Goal: Task Accomplishment & Management: Manage account settings

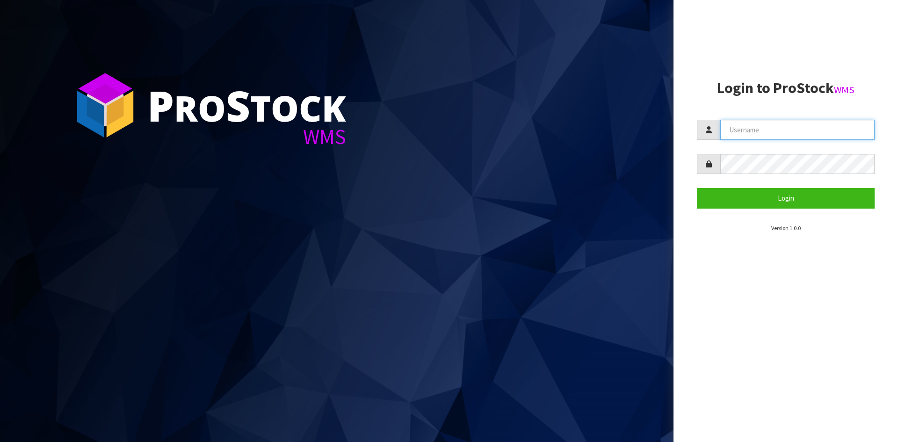
click at [786, 130] on input "text" at bounding box center [797, 130] width 154 height 20
type input "adrient@cwl.co.nz"
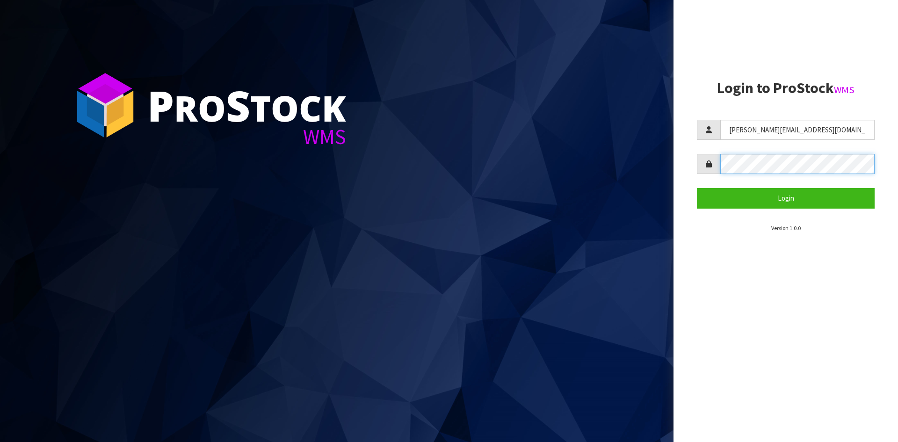
click at [697, 188] on button "Login" at bounding box center [786, 198] width 178 height 20
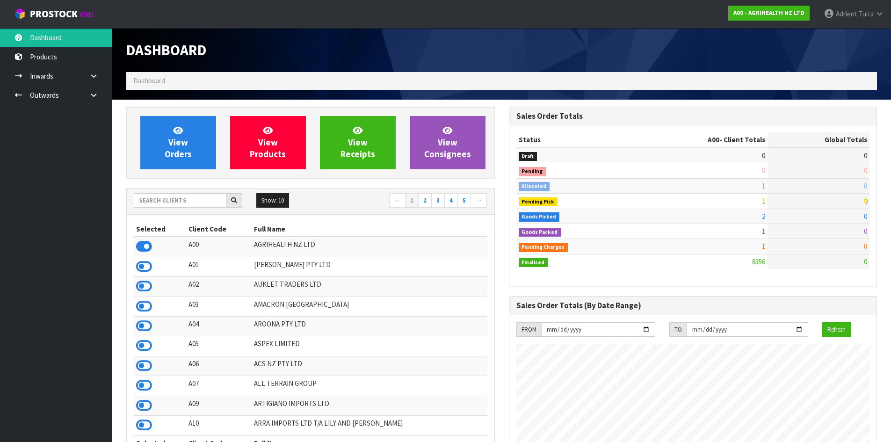
scroll to position [708, 382]
click at [195, 197] on input "text" at bounding box center [180, 200] width 93 height 14
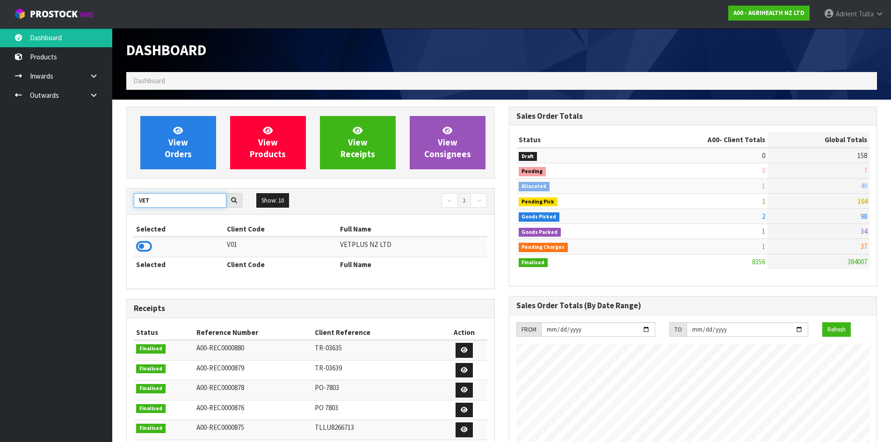
type input "VET"
click at [140, 245] on icon at bounding box center [144, 246] width 16 height 14
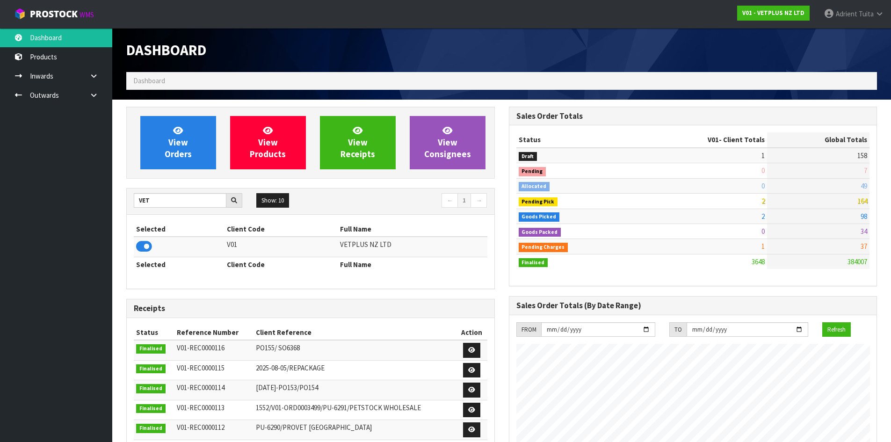
click at [126, 167] on div "View Orders View Products View Receipts View Consignees VET Show: 10 5 10 25 50…" at bounding box center [310, 378] width 382 height 543
click at [162, 161] on link "View Orders" at bounding box center [178, 142] width 76 height 53
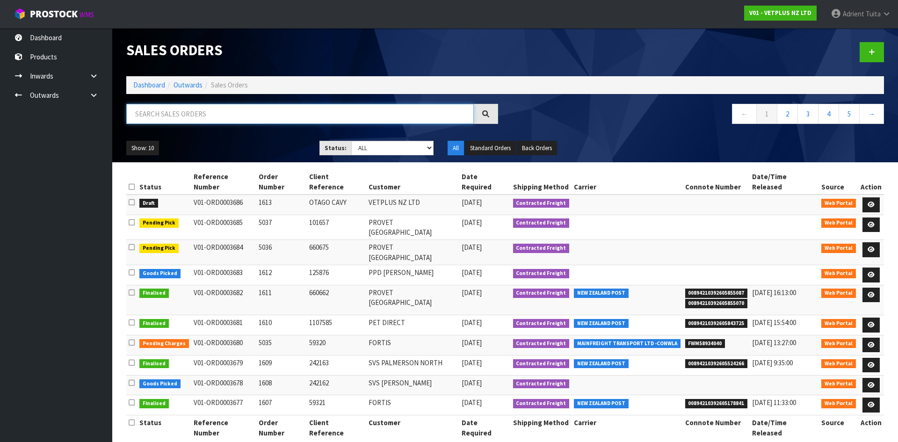
click at [177, 116] on input "text" at bounding box center [299, 114] width 347 height 20
type input "1612"
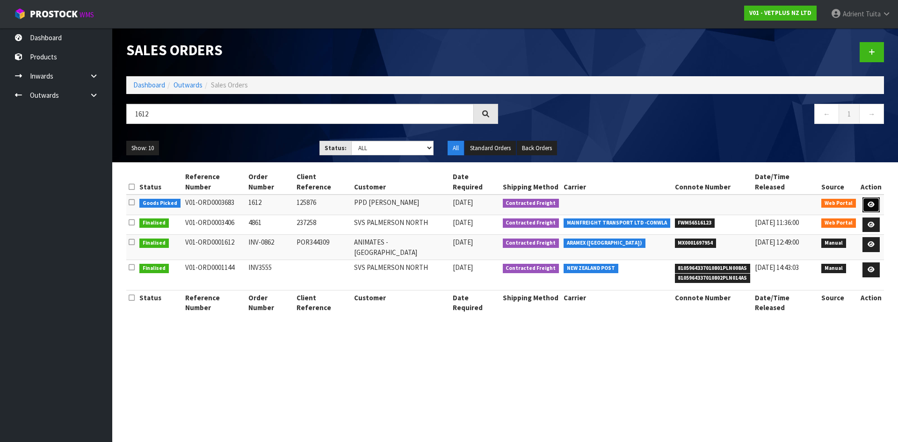
click at [875, 197] on link at bounding box center [870, 204] width 17 height 15
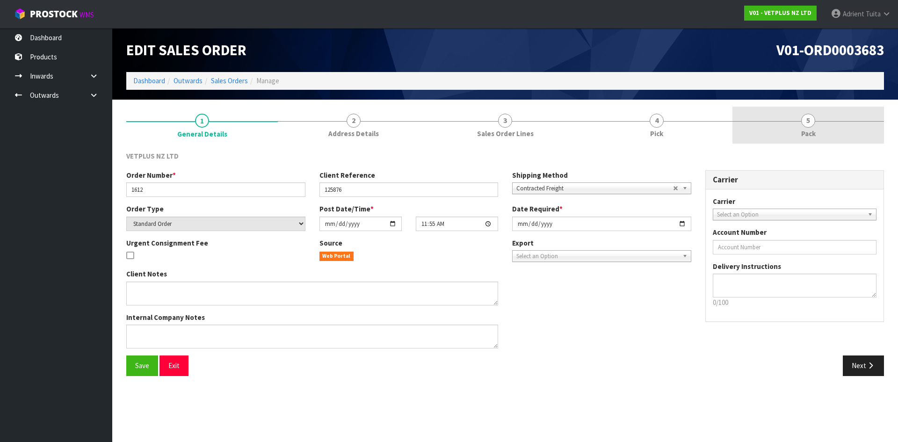
drag, startPoint x: 829, startPoint y: 122, endPoint x: 679, endPoint y: 121, distance: 150.6
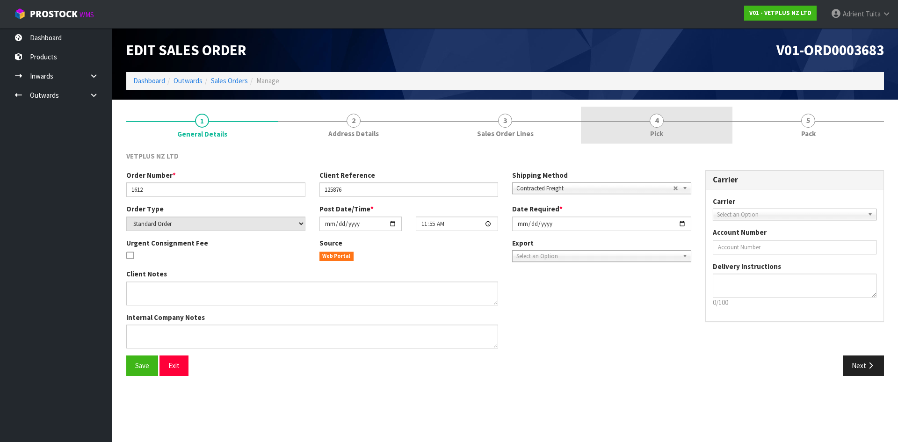
click at [829, 122] on link "5 Pack" at bounding box center [807, 125] width 151 height 37
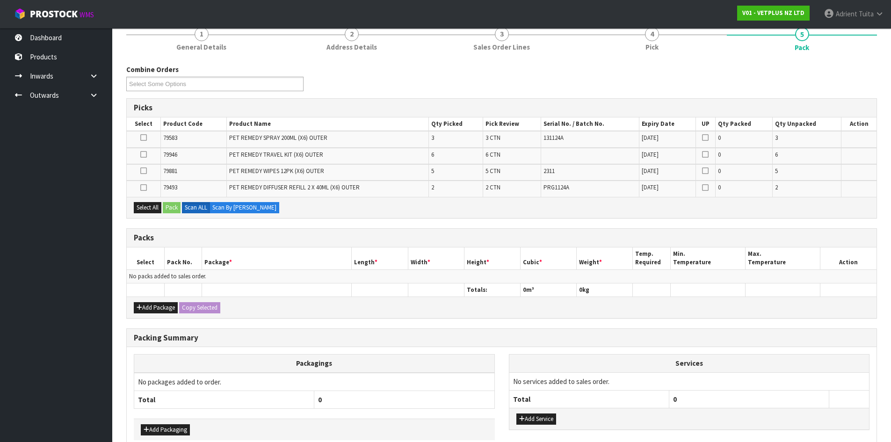
scroll to position [136, 0]
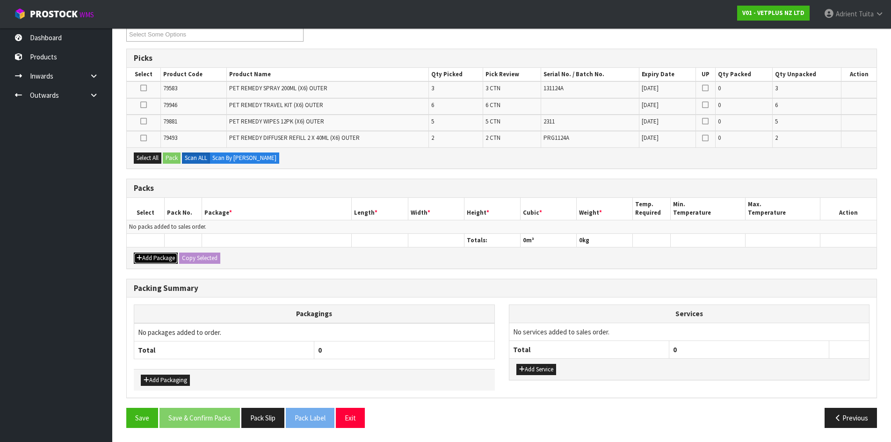
click at [151, 260] on button "Add Package" at bounding box center [156, 257] width 44 height 11
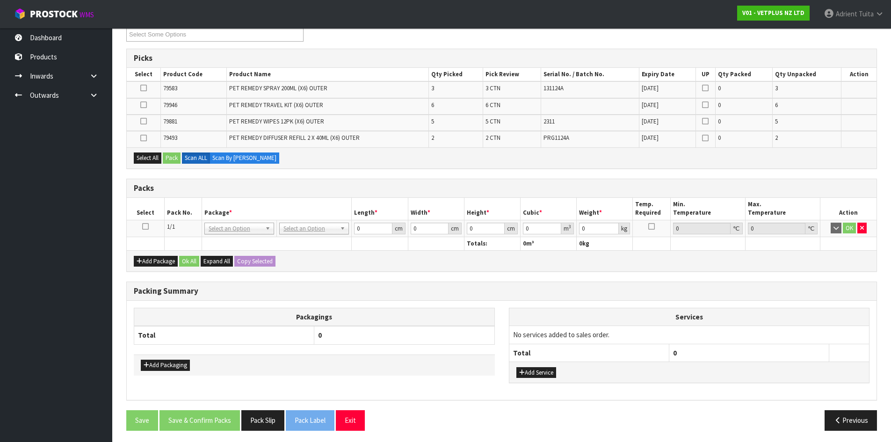
click at [148, 227] on icon at bounding box center [145, 226] width 7 height 0
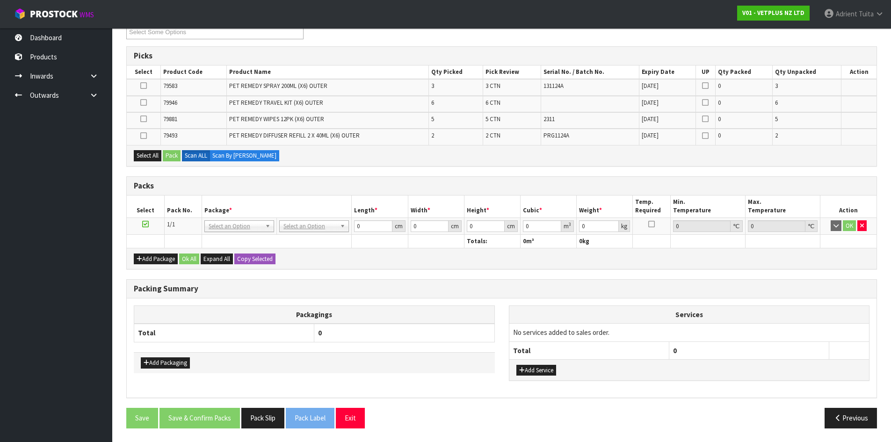
scroll to position [139, 0]
click at [478, 307] on th "Packagings" at bounding box center [314, 314] width 360 height 18
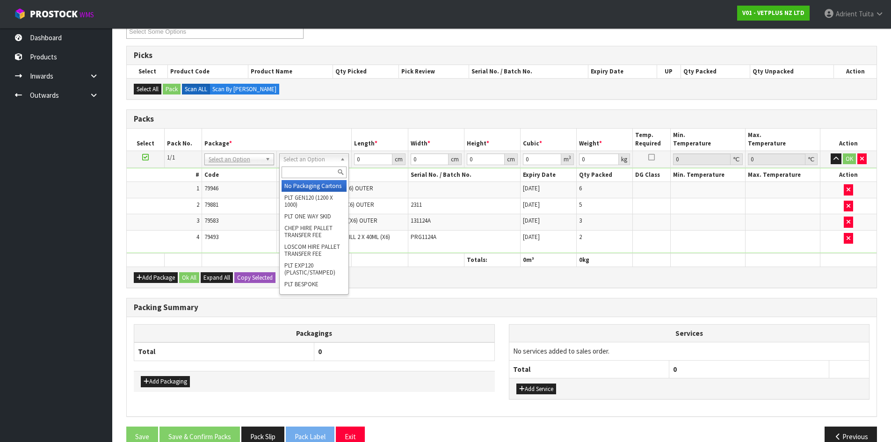
drag, startPoint x: 300, startPoint y: 154, endPoint x: 296, endPoint y: 177, distance: 22.8
click at [296, 177] on input "text" at bounding box center [313, 172] width 65 height 12
type input "CTN9"
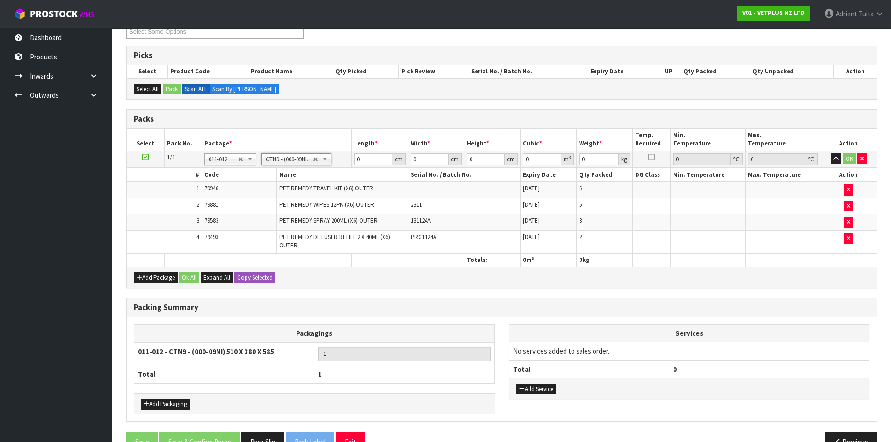
type input "51"
type input "38"
type input "58.5"
type input "0.113373"
type input "15.86"
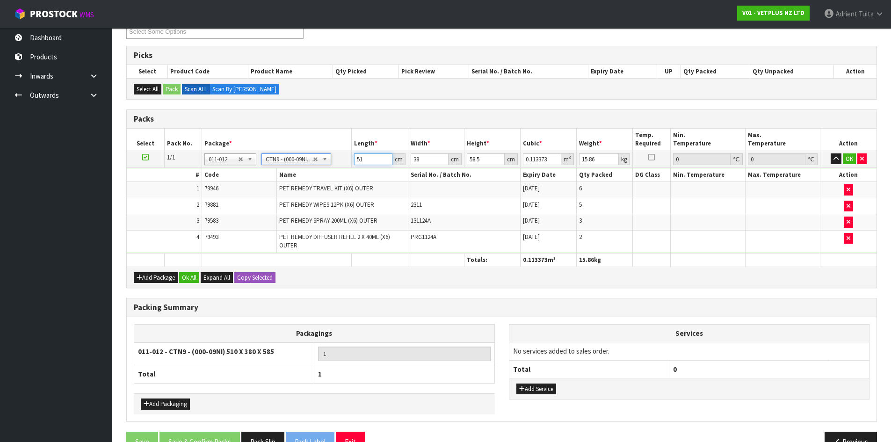
click at [365, 163] on input "51" at bounding box center [373, 159] width 38 height 12
type input "5"
type input "0.011115"
type input "55"
type input "0.122265"
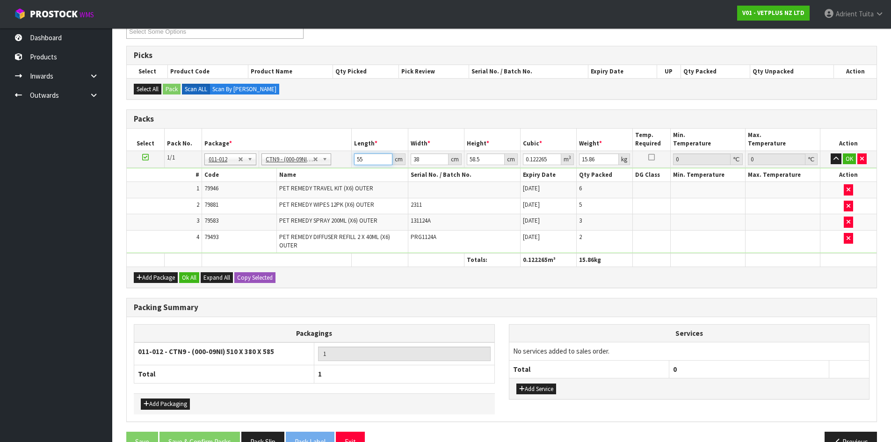
type input "55"
type input "4"
type input "0.01287"
type input "41"
type input "0.131917"
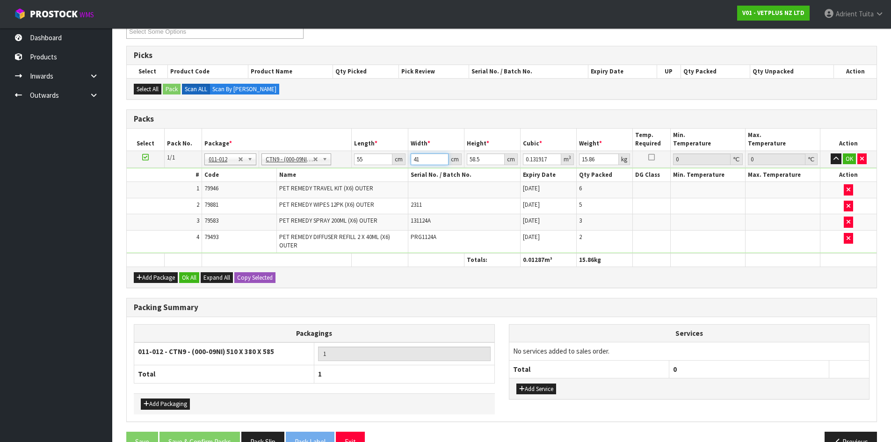
type input "41"
type input "4"
type input "0.00902"
type input "43"
type input "0.096965"
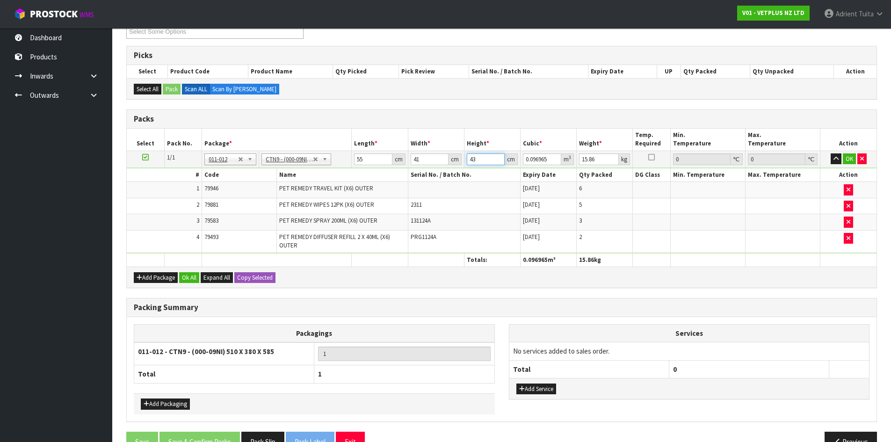
type input "43"
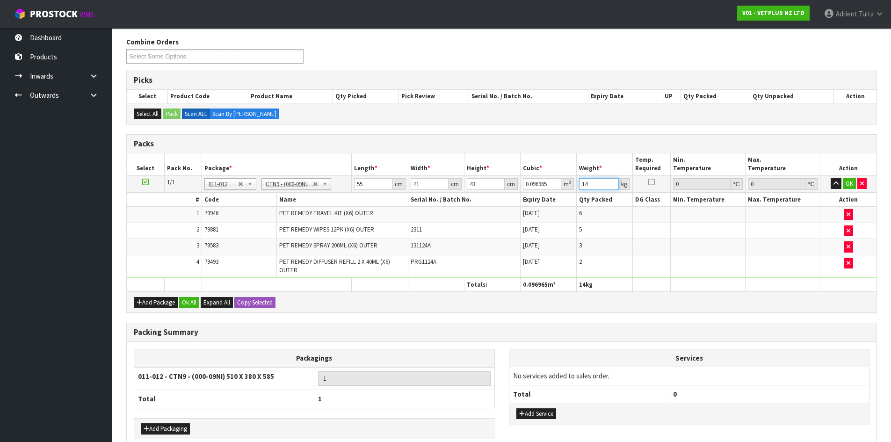
scroll to position [92, 0]
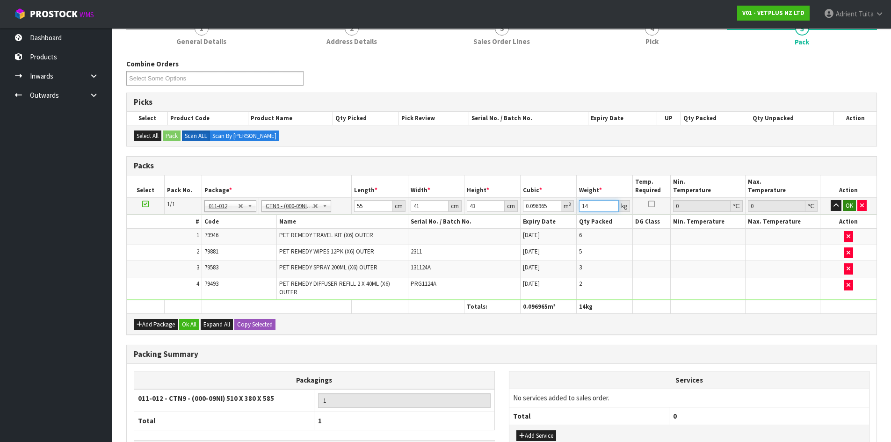
type input "14"
click at [853, 208] on button "OK" at bounding box center [848, 205] width 13 height 11
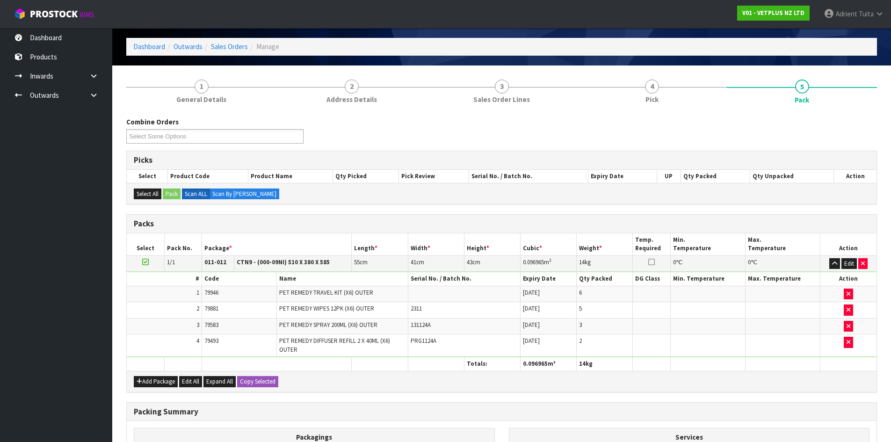
scroll to position [0, 0]
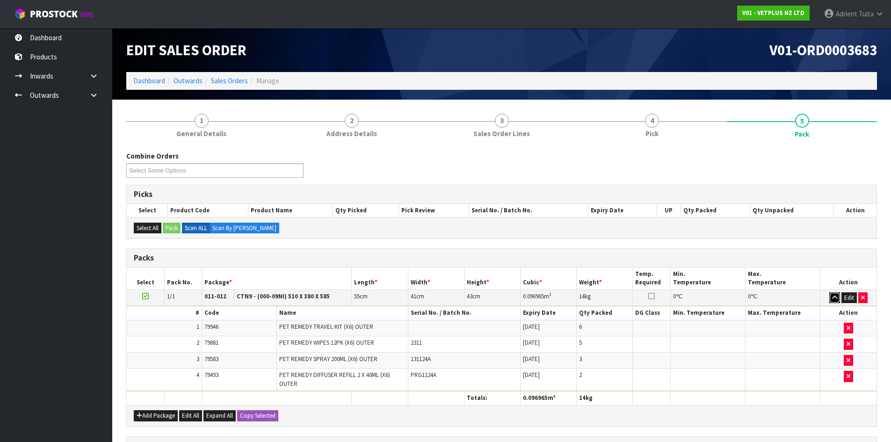
click at [839, 298] on button "button" at bounding box center [834, 297] width 11 height 11
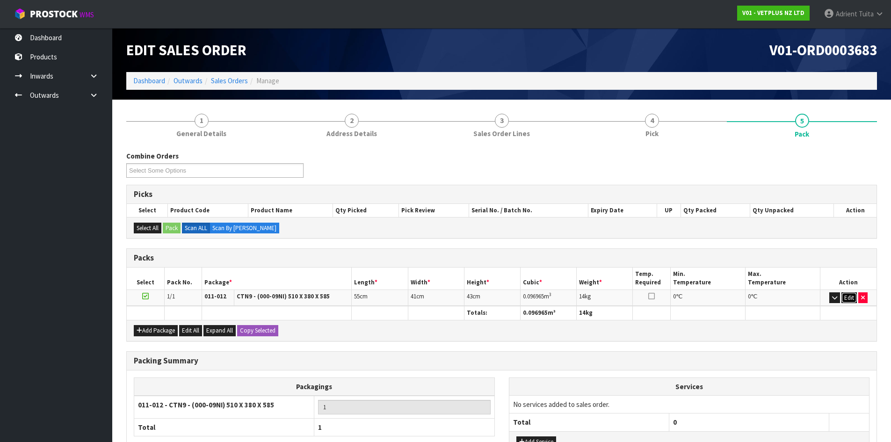
click at [847, 297] on button "Edit" at bounding box center [848, 297] width 15 height 11
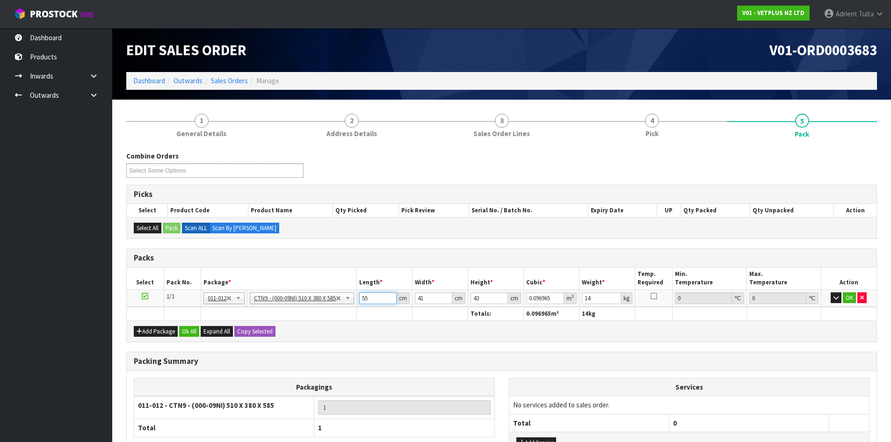
click at [377, 295] on input "55" at bounding box center [377, 298] width 37 height 12
type input "5"
type input "0.008815"
type input "52"
type input "0.091676"
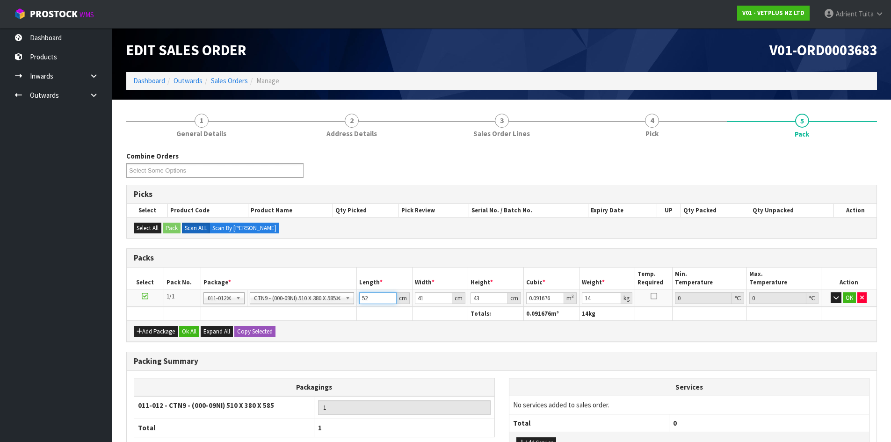
type input "52"
click at [850, 299] on button "OK" at bounding box center [848, 297] width 13 height 11
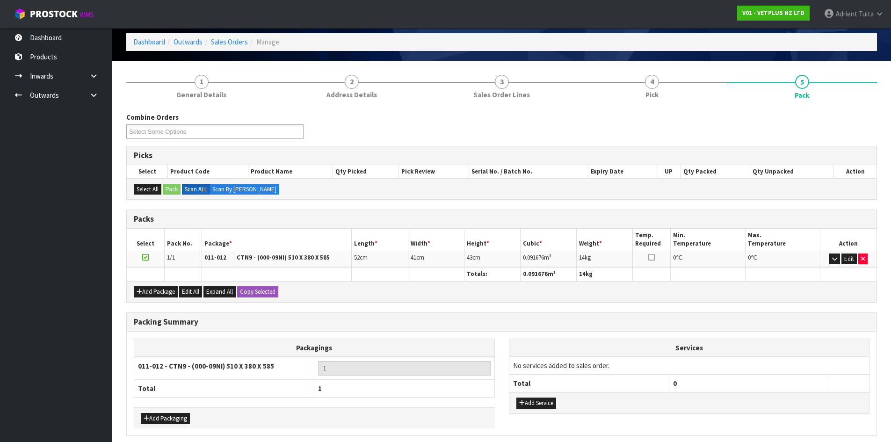
scroll to position [77, 0]
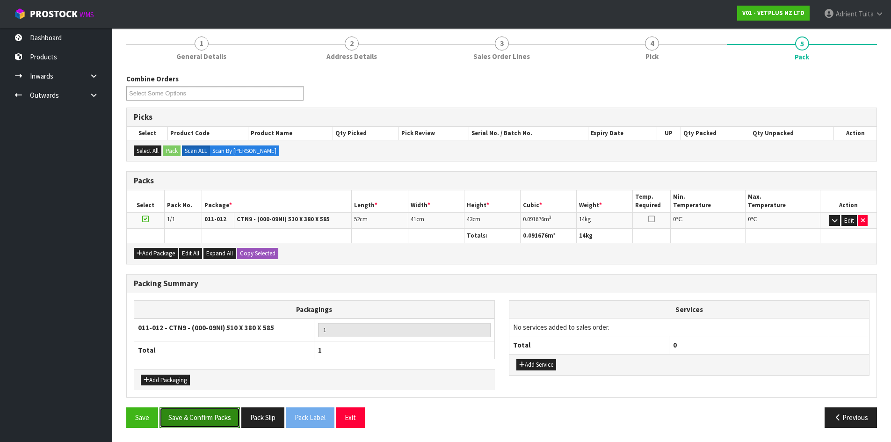
click at [184, 423] on button "Save & Confirm Packs" at bounding box center [199, 417] width 80 height 20
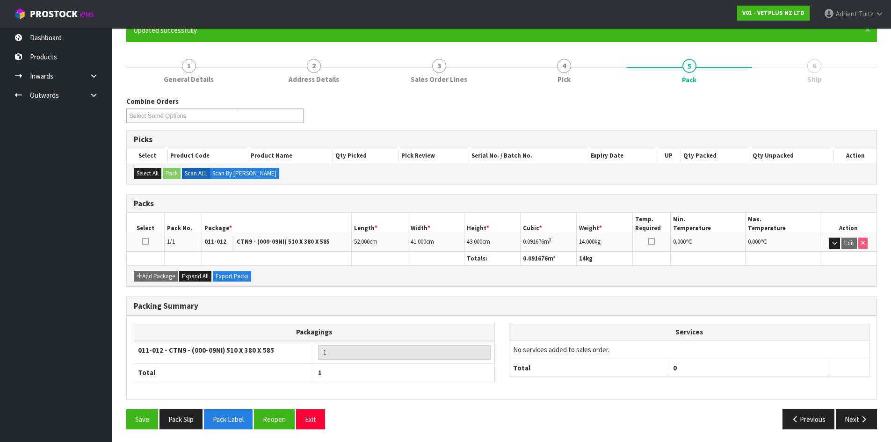
scroll to position [90, 0]
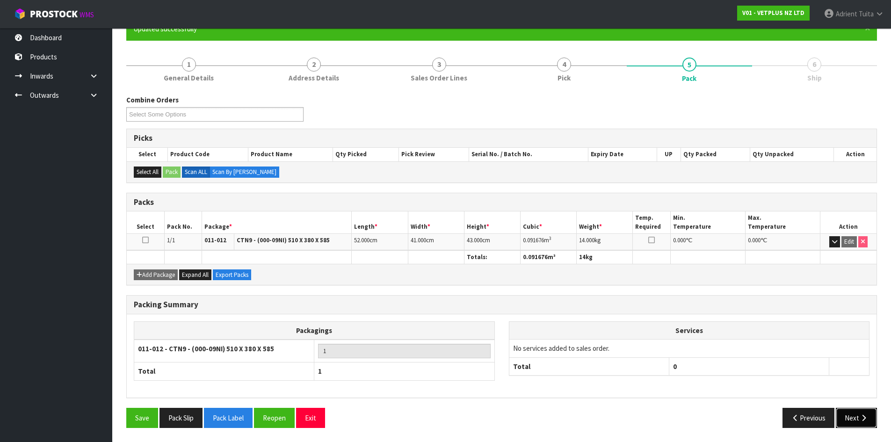
drag, startPoint x: 853, startPoint y: 418, endPoint x: 335, endPoint y: 339, distance: 524.1
click at [853, 418] on button "Next" at bounding box center [855, 418] width 41 height 20
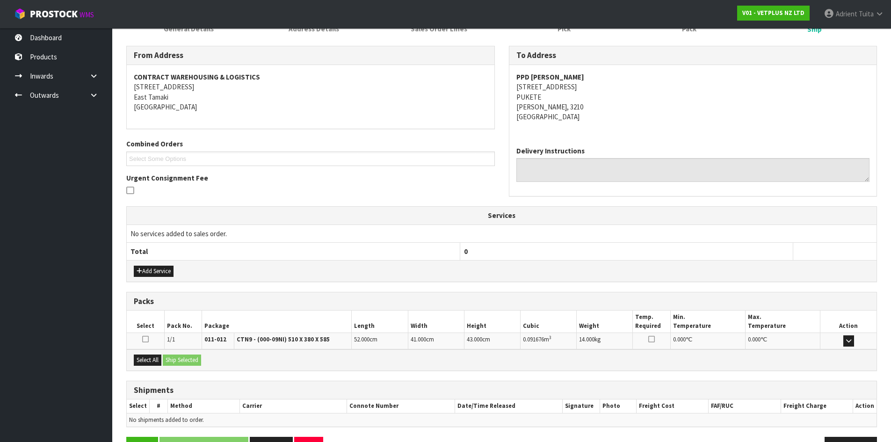
scroll to position [168, 0]
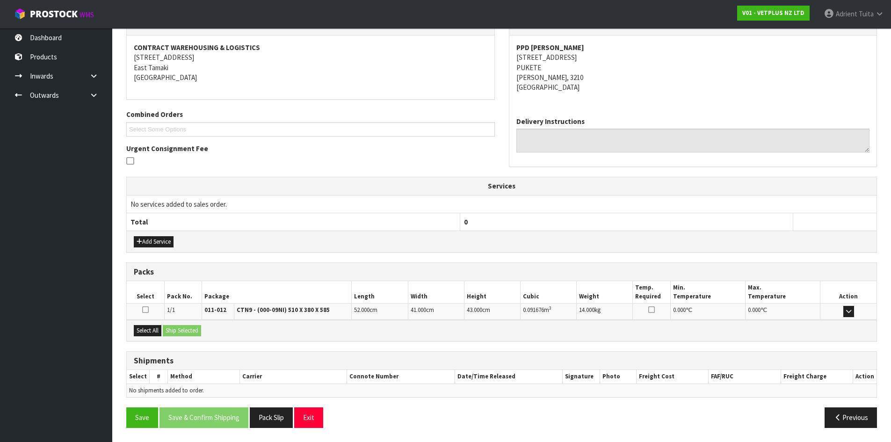
drag, startPoint x: 151, startPoint y: 337, endPoint x: 164, endPoint y: 330, distance: 14.3
click at [155, 335] on div "Select All Ship Selected" at bounding box center [501, 330] width 749 height 21
click at [161, 329] on button "Select All" at bounding box center [148, 330] width 28 height 11
click at [170, 329] on button "Ship Selected" at bounding box center [182, 330] width 38 height 11
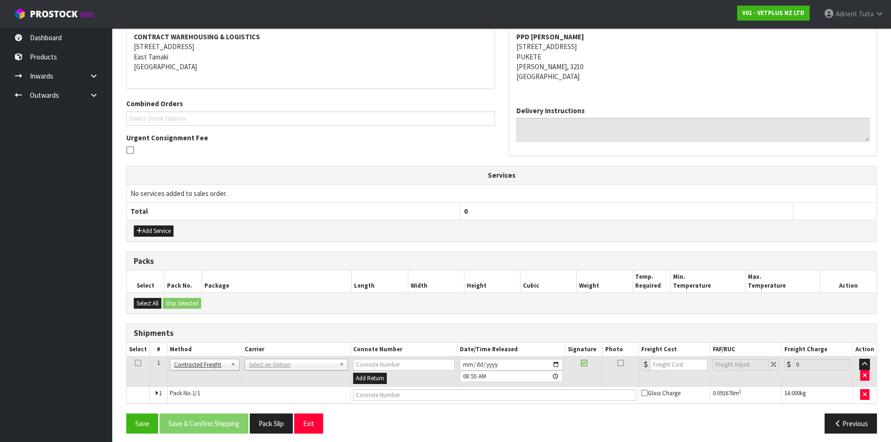
scroll to position [185, 0]
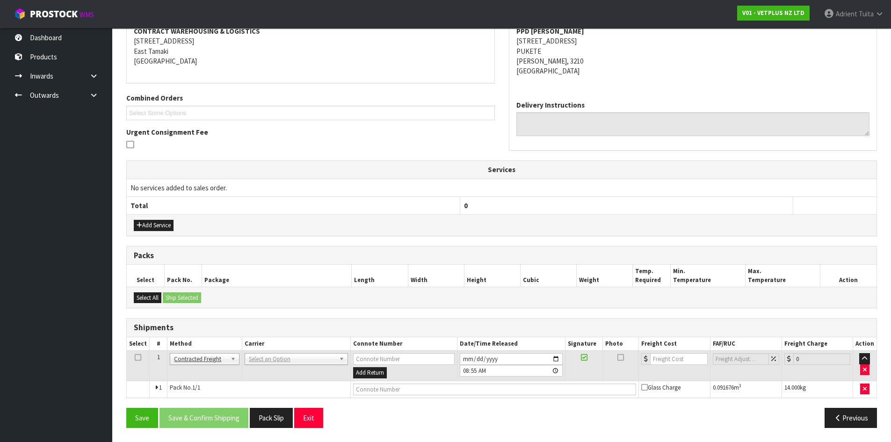
drag, startPoint x: 252, startPoint y: 355, endPoint x: 254, endPoint y: 360, distance: 5.9
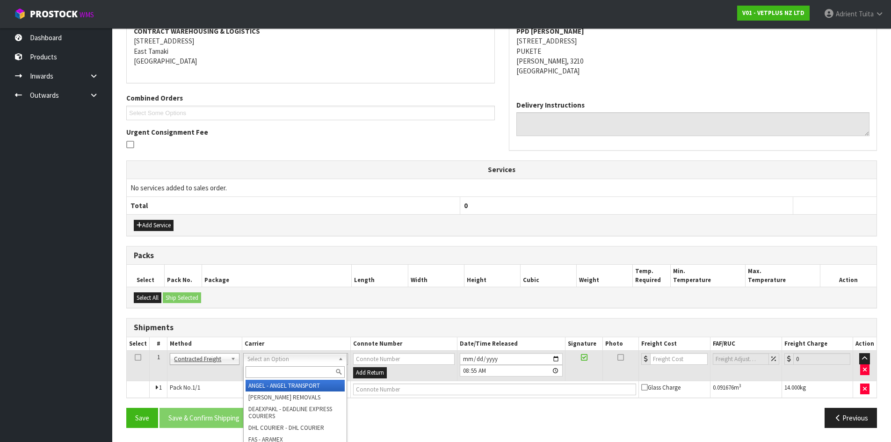
click at [255, 370] on input "text" at bounding box center [294, 372] width 99 height 12
type input "NZP"
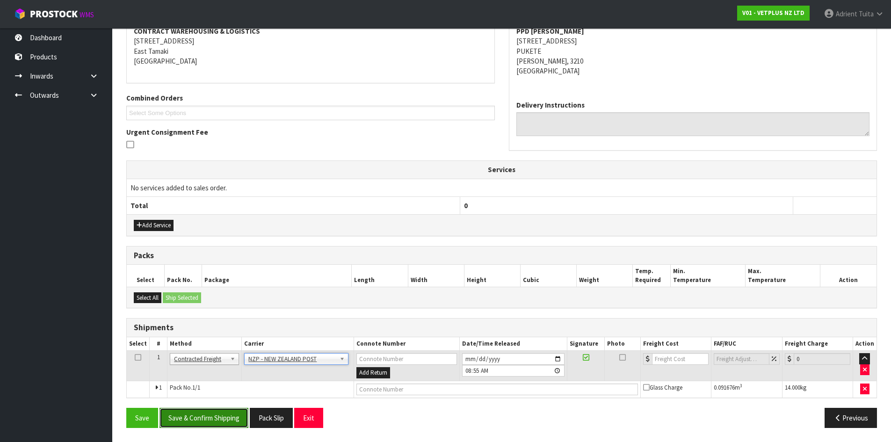
click at [231, 428] on button "Save & Confirm Shipping" at bounding box center [203, 418] width 89 height 20
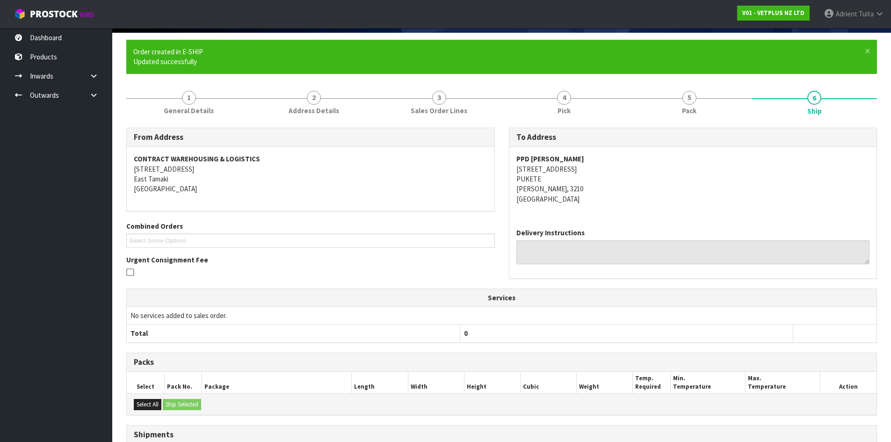
scroll to position [172, 0]
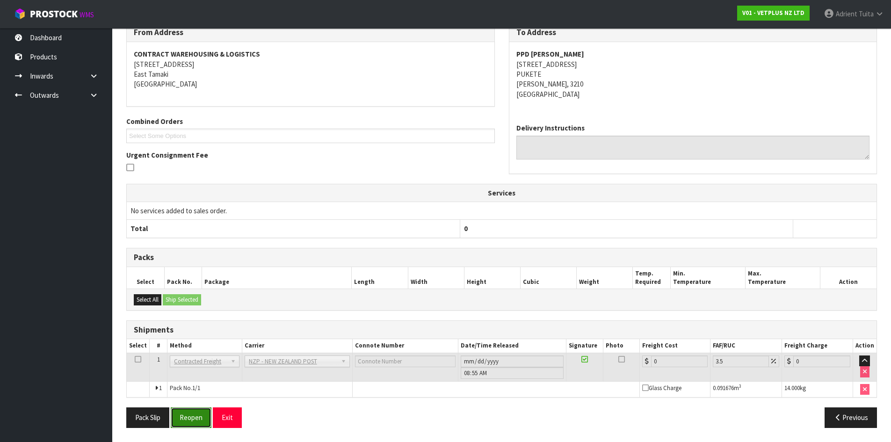
click at [192, 420] on button "Reopen" at bounding box center [191, 417] width 41 height 20
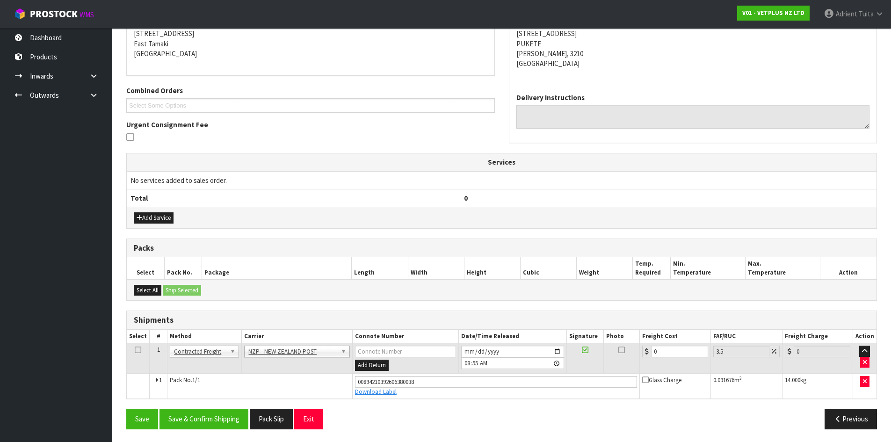
scroll to position [194, 0]
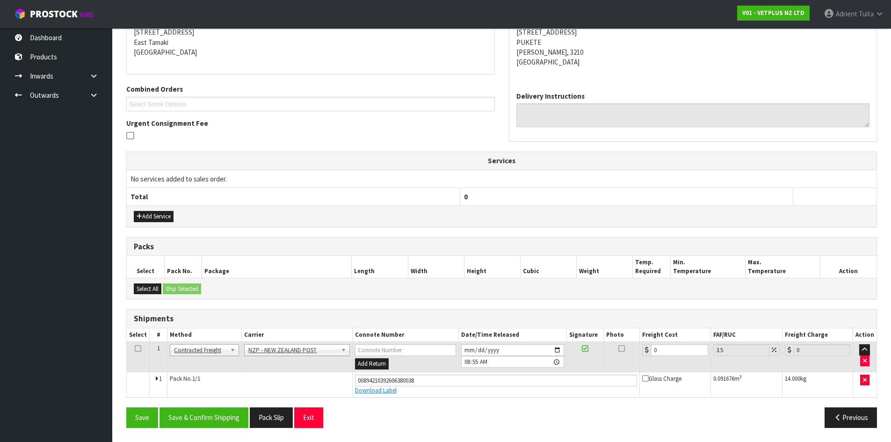
click at [677, 357] on td "0" at bounding box center [675, 357] width 71 height 30
click at [677, 356] on td "0" at bounding box center [675, 357] width 71 height 30
click at [676, 349] on input "0" at bounding box center [679, 350] width 57 height 12
type input "8"
type input "8.28"
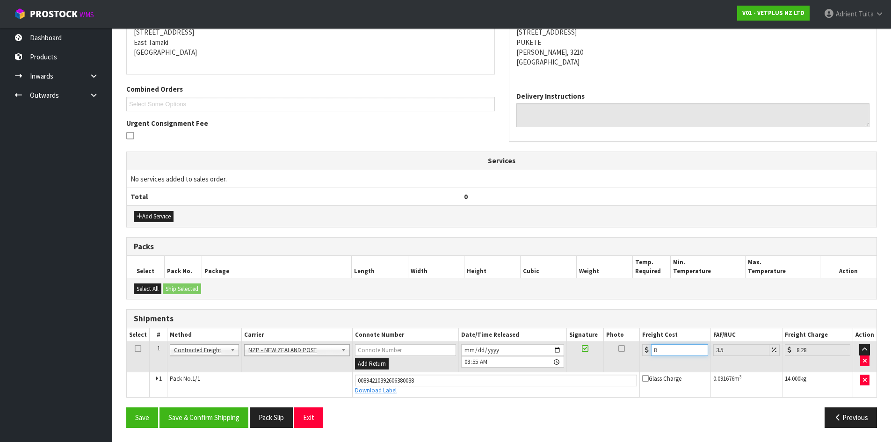
type input "8.9"
type input "9.21"
type input "8.93"
type input "9.24"
type input "8.93"
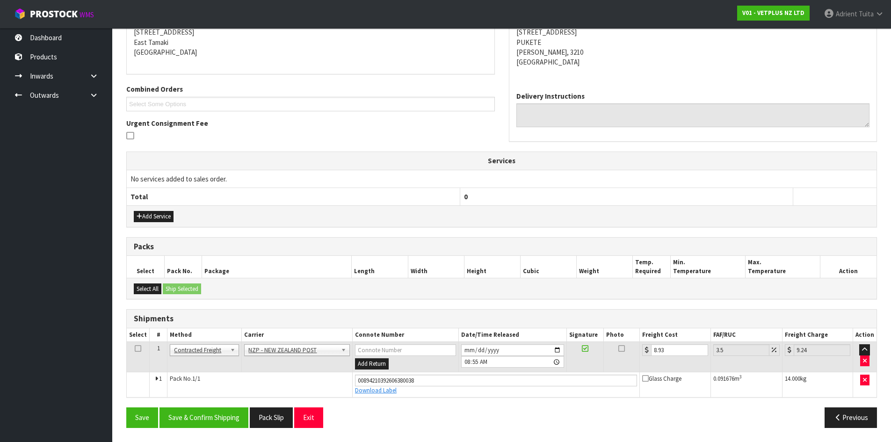
click at [185, 406] on div "From Address CONTRACT WAREHOUSING & LOGISTICS 17 Allens Road East Tamaki Auckla…" at bounding box center [501, 213] width 750 height 444
click at [186, 414] on button "Save & Confirm Shipping" at bounding box center [203, 417] width 89 height 20
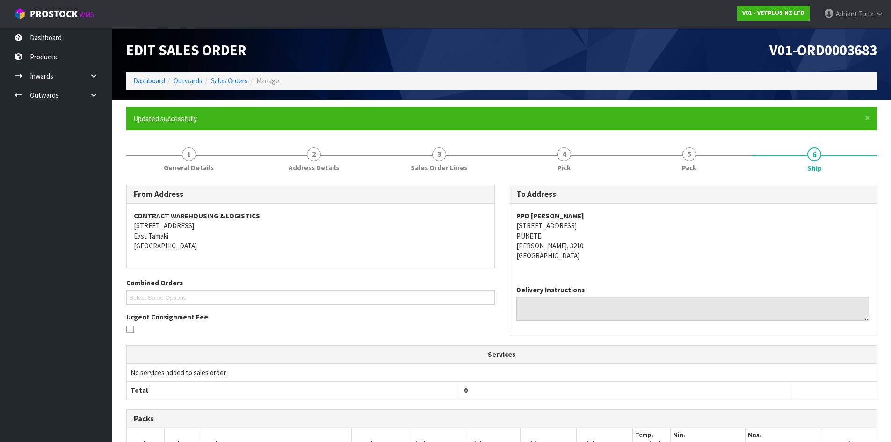
scroll to position [168, 0]
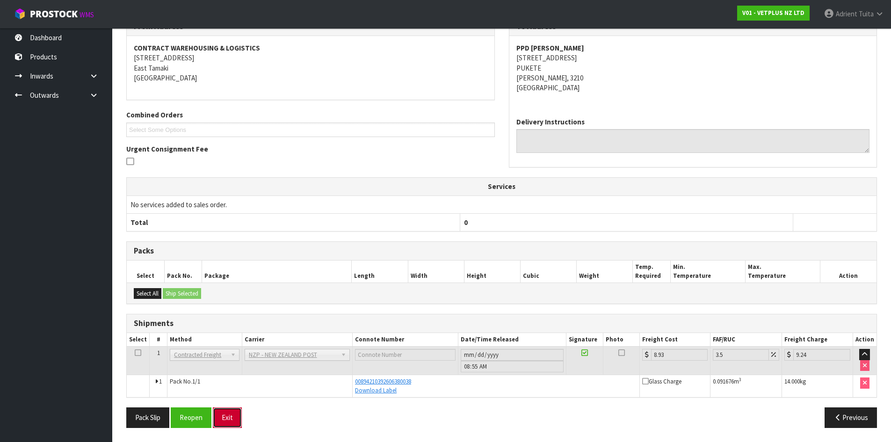
click at [223, 410] on button "Exit" at bounding box center [227, 417] width 29 height 20
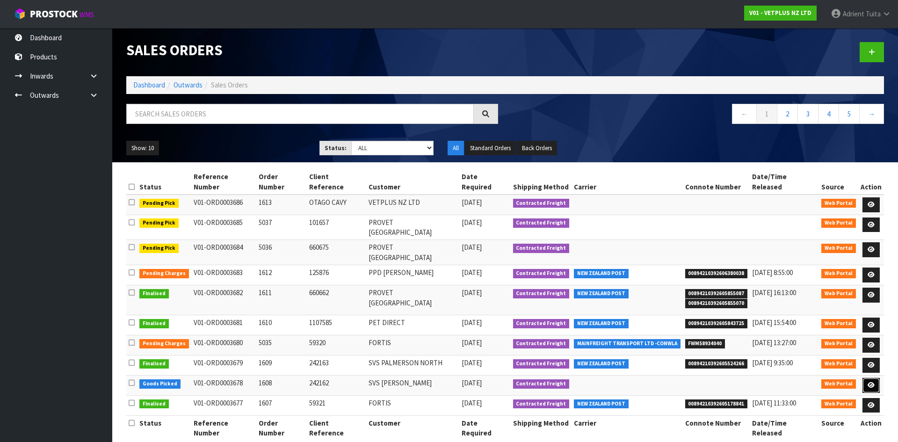
click at [872, 382] on icon at bounding box center [870, 385] width 7 height 6
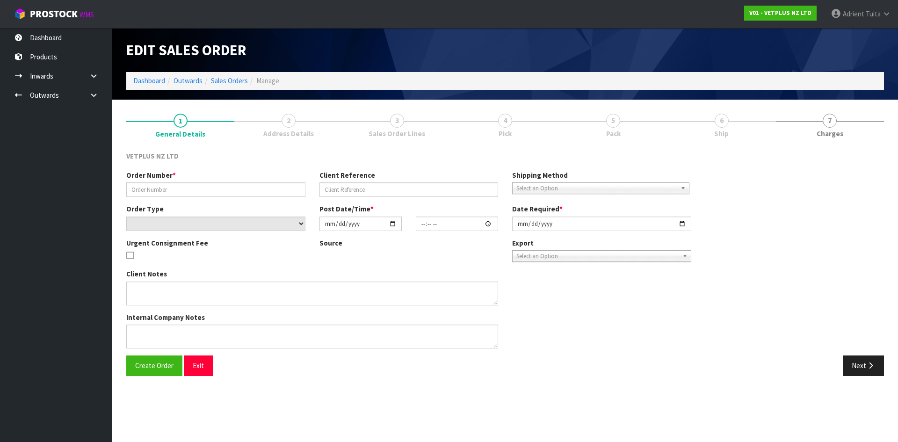
type input "1608"
type input "242162"
select select "number:0"
type input "2025-09-29"
type input "15:51:00.000"
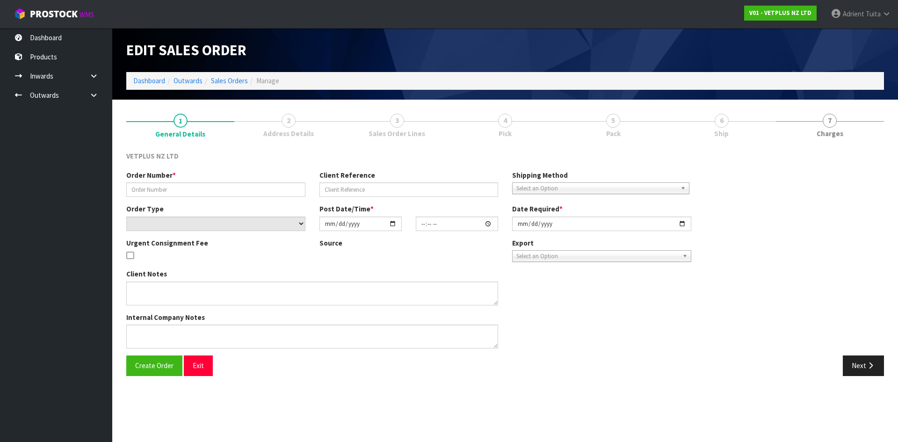
type input "[DATE]"
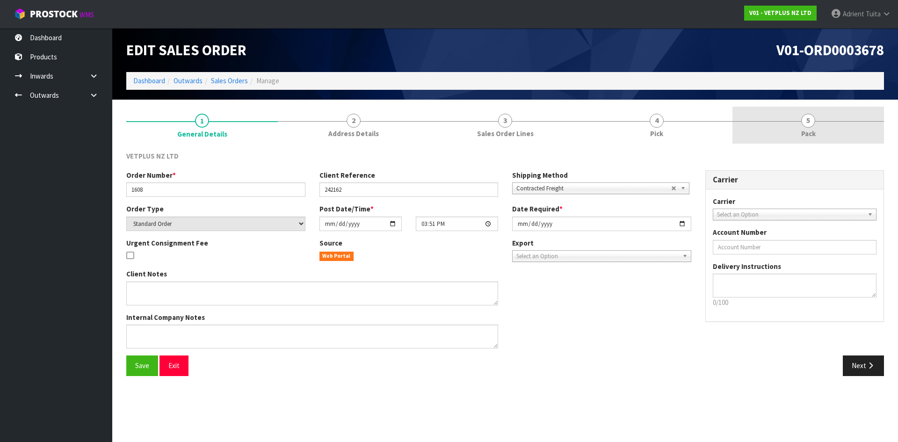
click at [815, 119] on link "5 Pack" at bounding box center [807, 125] width 151 height 37
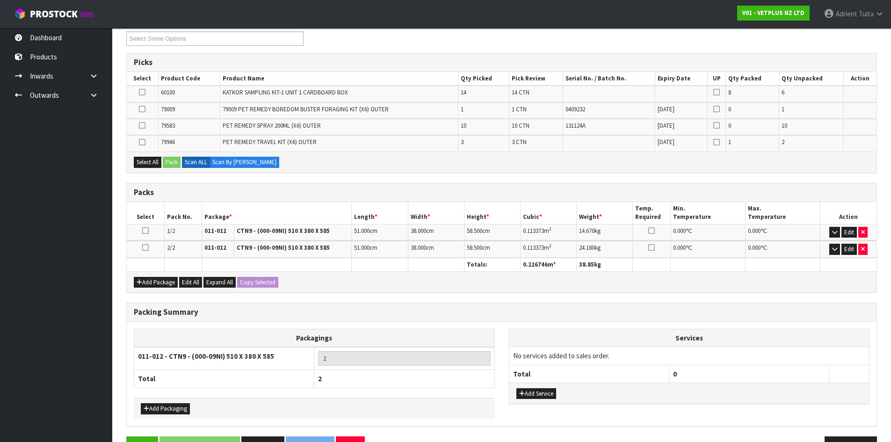
scroll to position [160, 0]
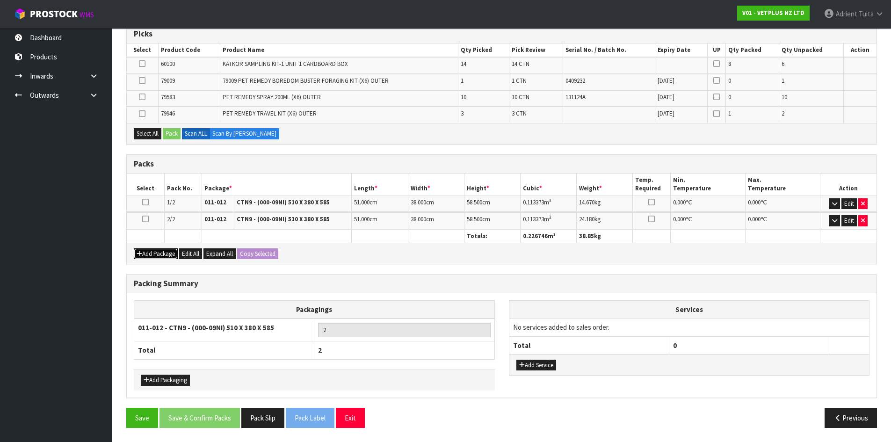
click at [158, 252] on button "Add Package" at bounding box center [156, 253] width 44 height 11
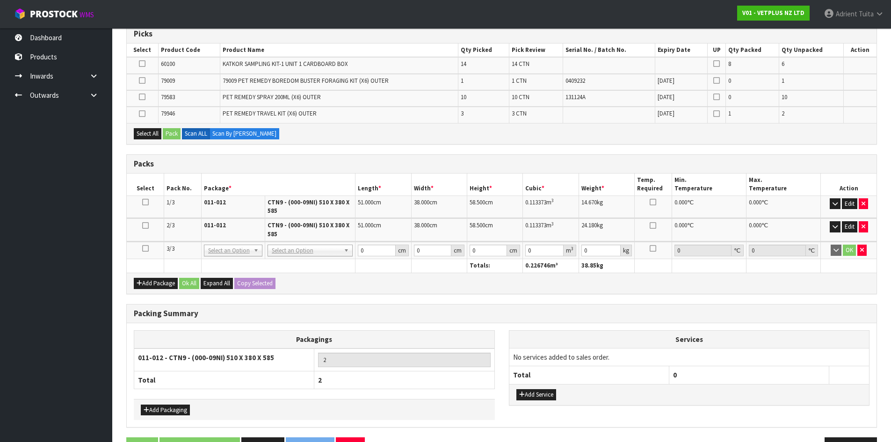
click at [147, 249] on icon at bounding box center [145, 248] width 7 height 0
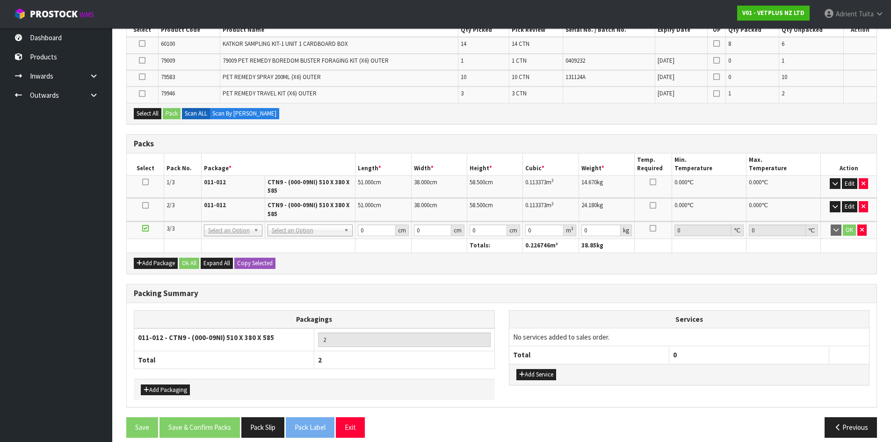
scroll to position [190, 0]
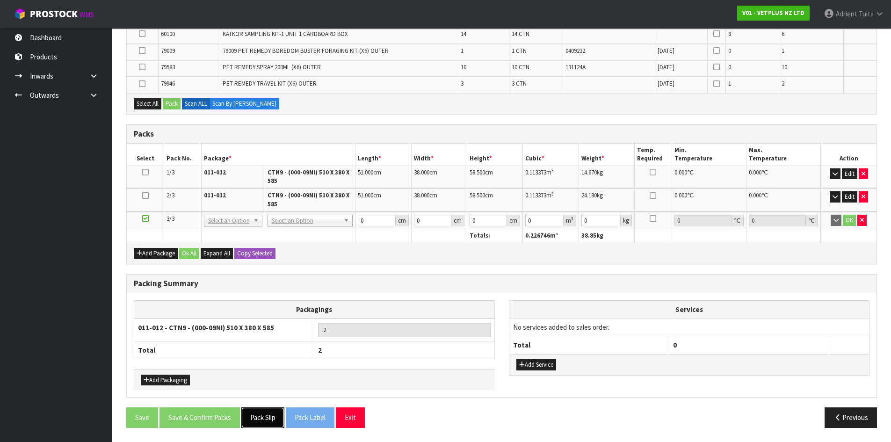
click at [250, 413] on button "Pack Slip" at bounding box center [262, 417] width 43 height 20
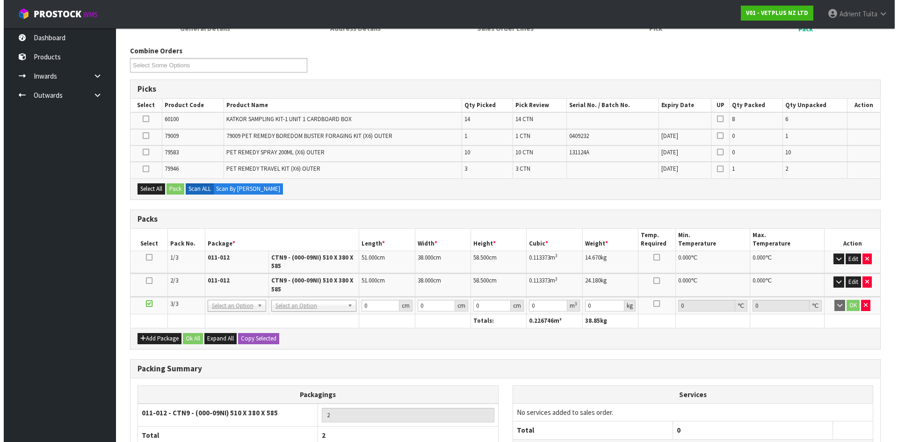
scroll to position [0, 0]
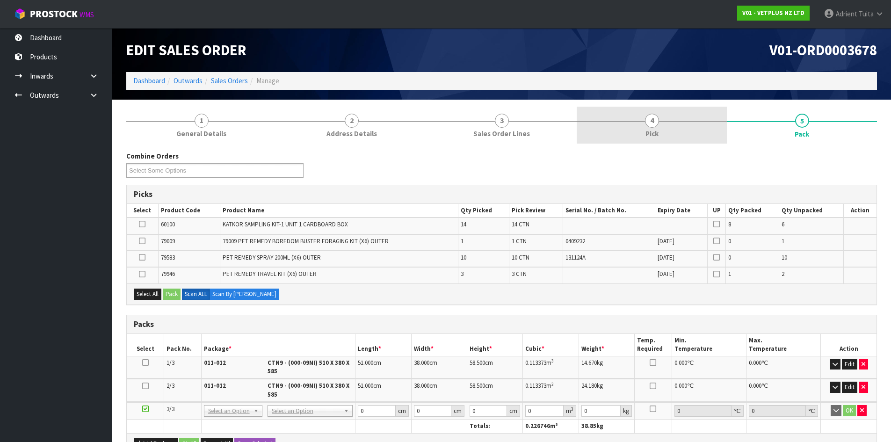
click at [703, 117] on link "4 Pick" at bounding box center [651, 125] width 150 height 37
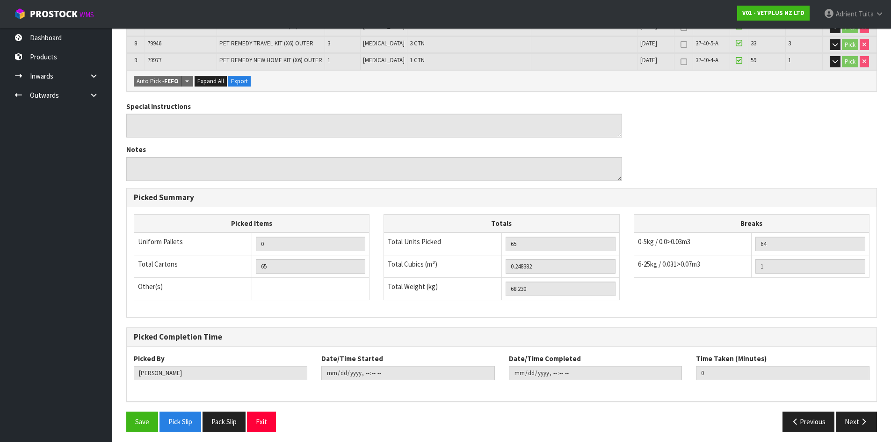
scroll to position [344, 0]
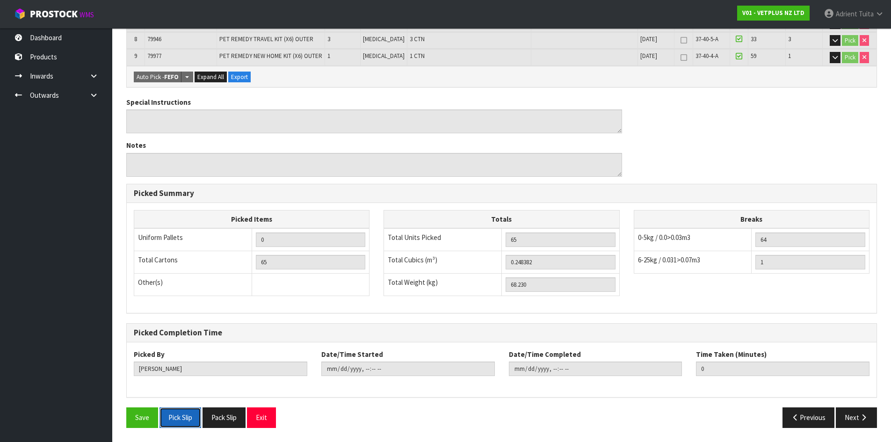
click at [179, 410] on button "Pick Slip" at bounding box center [180, 417] width 42 height 20
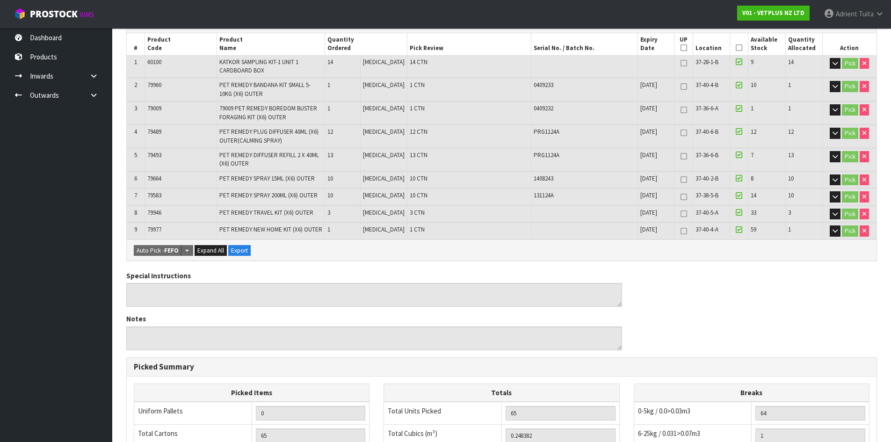
scroll to position [0, 0]
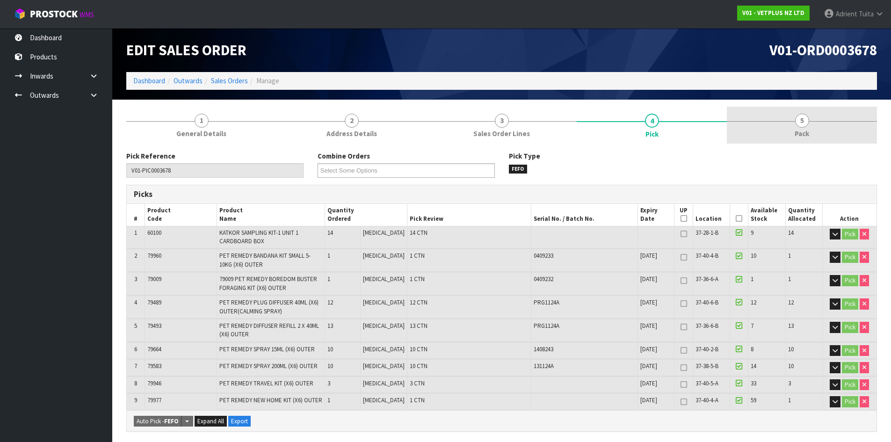
drag, startPoint x: 771, startPoint y: 139, endPoint x: 748, endPoint y: 134, distance: 23.8
click at [773, 135] on link "5 Pack" at bounding box center [802, 125] width 150 height 37
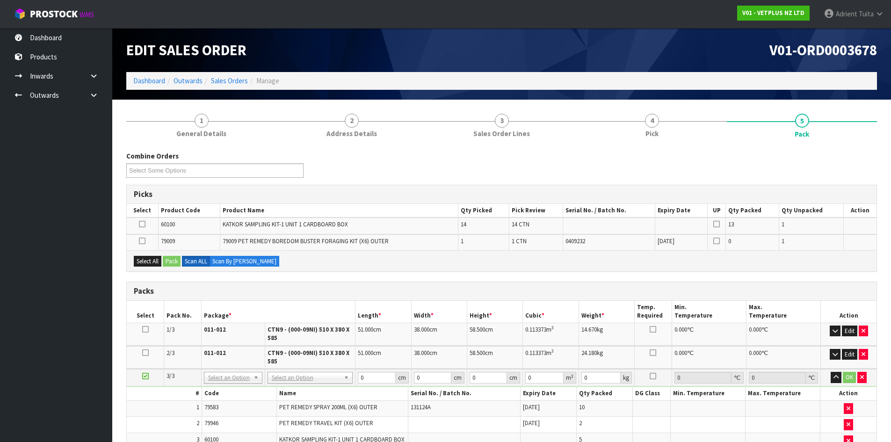
scroll to position [220, 0]
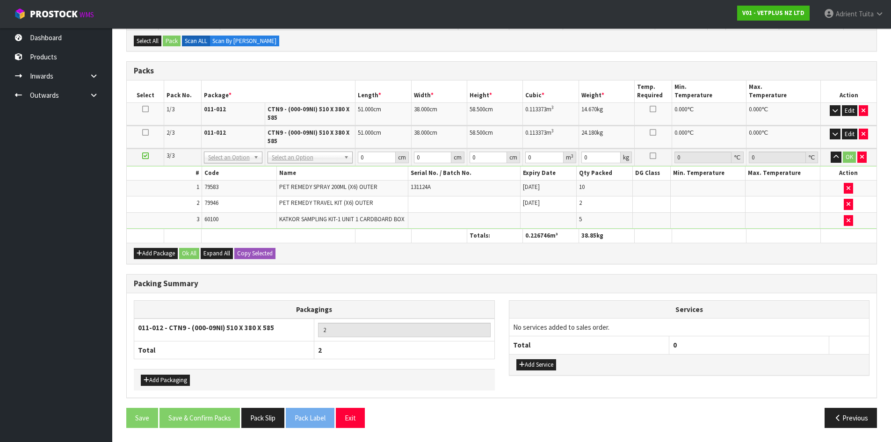
click at [303, 190] on span "PET REMEDY SPRAY 200ML (X6) OUTER" at bounding box center [328, 187] width 98 height 8
click at [151, 257] on button "Add Package" at bounding box center [156, 253] width 44 height 11
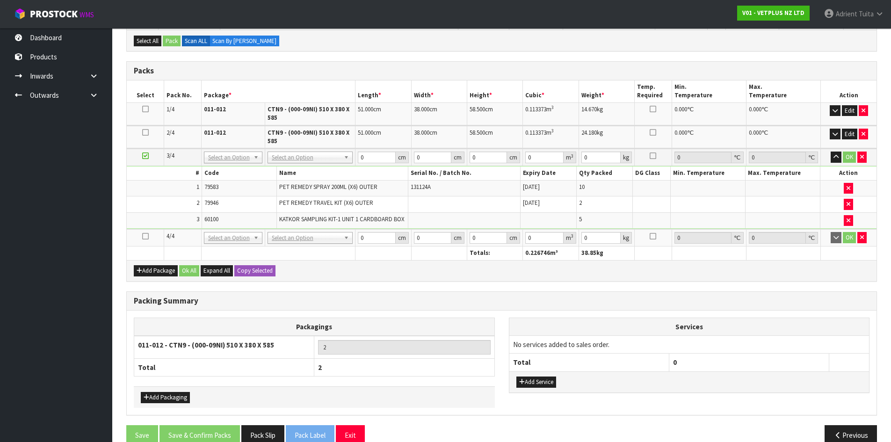
click at [147, 237] on icon at bounding box center [145, 236] width 7 height 0
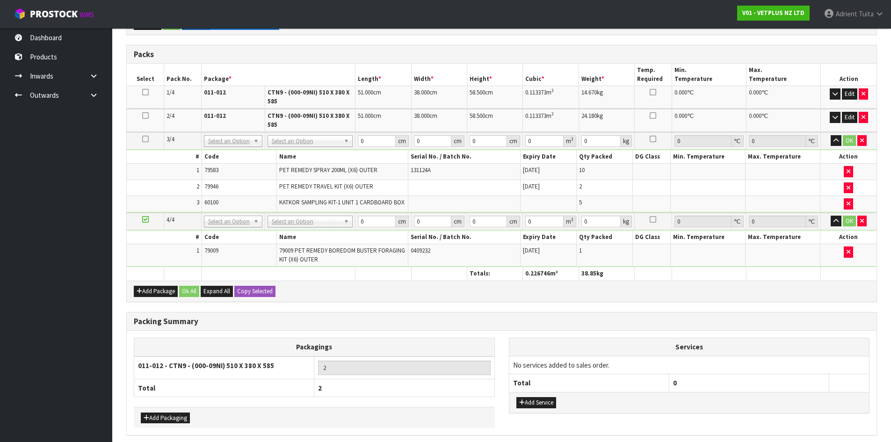
click at [145, 144] on td at bounding box center [145, 140] width 37 height 17
click at [145, 143] on link at bounding box center [145, 139] width 7 height 8
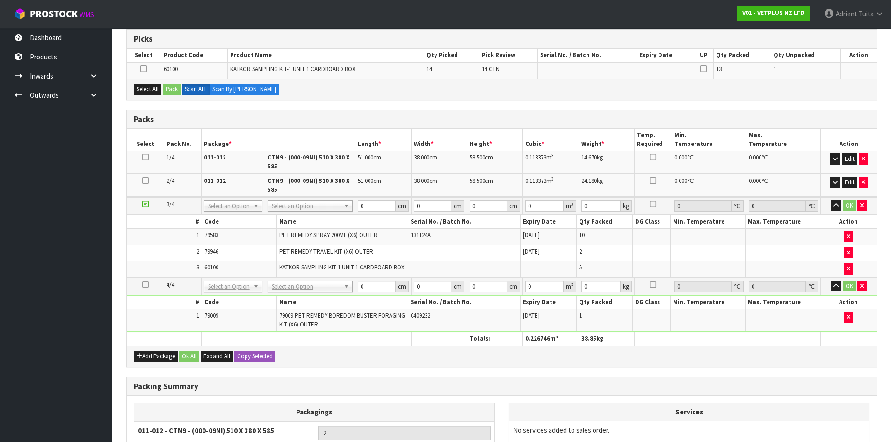
scroll to position [127, 0]
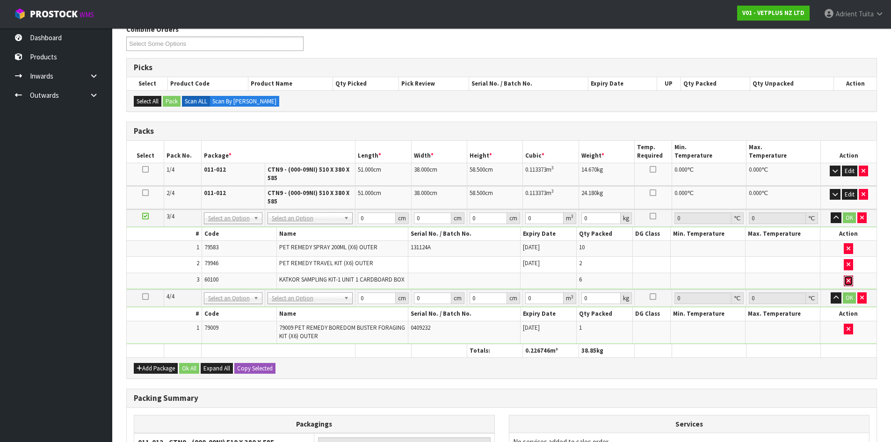
click at [850, 282] on button "button" at bounding box center [847, 280] width 9 height 11
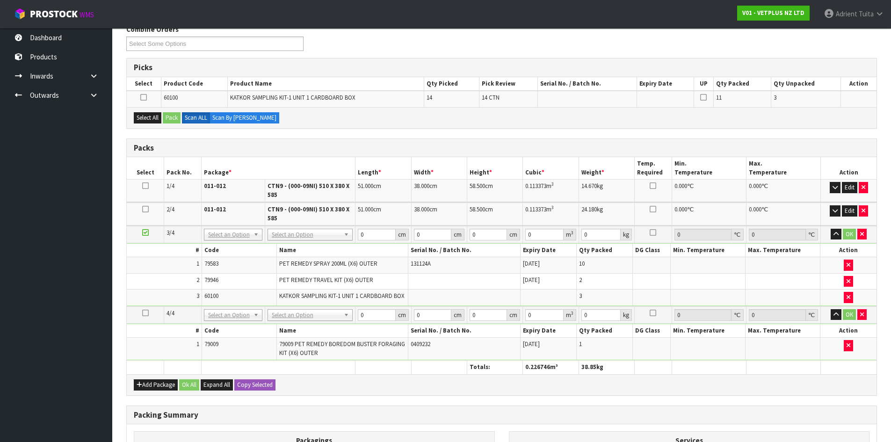
click at [141, 313] on td at bounding box center [145, 314] width 37 height 17
click at [142, 314] on td at bounding box center [145, 314] width 37 height 17
click at [144, 313] on icon at bounding box center [145, 313] width 7 height 0
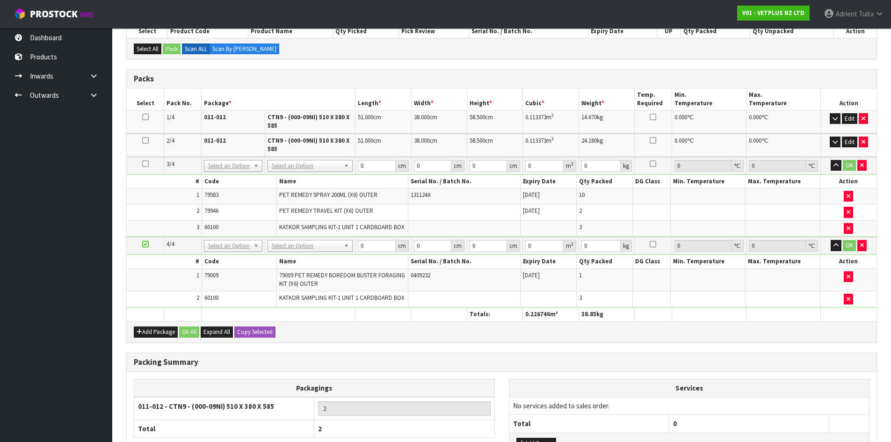
scroll to position [173, 0]
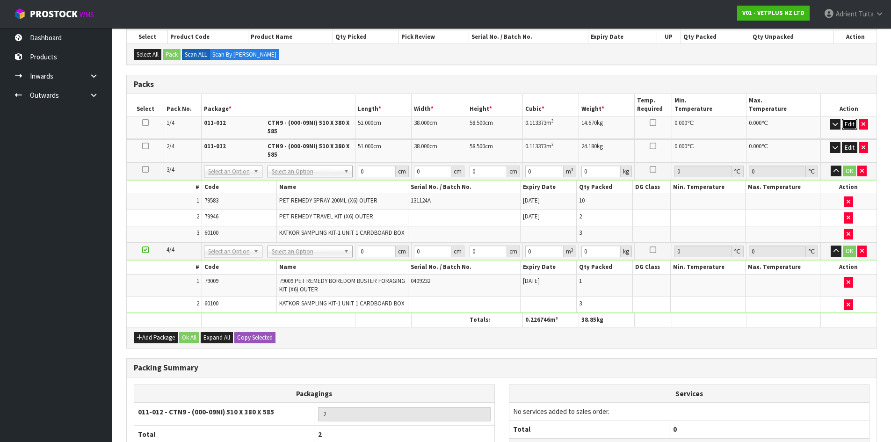
click at [848, 125] on button "Edit" at bounding box center [849, 124] width 15 height 11
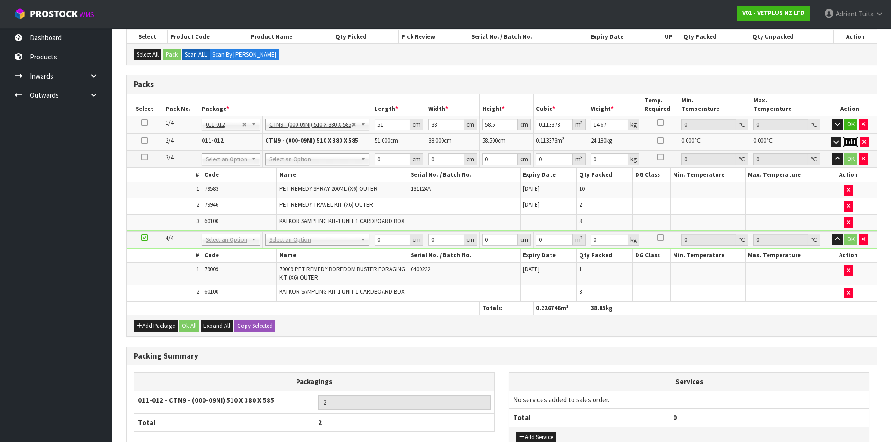
drag, startPoint x: 849, startPoint y: 144, endPoint x: 460, endPoint y: 164, distance: 389.1
click at [847, 144] on button "Edit" at bounding box center [849, 142] width 15 height 11
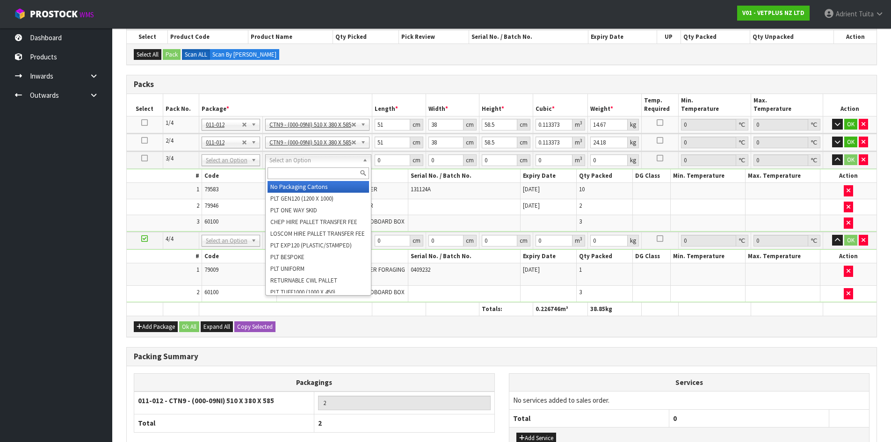
click at [326, 173] on input "text" at bounding box center [317, 173] width 101 height 12
type input "ctn9"
type input "3"
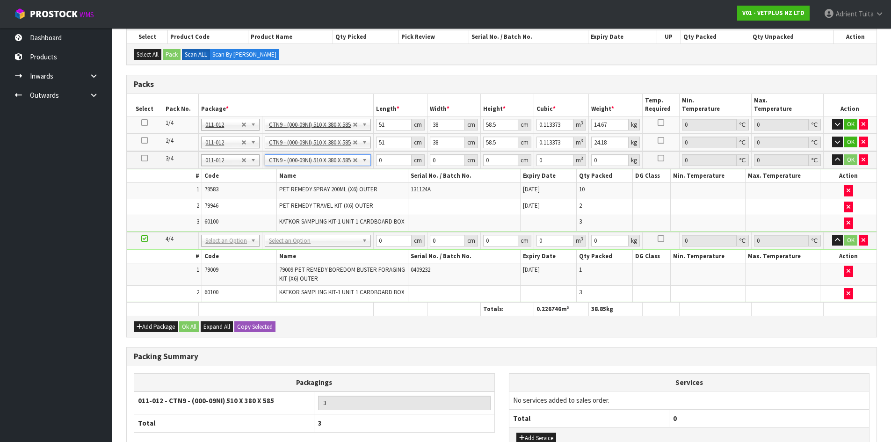
type input "51"
type input "38"
type input "58.5"
type input "0.113373"
type input "22.54"
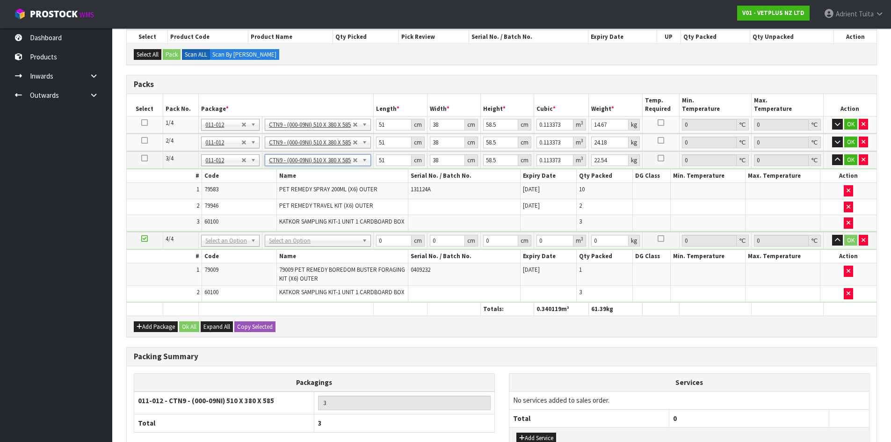
drag, startPoint x: 334, startPoint y: 235, endPoint x: 332, endPoint y: 243, distance: 8.5
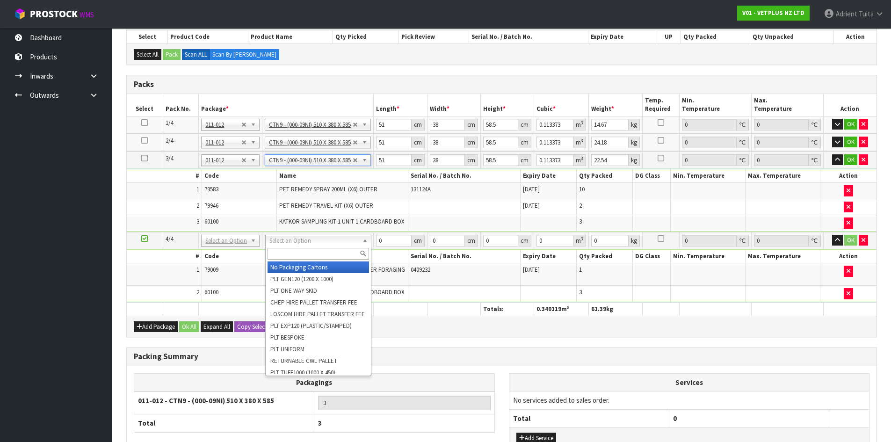
click at [331, 249] on input "text" at bounding box center [317, 254] width 101 height 12
type input "ctn9"
type input "4"
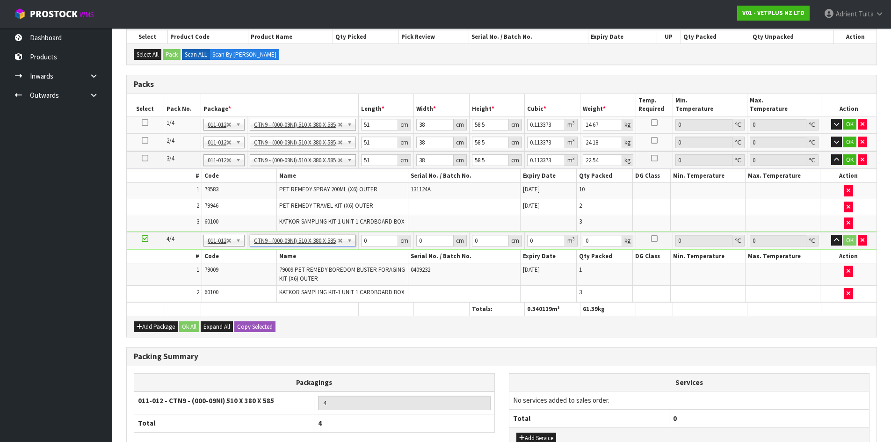
type input "51"
type input "38"
type input "58.5"
type input "0.113373"
type input "7.64"
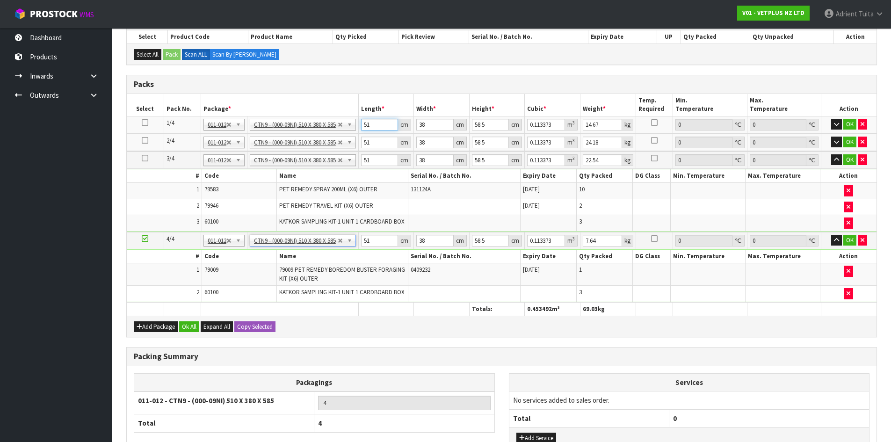
drag, startPoint x: 392, startPoint y: 129, endPoint x: 378, endPoint y: 130, distance: 14.5
click at [392, 130] on input "51" at bounding box center [379, 125] width 37 height 12
click at [375, 129] on input "51" at bounding box center [379, 125] width 37 height 12
type input "5"
type input "0.011115"
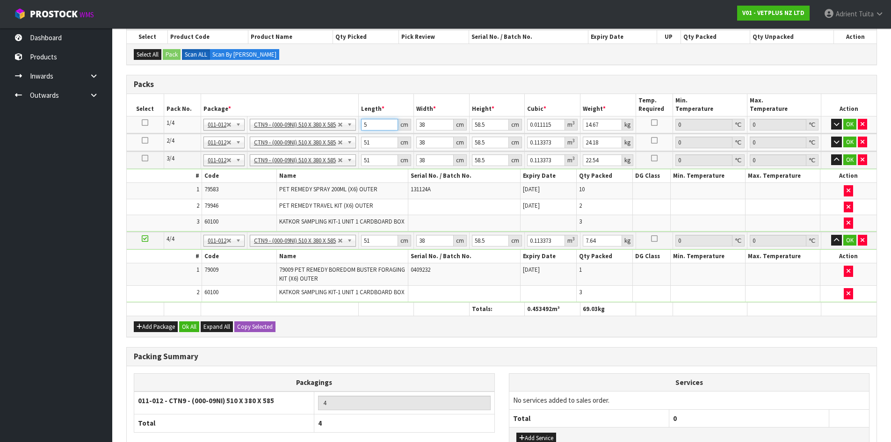
type input "0"
type input "5"
type input "0.011115"
type input "53"
type input "0.117819"
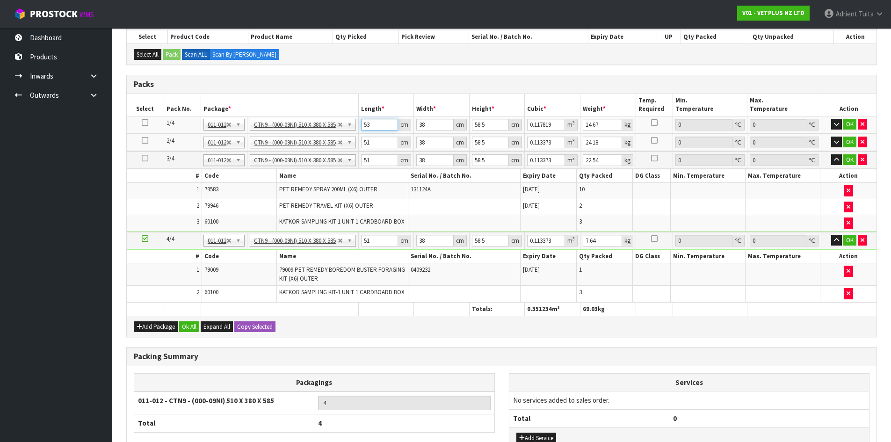
type input "53"
type input "4"
type input "0.012402"
type input "40"
type input "0.12402"
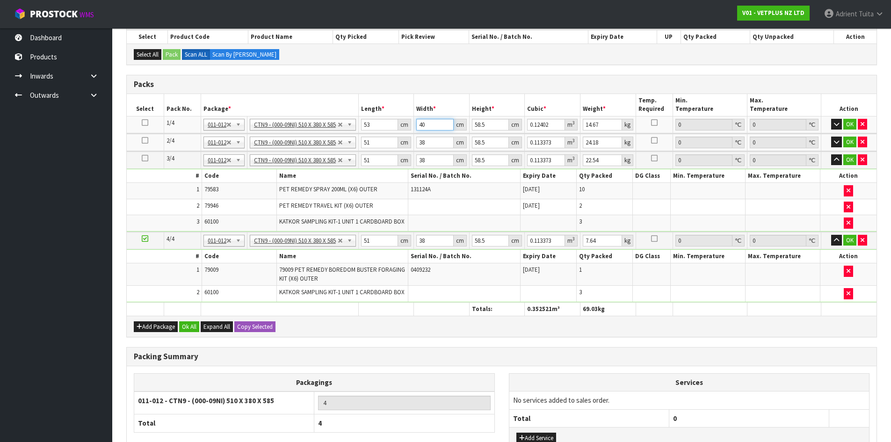
type input "40"
type input "5"
type input "0.0106"
type input "54"
type input "0.11448"
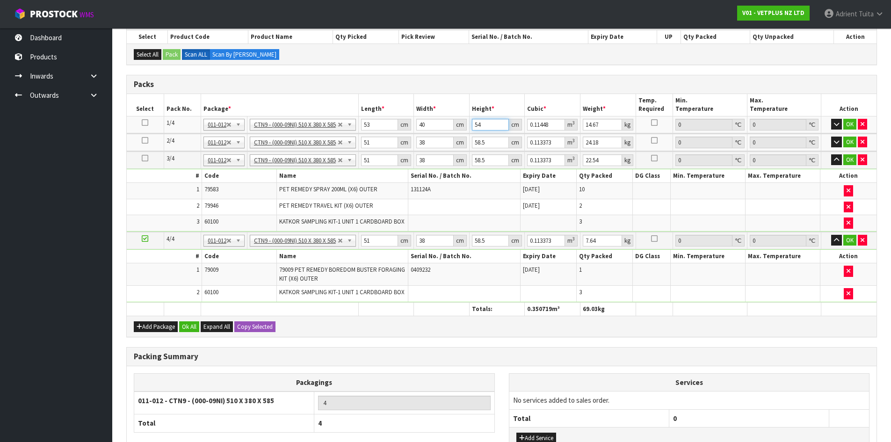
type input "54"
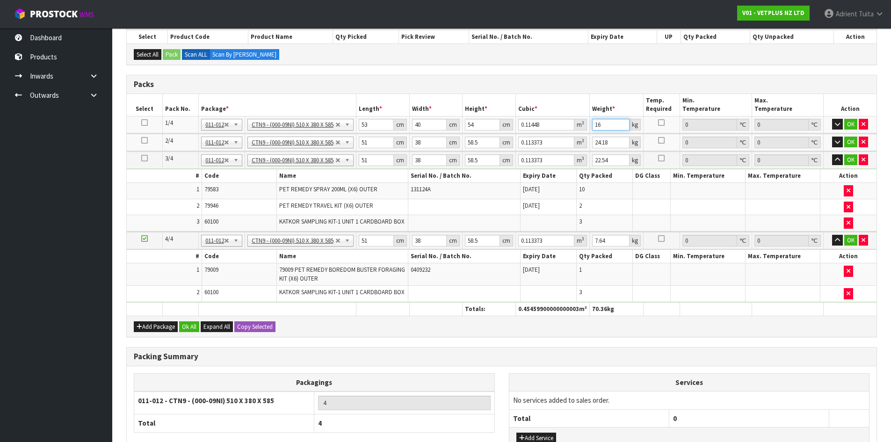
type input "16"
drag, startPoint x: 372, startPoint y: 137, endPoint x: 369, endPoint y: 130, distance: 6.5
click at [372, 137] on input "51" at bounding box center [376, 143] width 35 height 12
type input "5"
type input "0.011115"
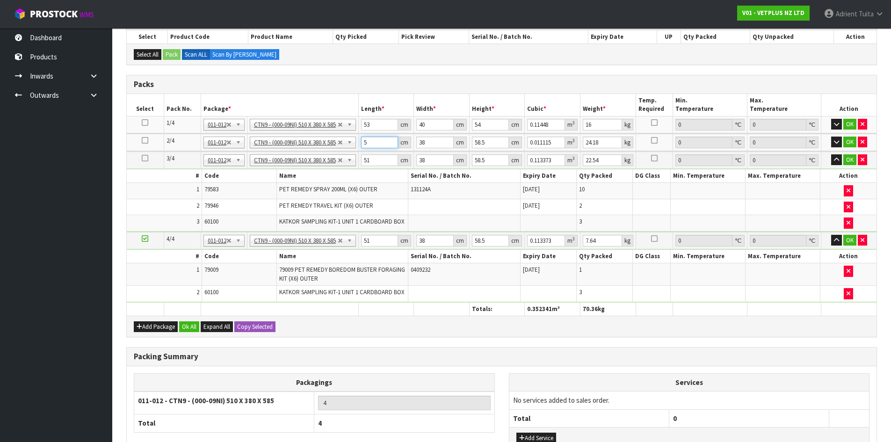
type input "0"
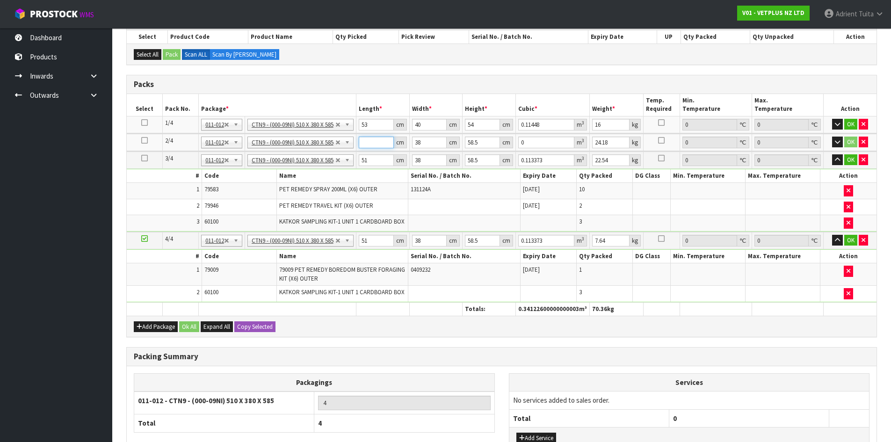
type input "5"
type input "0.011115"
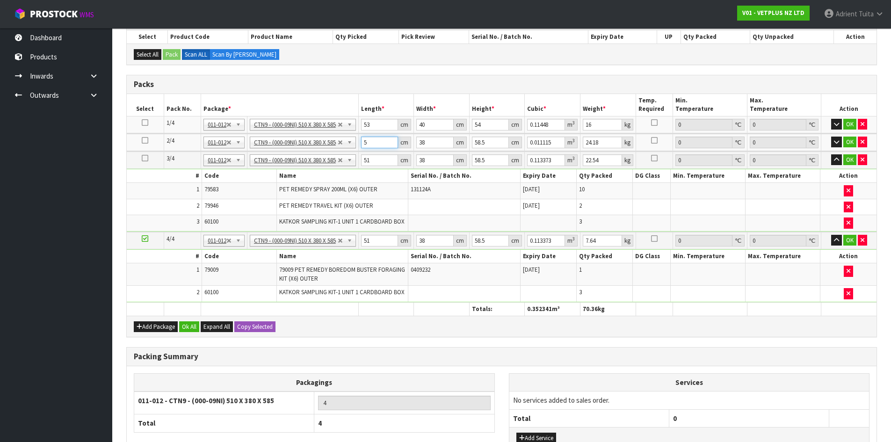
type input "52"
type input "0.115596"
type input "52"
type input "4"
type input "0.012168"
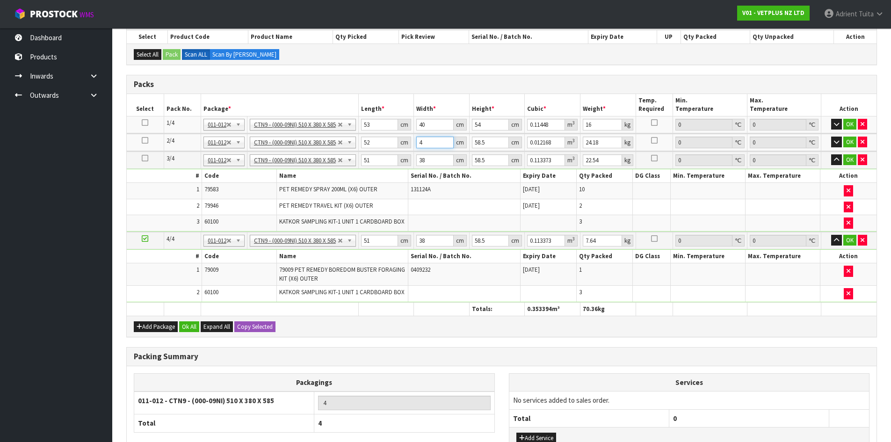
type input "40"
type input "0.12168"
type input "40"
type input "5"
type input "0.0104"
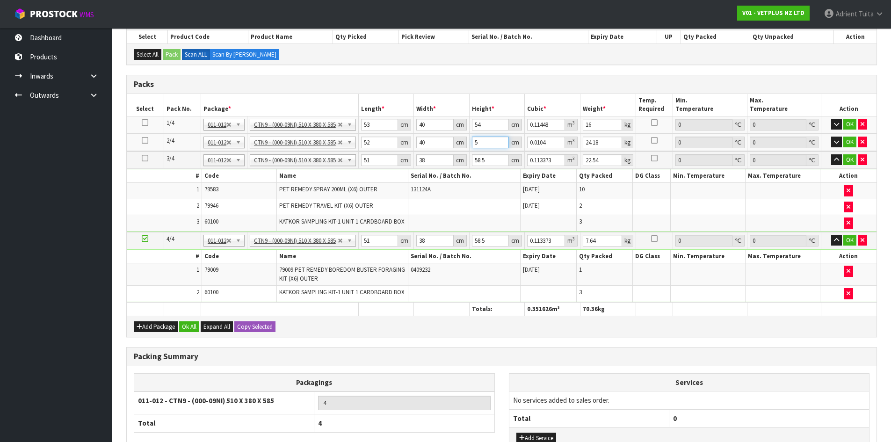
type input "53"
type input "0.11024"
type input "53"
type input "25"
drag, startPoint x: 379, startPoint y: 157, endPoint x: 358, endPoint y: 115, distance: 46.6
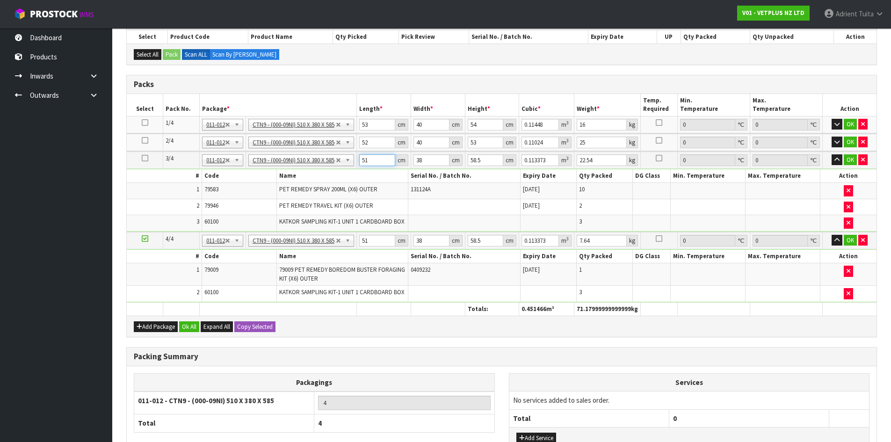
click at [380, 155] on input "51" at bounding box center [377, 160] width 36 height 12
type input "5"
type input "0.011115"
type input "0"
type input "5"
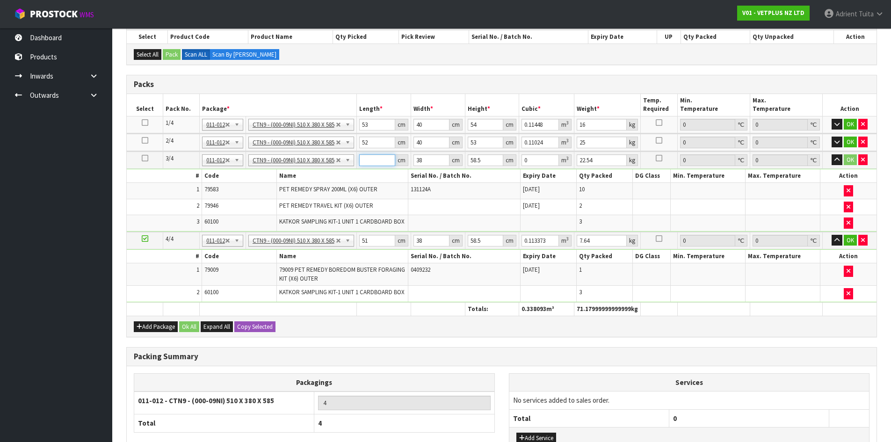
type input "0.011115"
type input "53"
type input "0.117819"
type input "53"
type input "4"
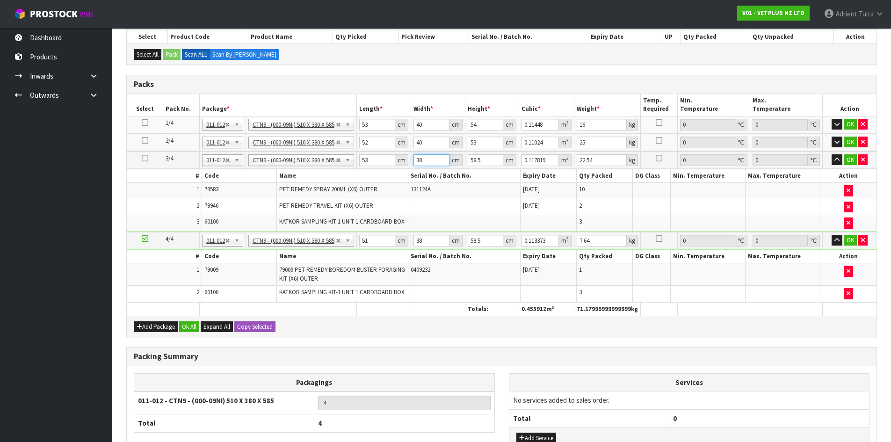
type input "0.012402"
type input "40"
type input "0.12402"
type input "40"
type input "3"
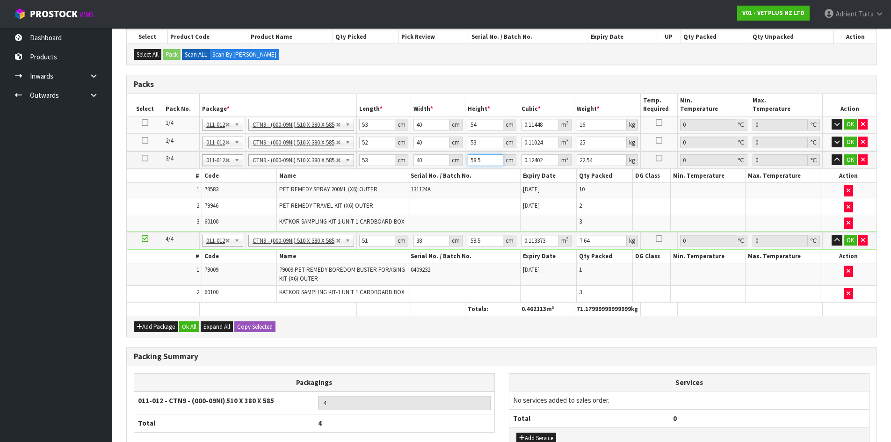
type input "0.00636"
type input "36"
type input "0.07632"
type input "36"
type input "23"
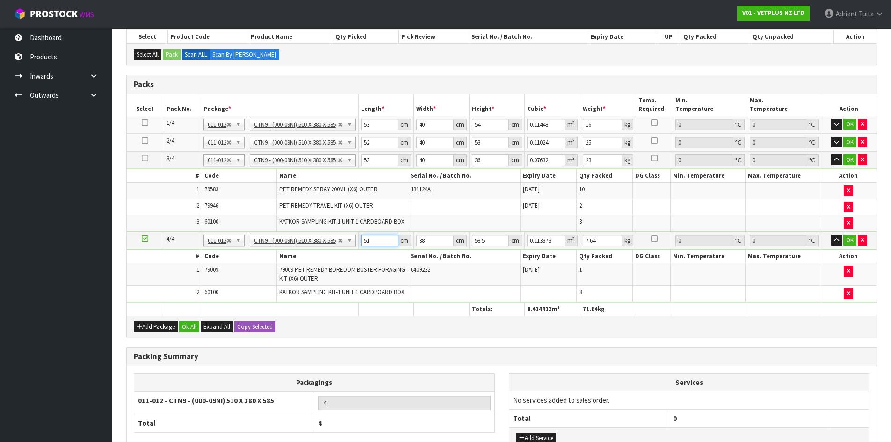
click at [387, 243] on input "51" at bounding box center [379, 241] width 37 height 12
type input "5"
type input "0.011115"
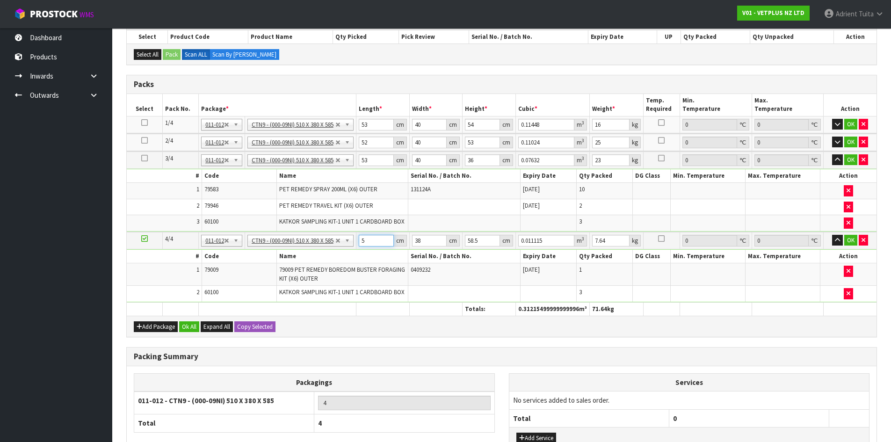
type input "0"
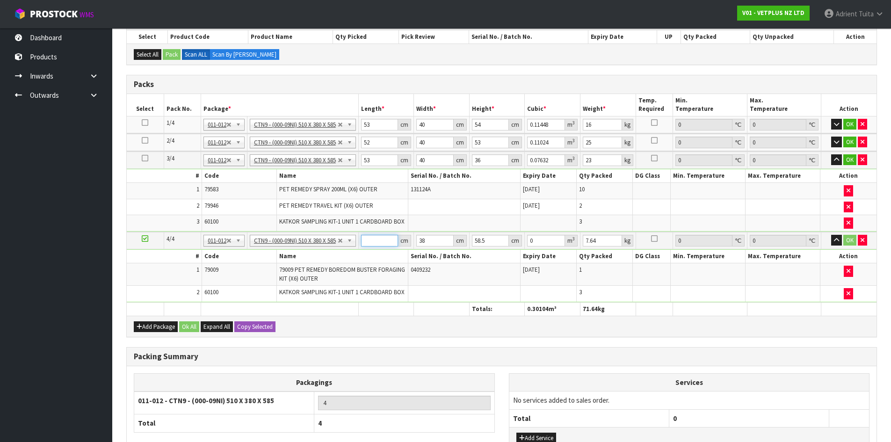
type input "5"
type input "0.011115"
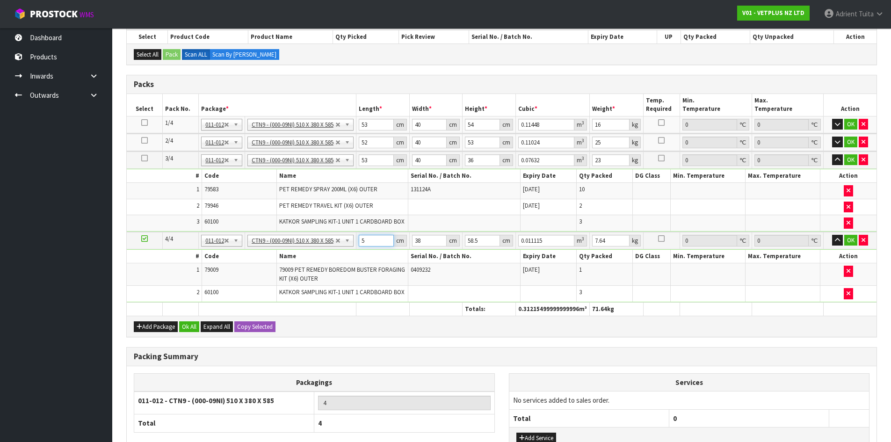
type input "52"
type input "0.115596"
type input "52"
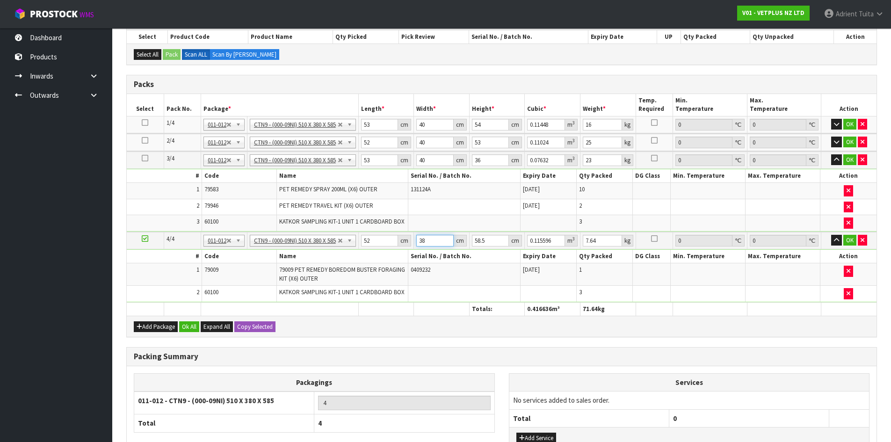
type input "4"
type input "0.012168"
type input "40"
type input "0.12168"
type input "403"
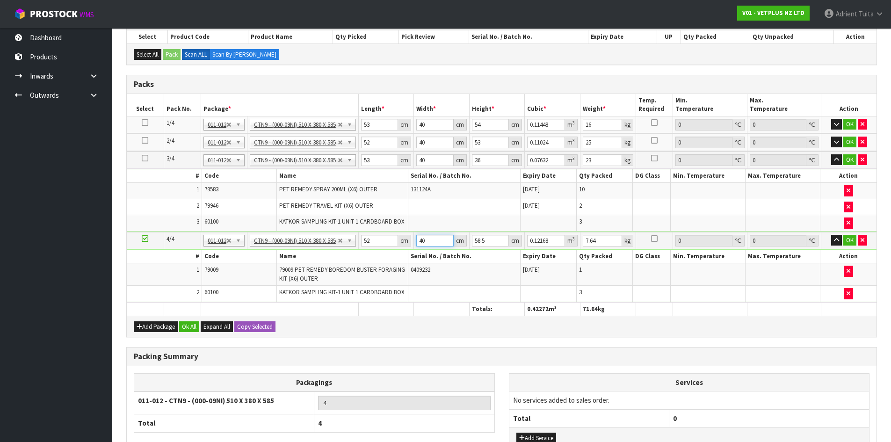
type input "1.225926"
type input "4038"
type input "12.283596"
type input "4038"
type input "9"
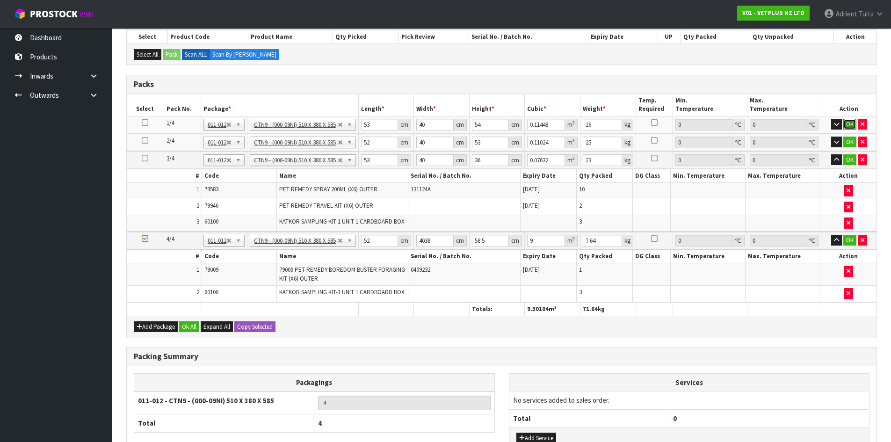
click at [850, 121] on button "OK" at bounding box center [849, 124] width 13 height 11
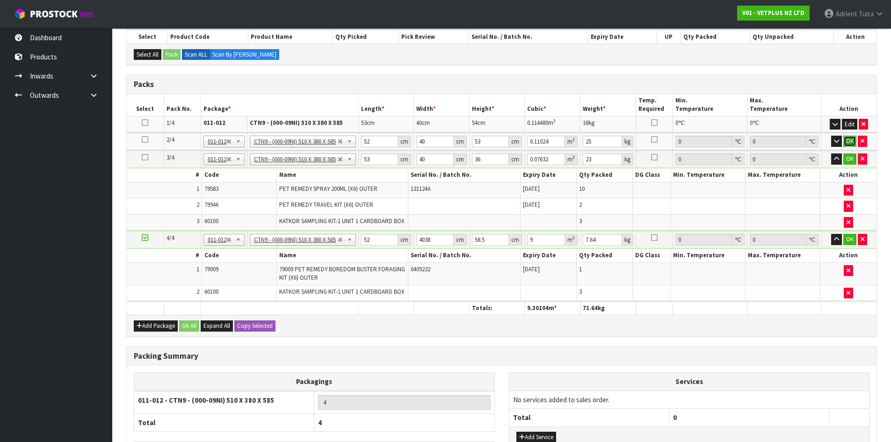
click at [849, 144] on button "OK" at bounding box center [849, 141] width 13 height 11
click at [850, 158] on button "OK" at bounding box center [849, 158] width 13 height 11
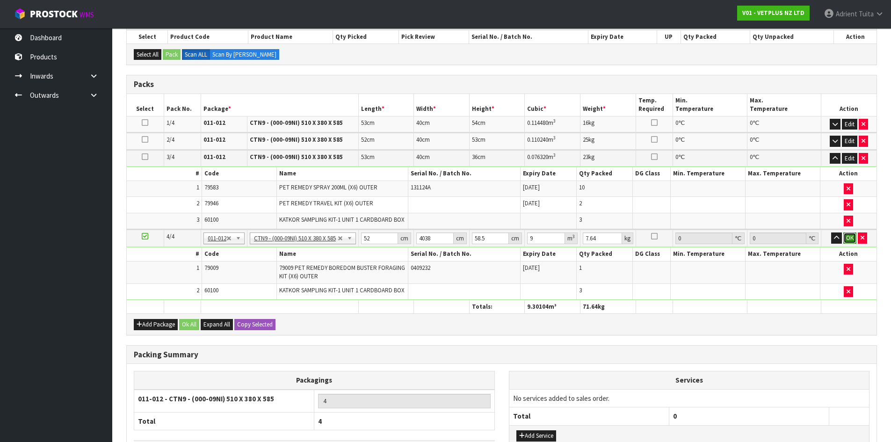
click at [849, 235] on button "OK" at bounding box center [849, 237] width 13 height 11
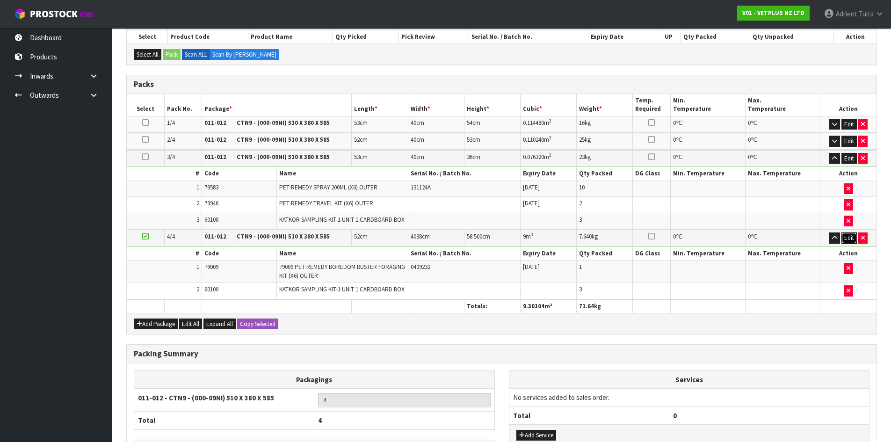
click at [848, 239] on button "Edit" at bounding box center [848, 237] width 15 height 11
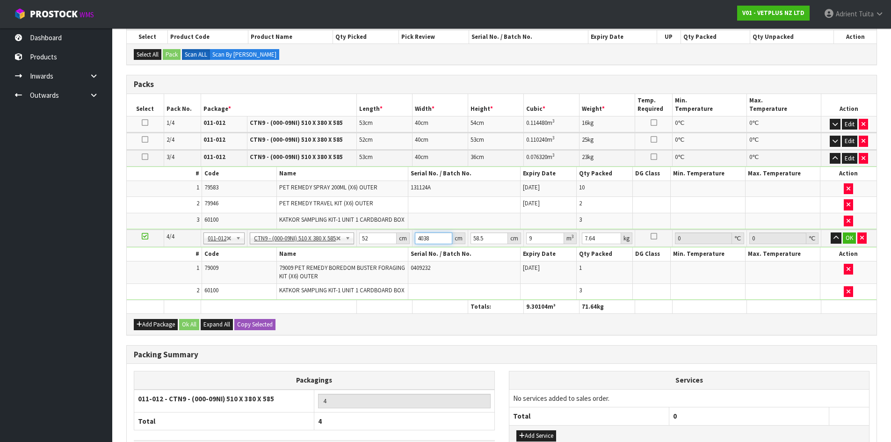
click at [420, 235] on input "4038" at bounding box center [433, 238] width 37 height 12
type input "4"
type input "0.012168"
type input "40"
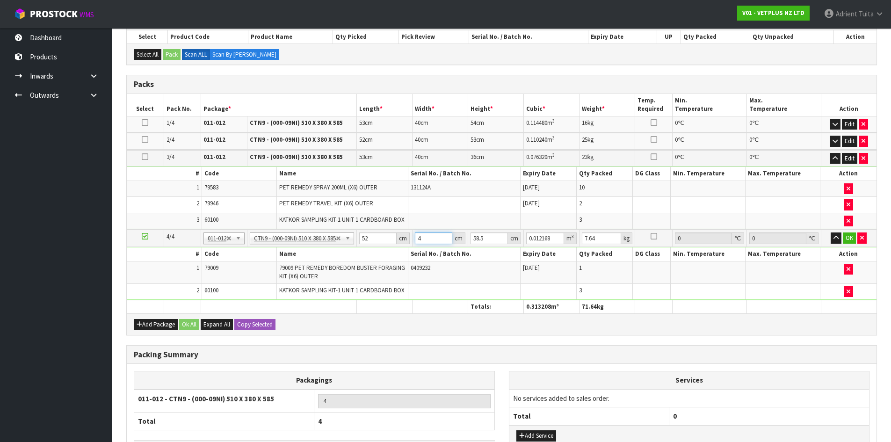
type input "0.12168"
type input "40"
type input "3"
type input "0.00624"
type input "38"
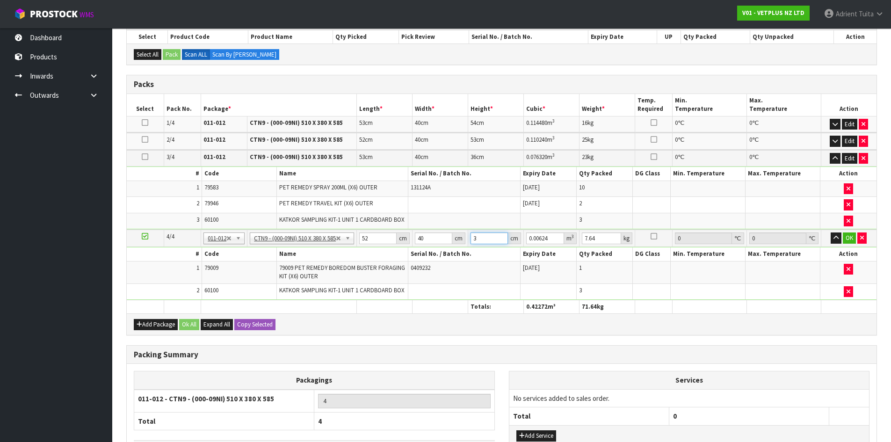
type input "0.07904"
type input "38"
type input "9"
click at [849, 239] on button "OK" at bounding box center [848, 237] width 13 height 11
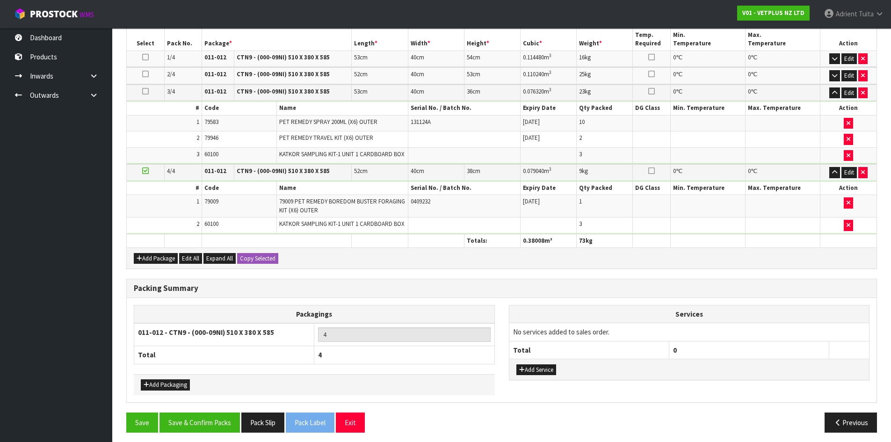
scroll to position [244, 0]
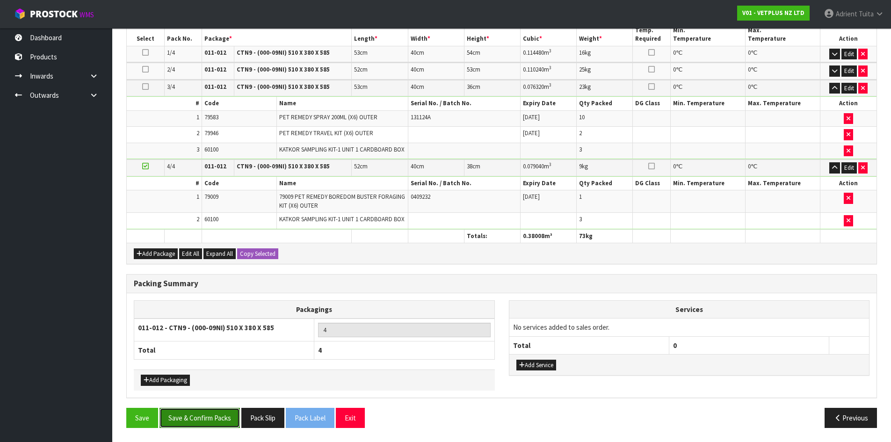
click at [220, 416] on button "Save & Confirm Packs" at bounding box center [199, 418] width 80 height 20
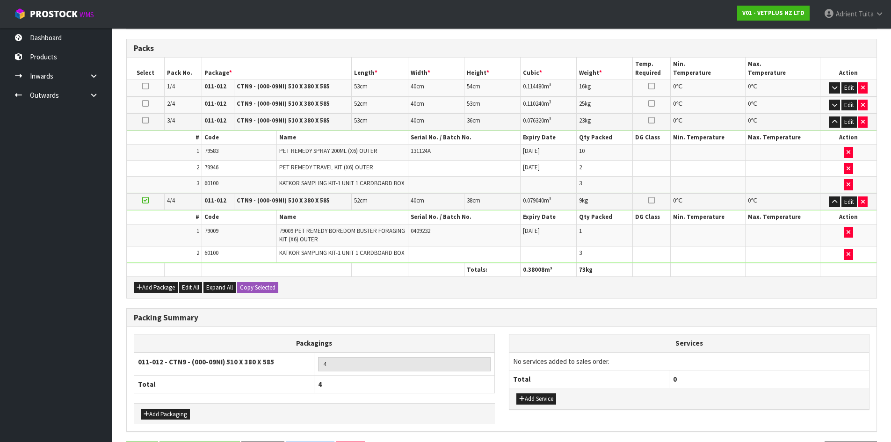
scroll to position [0, 0]
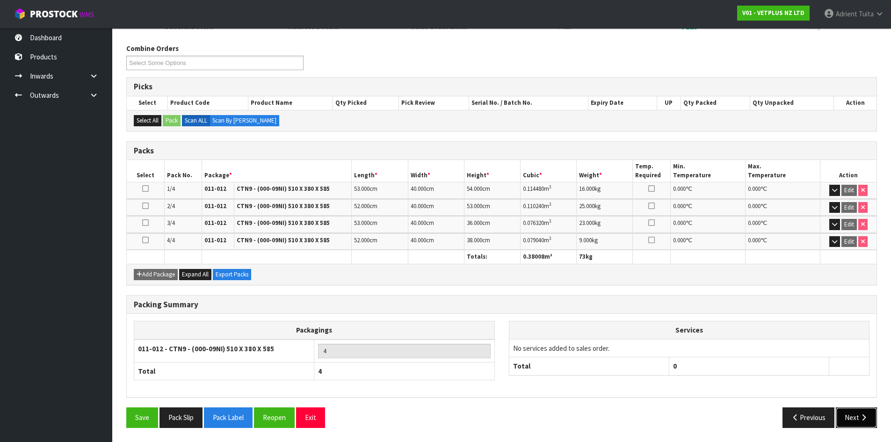
click at [848, 418] on button "Next" at bounding box center [855, 417] width 41 height 20
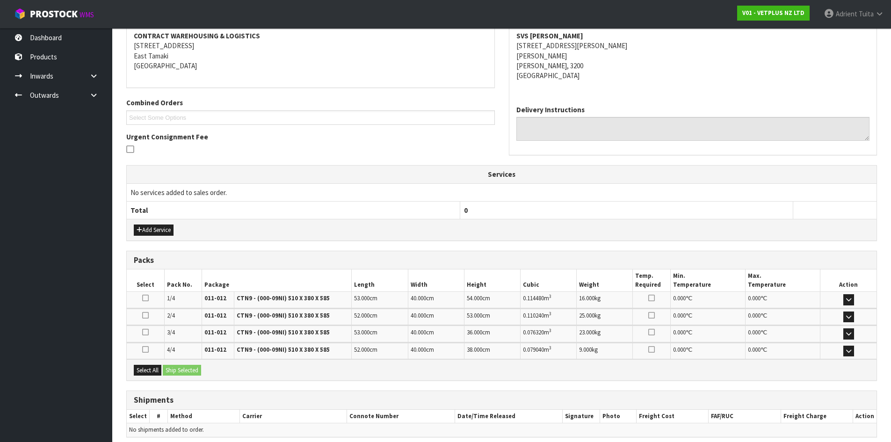
scroll to position [219, 0]
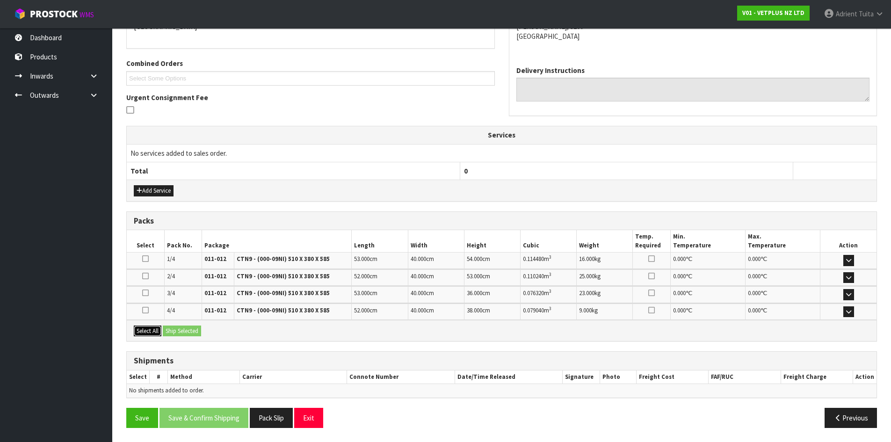
click at [159, 330] on button "Select All" at bounding box center [148, 330] width 28 height 11
click at [165, 329] on button "Ship Selected" at bounding box center [182, 330] width 38 height 11
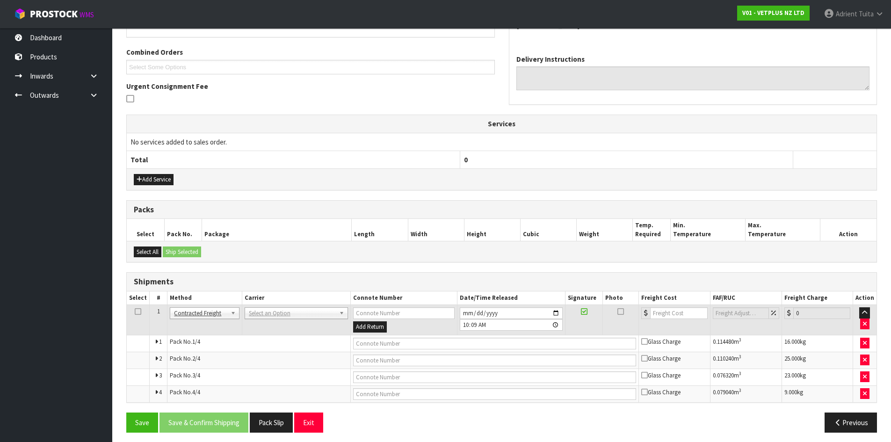
scroll to position [235, 0]
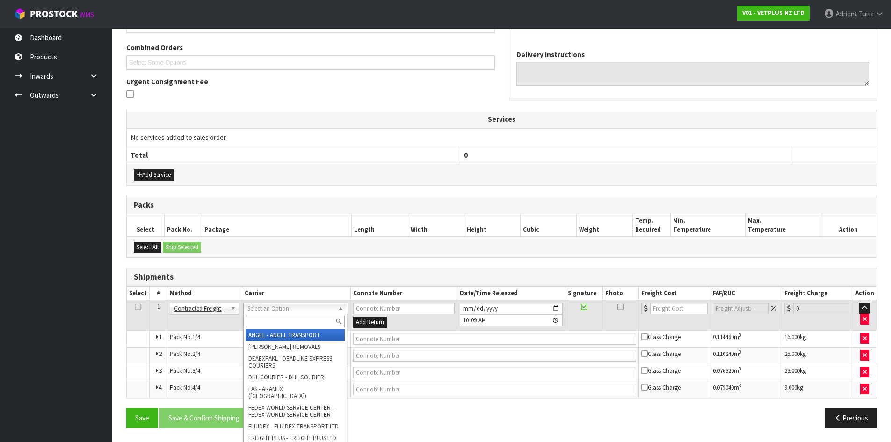
drag, startPoint x: 300, startPoint y: 306, endPoint x: 301, endPoint y: 320, distance: 14.0
click at [301, 320] on input "text" at bounding box center [294, 322] width 99 height 12
type input "nzp"
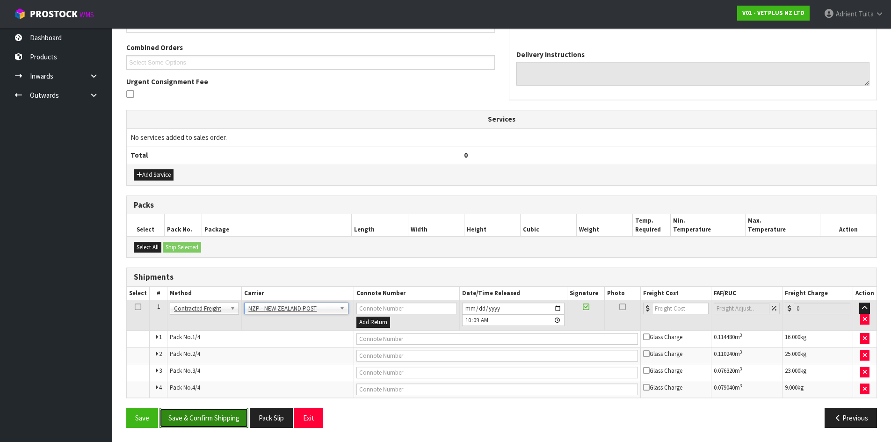
click at [192, 414] on button "Save & Confirm Shipping" at bounding box center [203, 418] width 89 height 20
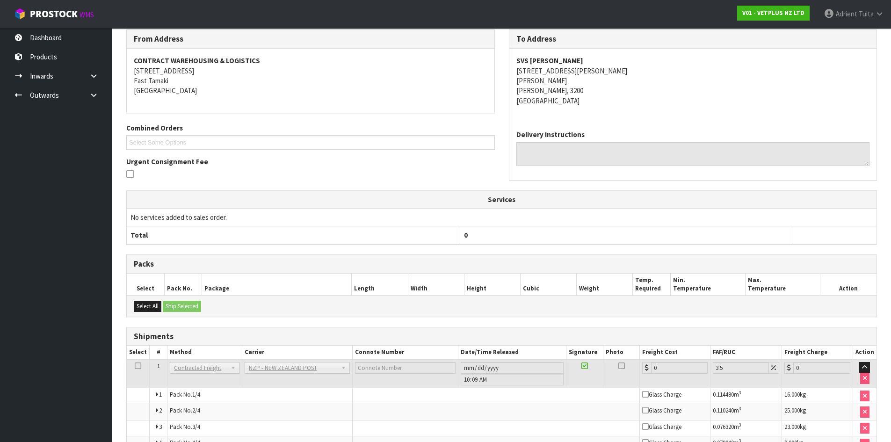
scroll to position [220, 0]
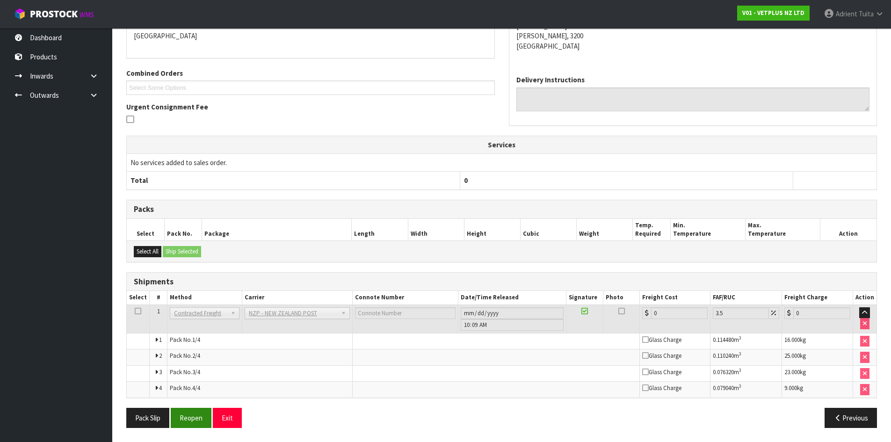
drag, startPoint x: 199, startPoint y: 405, endPoint x: 198, endPoint y: 425, distance: 19.2
click at [198, 423] on div "From Address CONTRACT WAREHOUSING & LOGISTICS 17 Allens Road East Tamaki Auckla…" at bounding box center [501, 205] width 750 height 460
click at [198, 425] on button "Reopen" at bounding box center [191, 418] width 41 height 20
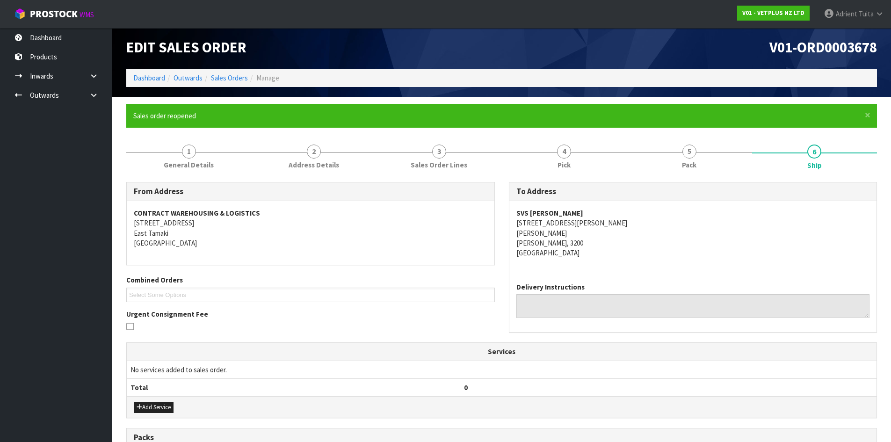
scroll to position [244, 0]
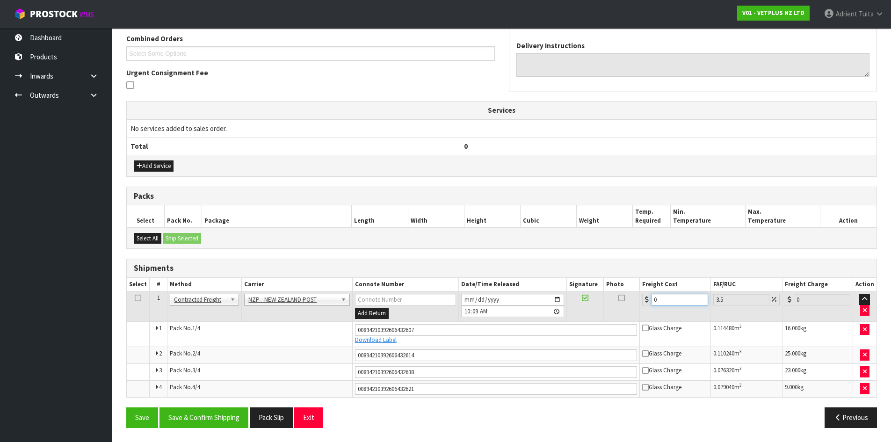
click at [675, 297] on input "0" at bounding box center [679, 300] width 57 height 12
type input "4"
type input "4.14"
type input "40"
type input "41.4"
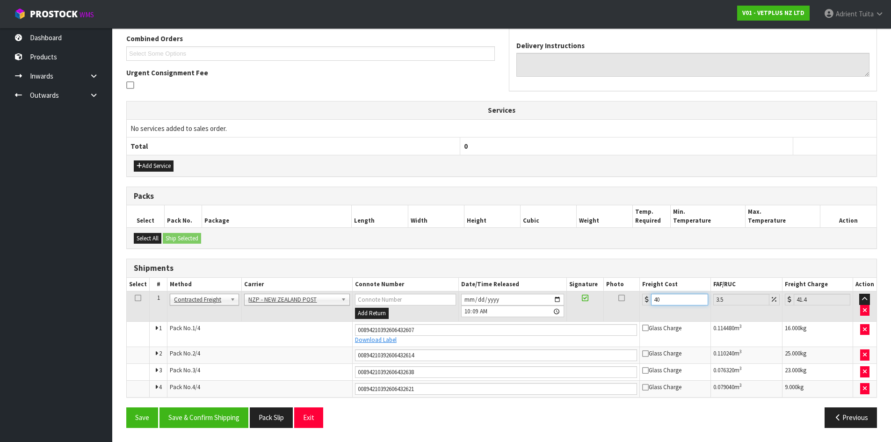
type input "40.1"
type input "41.5"
type input "40.17"
type input "41.58"
type input "40.17"
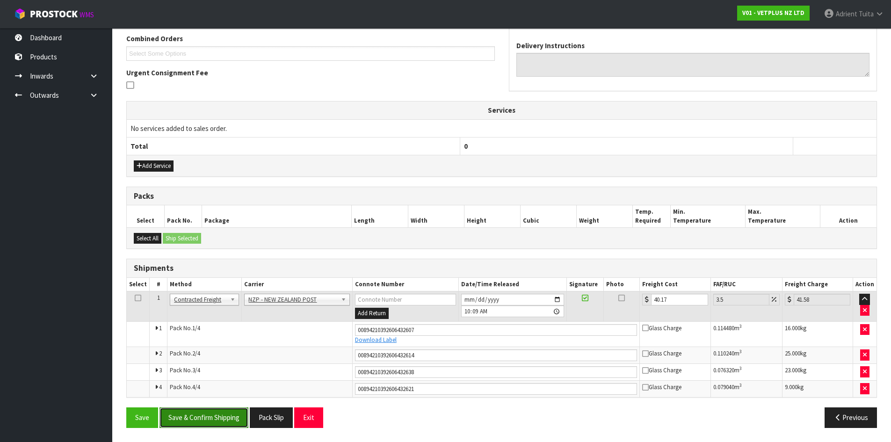
click at [185, 418] on button "Save & Confirm Shipping" at bounding box center [203, 417] width 89 height 20
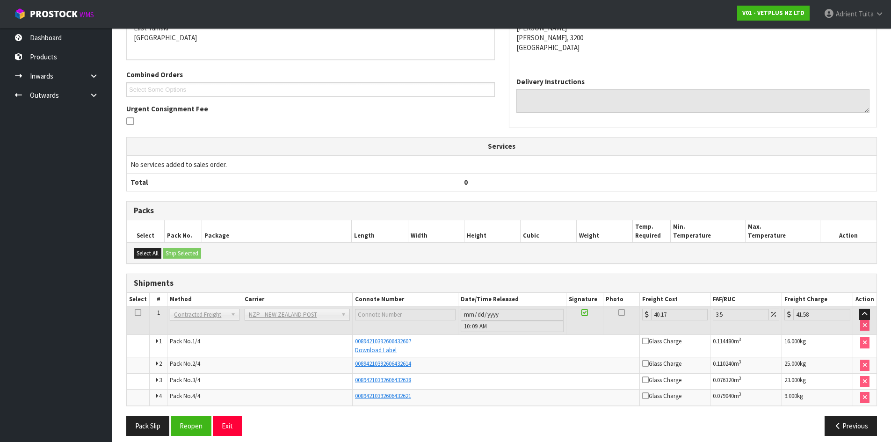
scroll to position [216, 0]
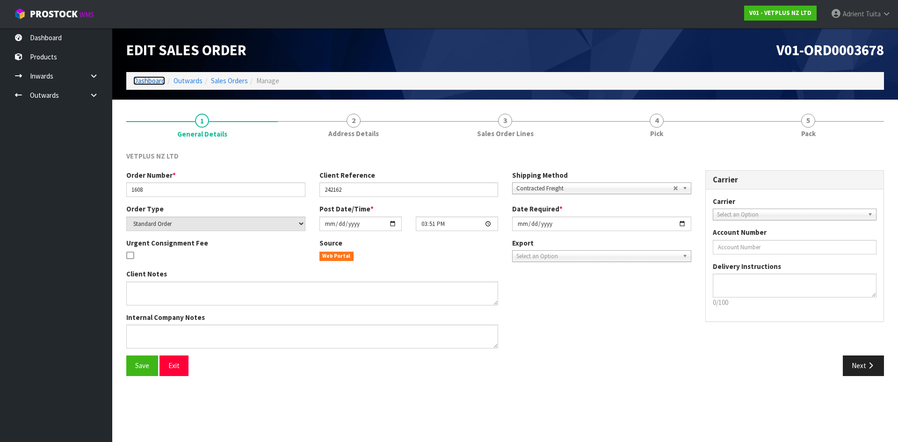
click at [155, 82] on link "Dashboard" at bounding box center [149, 80] width 32 height 9
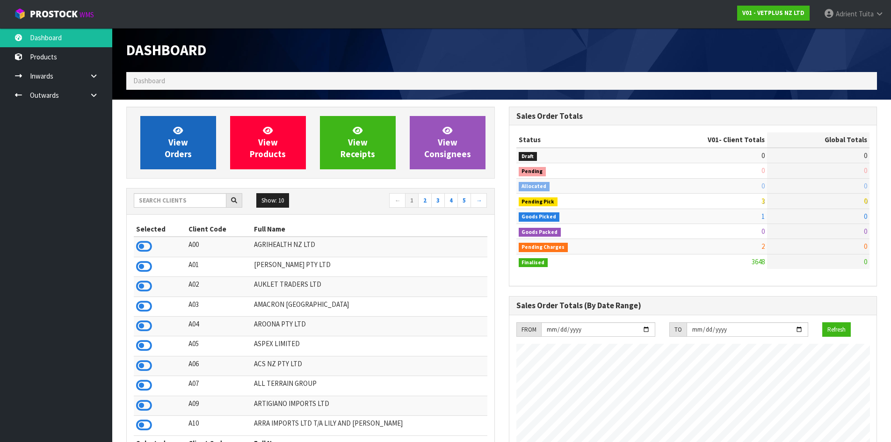
scroll to position [708, 382]
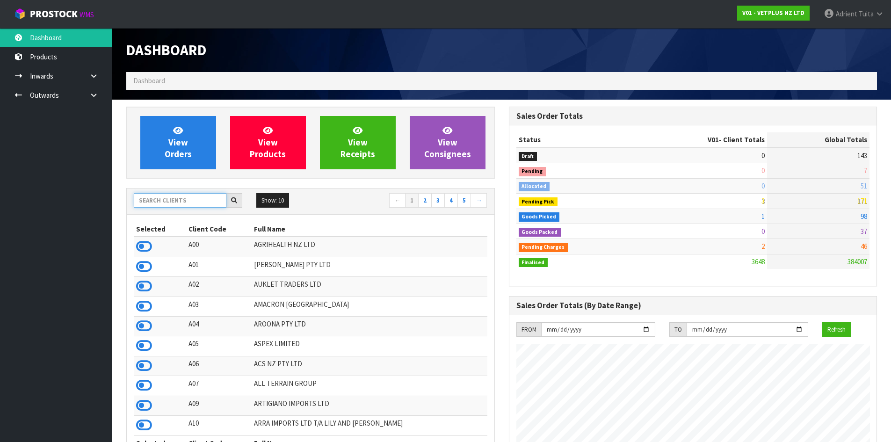
click at [159, 200] on input "text" at bounding box center [180, 200] width 93 height 14
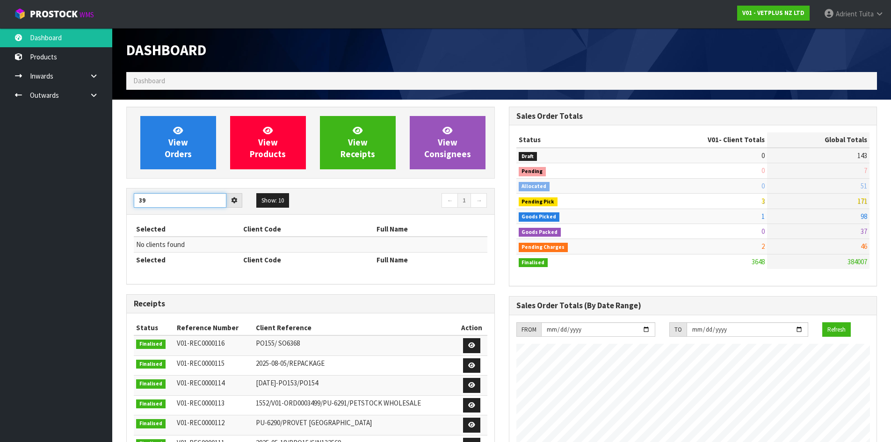
type input "3"
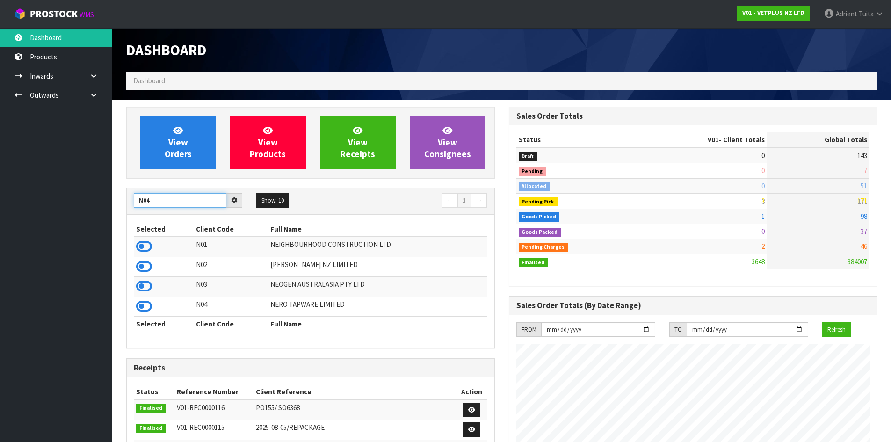
type input "N04"
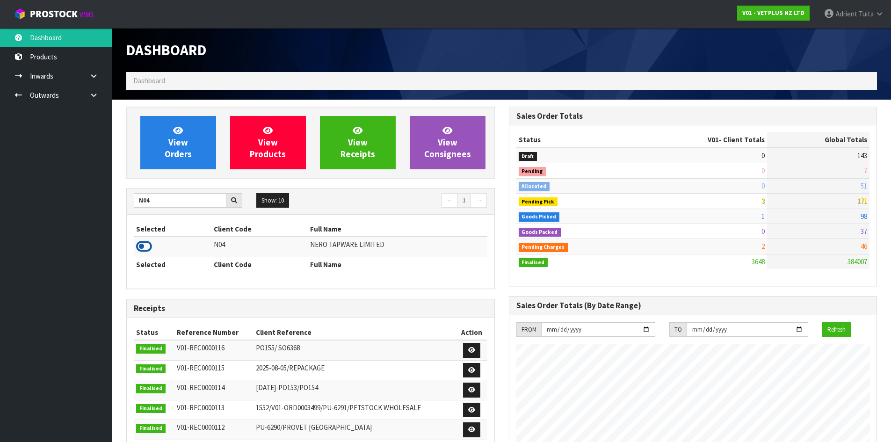
click at [142, 241] on icon at bounding box center [144, 246] width 16 height 14
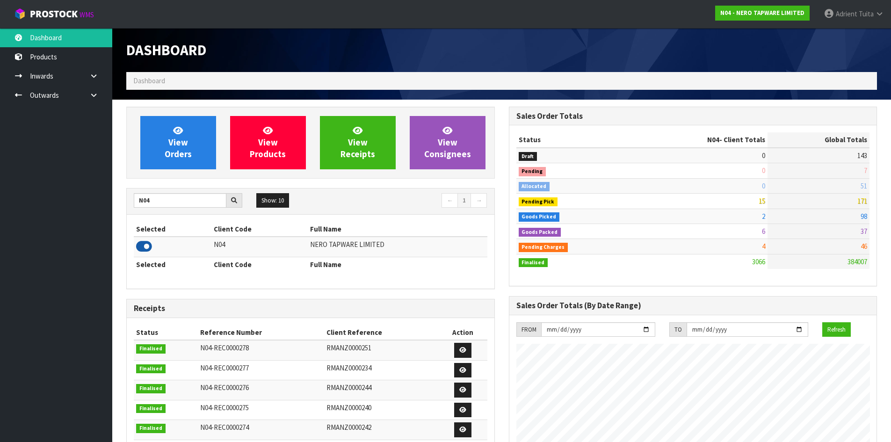
scroll to position [728, 382]
click at [166, 142] on link "View Orders" at bounding box center [178, 142] width 76 height 53
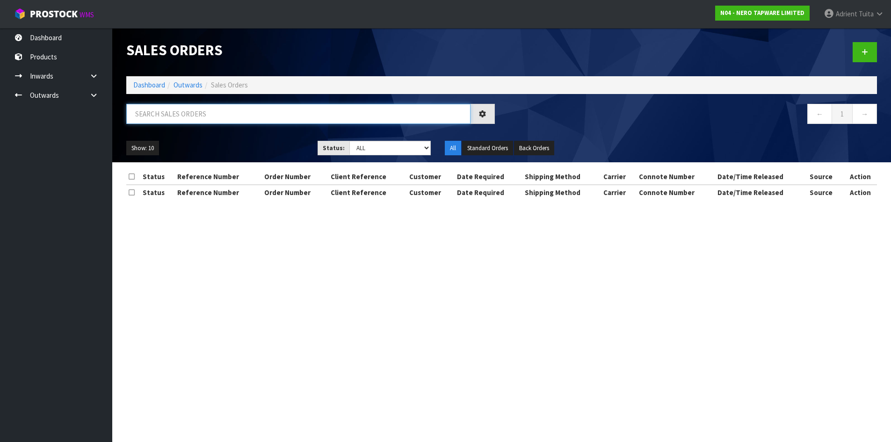
click at [183, 114] on input "text" at bounding box center [298, 114] width 344 height 20
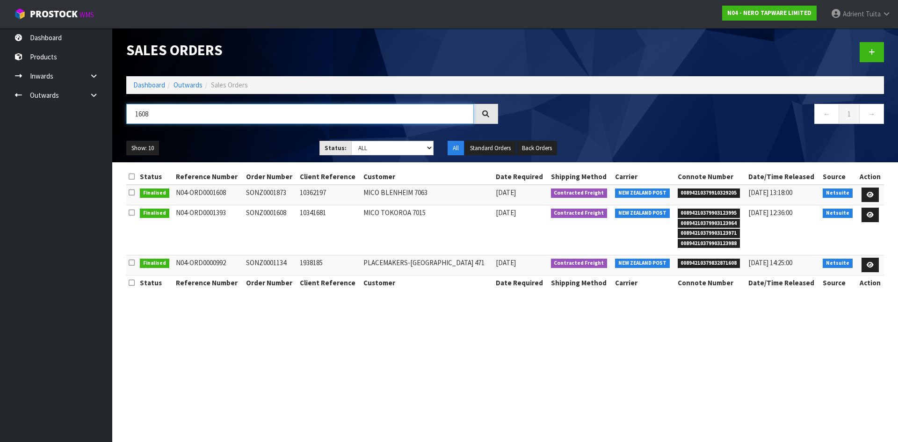
click at [146, 118] on input "1608" at bounding box center [299, 114] width 347 height 20
click at [145, 118] on input "1608" at bounding box center [299, 114] width 347 height 20
click at [146, 118] on input "1608" at bounding box center [299, 114] width 347 height 20
type input "3928"
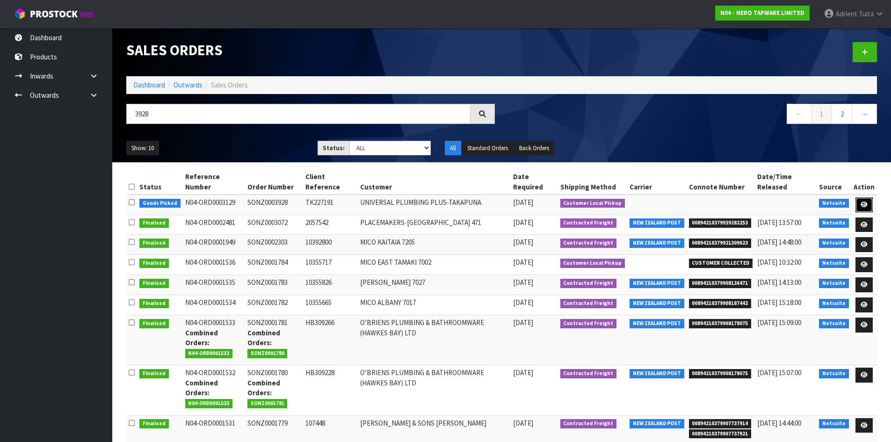
click at [871, 205] on link at bounding box center [863, 204] width 17 height 15
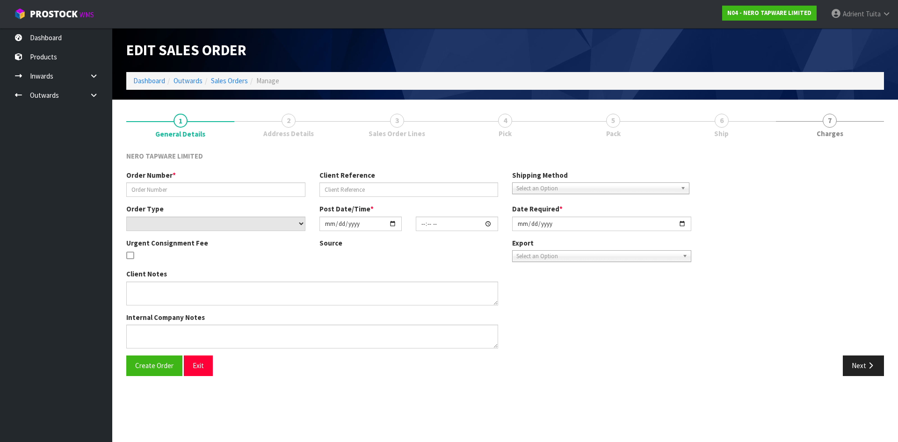
type input "SONZ0003928"
type input "TK227191"
select select "number:0"
type input "[DATE]"
type input "16:00:12.000"
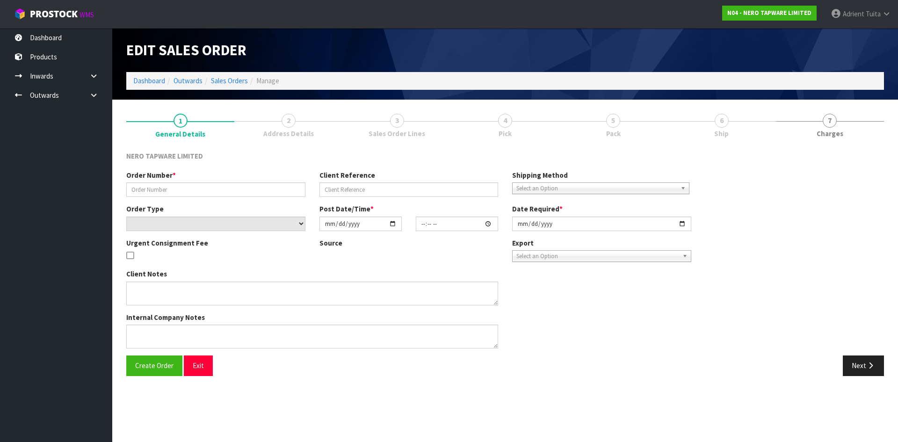
type input "[DATE]"
type textarea "customer pick up 03/10"
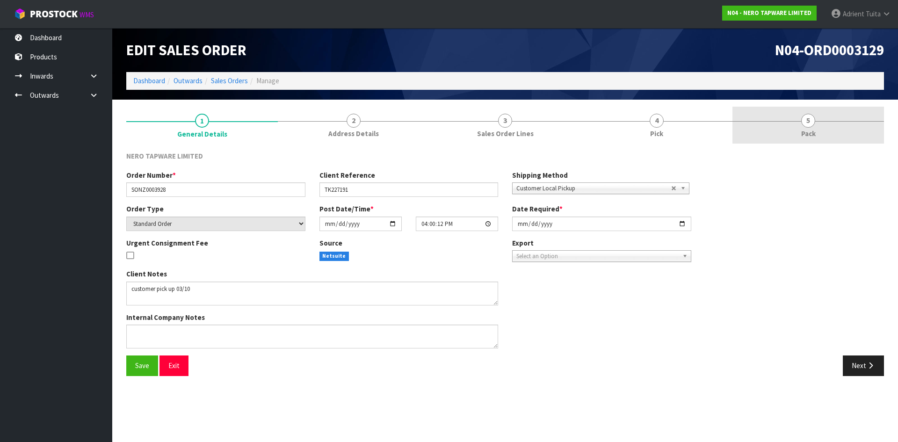
click at [801, 129] on span "Pack" at bounding box center [808, 134] width 14 height 10
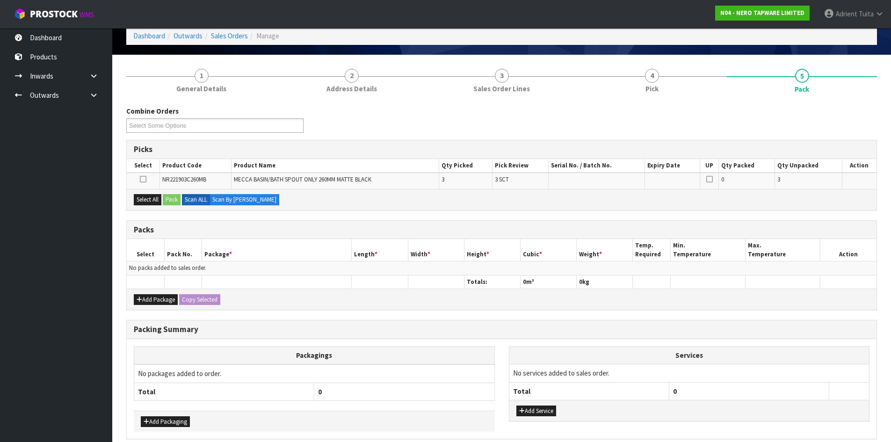
scroll to position [86, 0]
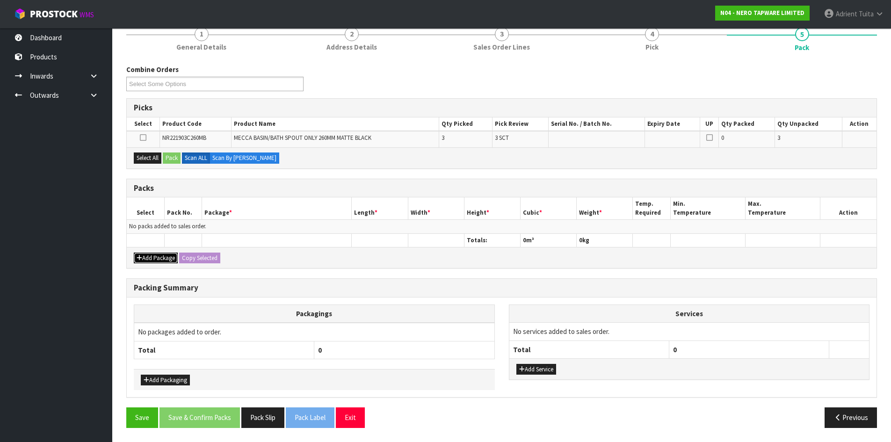
drag, startPoint x: 148, startPoint y: 263, endPoint x: 148, endPoint y: 252, distance: 10.3
click at [148, 262] on button "Add Package" at bounding box center [156, 257] width 44 height 11
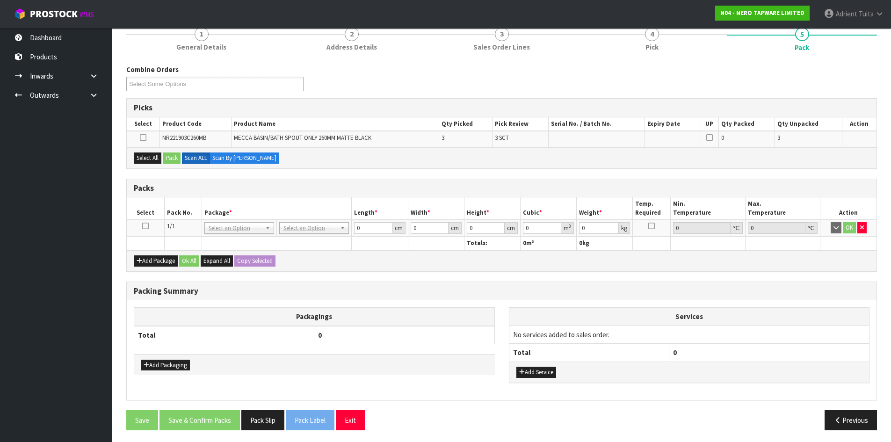
click at [147, 226] on icon at bounding box center [145, 226] width 7 height 0
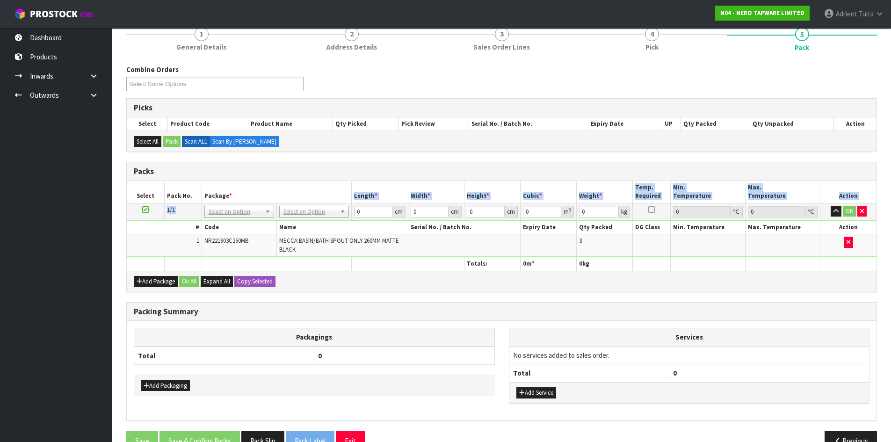
drag, startPoint x: 330, startPoint y: 202, endPoint x: 324, endPoint y: 216, distance: 14.6
click at [326, 213] on table "Select Pack No. Package * Length * Width * Height * Cubic * Weight * Temp. Requ…" at bounding box center [501, 226] width 749 height 90
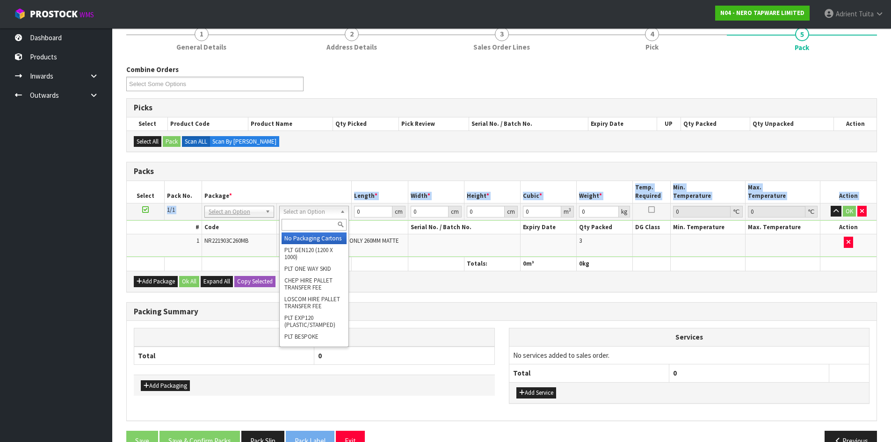
drag, startPoint x: 316, startPoint y: 243, endPoint x: 351, endPoint y: 226, distance: 38.5
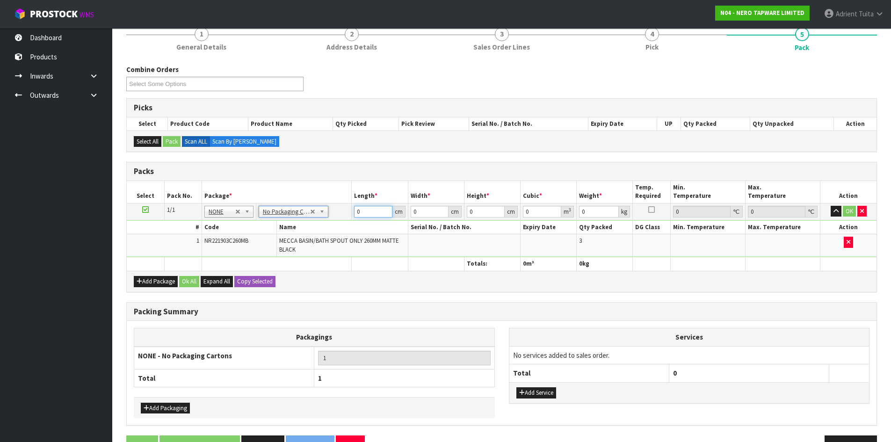
click at [366, 213] on input "0" at bounding box center [373, 212] width 38 height 12
type input "21"
type input "16"
type input "1"
type input "0.000336"
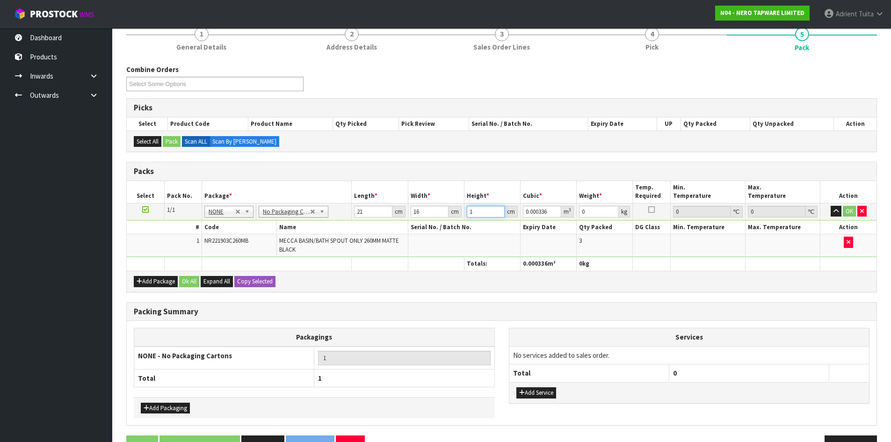
type input "16"
type input "0.005376"
type input "16"
type input "2"
click at [848, 214] on button "OK" at bounding box center [848, 211] width 13 height 11
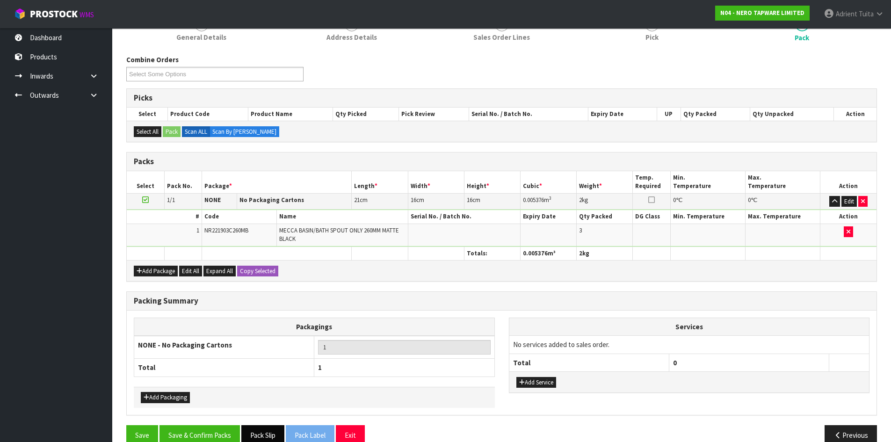
scroll to position [114, 0]
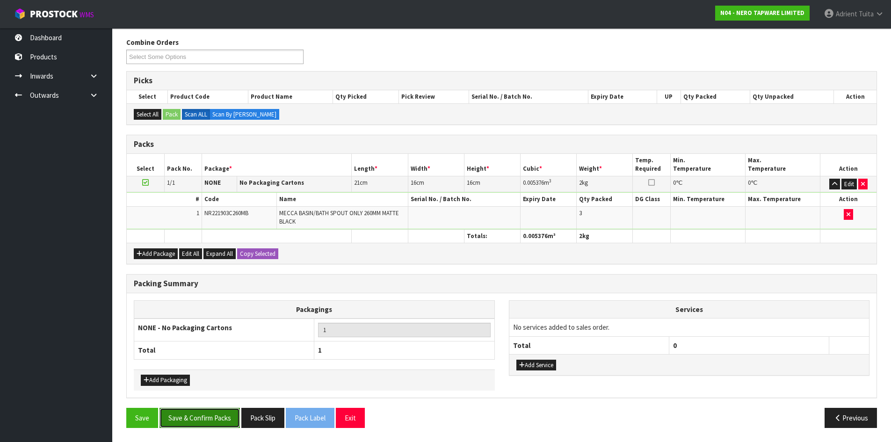
click at [214, 426] on button "Save & Confirm Packs" at bounding box center [199, 418] width 80 height 20
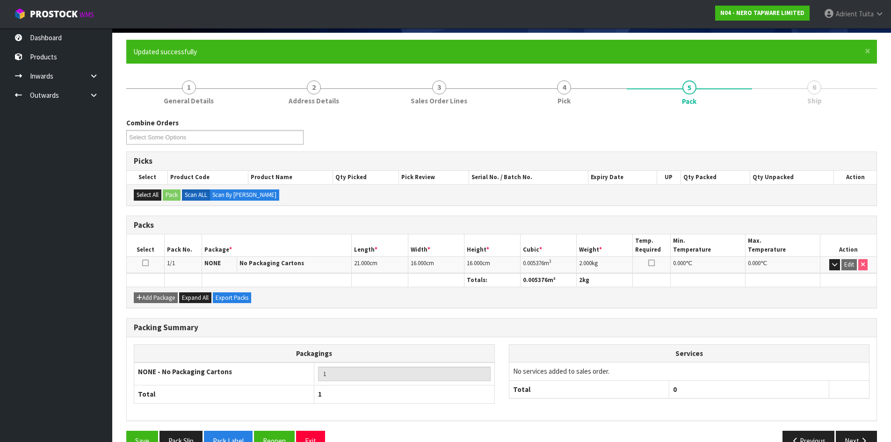
scroll to position [90, 0]
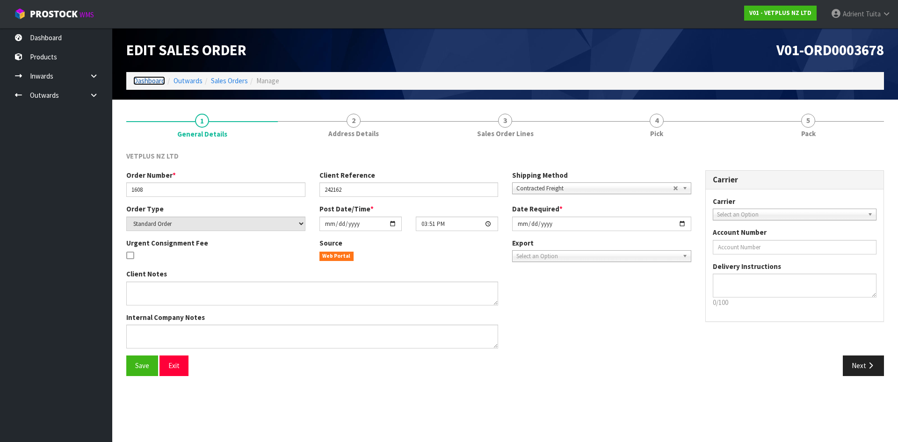
click at [148, 81] on link "Dashboard" at bounding box center [149, 80] width 32 height 9
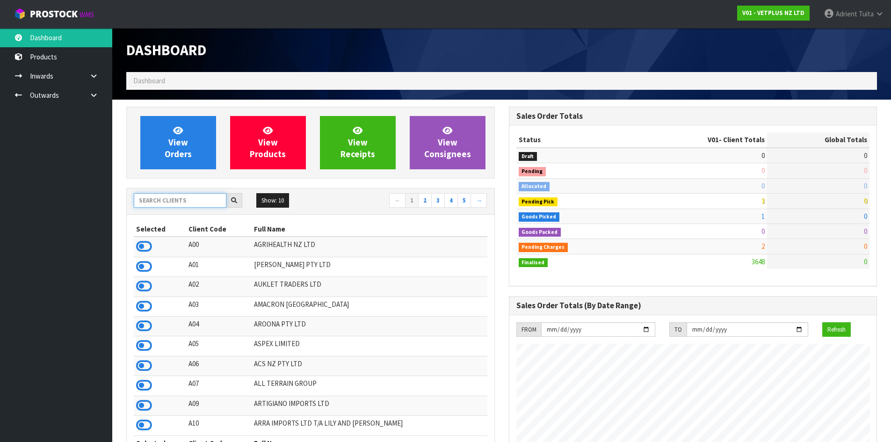
scroll to position [708, 382]
click at [165, 192] on div "Show: 10 5 10 25 50 ← 1 2 3 4 5 →" at bounding box center [310, 201] width 367 height 26
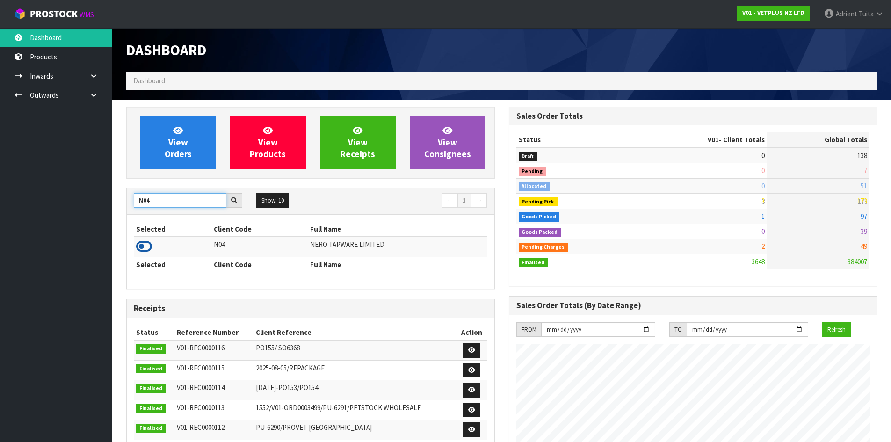
type input "N04"
drag, startPoint x: 149, startPoint y: 243, endPoint x: 147, endPoint y: 247, distance: 5.0
click at [148, 247] on icon at bounding box center [144, 246] width 16 height 14
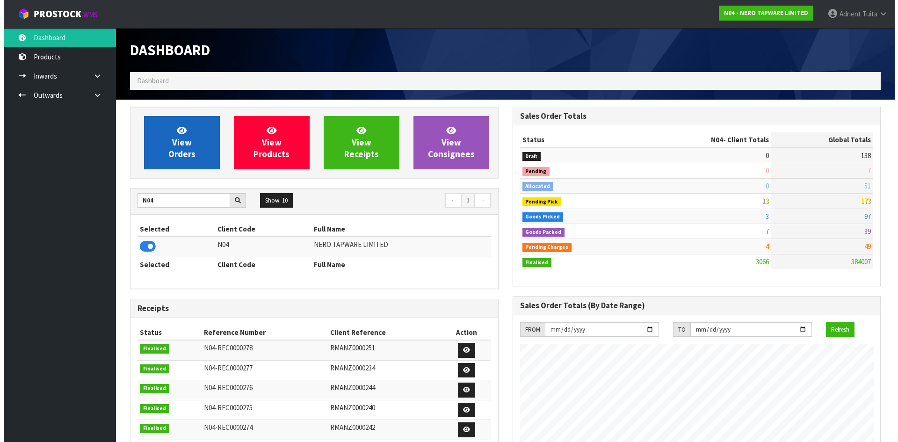
scroll to position [728, 382]
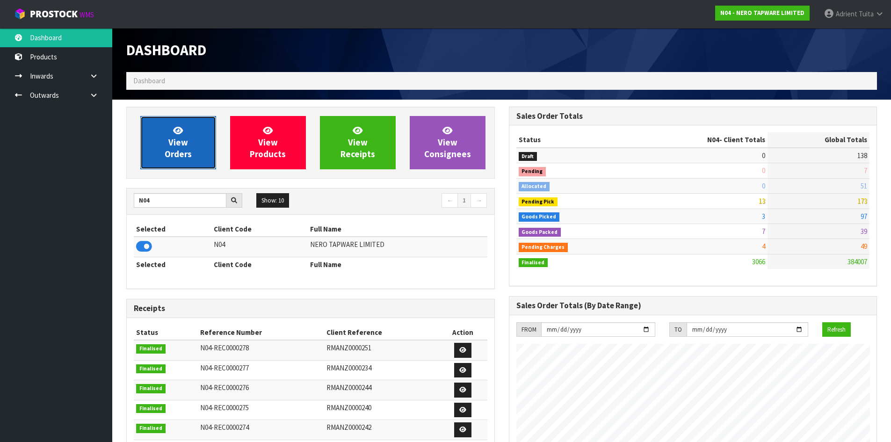
click at [187, 126] on link "View Orders" at bounding box center [178, 142] width 76 height 53
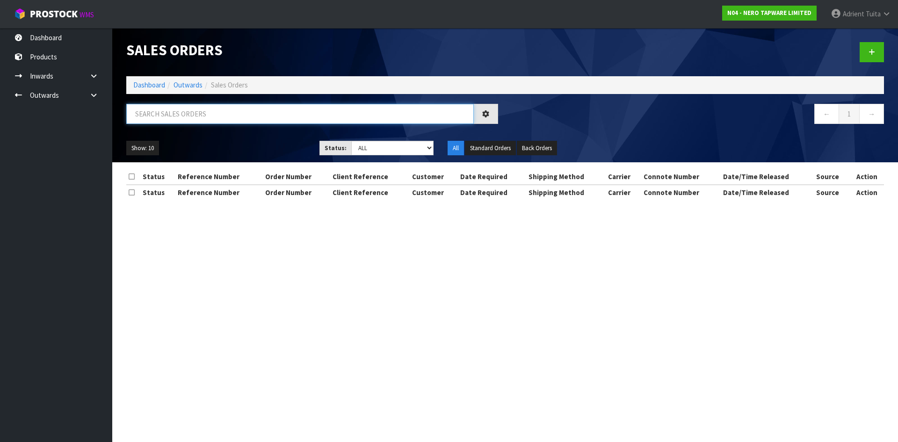
click at [180, 112] on input "text" at bounding box center [299, 114] width 347 height 20
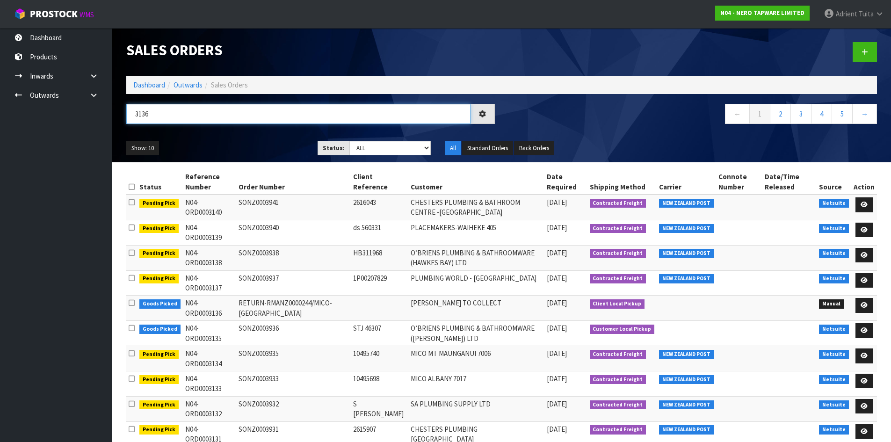
type input "3136"
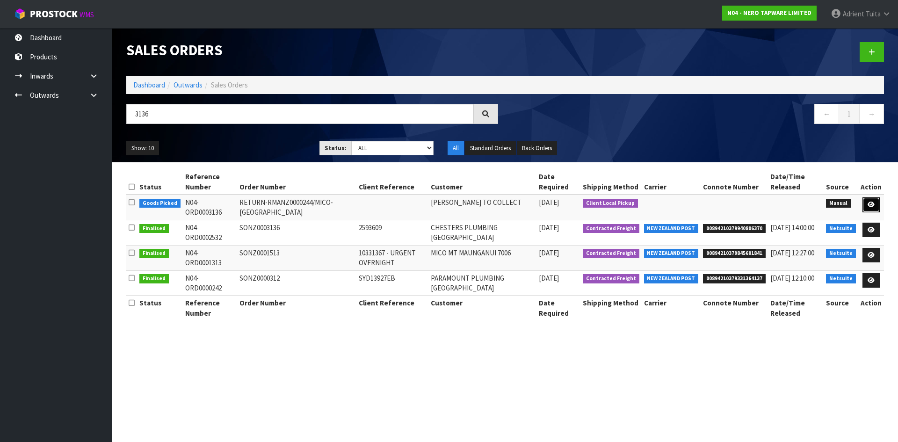
click at [869, 207] on icon at bounding box center [870, 205] width 7 height 6
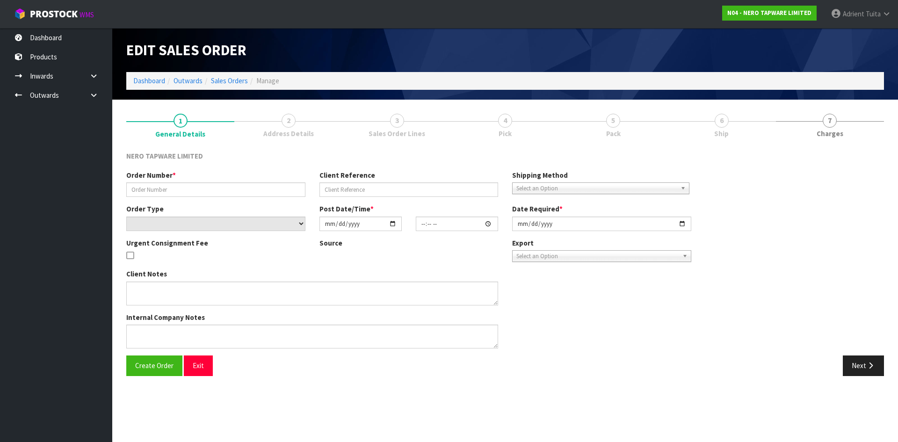
type input "RETURN-RMANZ0000244/MICO-[GEOGRAPHIC_DATA]"
select select "number:0"
type input "[DATE]"
type input "16:54:00.000"
type input "[DATE]"
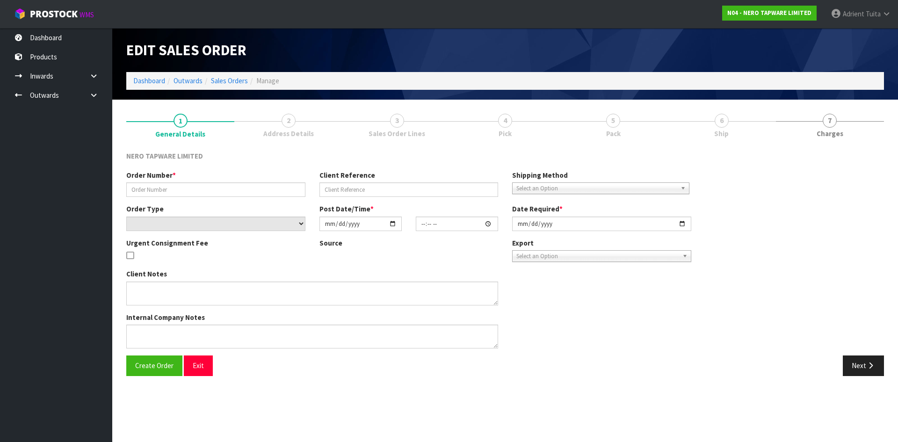
type textarea "I WILL ARRANGE FOR TONY TO COLLECT IT ON HIS NEXT CWL RUN."
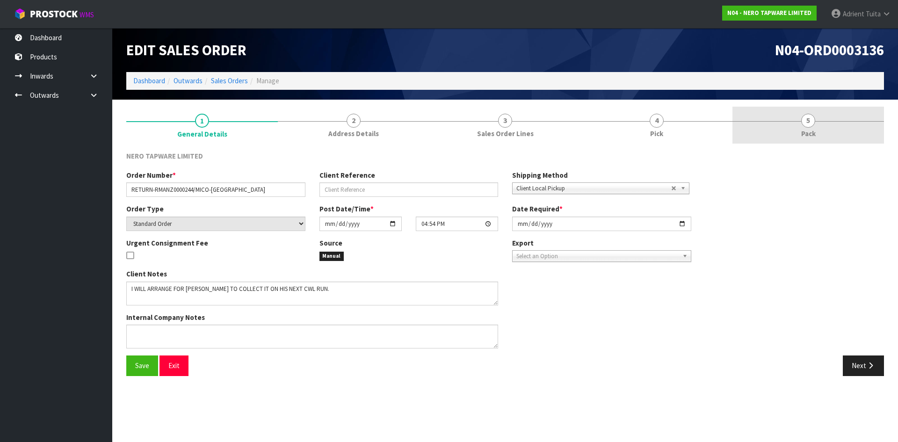
click at [823, 137] on link "5 Pack" at bounding box center [807, 125] width 151 height 37
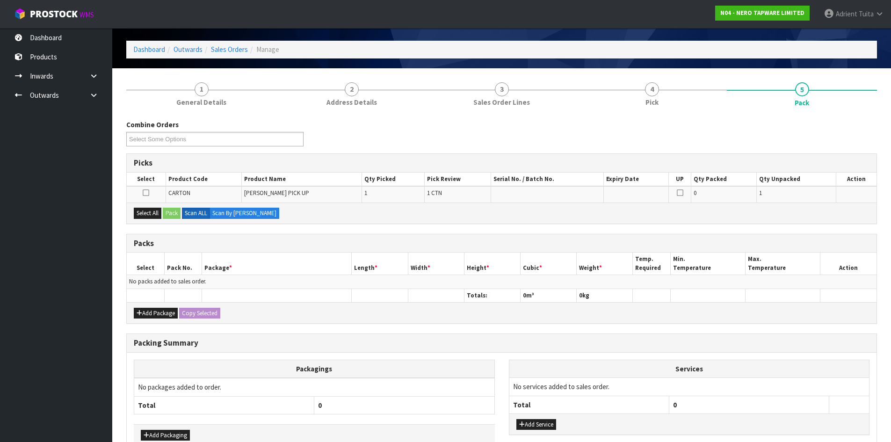
scroll to position [86, 0]
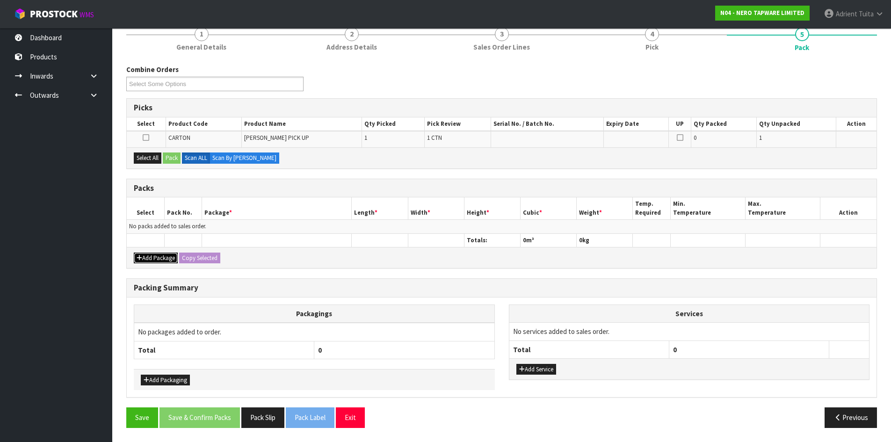
drag, startPoint x: 140, startPoint y: 260, endPoint x: 140, endPoint y: 253, distance: 7.0
click at [140, 257] on icon "button" at bounding box center [140, 258] width 6 height 6
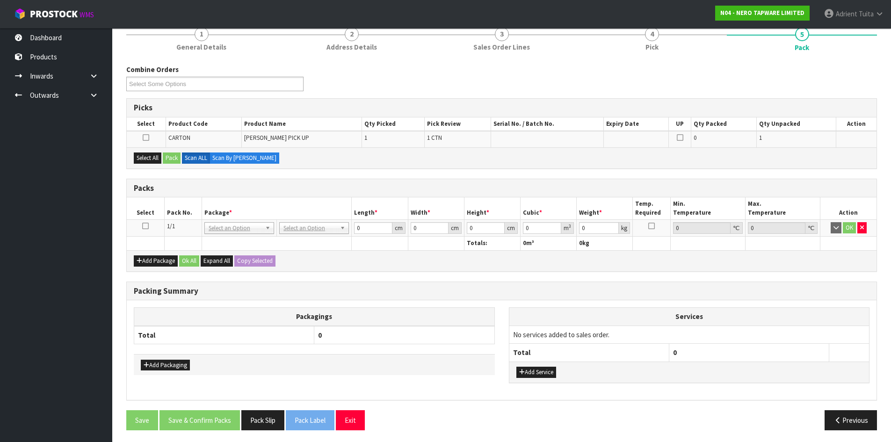
click at [146, 226] on icon at bounding box center [145, 226] width 7 height 0
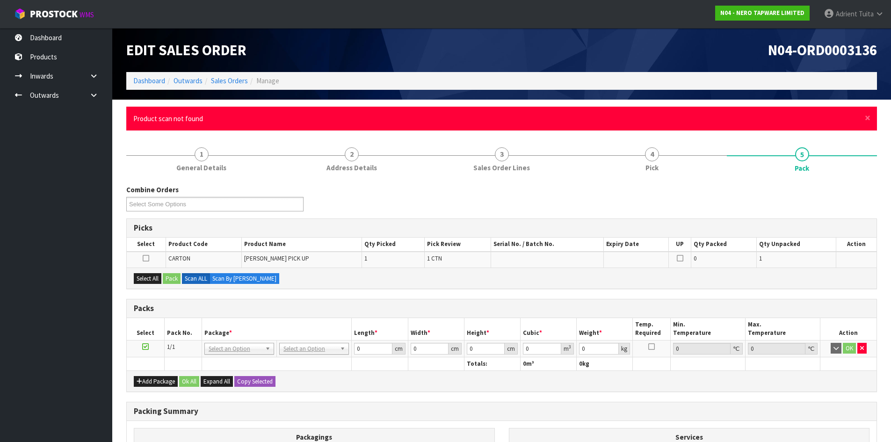
click at [859, 120] on ul "Product scan not found" at bounding box center [496, 119] width 727 height 10
click at [862, 120] on div "× Close Product scan not found" at bounding box center [501, 119] width 750 height 24
click at [866, 118] on span "×" at bounding box center [867, 117] width 6 height 13
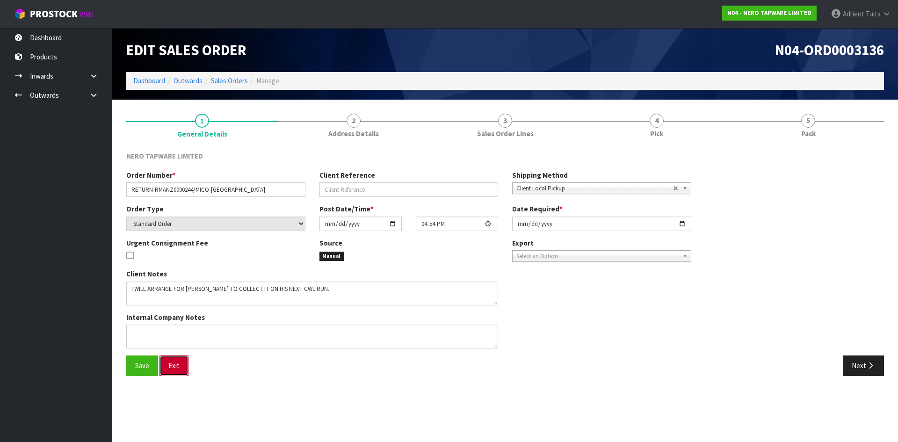
click at [171, 370] on button "Exit" at bounding box center [173, 365] width 29 height 20
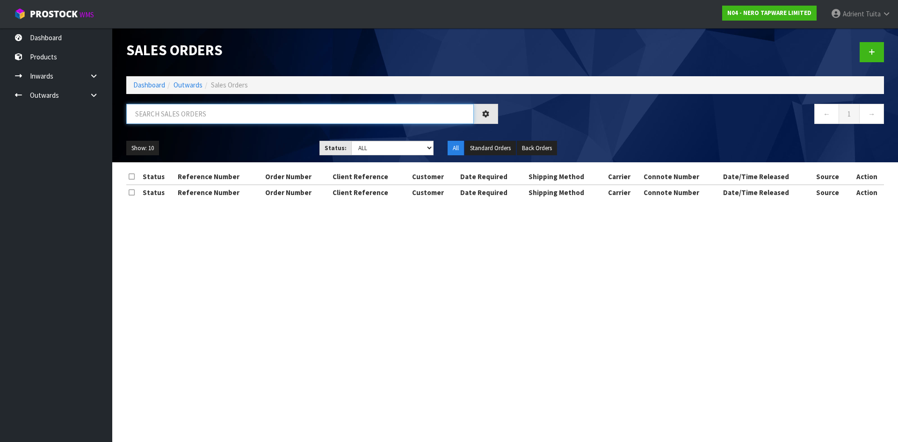
click at [221, 110] on input "text" at bounding box center [299, 114] width 347 height 20
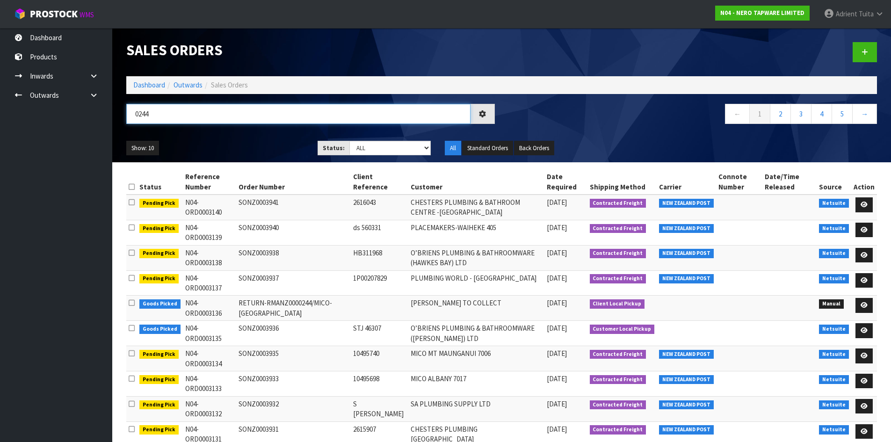
type input "0244"
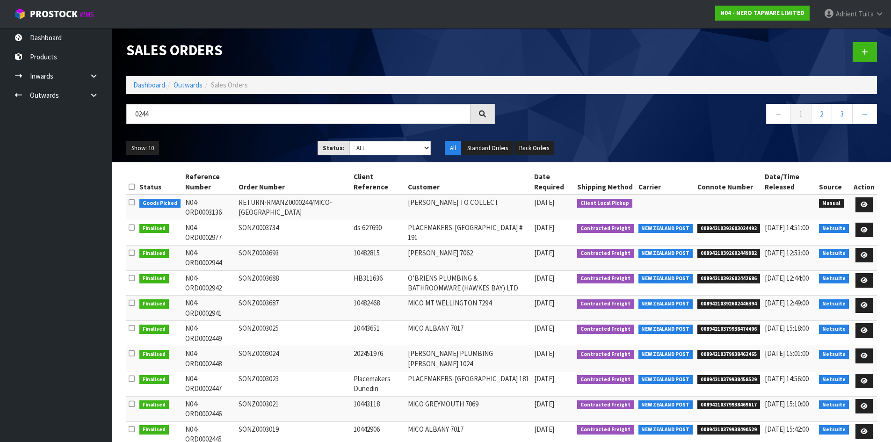
click at [124, 81] on div "Sales Orders Dashboard Outwards Sales Orders 0244 ← 1 2 3 → Show: 10 5 10 25 50…" at bounding box center [501, 95] width 764 height 134
click at [171, 81] on li "Outwards" at bounding box center [183, 85] width 37 height 10
click at [155, 82] on link "Dashboard" at bounding box center [149, 84] width 32 height 9
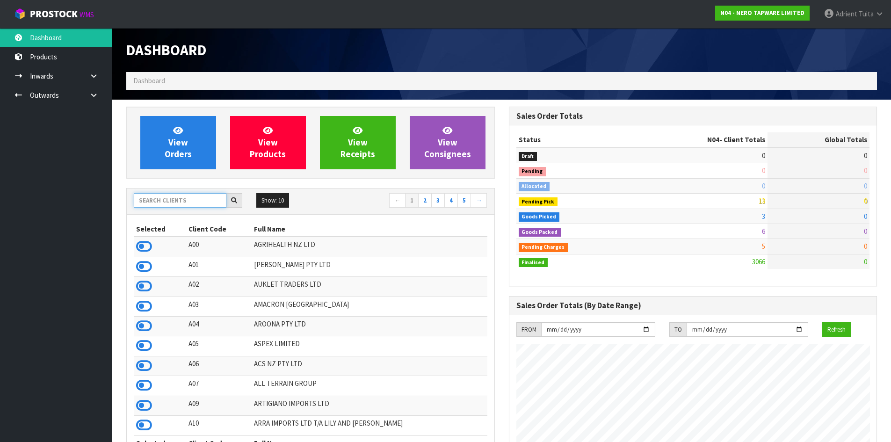
scroll to position [728, 382]
click at [194, 206] on input "text" at bounding box center [180, 200] width 93 height 14
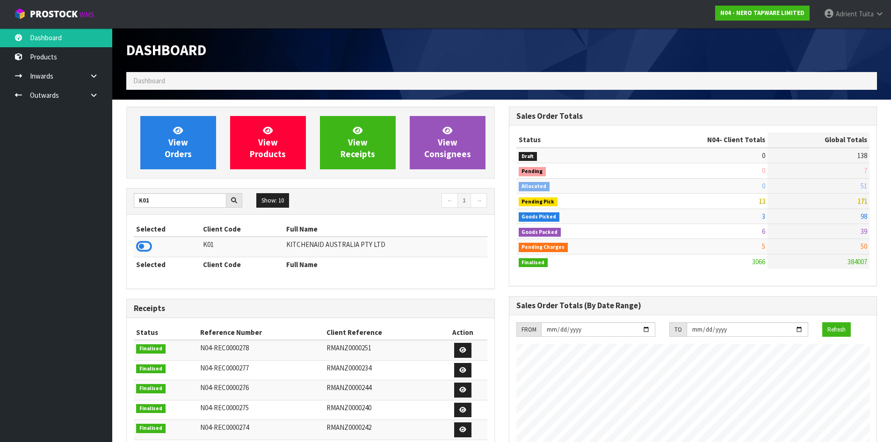
click at [147, 257] on th "Selected" at bounding box center [167, 264] width 67 height 15
click at [146, 250] on icon at bounding box center [144, 246] width 16 height 14
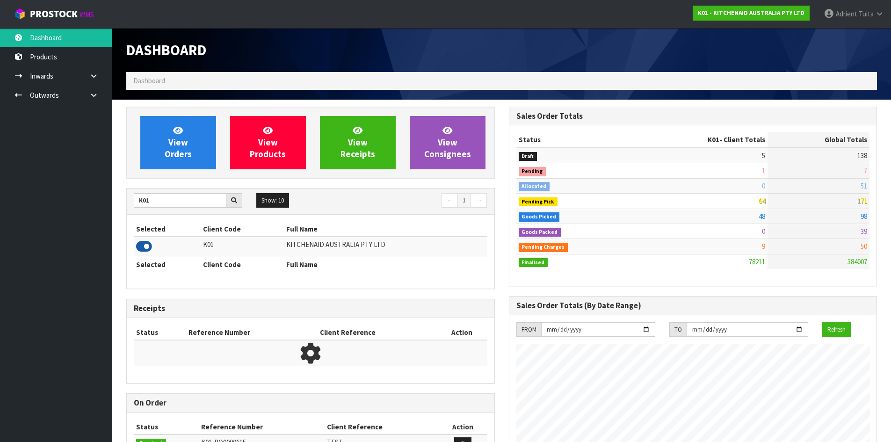
scroll to position [708, 382]
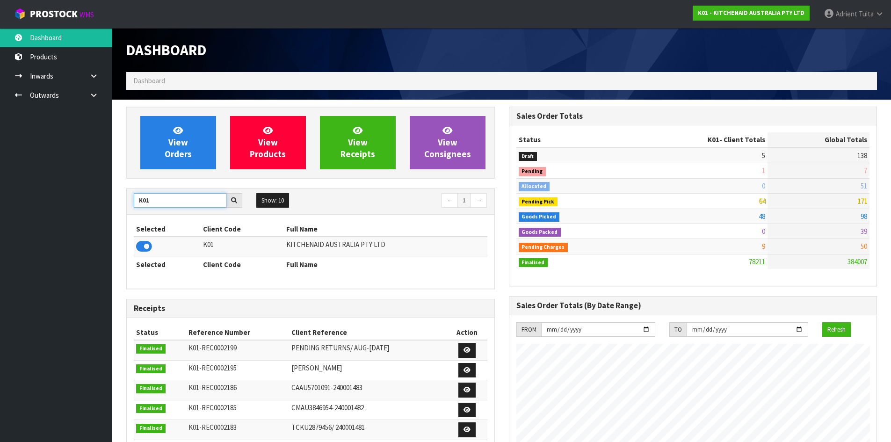
click at [144, 203] on input "K01" at bounding box center [180, 200] width 93 height 14
type input "N04"
click at [150, 244] on icon at bounding box center [144, 246] width 16 height 14
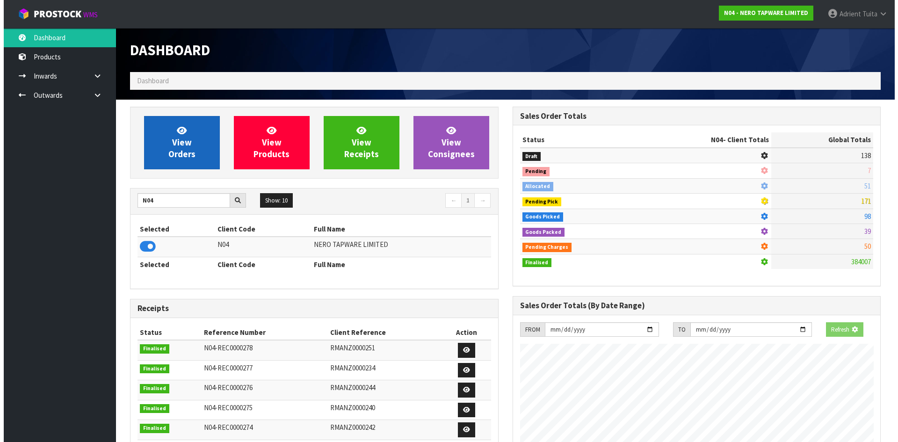
scroll to position [728, 382]
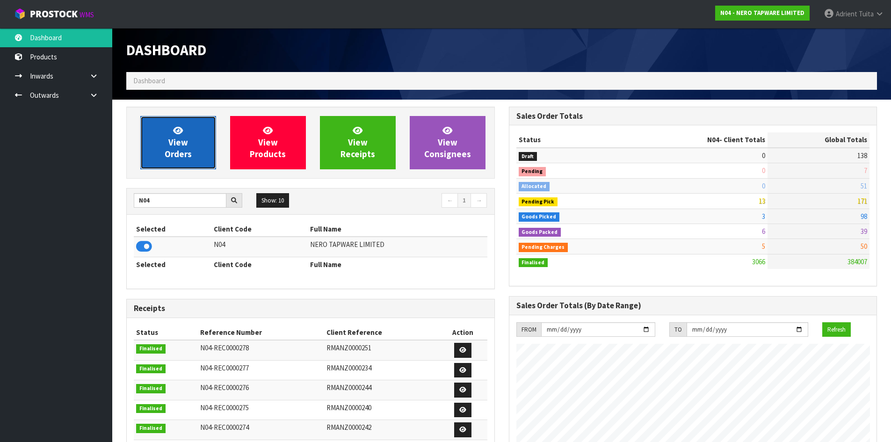
click at [199, 123] on link "View Orders" at bounding box center [178, 142] width 76 height 53
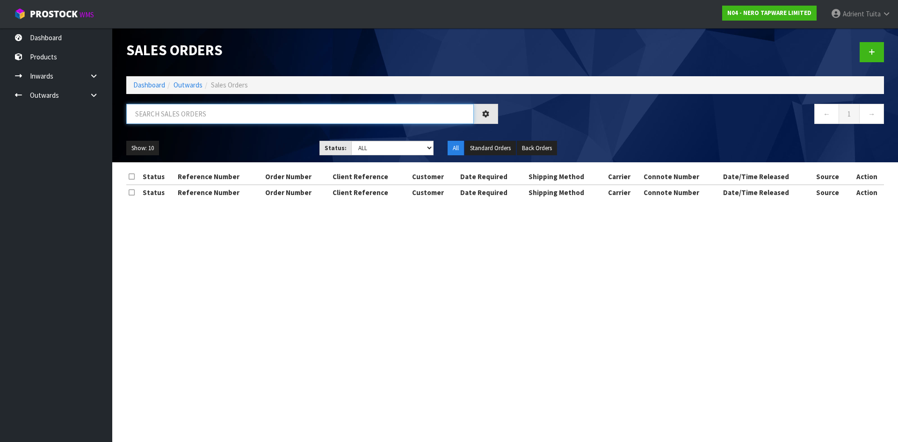
click at [199, 123] on input "text" at bounding box center [299, 114] width 347 height 20
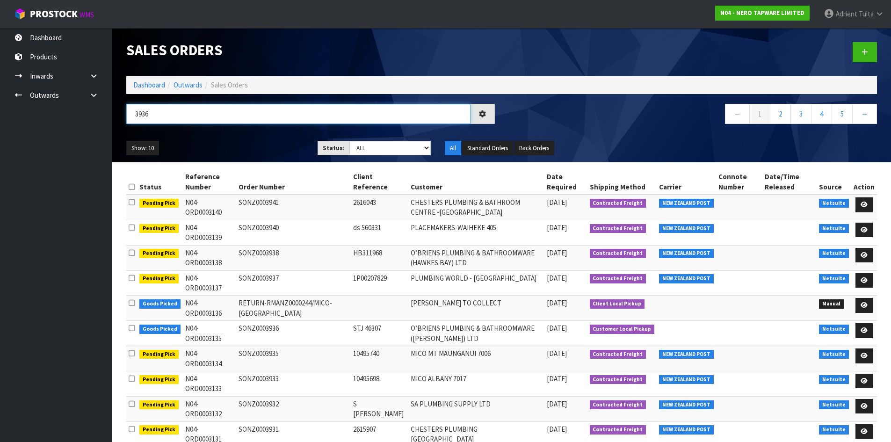
type input "3936"
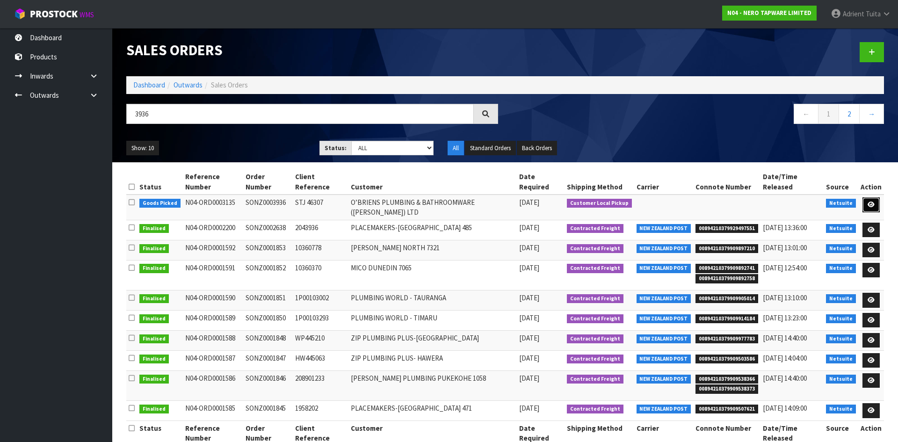
click at [873, 197] on link at bounding box center [870, 204] width 17 height 15
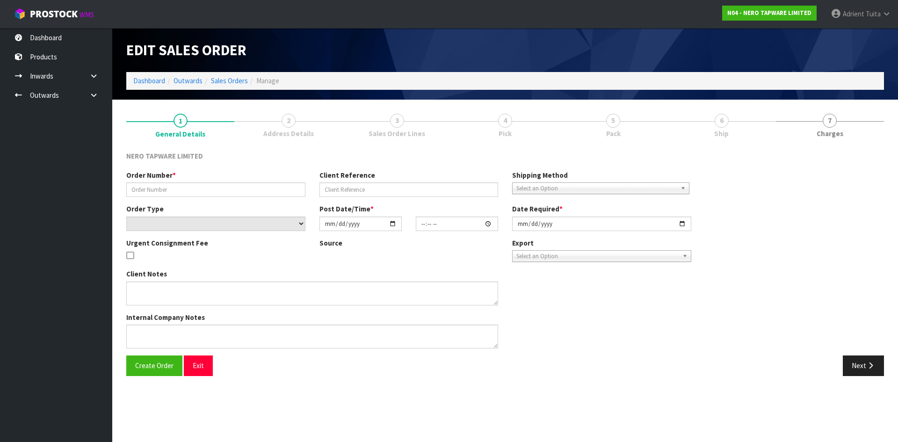
type input "SONZ0003936"
type input "STJ 46307"
select select "number:0"
type input "[DATE]"
type input "16:00:20.000"
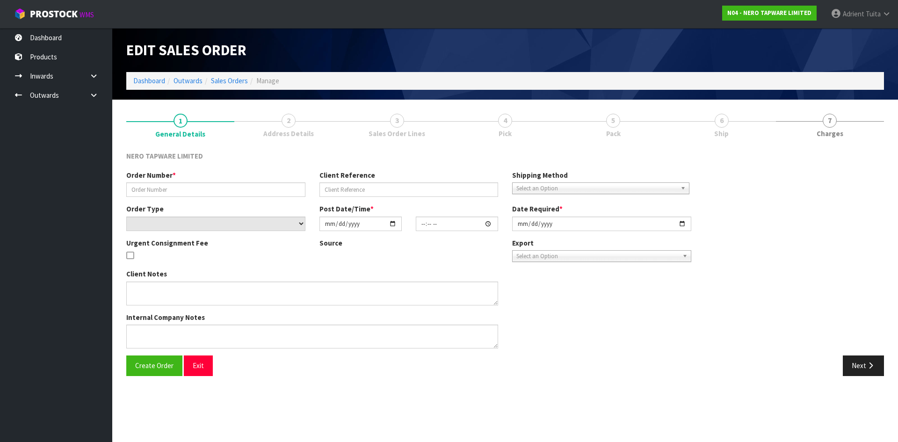
type input "[DATE]"
type textarea "customer pick up 03/10"
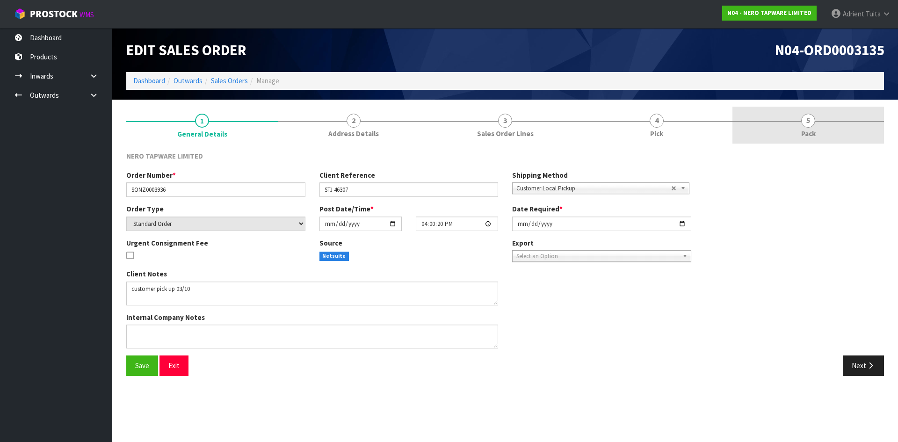
click at [820, 120] on link "5 Pack" at bounding box center [807, 125] width 151 height 37
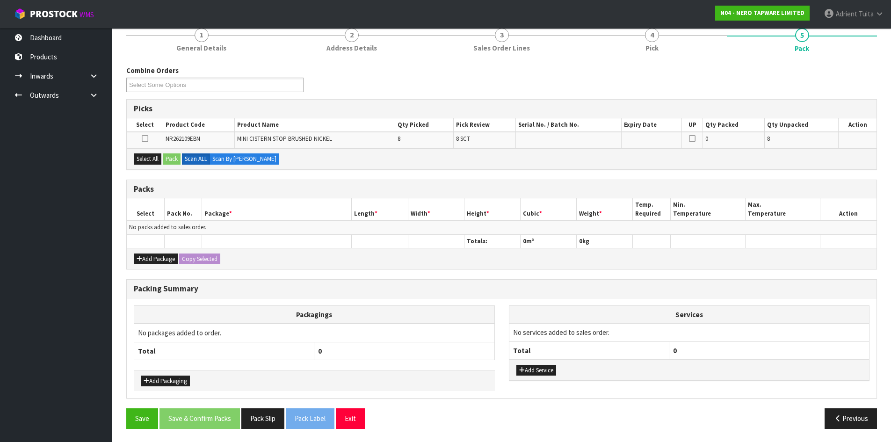
scroll to position [86, 0]
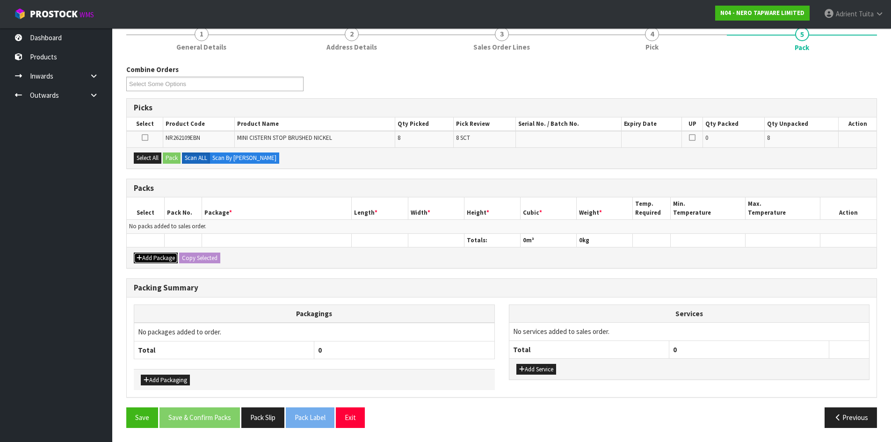
drag, startPoint x: 149, startPoint y: 255, endPoint x: 146, endPoint y: 244, distance: 11.6
click at [148, 255] on button "Add Package" at bounding box center [156, 257] width 44 height 11
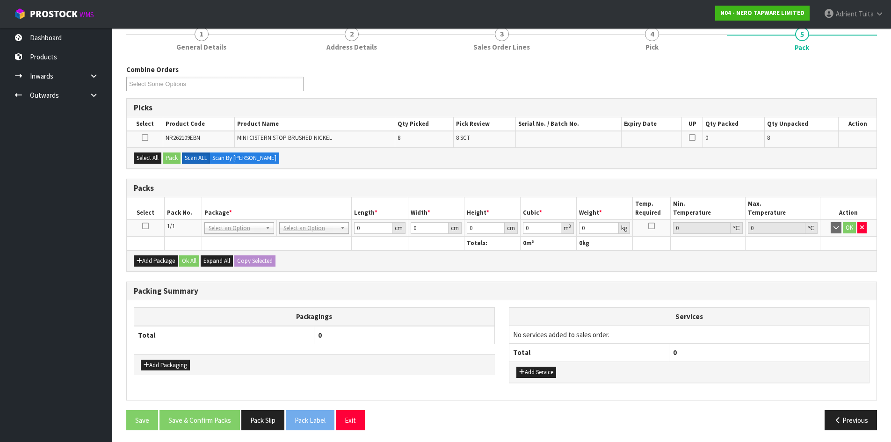
click at [147, 226] on icon at bounding box center [145, 226] width 7 height 0
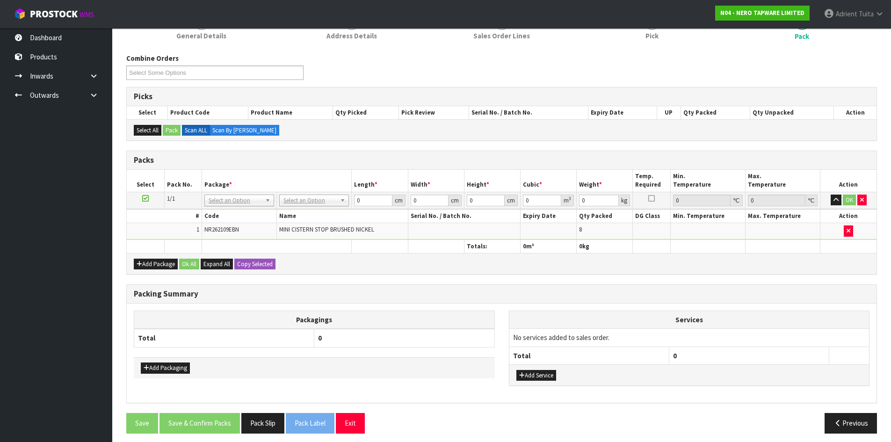
scroll to position [103, 0]
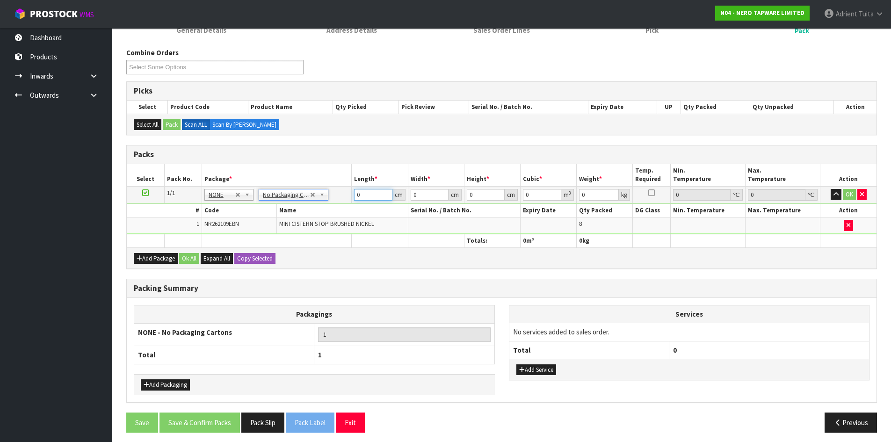
click at [372, 193] on input "0" at bounding box center [373, 195] width 38 height 12
drag, startPoint x: 287, startPoint y: 193, endPoint x: 285, endPoint y: 207, distance: 13.7
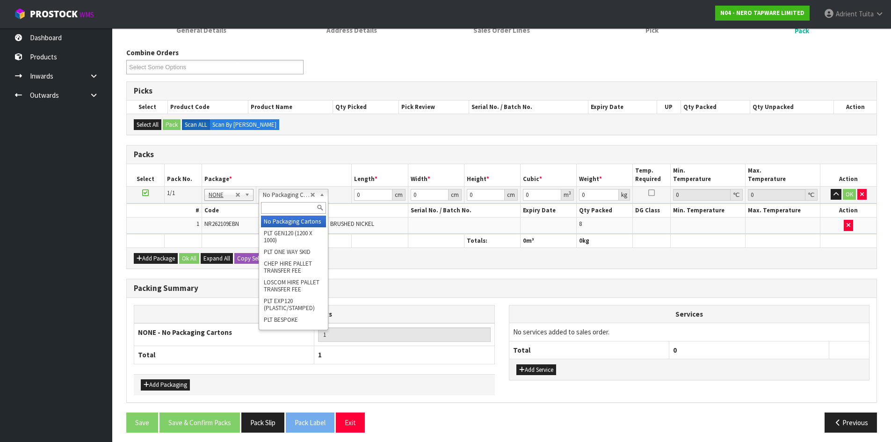
click at [283, 214] on div at bounding box center [293, 207] width 69 height 15
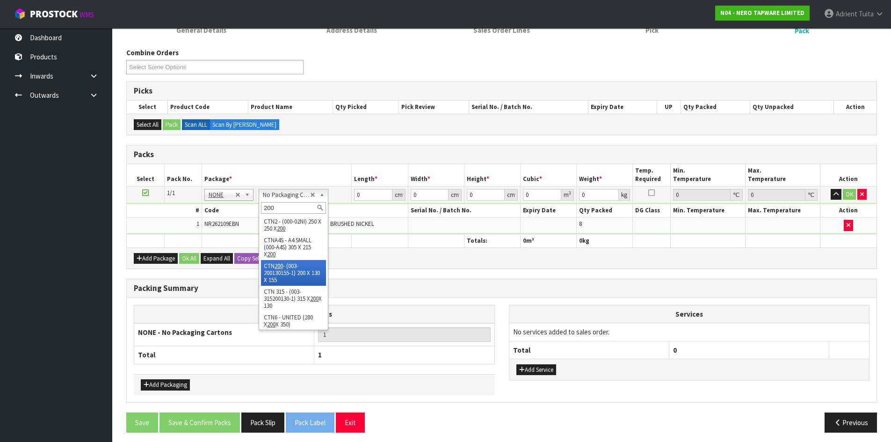
type input "200"
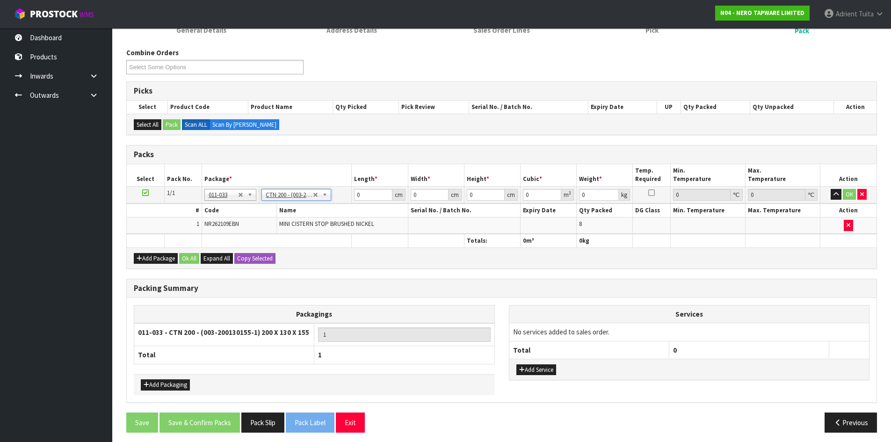
type input "20"
type input "13"
type input "15.5"
type input "0.00403"
type input "3.4"
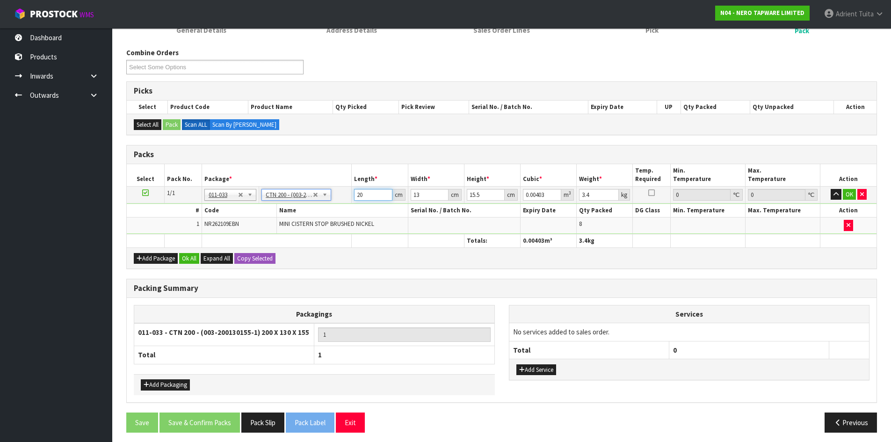
click at [363, 191] on input "20" at bounding box center [373, 195] width 38 height 12
type input "2"
type input "0.000403"
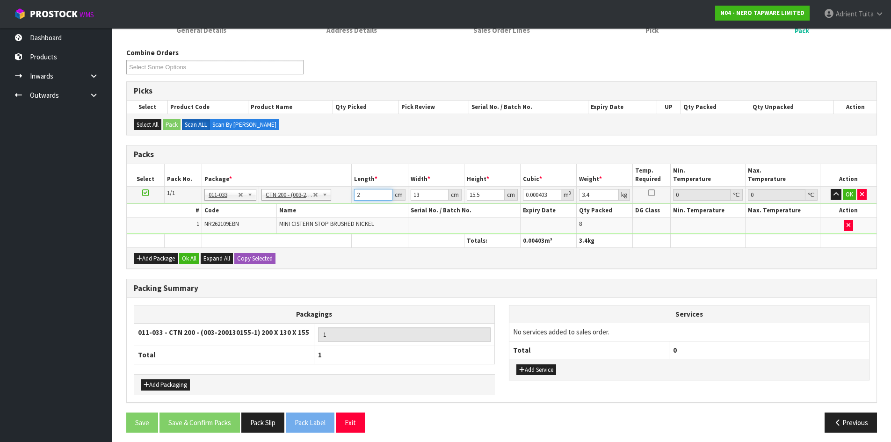
type input "20"
type input "0.00403"
type input "201"
type input "0.040501"
type input "20"
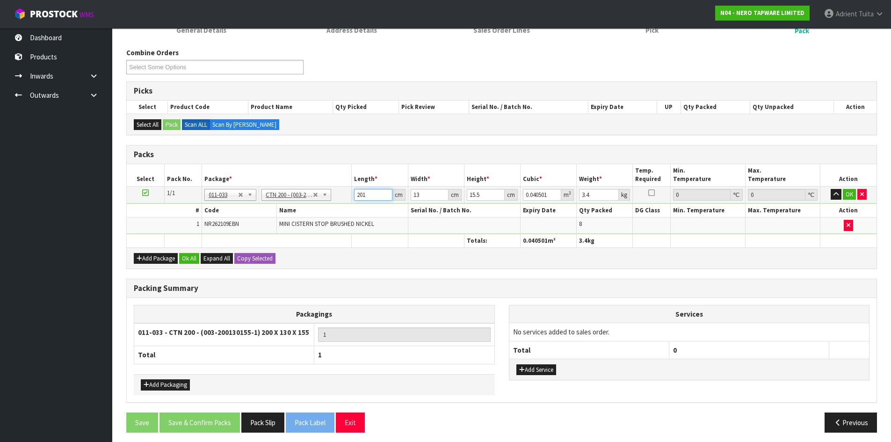
type input "0.00403"
type input "1"
type input "0.00031"
type input "14"
type input "0.00434"
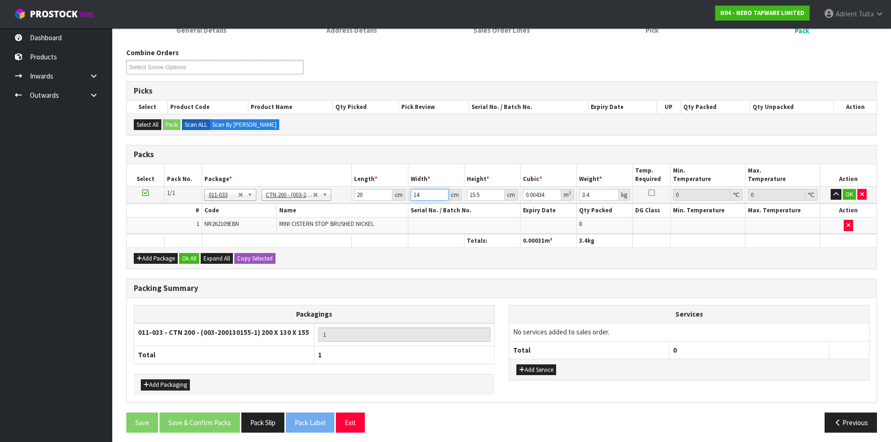
type input "14"
type input "1"
type input "0.00028"
type input "17"
type input "0.00476"
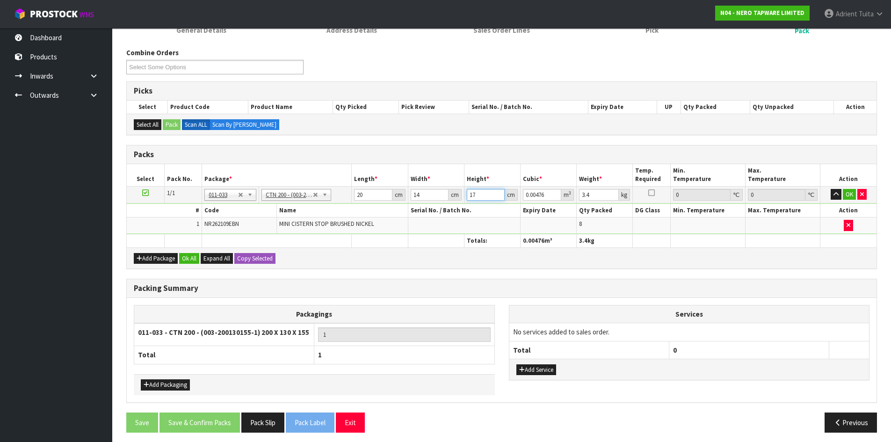
type input "17"
type input "2"
click at [854, 191] on button "OK" at bounding box center [848, 194] width 13 height 11
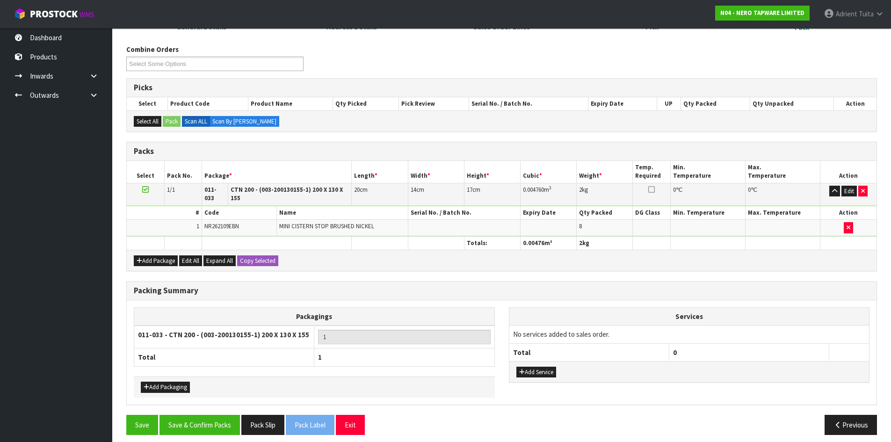
scroll to position [108, 0]
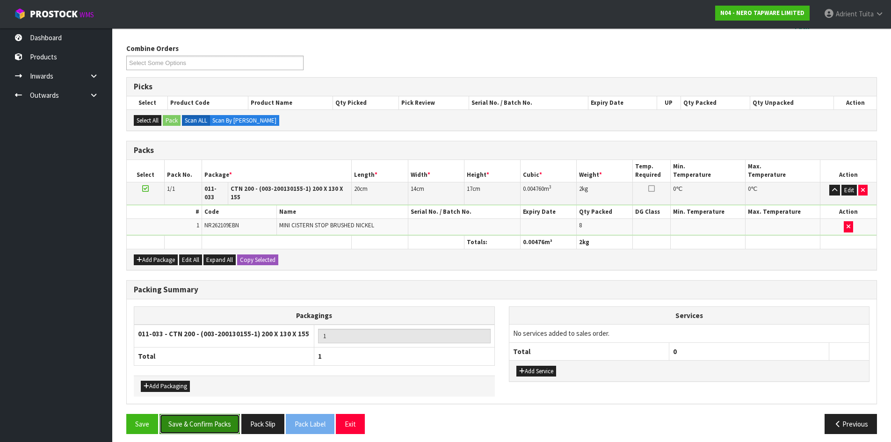
click at [201, 417] on button "Save & Confirm Packs" at bounding box center [199, 424] width 80 height 20
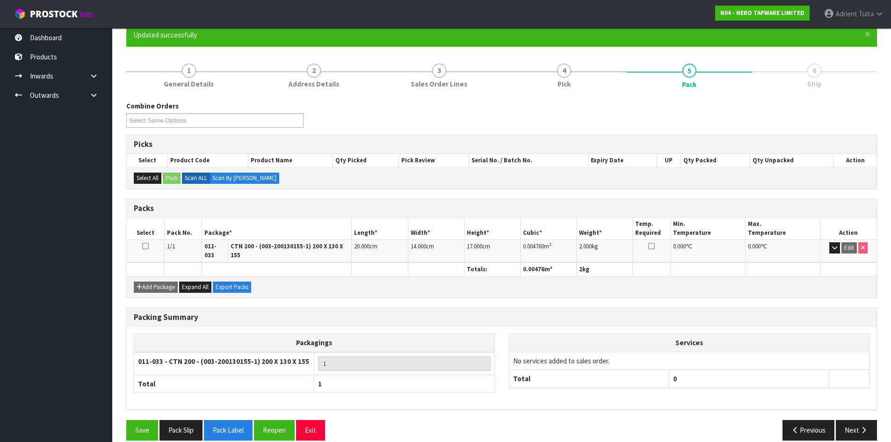
scroll to position [90, 0]
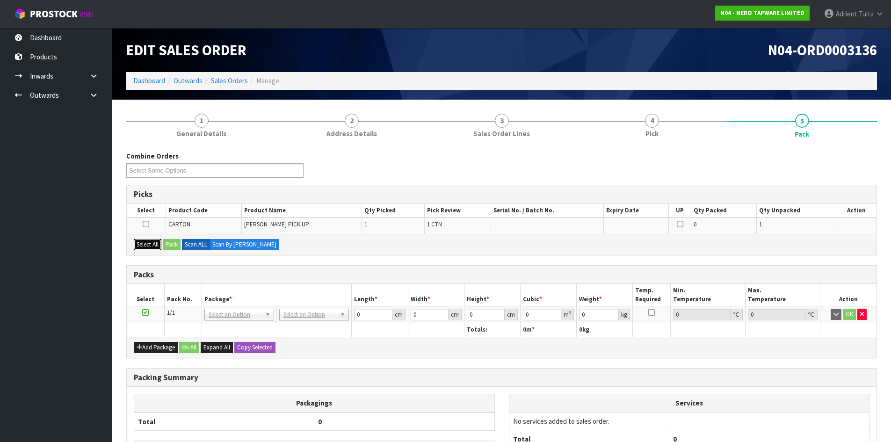
click at [156, 245] on button "Select All" at bounding box center [148, 244] width 28 height 11
click at [167, 246] on button "Pack" at bounding box center [172, 244] width 18 height 11
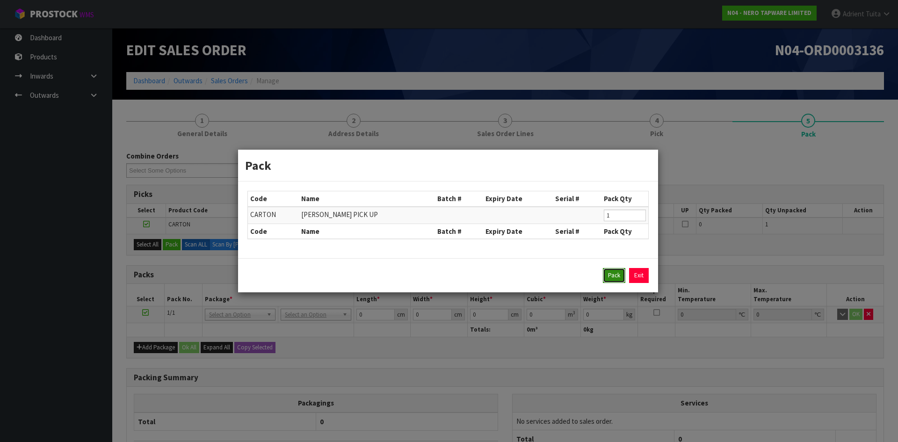
click at [609, 270] on button "Pack" at bounding box center [614, 275] width 22 height 15
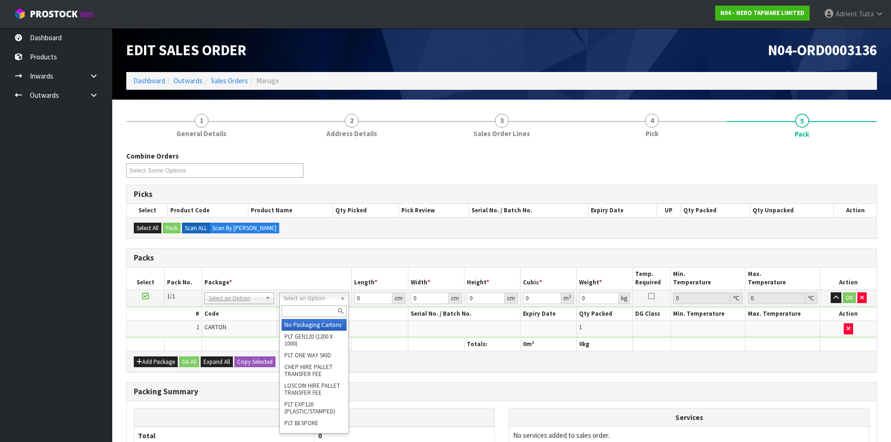
drag, startPoint x: 324, startPoint y: 293, endPoint x: 324, endPoint y: 314, distance: 21.0
click at [324, 318] on div at bounding box center [314, 310] width 69 height 15
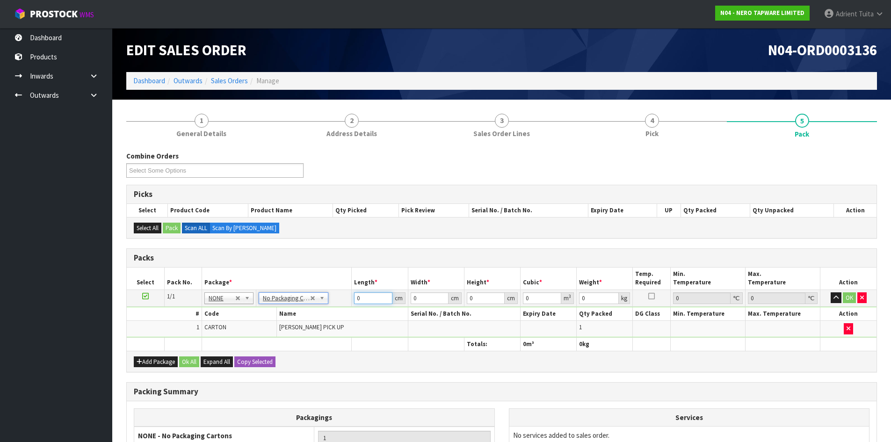
click at [361, 295] on input "0" at bounding box center [373, 298] width 38 height 12
type input "28"
type input "17"
type input "2"
type input "0.000952"
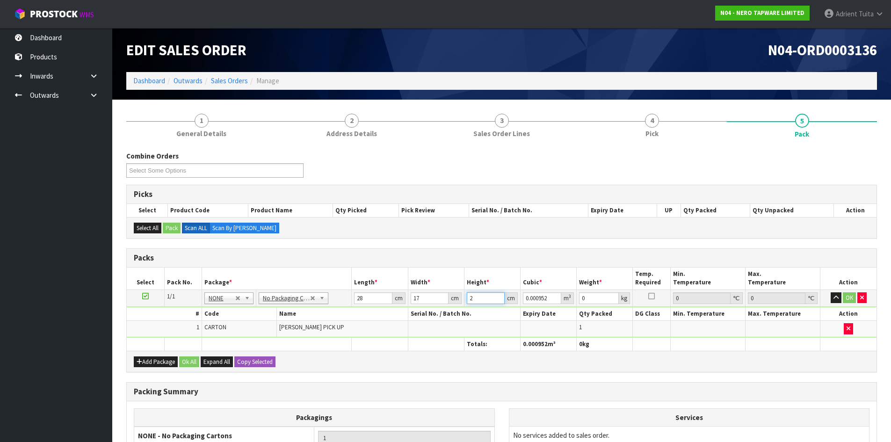
type input "23"
type input "0.010948"
type input "23"
type input "1"
click at [848, 295] on button "OK" at bounding box center [848, 297] width 13 height 11
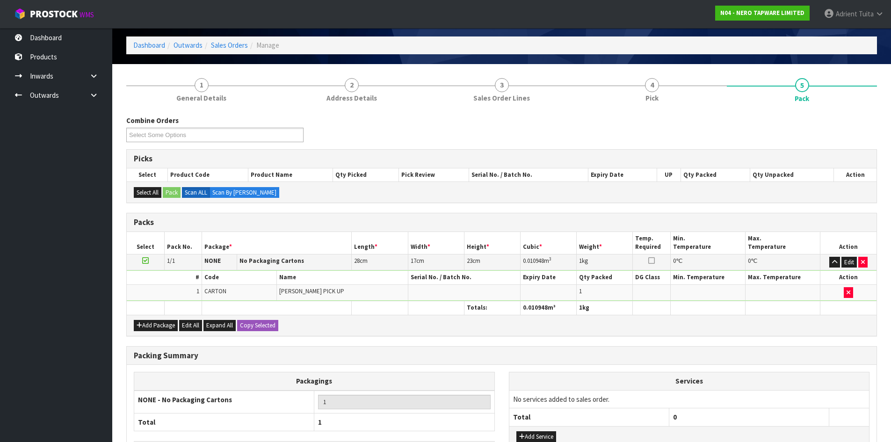
scroll to position [108, 0]
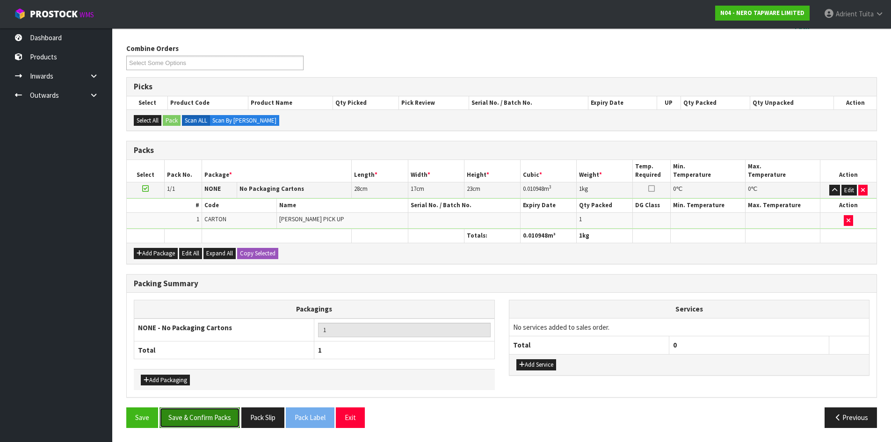
click at [192, 423] on button "Save & Confirm Packs" at bounding box center [199, 417] width 80 height 20
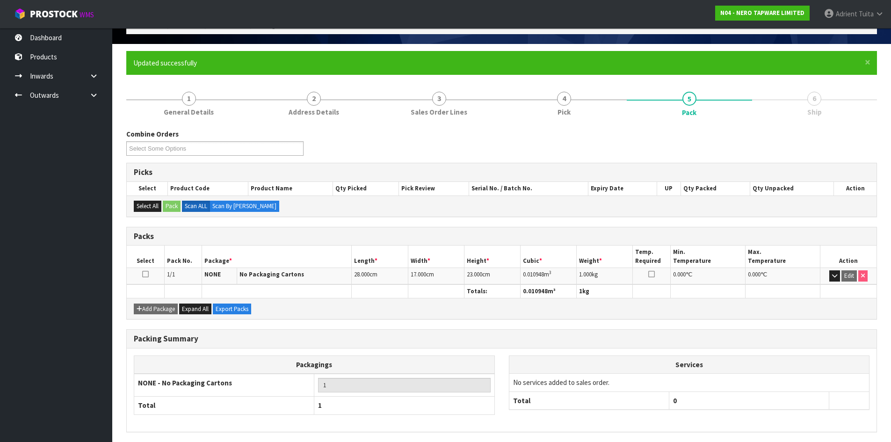
scroll to position [0, 0]
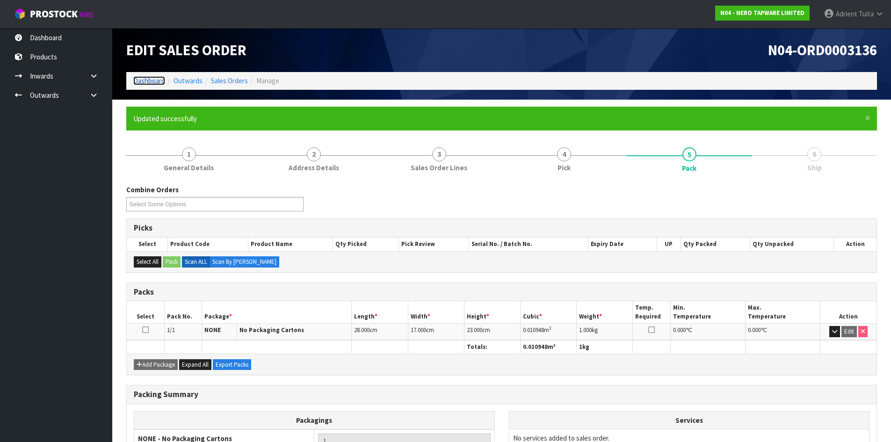
click at [149, 76] on link "Dashboard" at bounding box center [149, 80] width 32 height 9
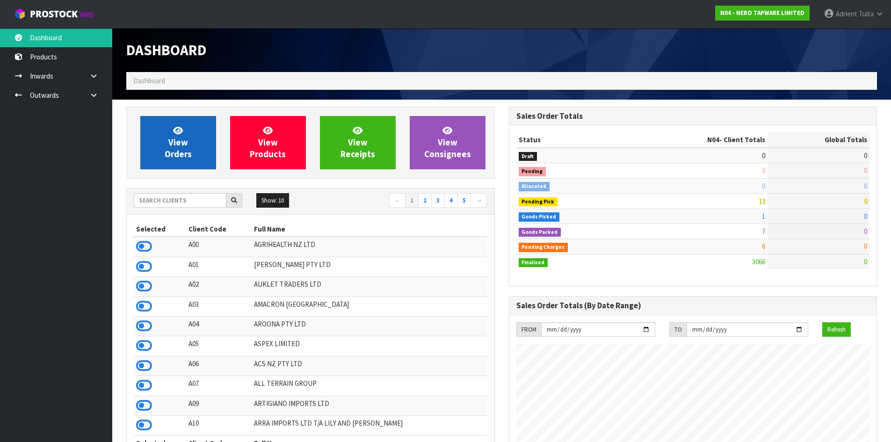
scroll to position [728, 382]
click at [162, 191] on div "Show: 10 5 10 25 50 ← 1 2 3 4 5 →" at bounding box center [310, 201] width 367 height 26
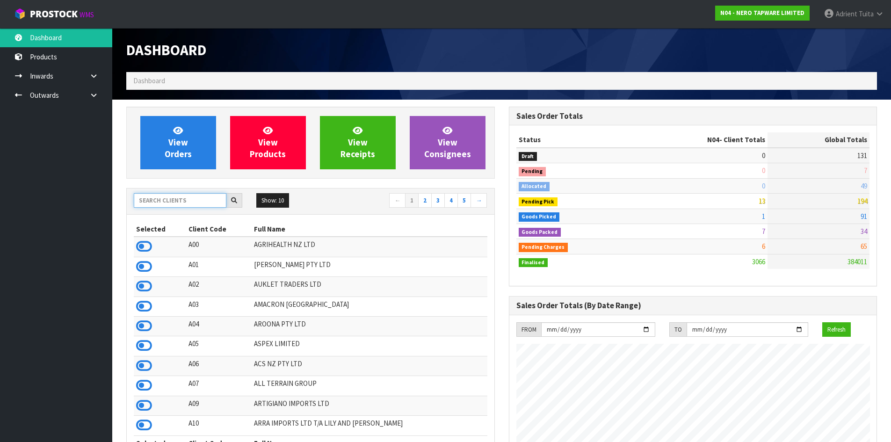
click at [162, 194] on input "text" at bounding box center [180, 200] width 93 height 14
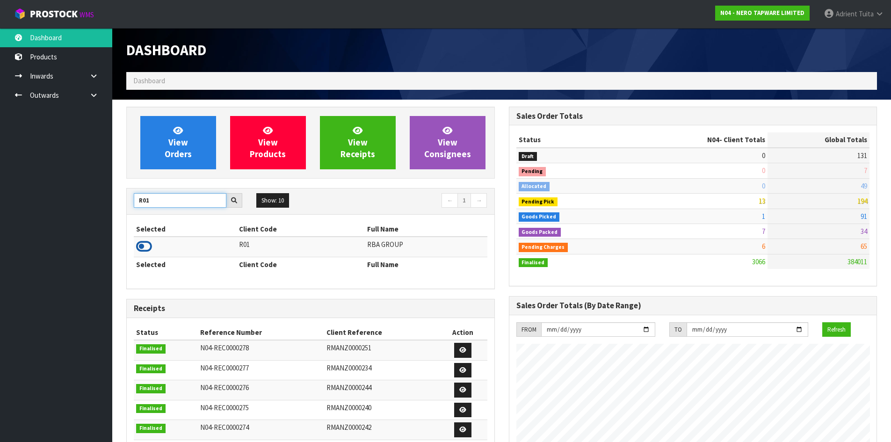
type input "R01"
click at [144, 245] on icon at bounding box center [144, 246] width 16 height 14
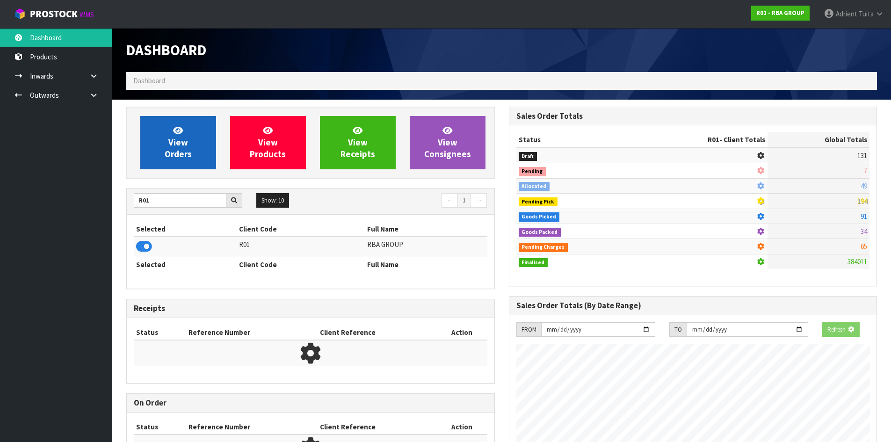
scroll to position [466943, 467144]
click at [177, 145] on span "View Orders" at bounding box center [178, 142] width 27 height 35
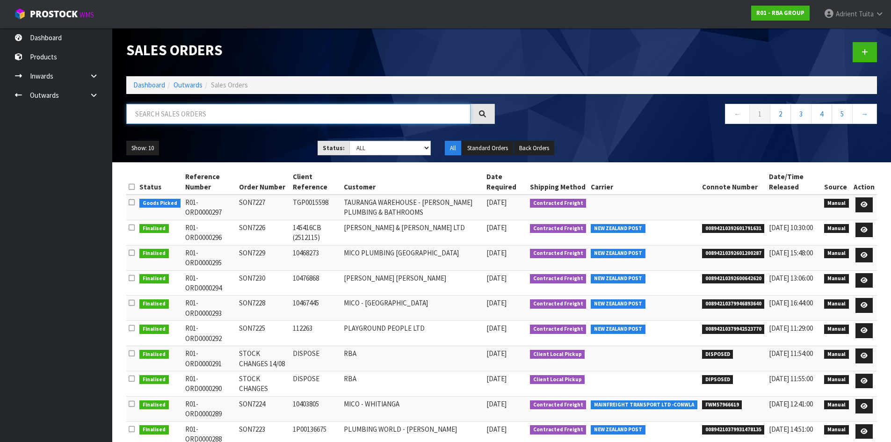
click at [180, 123] on input "text" at bounding box center [298, 114] width 344 height 20
type input "7227"
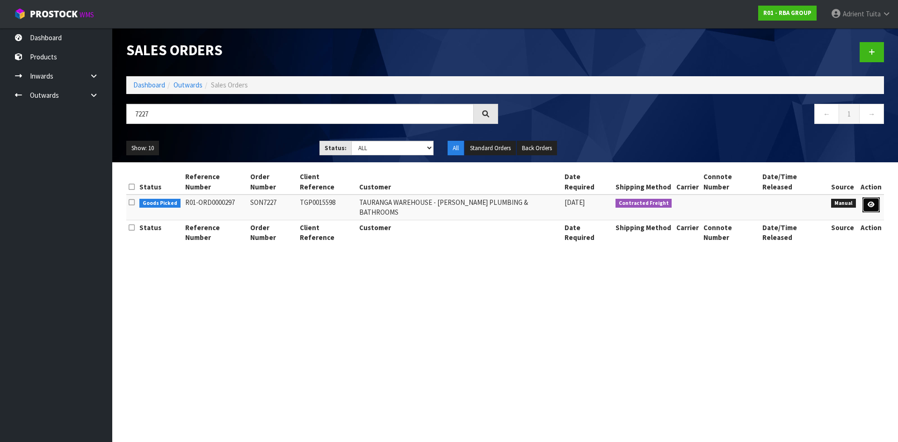
click at [869, 202] on icon at bounding box center [870, 205] width 7 height 6
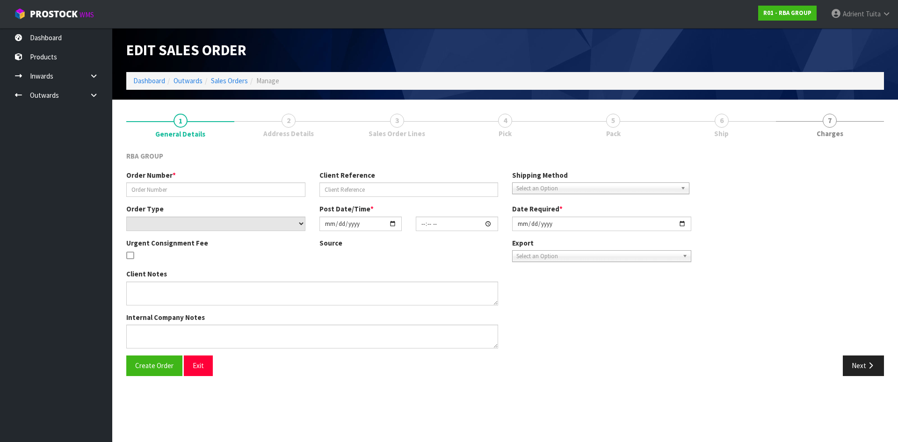
type input "SON7227"
type input "TGP0015598"
select select "number:0"
type input "[DATE]"
type input "09:34:00.000"
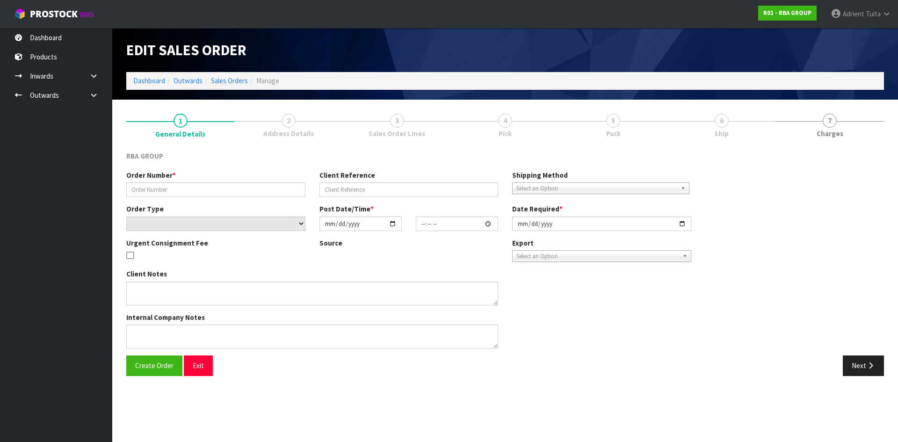
type input "[DATE]"
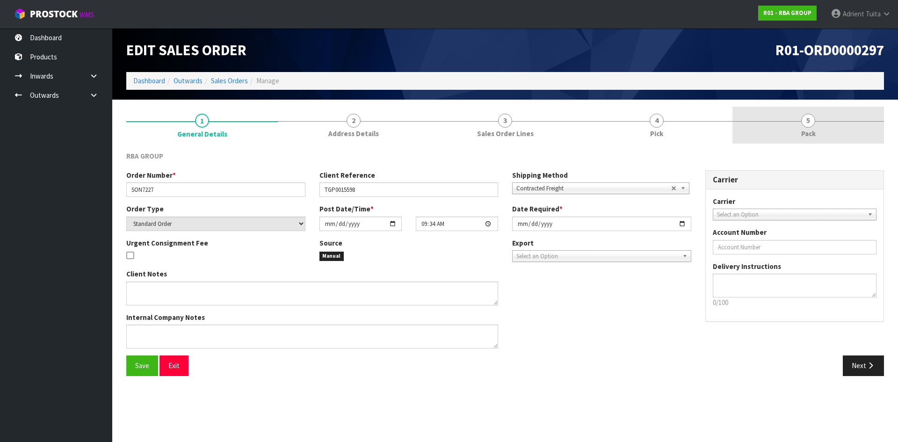
drag, startPoint x: 823, startPoint y: 125, endPoint x: 806, endPoint y: 123, distance: 16.5
click at [823, 124] on link "5 Pack" at bounding box center [807, 125] width 151 height 37
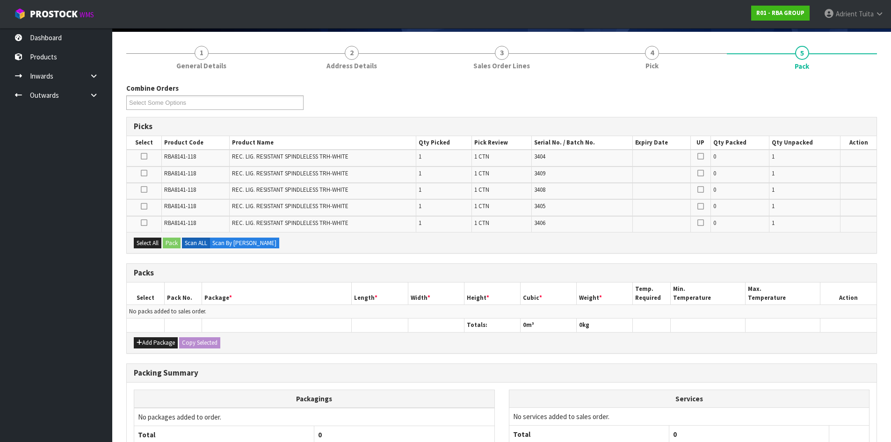
scroll to position [152, 0]
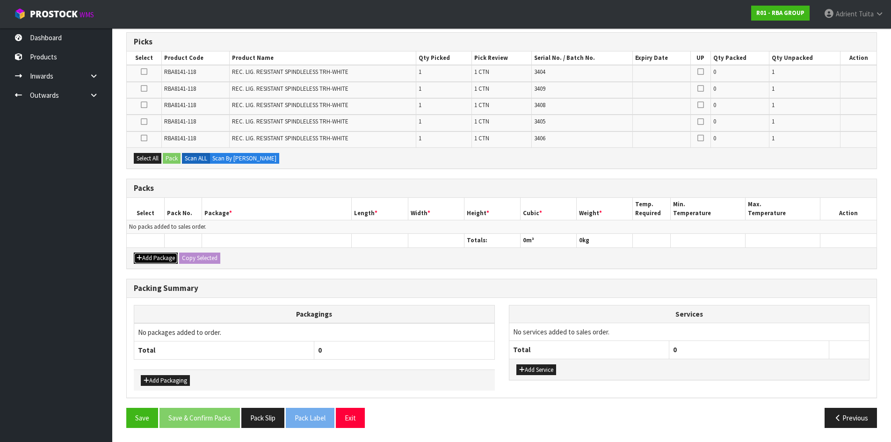
click at [154, 256] on button "Add Package" at bounding box center [156, 257] width 44 height 11
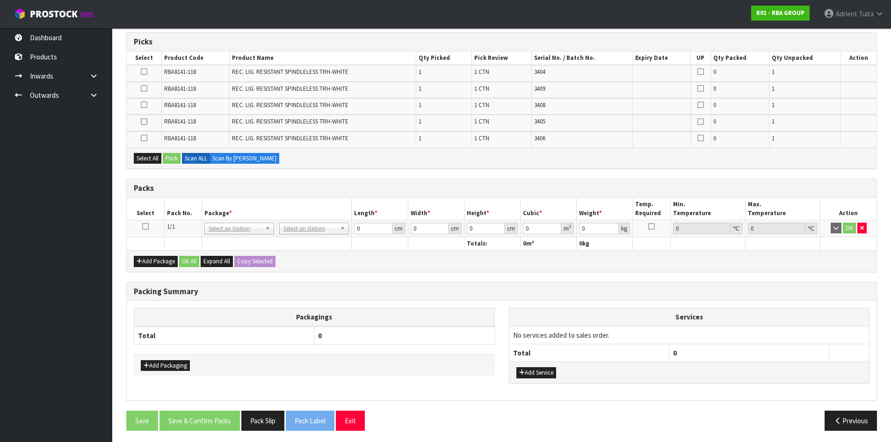
click at [144, 227] on icon at bounding box center [145, 226] width 7 height 0
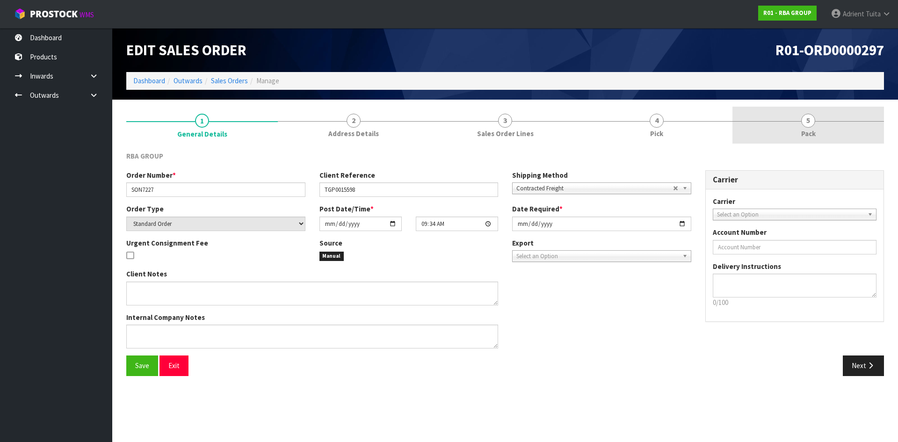
click at [793, 117] on link "5 Pack" at bounding box center [807, 125] width 151 height 37
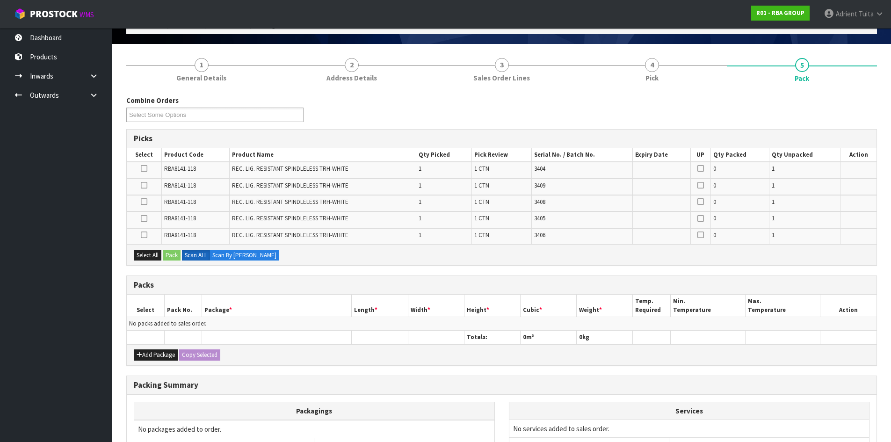
scroll to position [152, 0]
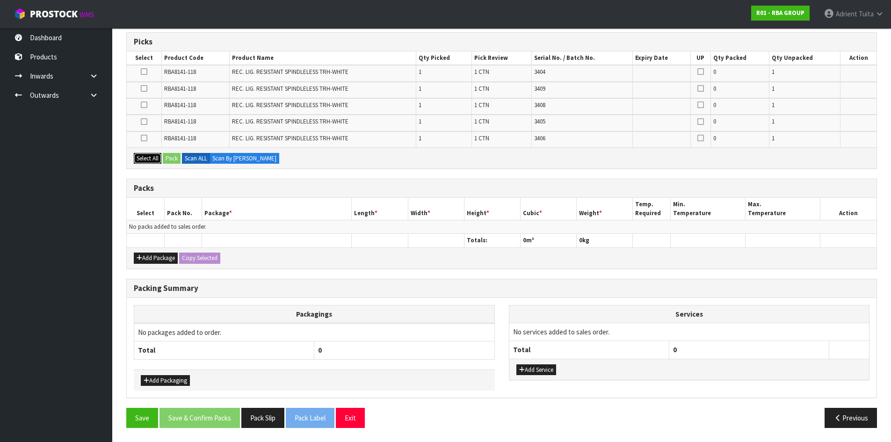
click at [149, 156] on button "Select All" at bounding box center [148, 158] width 28 height 11
drag, startPoint x: 151, startPoint y: 259, endPoint x: 145, endPoint y: 237, distance: 23.1
click at [151, 259] on button "Add Package" at bounding box center [156, 257] width 44 height 11
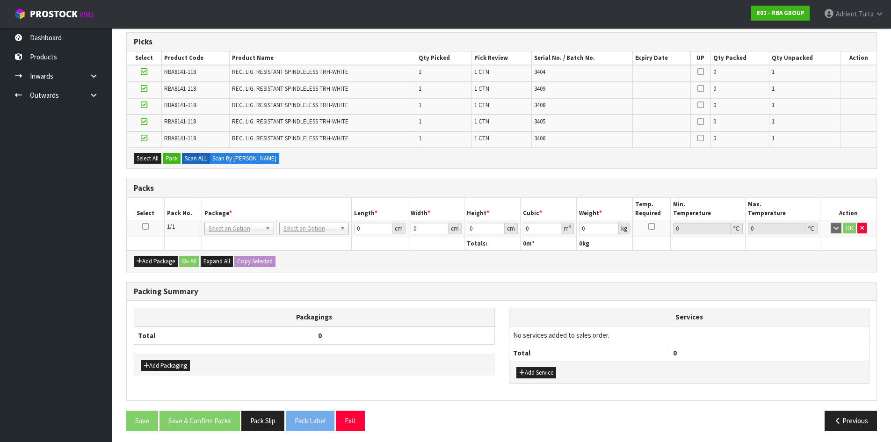
click at [145, 227] on icon at bounding box center [145, 226] width 7 height 0
drag, startPoint x: 175, startPoint y: 160, endPoint x: 487, endPoint y: 266, distance: 329.7
click at [175, 160] on button "Pack" at bounding box center [172, 158] width 18 height 11
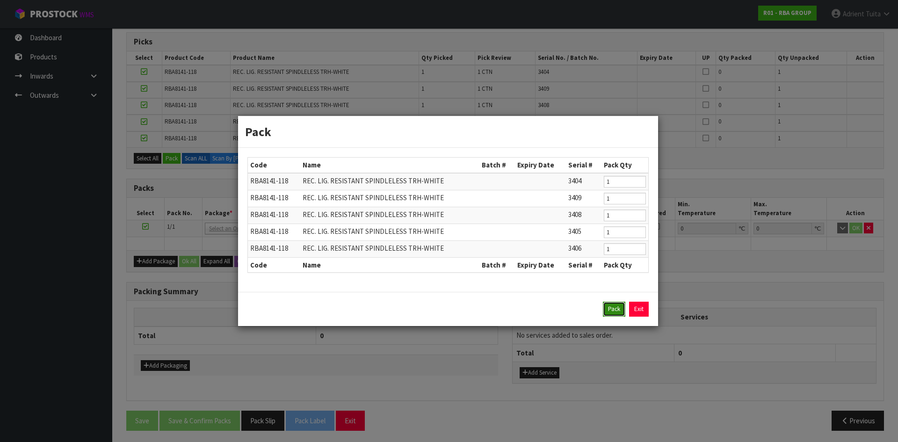
click at [613, 306] on button "Pack" at bounding box center [614, 309] width 22 height 15
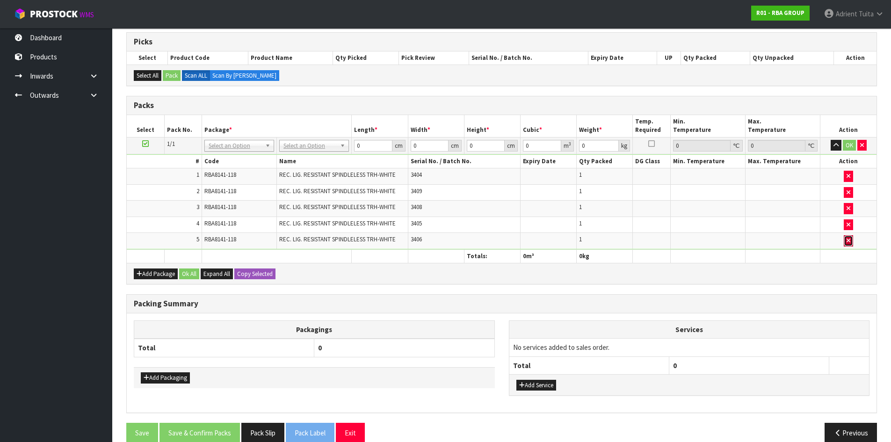
click at [849, 238] on icon "button" at bounding box center [848, 241] width 4 height 6
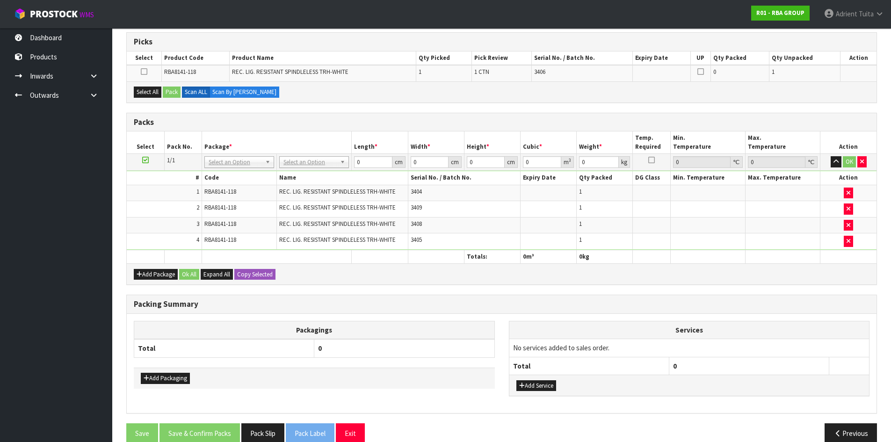
click at [144, 160] on icon at bounding box center [145, 160] width 7 height 0
drag, startPoint x: 151, startPoint y: 92, endPoint x: 165, endPoint y: 92, distance: 14.0
click at [152, 92] on button "Select All" at bounding box center [148, 91] width 28 height 11
click at [173, 91] on button "Pack" at bounding box center [172, 91] width 18 height 11
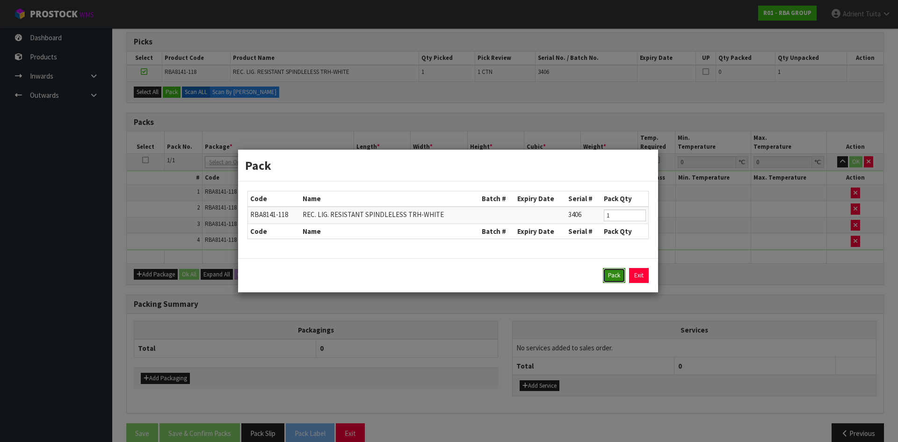
click at [620, 274] on button "Pack" at bounding box center [614, 275] width 22 height 15
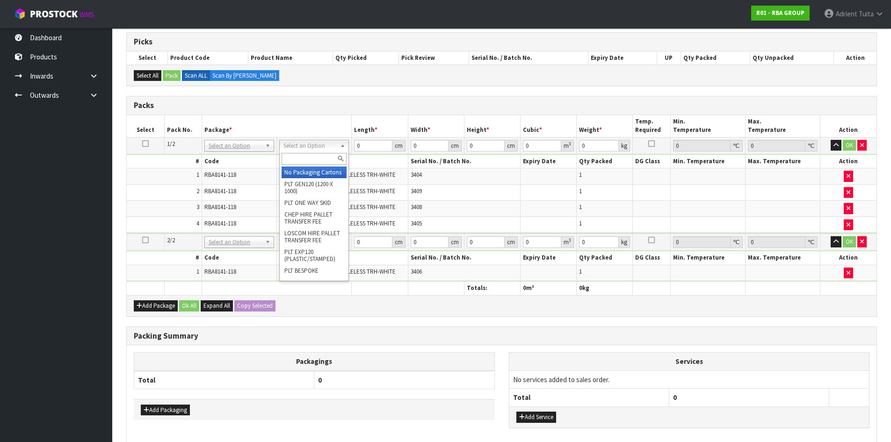
click at [325, 160] on input "text" at bounding box center [313, 159] width 65 height 12
type input "ctn9"
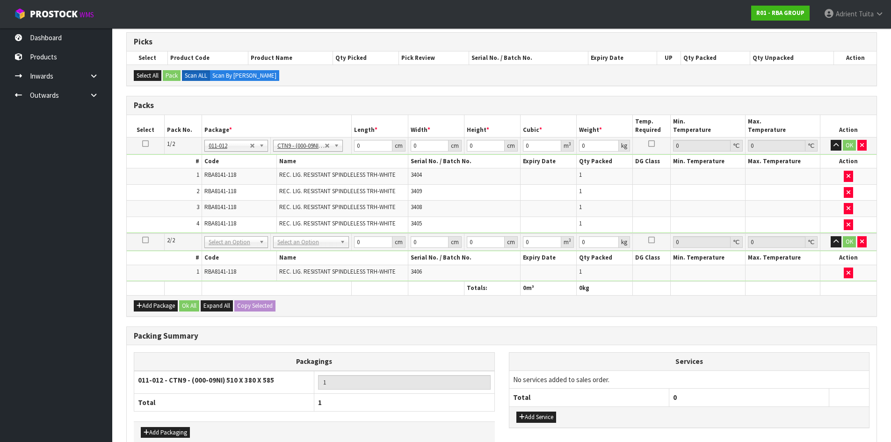
type input "51"
type input "38"
type input "58.5"
type input "0.113373"
type input "6"
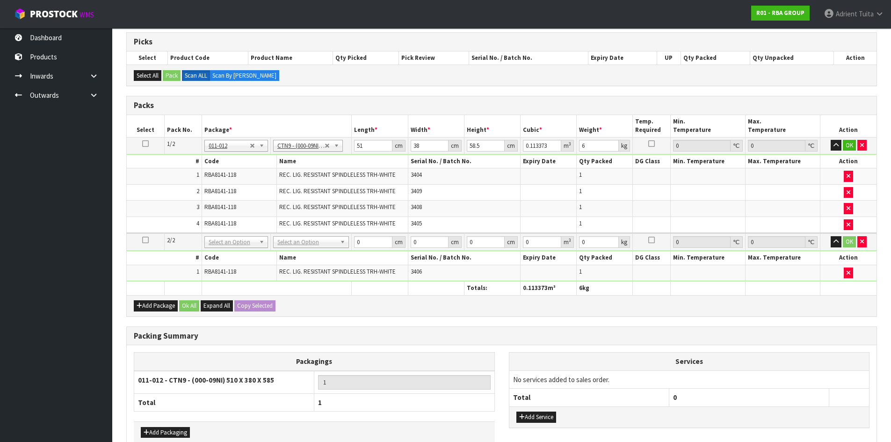
drag, startPoint x: 309, startPoint y: 256, endPoint x: 315, endPoint y: 245, distance: 11.9
click at [309, 254] on th "Name" at bounding box center [342, 258] width 131 height 14
drag, startPoint x: 315, startPoint y: 245, endPoint x: 315, endPoint y: 251, distance: 6.1
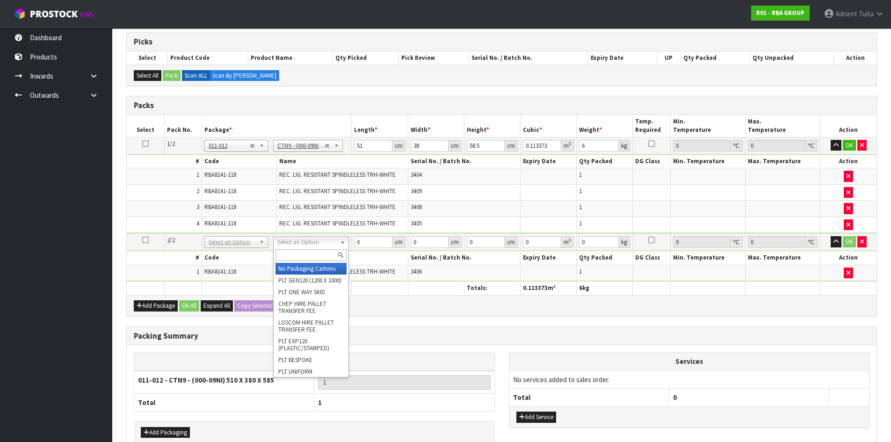
click at [315, 252] on input "text" at bounding box center [310, 255] width 71 height 12
type input "a4"
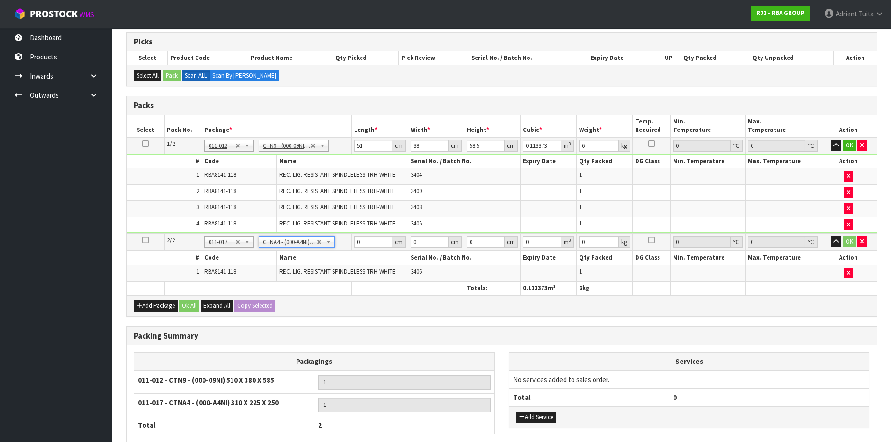
type input "31"
type input "22.5"
type input "25"
type input "0.017438"
type input "1.65"
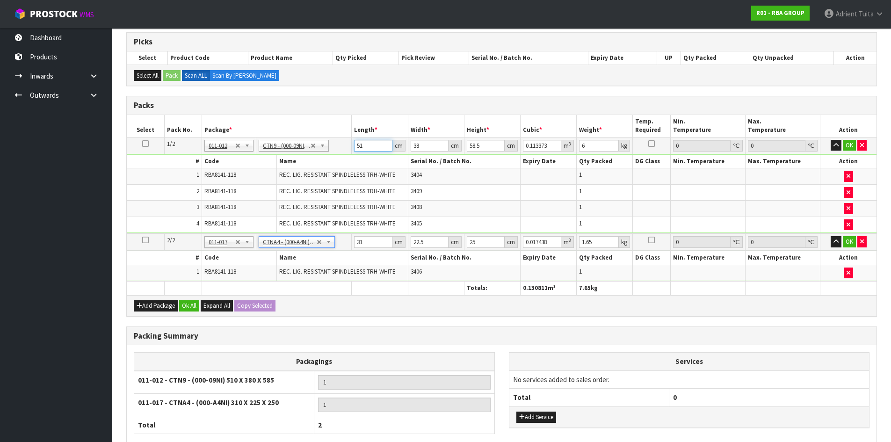
click at [371, 149] on input "51" at bounding box center [373, 146] width 38 height 12
type input "5"
type input "0.011115"
type input "0"
type input "5"
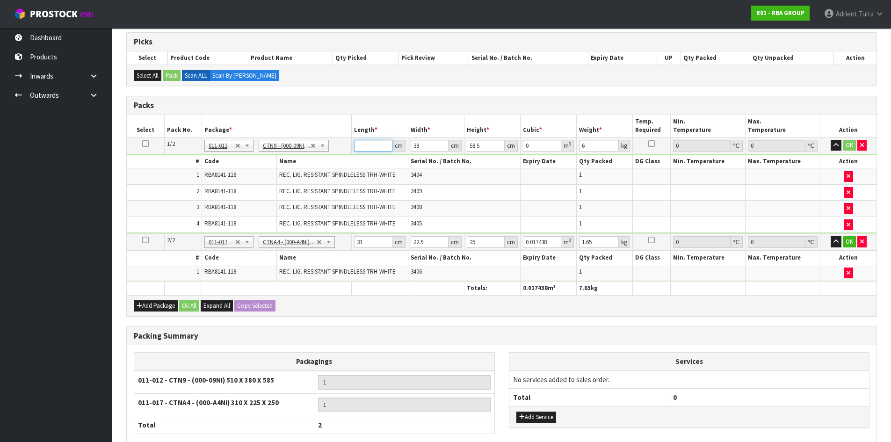
type input "0.011115"
type input "53"
type input "0.117819"
type input "53"
type input "4"
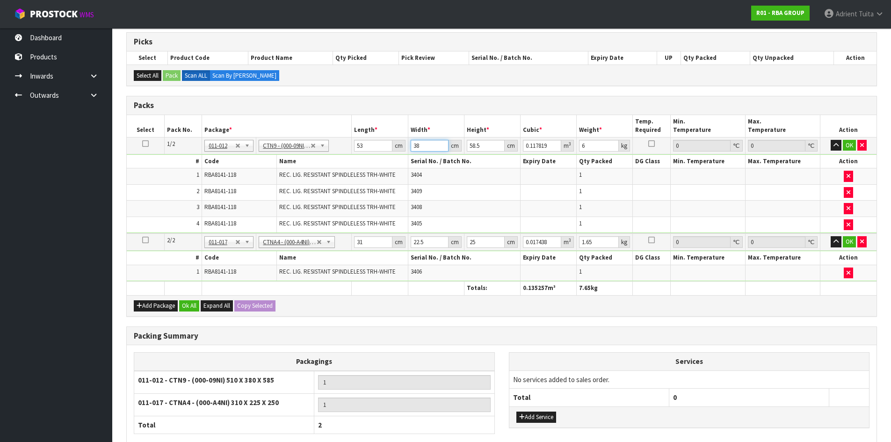
type input "0.012402"
type input "40"
type input "0.12402"
type input "40"
type input "5"
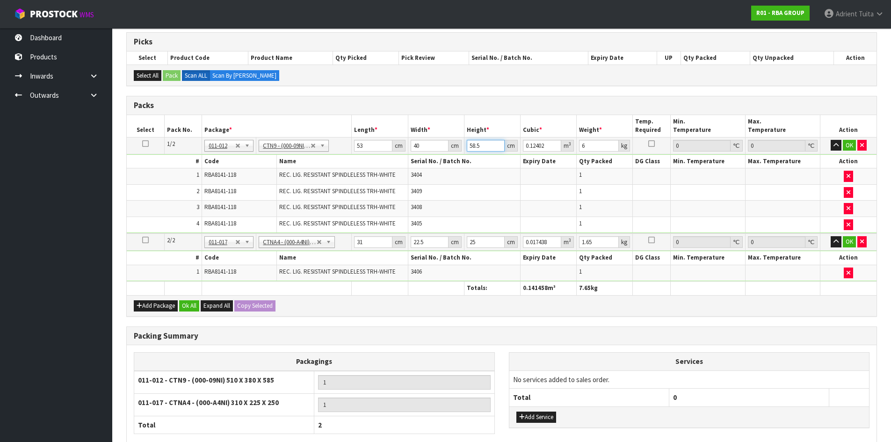
type input "0.0106"
type input "54"
type input "0.11448"
type input "54"
type input "8"
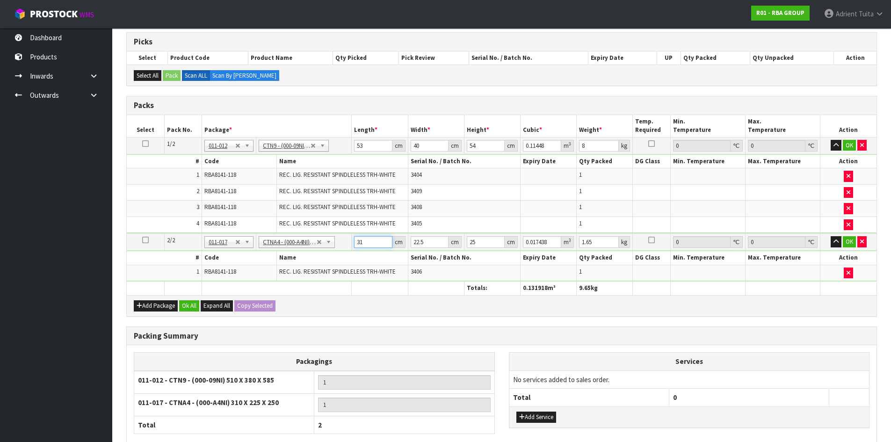
click at [375, 238] on input "31" at bounding box center [373, 242] width 38 height 12
type input "3"
type input "0.001687"
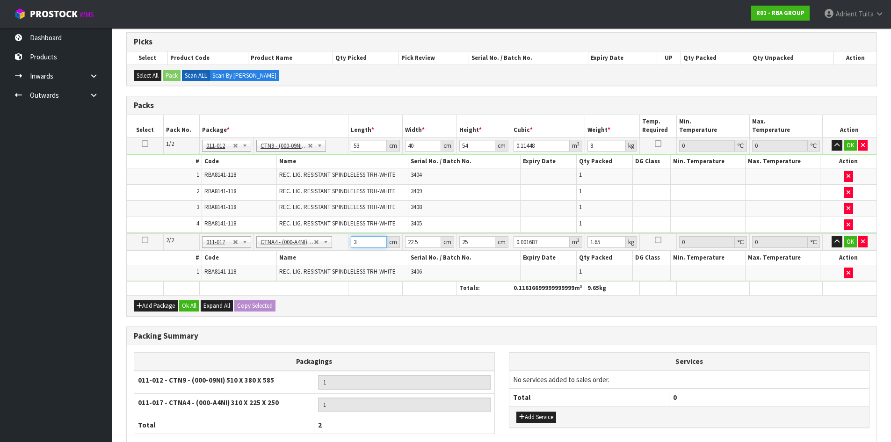
type input "0"
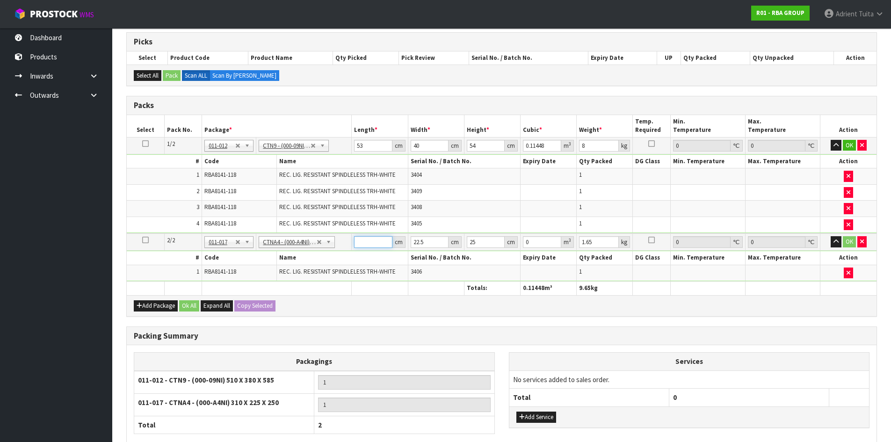
type input "3"
type input "0.001687"
type input "32"
type input "0.018"
type input "32"
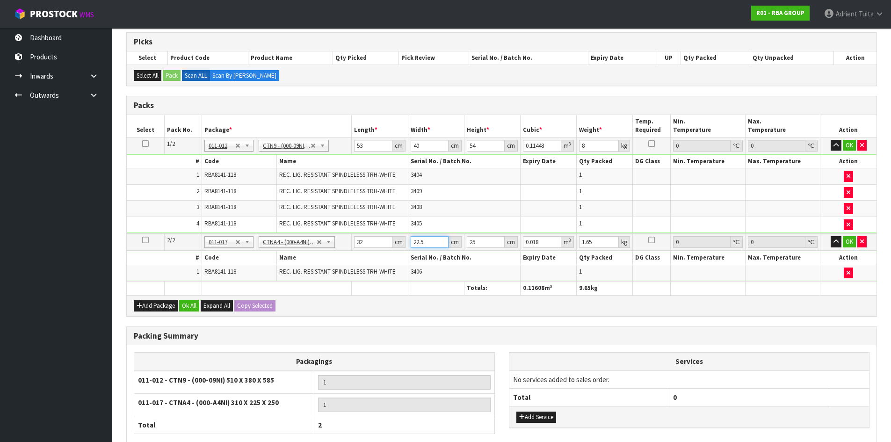
type input "2"
type input "0.0016"
type input "28"
type input "0.0224"
type input "28"
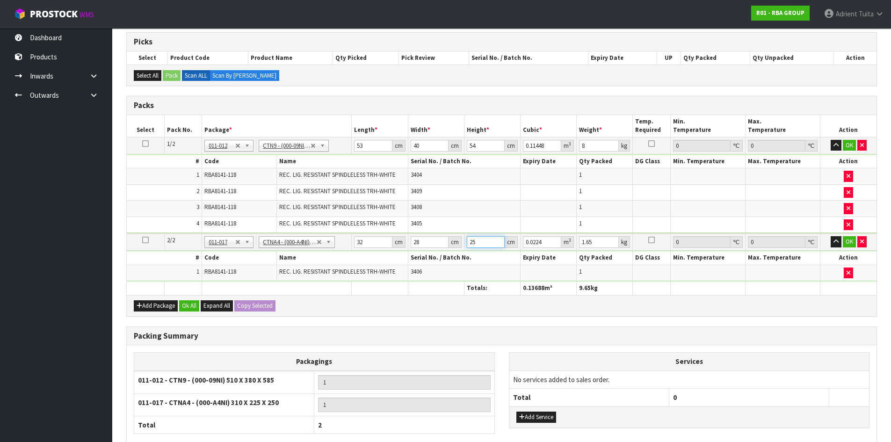
type input "2"
type input "0.001792"
type input "29"
type input "0.025984"
type input "29"
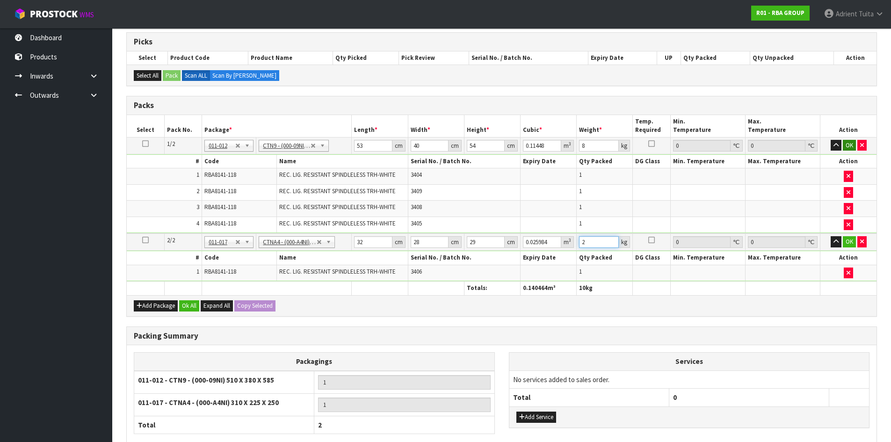
type input "2"
drag, startPoint x: 849, startPoint y: 150, endPoint x: 849, endPoint y: 158, distance: 7.5
click at [849, 150] on button "OK" at bounding box center [848, 145] width 13 height 11
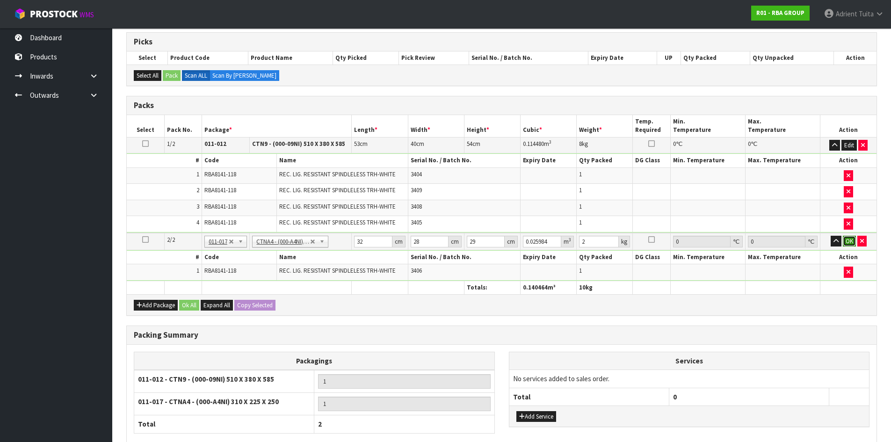
click at [849, 239] on button "OK" at bounding box center [848, 241] width 13 height 11
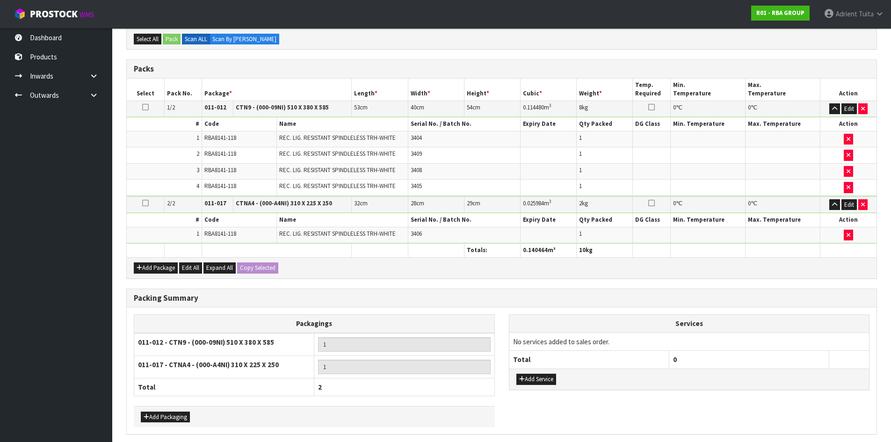
scroll to position [226, 0]
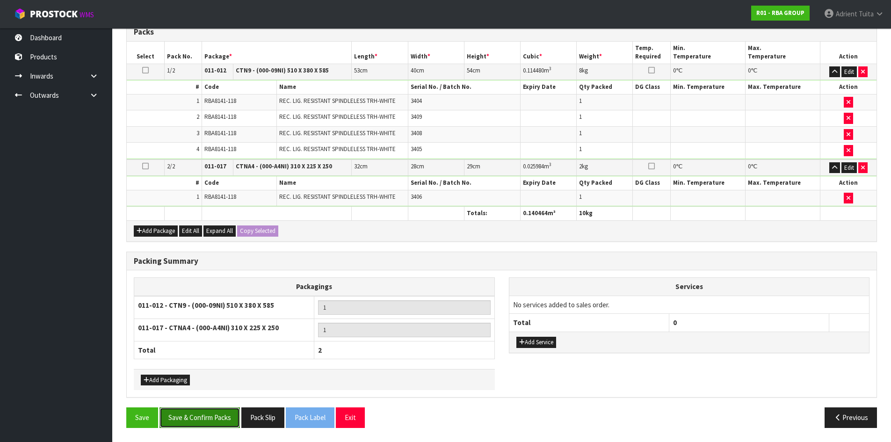
click at [216, 419] on button "Save & Confirm Packs" at bounding box center [199, 417] width 80 height 20
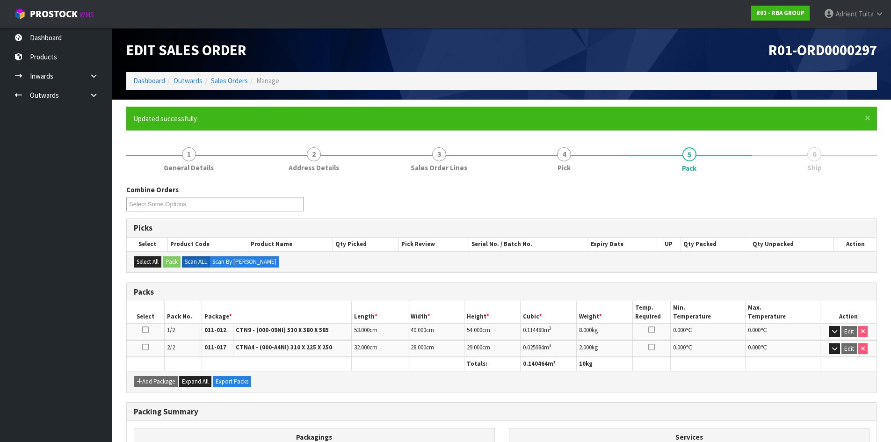
scroll to position [130, 0]
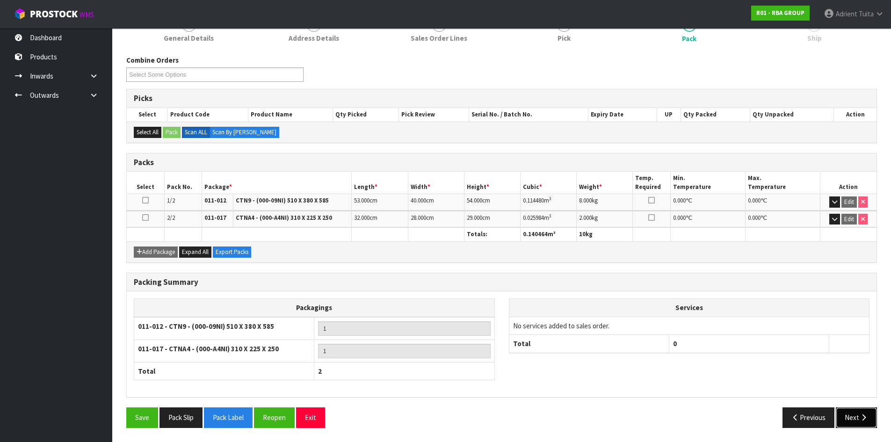
click at [850, 408] on button "Next" at bounding box center [855, 417] width 41 height 20
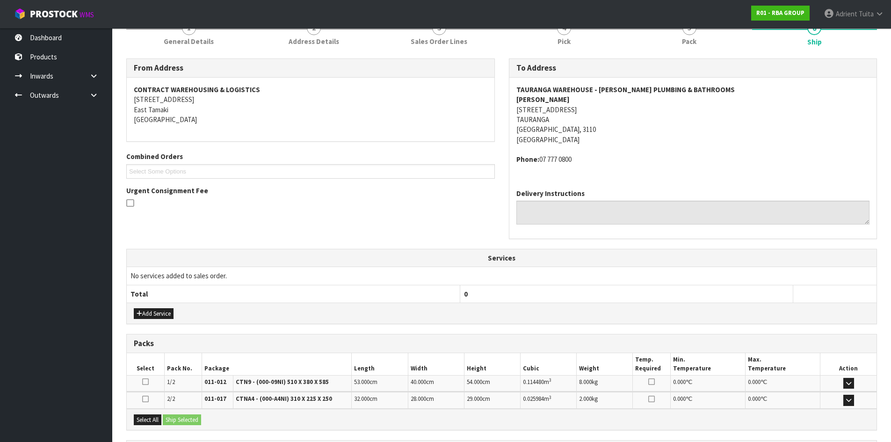
scroll to position [215, 0]
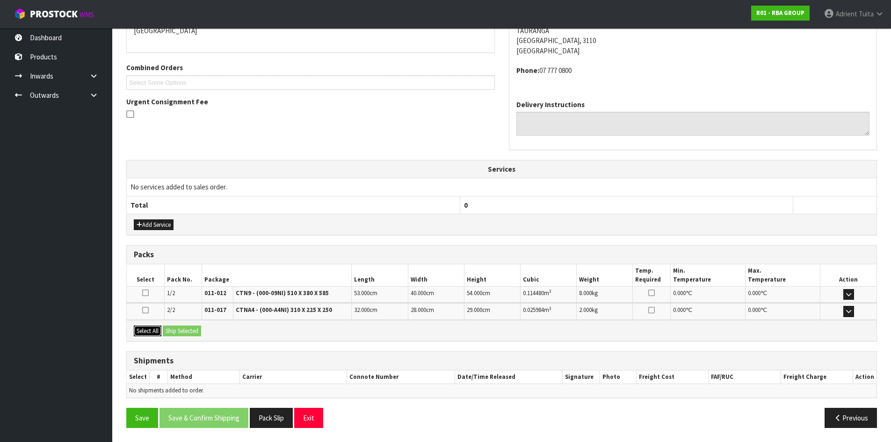
drag, startPoint x: 146, startPoint y: 328, endPoint x: 181, endPoint y: 327, distance: 35.1
click at [150, 328] on button "Select All" at bounding box center [148, 330] width 28 height 11
click at [183, 327] on button "Ship Selected" at bounding box center [182, 330] width 38 height 11
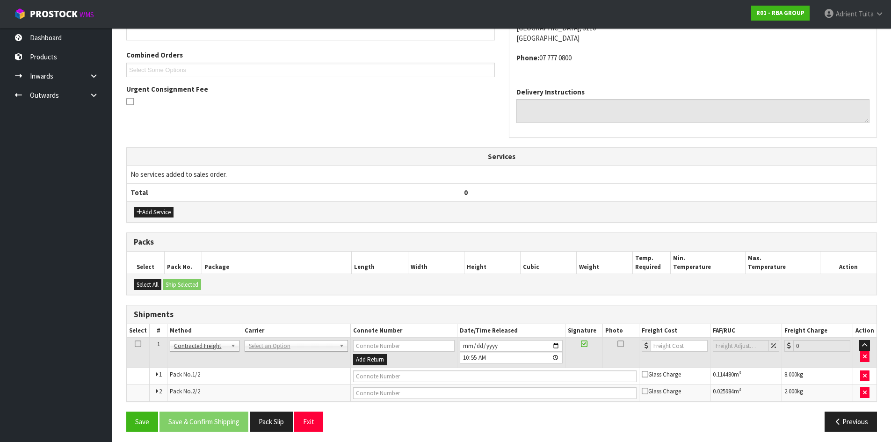
scroll to position [231, 0]
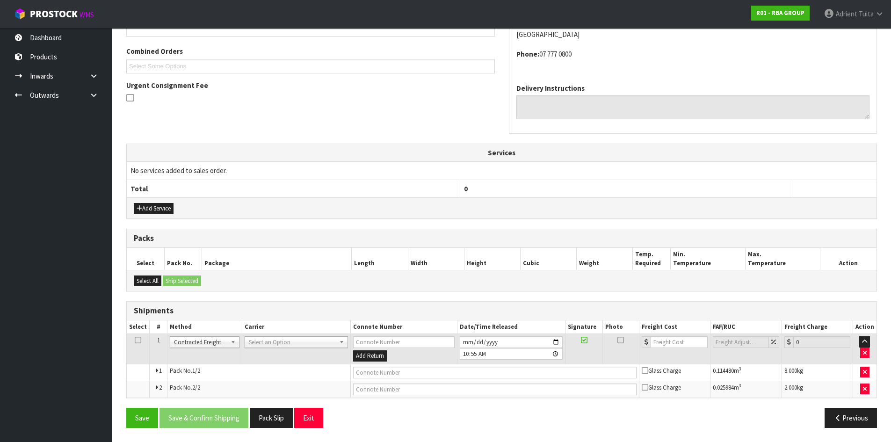
drag, startPoint x: 256, startPoint y: 338, endPoint x: 256, endPoint y: 350, distance: 12.2
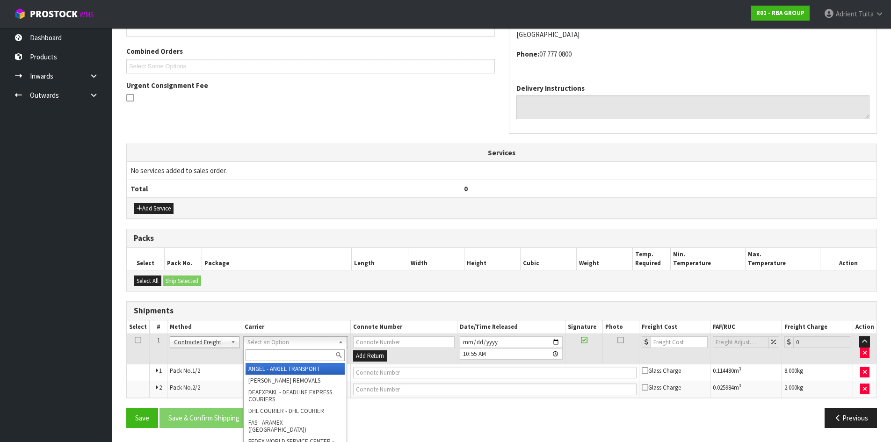
click at [256, 352] on input "text" at bounding box center [294, 355] width 99 height 12
type input "nzp"
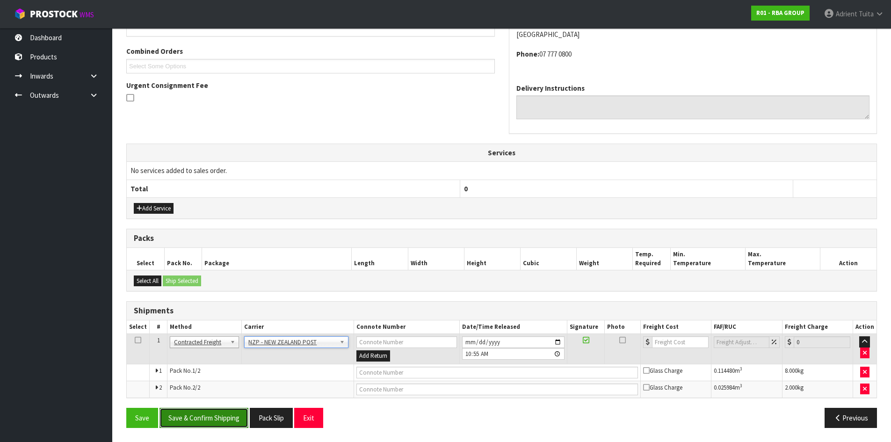
click at [202, 413] on button "Save & Confirm Shipping" at bounding box center [203, 418] width 89 height 20
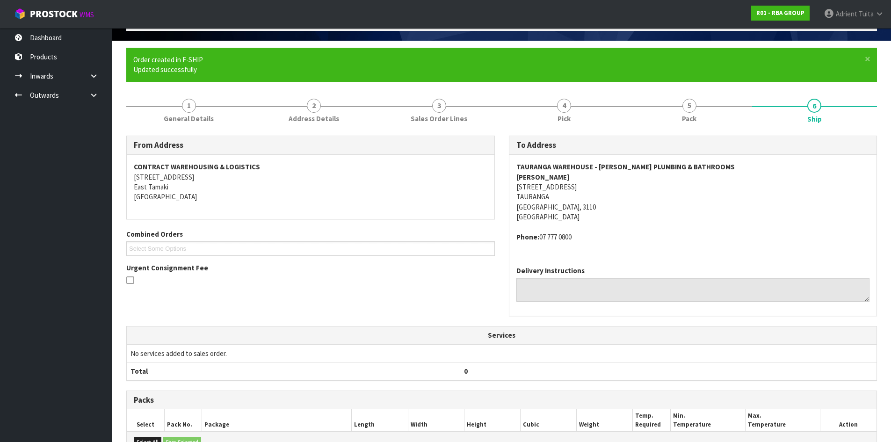
scroll to position [217, 0]
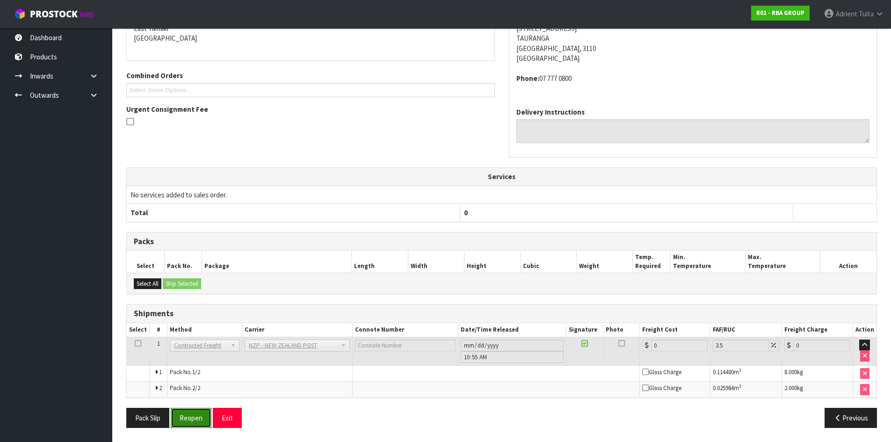
click at [194, 419] on button "Reopen" at bounding box center [191, 418] width 41 height 20
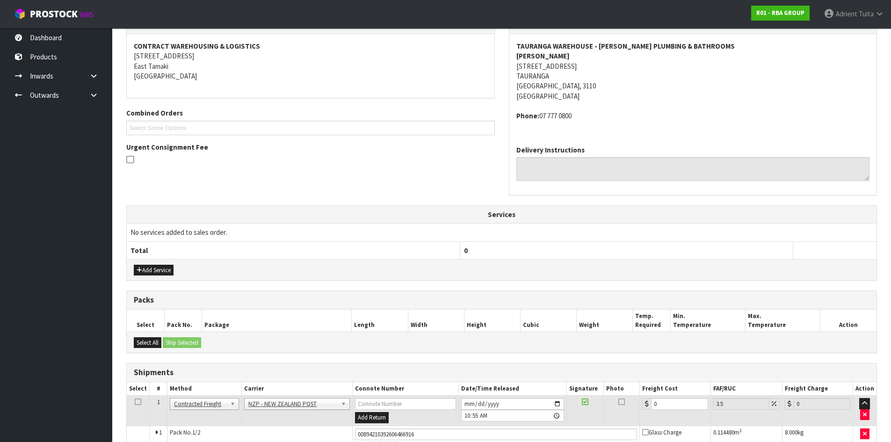
scroll to position [240, 0]
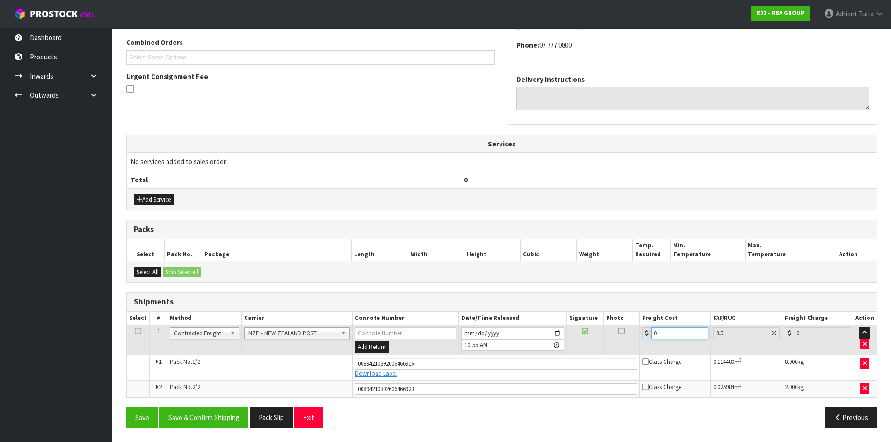
click at [670, 331] on input "0" at bounding box center [679, 333] width 57 height 12
type input "2"
type input "2.07"
type input "27"
type input "27.94"
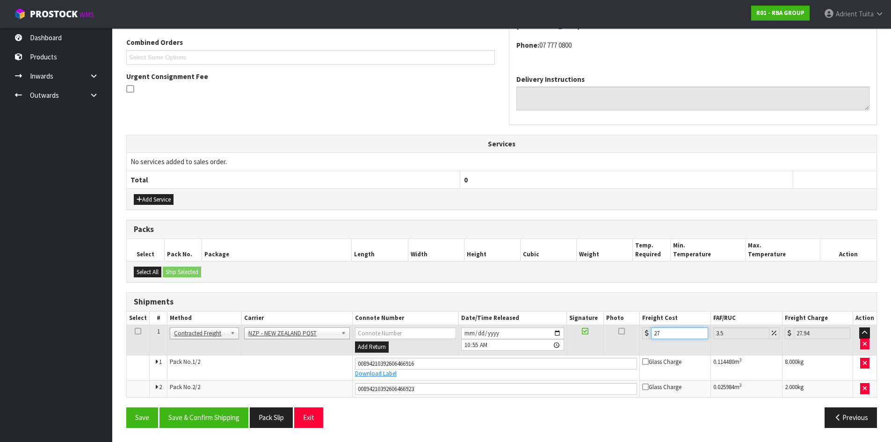
type input "2"
type input "2.07"
type input "0"
type input "2"
type input "2.07"
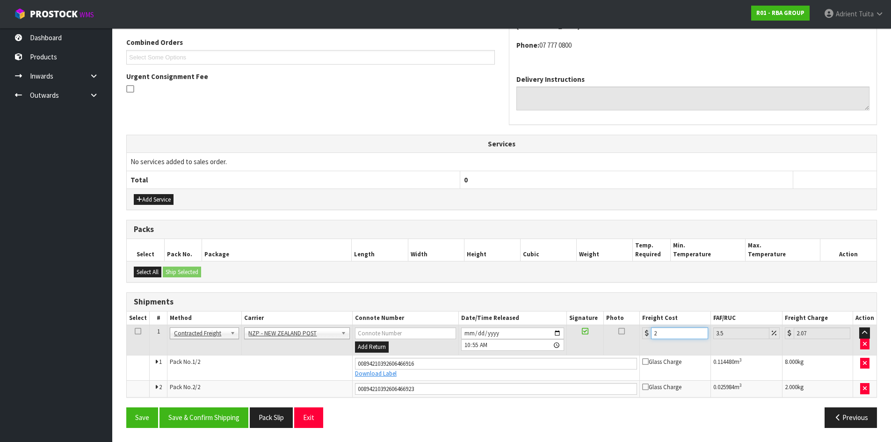
type input "27"
type input "27.94"
type input "27.4"
type input "28.36"
type input "27.47"
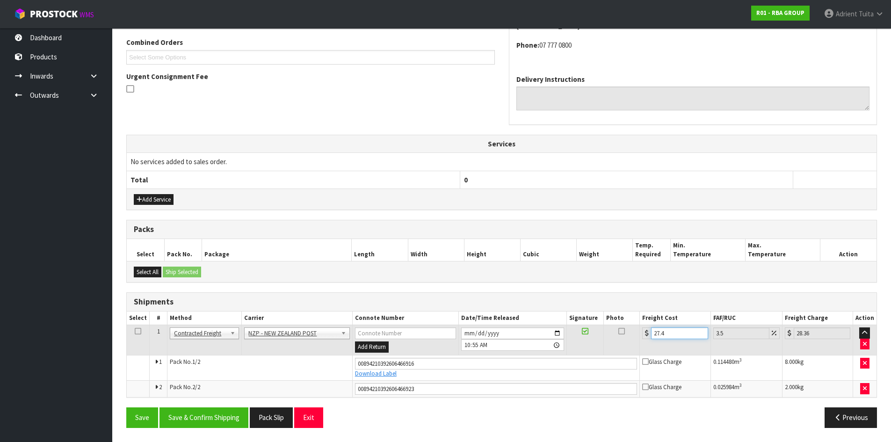
type input "28.43"
type input "27.47"
click at [238, 418] on button "Save & Confirm Shipping" at bounding box center [203, 417] width 89 height 20
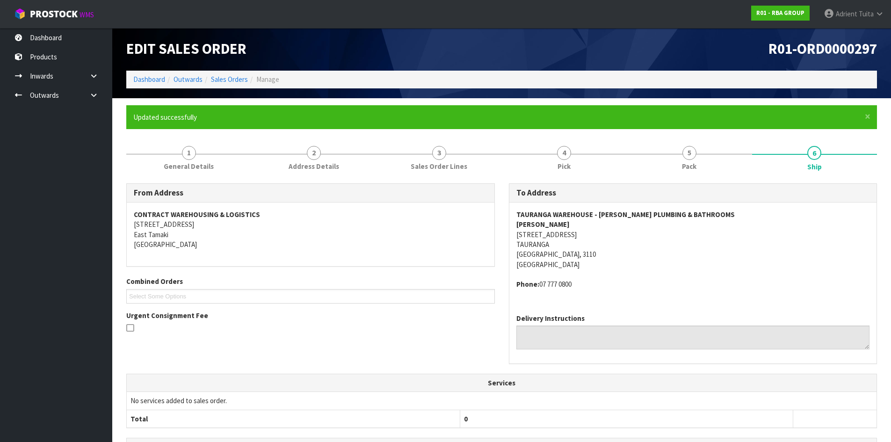
scroll to position [0, 0]
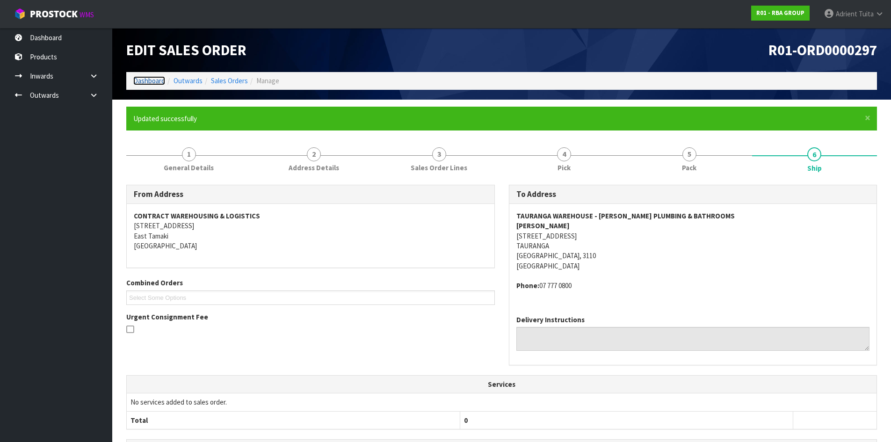
click at [158, 79] on link "Dashboard" at bounding box center [149, 80] width 32 height 9
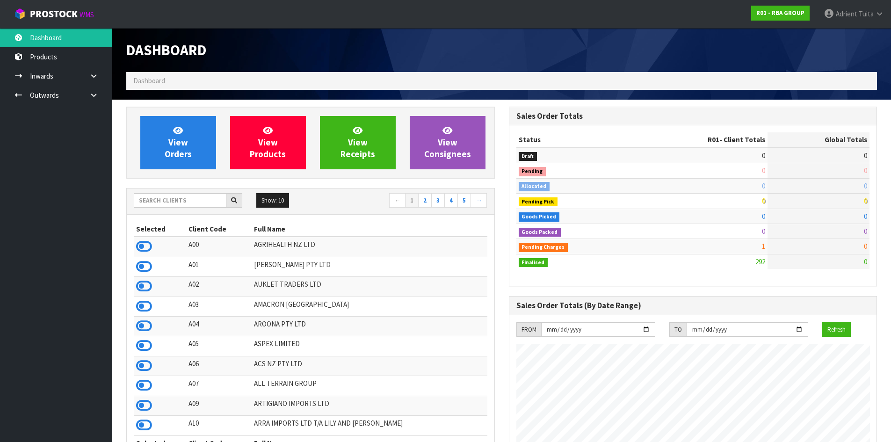
scroll to position [572, 382]
click at [163, 203] on input "text" at bounding box center [180, 200] width 93 height 14
type input "S00"
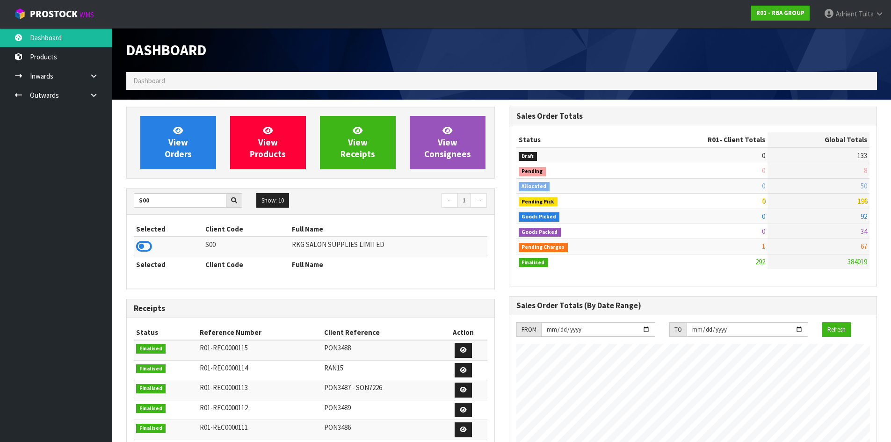
click at [149, 243] on icon at bounding box center [144, 246] width 16 height 14
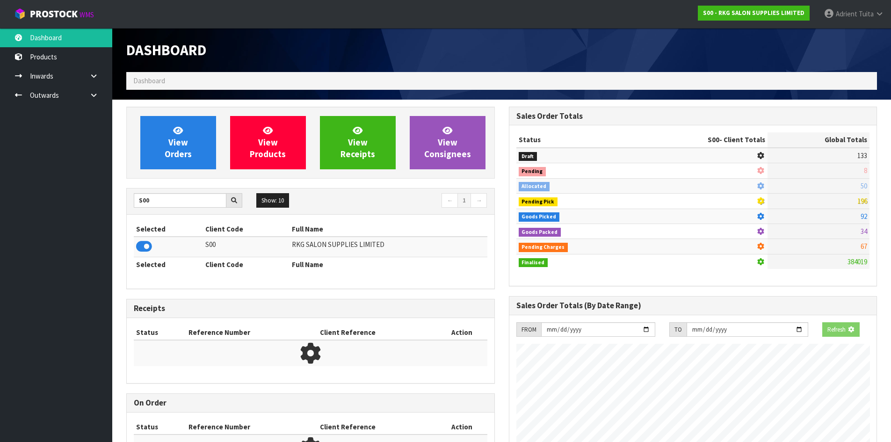
scroll to position [583, 382]
click at [186, 133] on link "View Orders" at bounding box center [178, 142] width 76 height 53
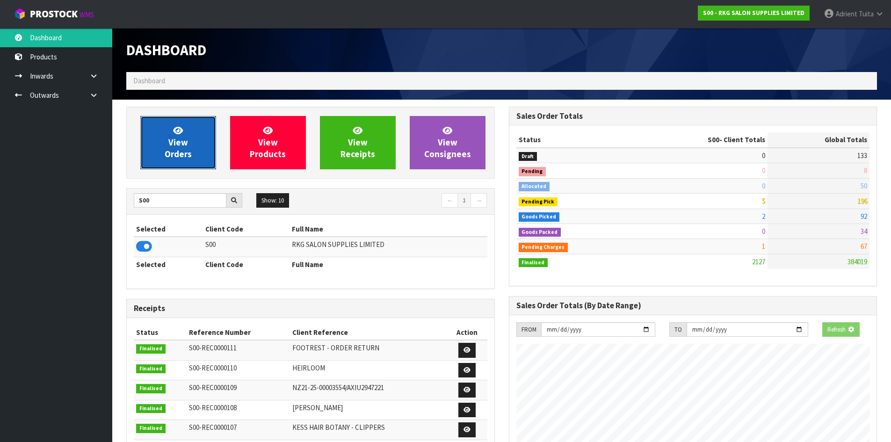
scroll to position [708, 382]
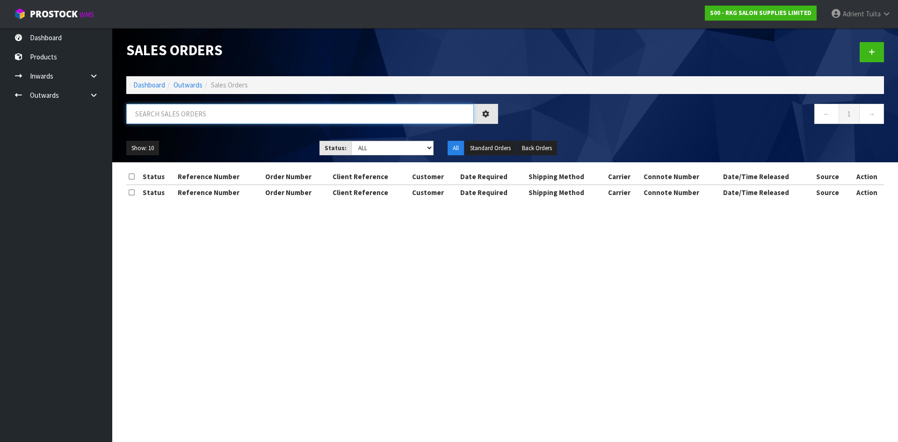
click at [209, 120] on input "text" at bounding box center [299, 114] width 347 height 20
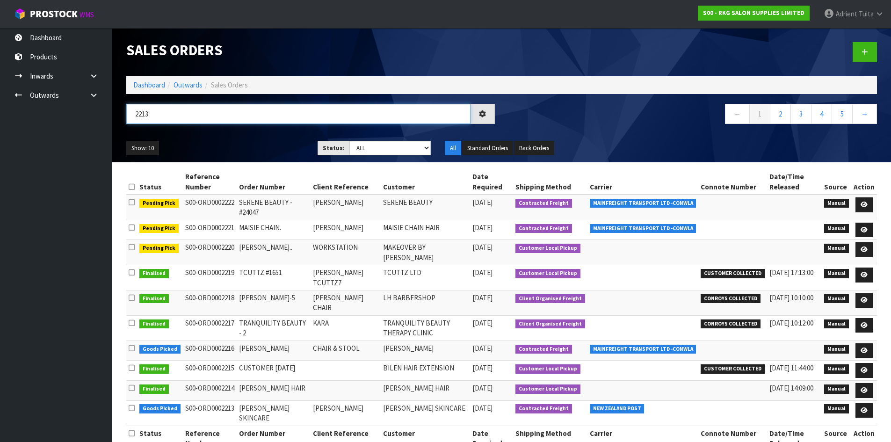
type input "2213"
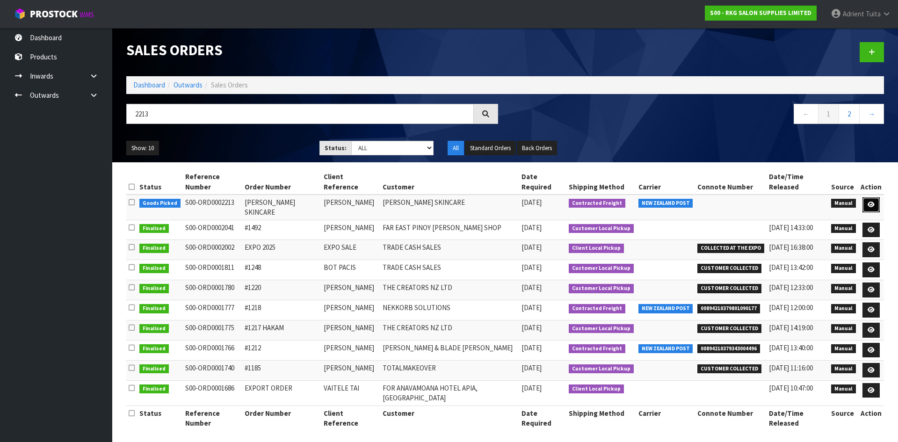
click at [868, 202] on icon at bounding box center [870, 205] width 7 height 6
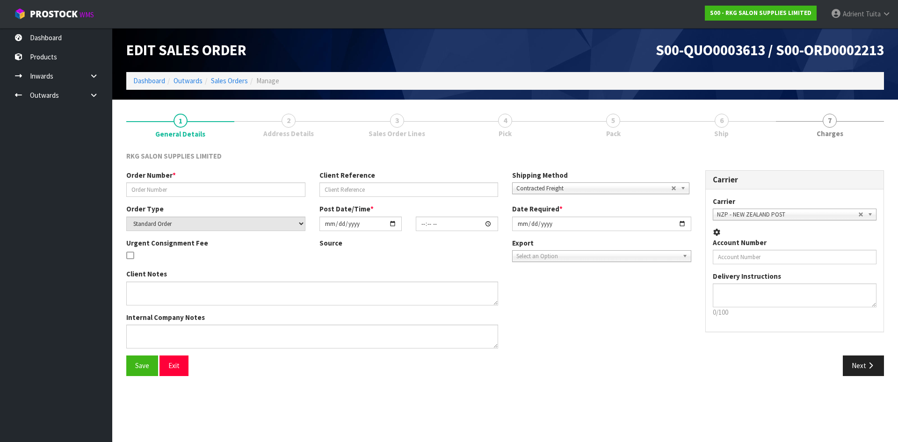
type input "ELIZABETH PALMER SKINCARE"
type input "CANDICE TOWERS"
select select "number:0"
type input "[DATE]"
type input "13:00:00.000"
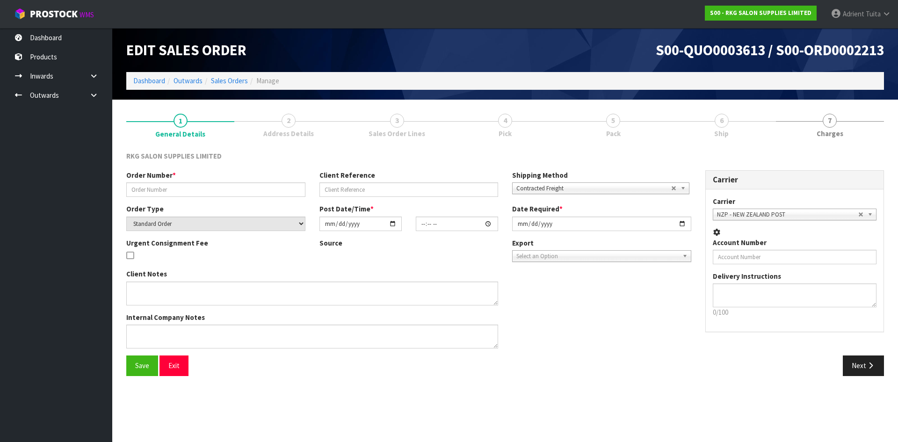
type input "2025-10-02"
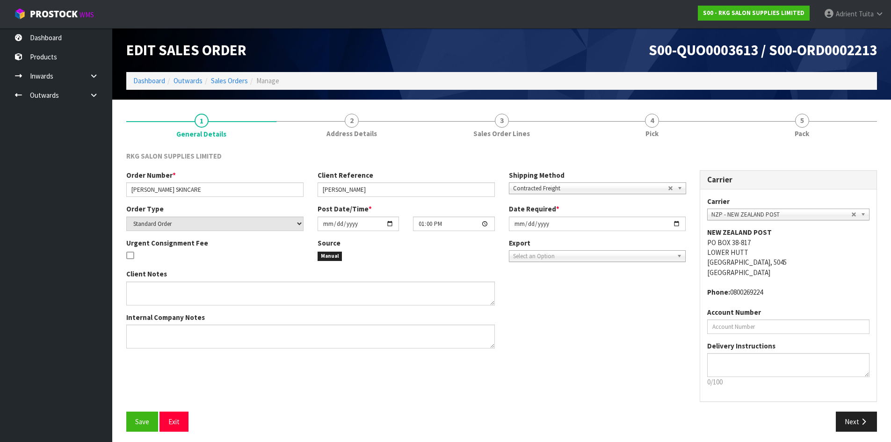
drag, startPoint x: 864, startPoint y: 101, endPoint x: 832, endPoint y: 113, distance: 33.8
click at [863, 101] on section "1 General Details 2 Address Details 3 Sales Order Lines 4 Pick 5 Pack RKG SALON…" at bounding box center [501, 273] width 778 height 346
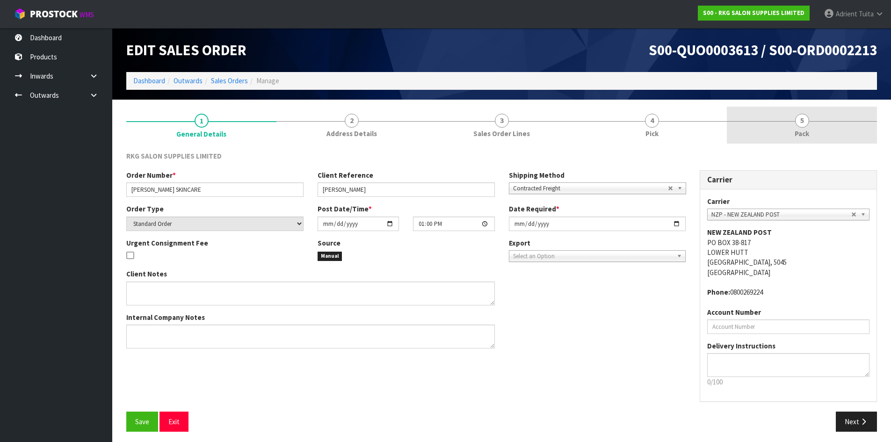
click at [832, 113] on link "5 Pack" at bounding box center [802, 125] width 150 height 37
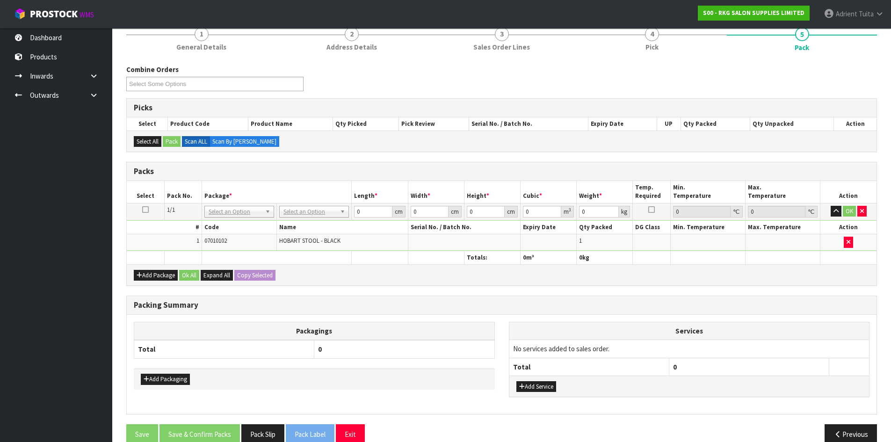
scroll to position [103, 0]
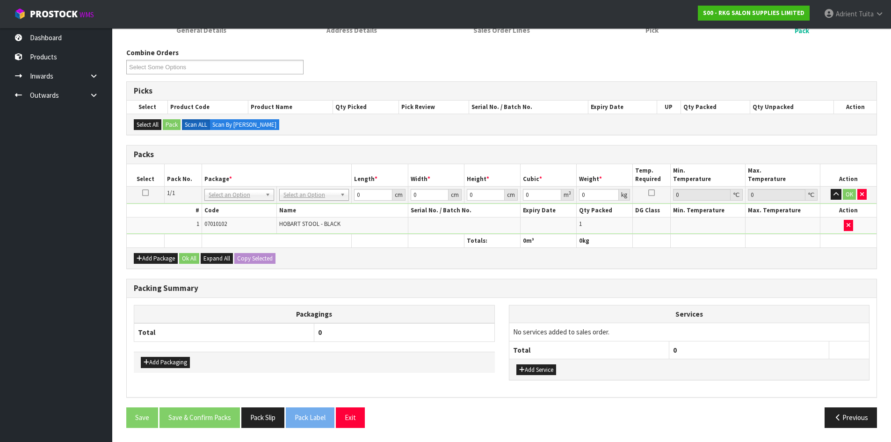
click at [311, 192] on td "No Packaging Cartons PLT GEN120 (1200 X 1000) PLT ONE WAY SKID CHEP HIRE PALLET…" at bounding box center [314, 194] width 75 height 17
drag, startPoint x: 311, startPoint y: 195, endPoint x: 310, endPoint y: 207, distance: 12.2
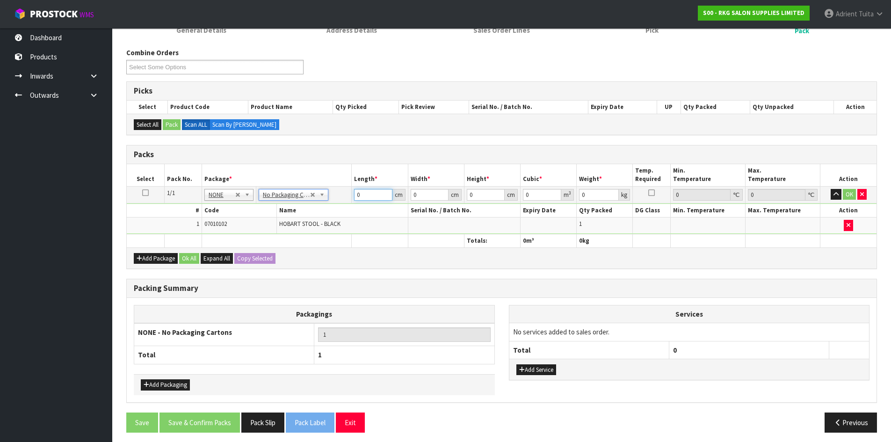
click at [367, 194] on input "0" at bounding box center [373, 195] width 38 height 12
click at [379, 196] on input "4" at bounding box center [373, 195] width 38 height 12
type input "48"
type input "2"
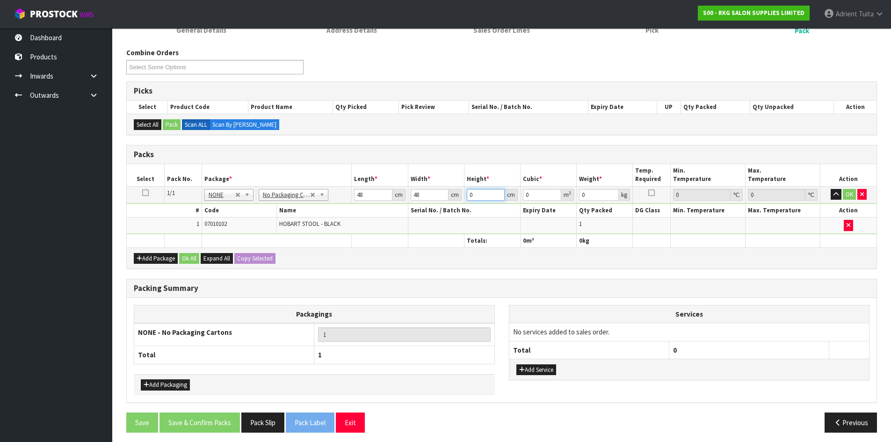
type input "0.004608"
type input "20"
type input "0.04608"
type input "20"
type input "6"
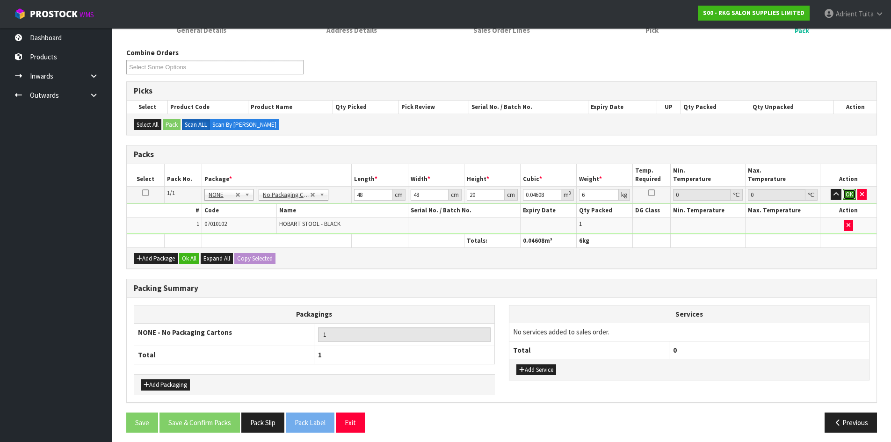
click at [846, 192] on button "OK" at bounding box center [848, 194] width 13 height 11
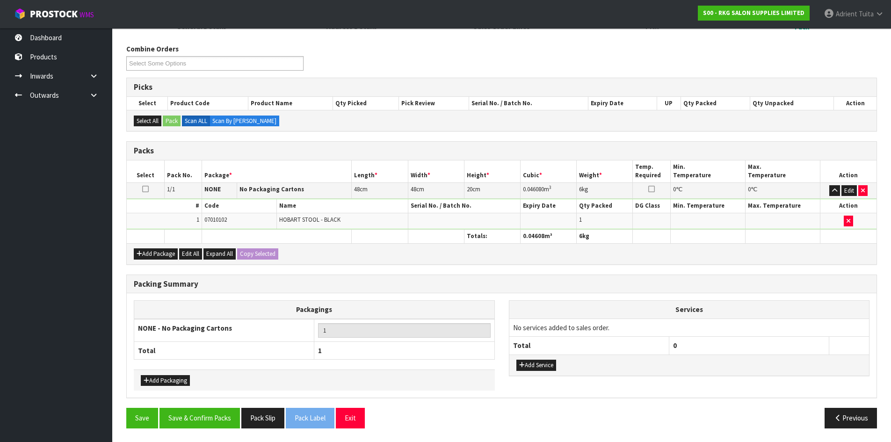
scroll to position [108, 0]
click at [216, 414] on button "Save & Confirm Packs" at bounding box center [199, 417] width 80 height 20
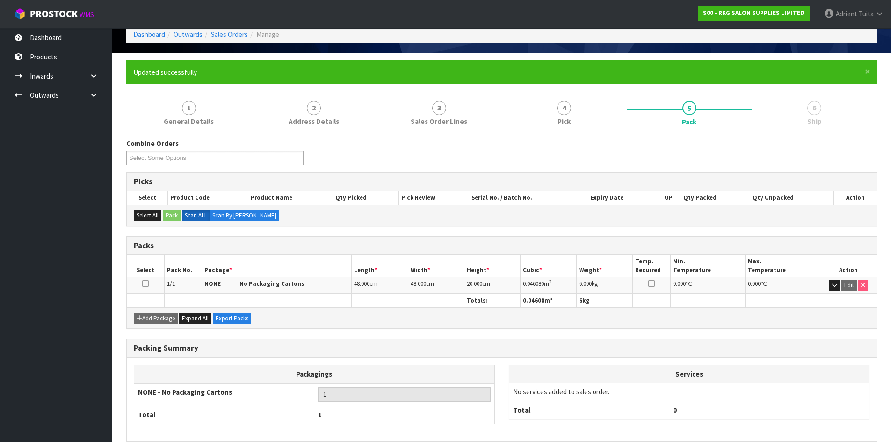
scroll to position [90, 0]
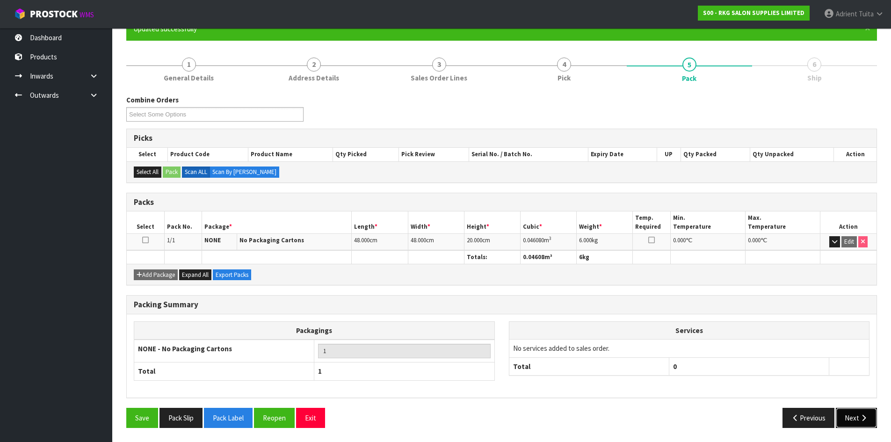
click at [865, 415] on icon "button" at bounding box center [863, 417] width 9 height 7
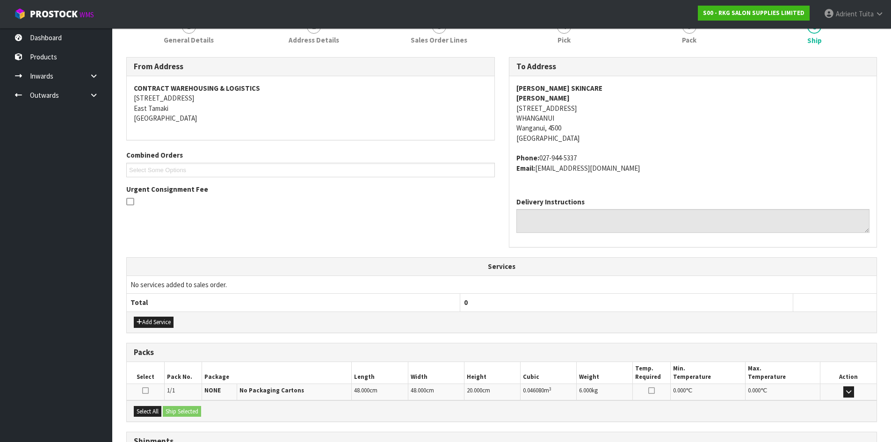
scroll to position [208, 0]
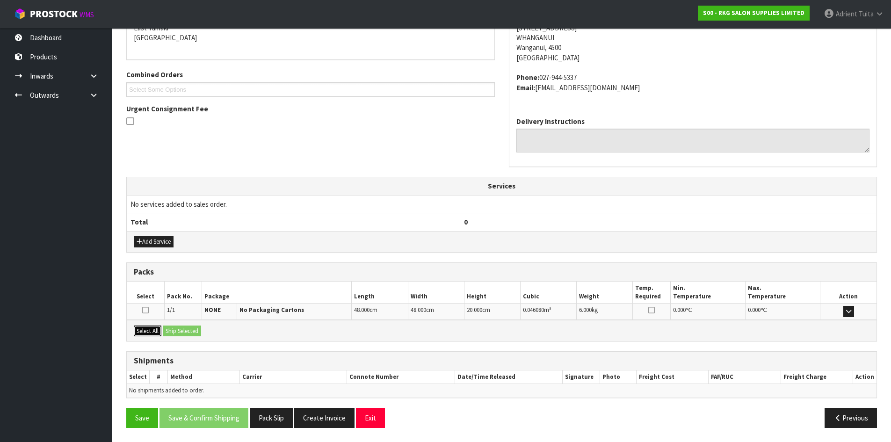
drag, startPoint x: 147, startPoint y: 329, endPoint x: 167, endPoint y: 326, distance: 20.3
click at [148, 329] on button "Select All" at bounding box center [148, 330] width 28 height 11
click at [169, 326] on button "Ship Selected" at bounding box center [182, 330] width 38 height 11
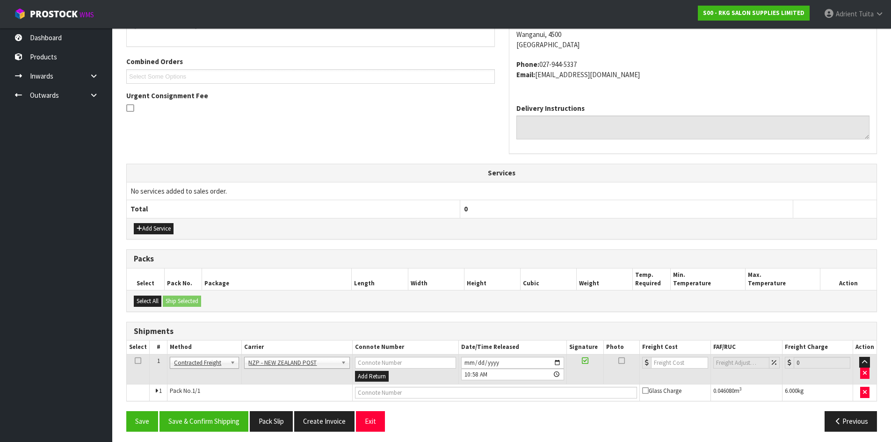
scroll to position [225, 0]
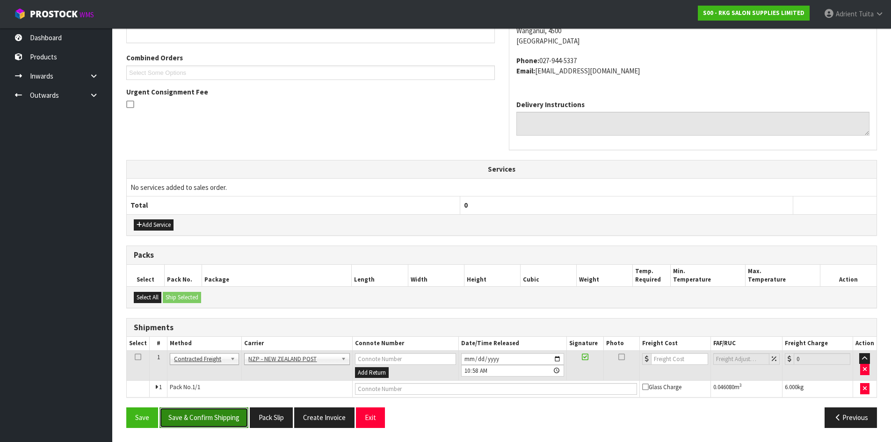
click at [223, 414] on button "Save & Confirm Shipping" at bounding box center [203, 417] width 89 height 20
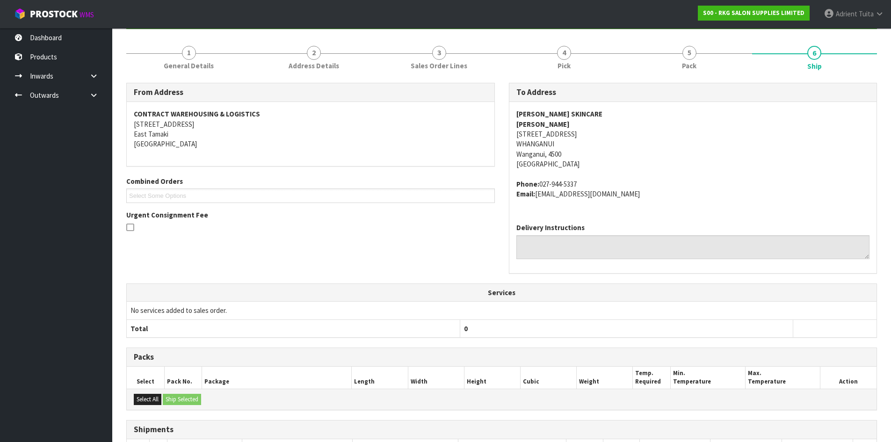
scroll to position [211, 0]
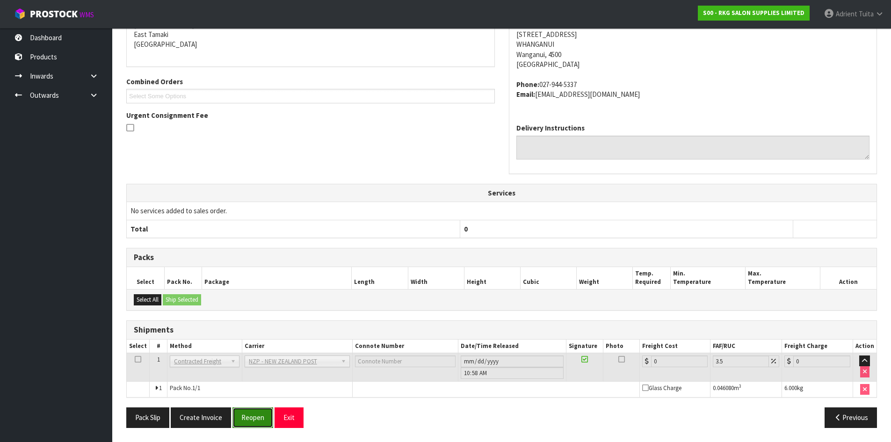
click at [260, 421] on button "Reopen" at bounding box center [252, 417] width 41 height 20
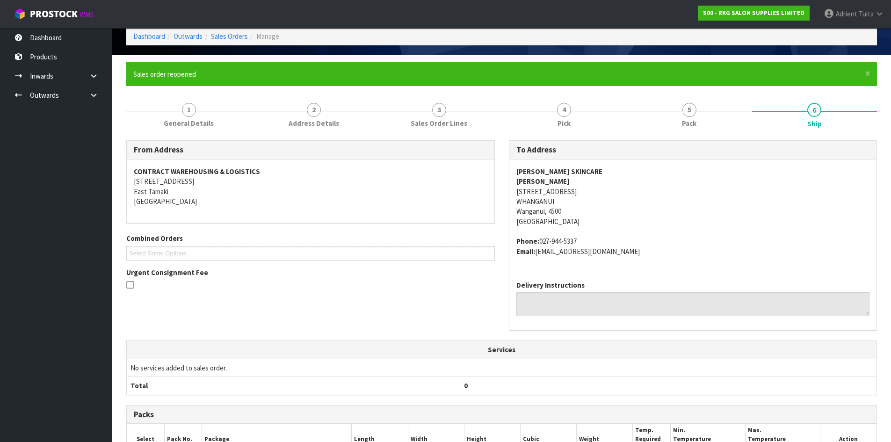
scroll to position [201, 0]
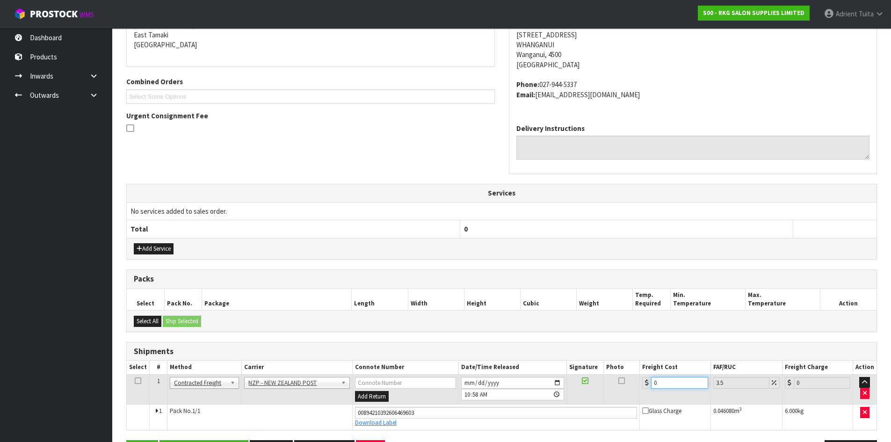
click at [664, 385] on input "0" at bounding box center [679, 383] width 57 height 12
type input "8"
type input "8.28"
type input "8.4"
type input "8.69"
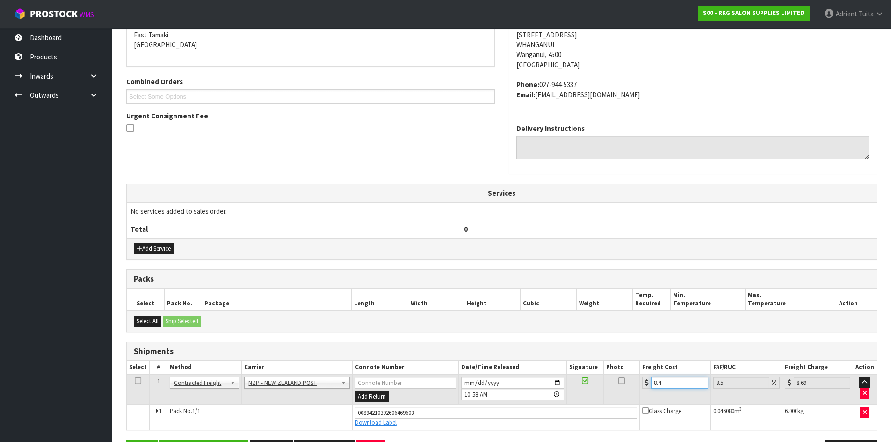
type input "8.45"
type input "8.75"
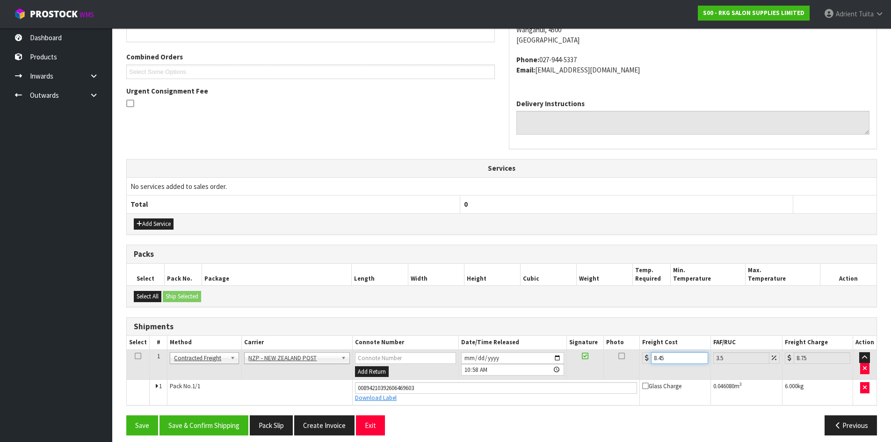
scroll to position [233, 0]
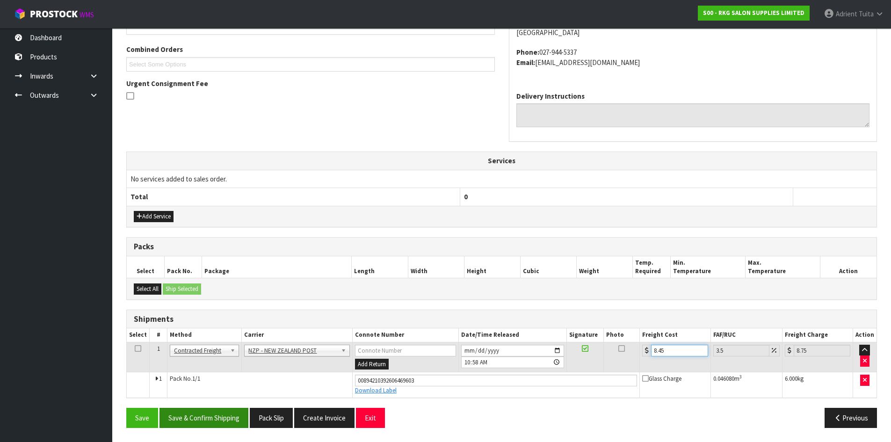
type input "8.45"
click at [229, 424] on button "Save & Confirm Shipping" at bounding box center [203, 418] width 89 height 20
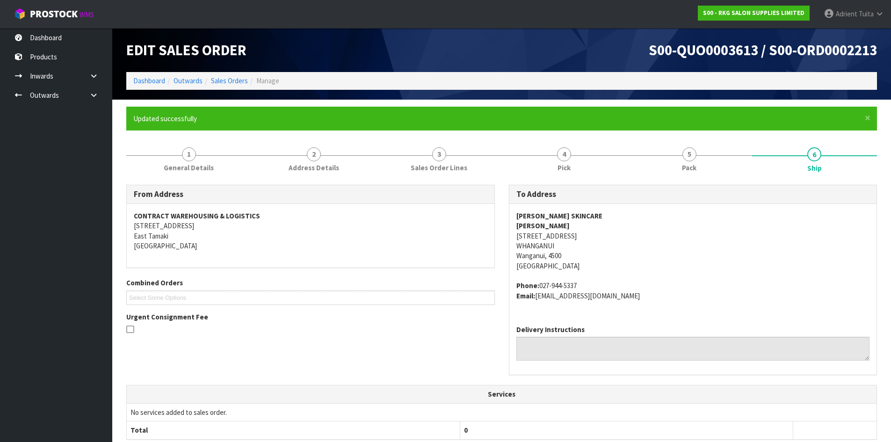
scroll to position [208, 0]
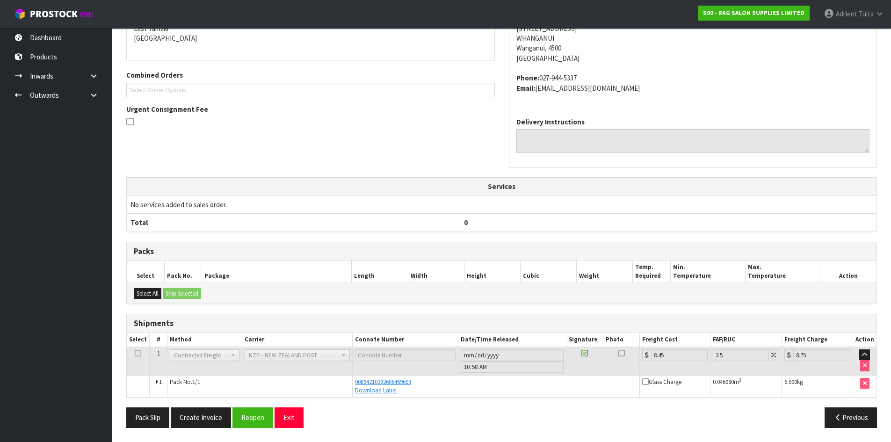
click at [652, 194] on th "Services" at bounding box center [501, 187] width 749 height 18
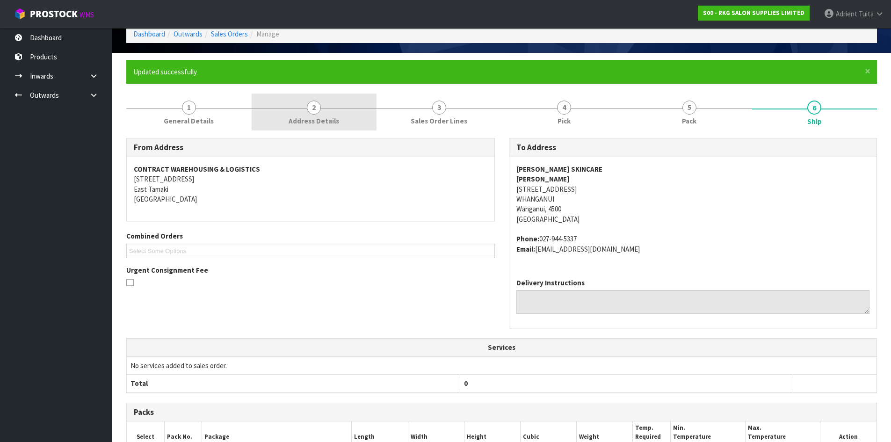
scroll to position [0, 0]
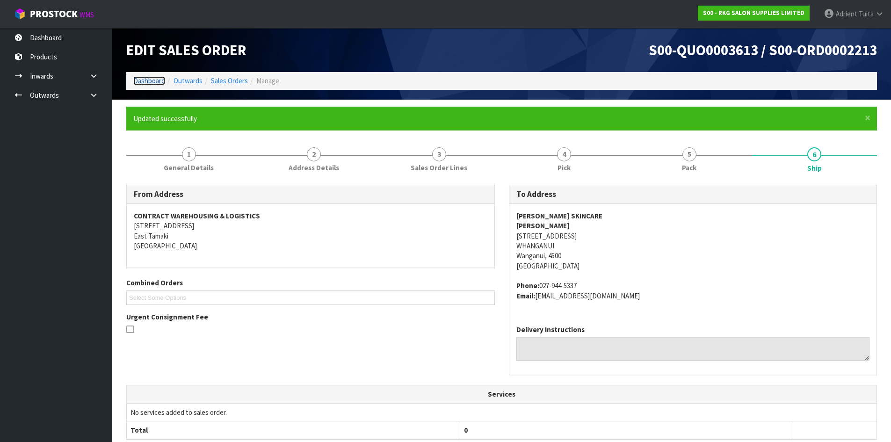
click at [158, 81] on link "Dashboard" at bounding box center [149, 80] width 32 height 9
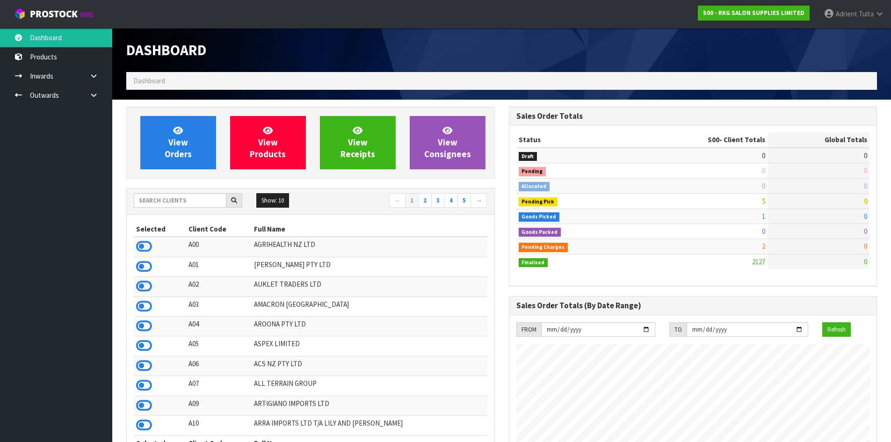
scroll to position [708, 382]
click at [176, 201] on input "text" at bounding box center [180, 200] width 93 height 14
type input "S08"
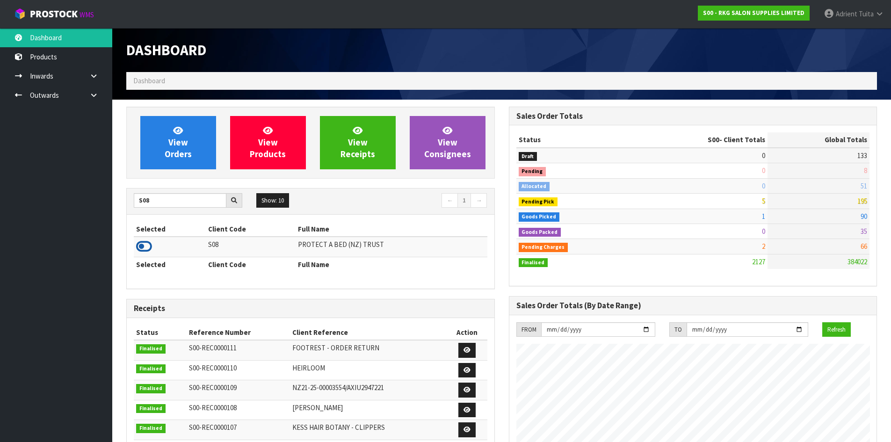
click at [150, 243] on icon at bounding box center [144, 246] width 16 height 14
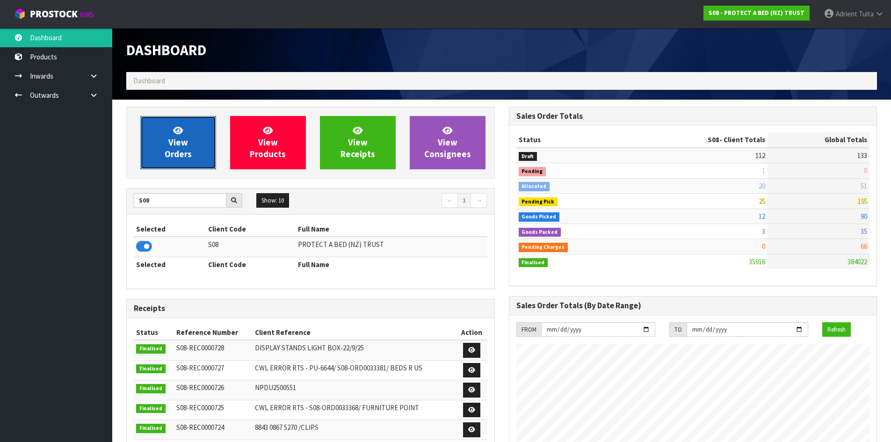
click at [176, 123] on link "View Orders" at bounding box center [178, 142] width 76 height 53
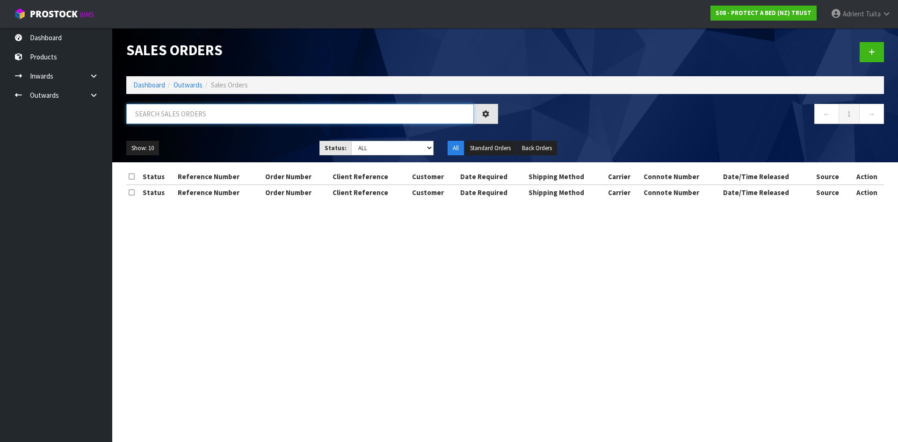
click at [180, 115] on input "text" at bounding box center [299, 114] width 347 height 20
type input "3879"
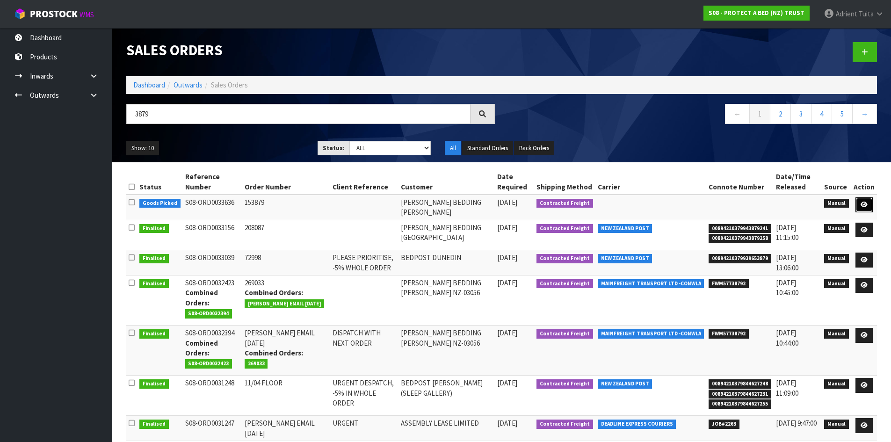
click at [869, 203] on link at bounding box center [863, 204] width 17 height 15
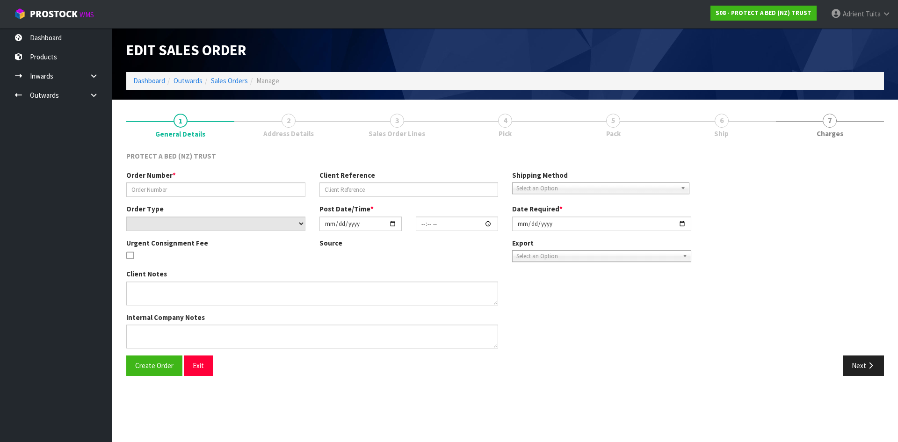
type input "153879"
select select "number:0"
type input "[DATE]"
type input "09:32:00.000"
type input "[DATE]"
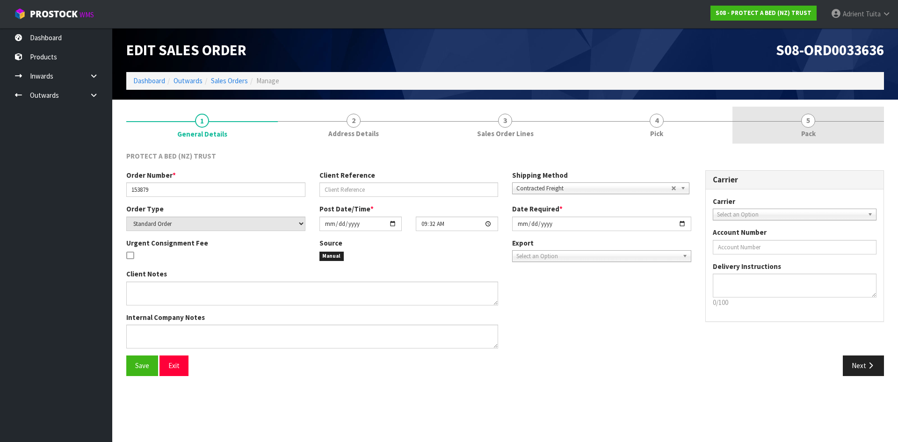
click at [826, 131] on link "5 Pack" at bounding box center [807, 125] width 151 height 37
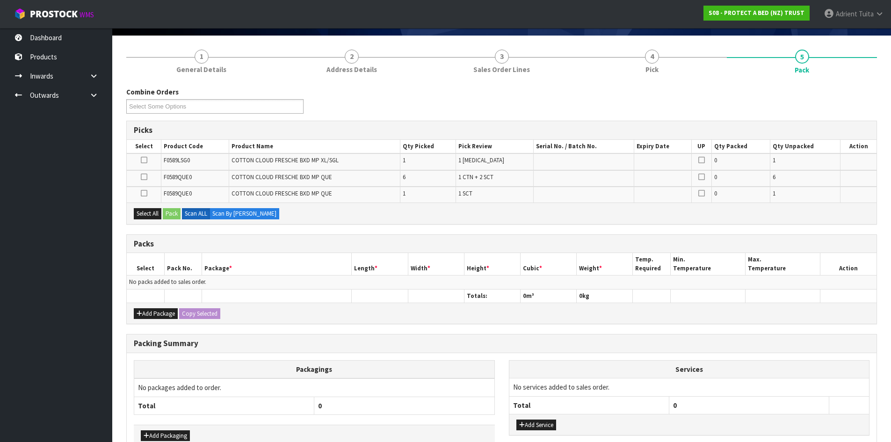
scroll to position [120, 0]
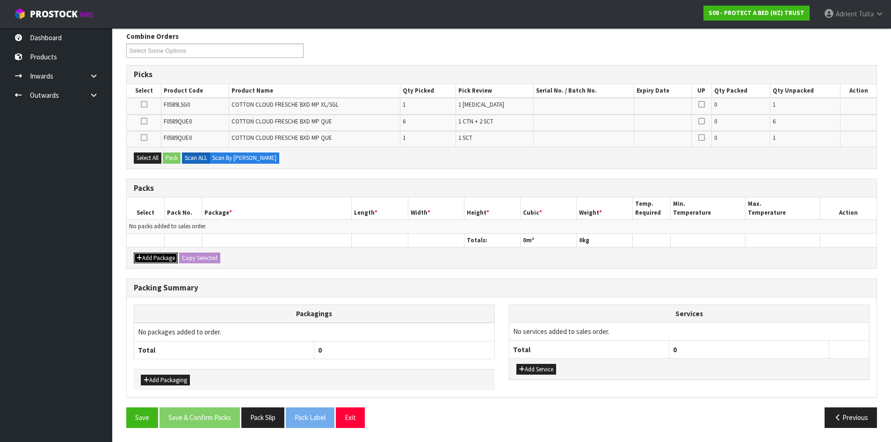
drag, startPoint x: 151, startPoint y: 260, endPoint x: 151, endPoint y: 252, distance: 8.9
click at [151, 259] on button "Add Package" at bounding box center [156, 257] width 44 height 11
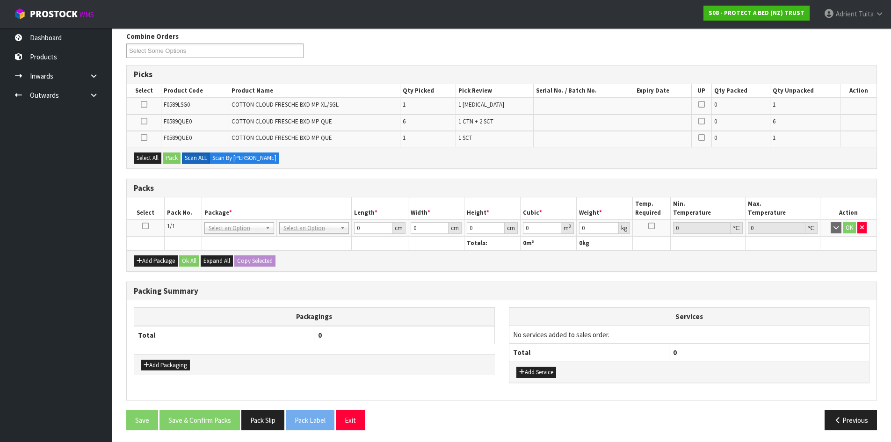
click at [145, 226] on icon at bounding box center [145, 226] width 7 height 0
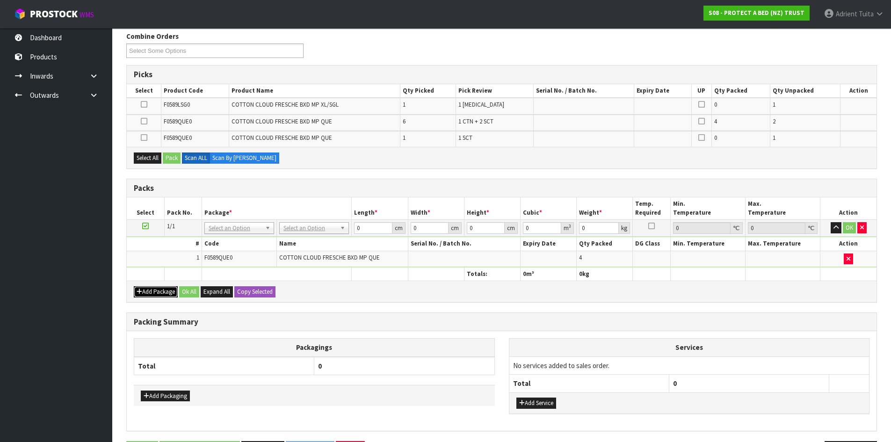
click at [148, 287] on button "Add Package" at bounding box center [156, 291] width 44 height 11
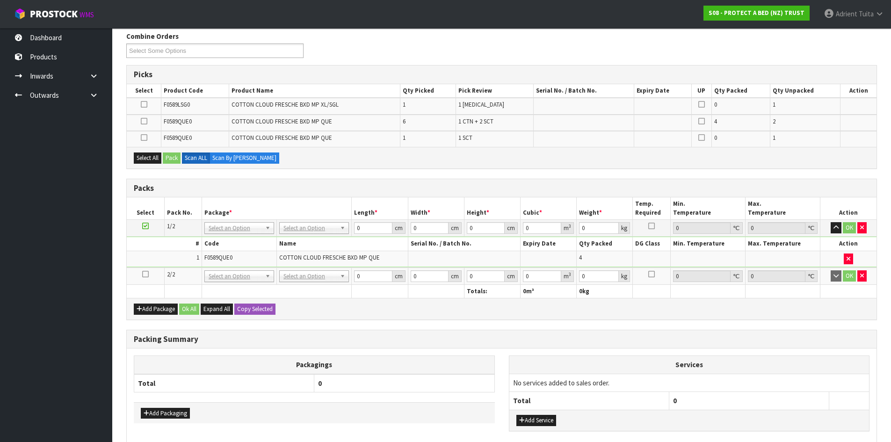
click at [144, 274] on icon at bounding box center [145, 274] width 7 height 0
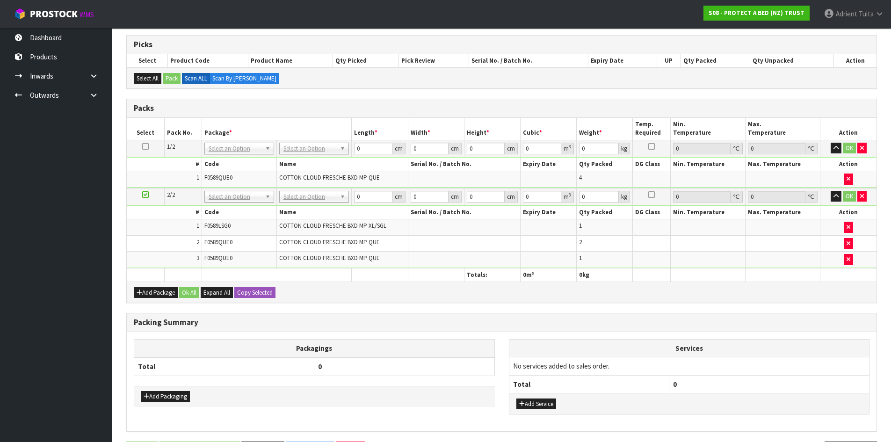
scroll to position [184, 0]
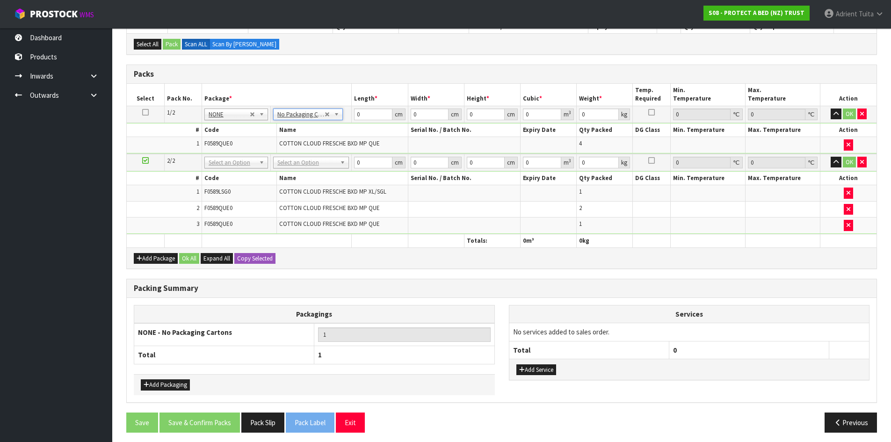
drag, startPoint x: 302, startPoint y: 155, endPoint x: 298, endPoint y: 167, distance: 12.4
click at [301, 161] on td "No Packaging Cartons PLT GEN120 (1200 X 1000) PLT ONE WAY SKID CHEP HIRE PALLET…" at bounding box center [310, 162] width 81 height 17
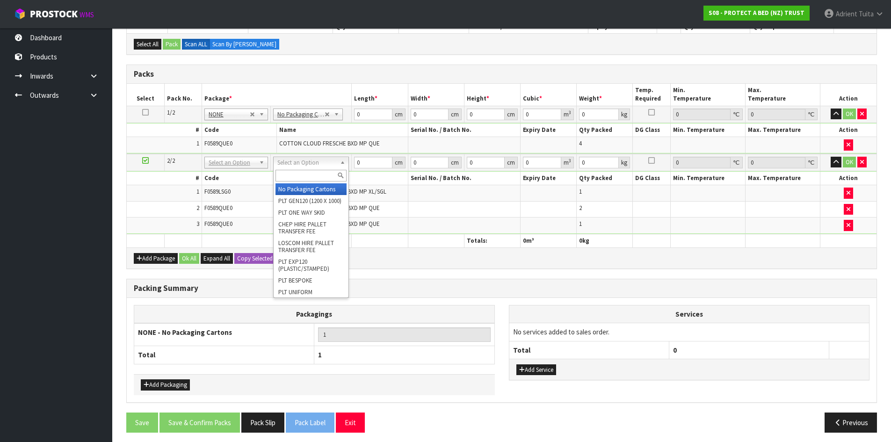
click at [295, 172] on input "text" at bounding box center [310, 176] width 71 height 12
click at [295, 173] on input "text" at bounding box center [310, 176] width 71 height 12
type input "ctn6"
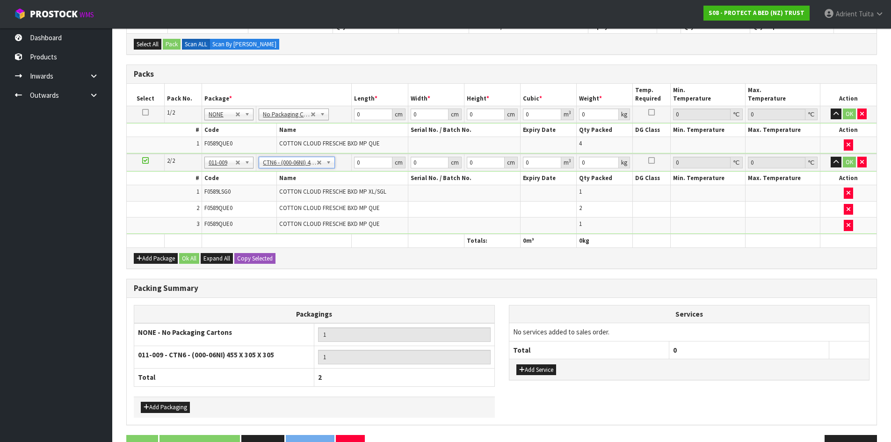
type input "45.5"
type input "30.5"
type input "0.042326"
type input "5.85"
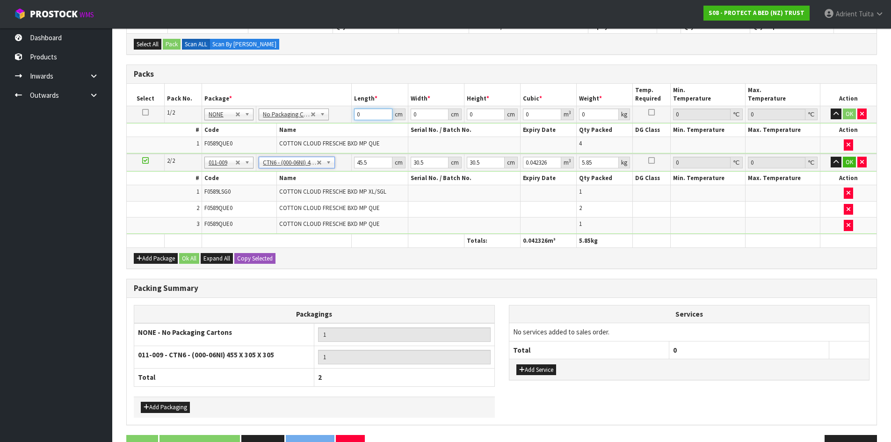
click at [368, 112] on input "0" at bounding box center [373, 114] width 38 height 12
type input "58"
type input "40"
type input "3"
type input "0.00696"
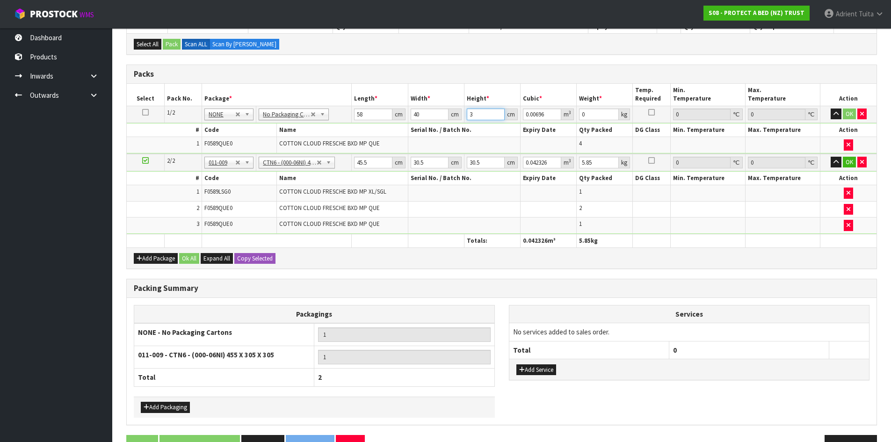
type input "32"
type input "0.07424"
type input "32"
type input "7"
click at [362, 163] on input "45.5" at bounding box center [373, 163] width 38 height 12
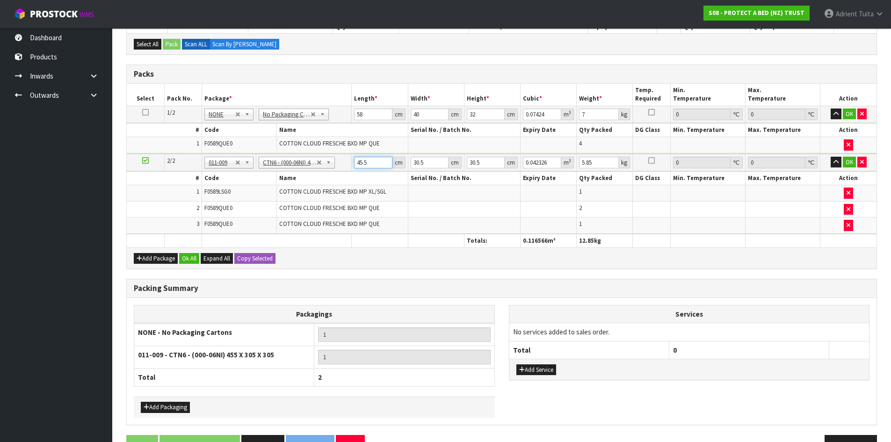
click at [362, 163] on input "45.5" at bounding box center [373, 163] width 38 height 12
type input "4"
type input "0.003721"
type input "47"
type input "0.043722"
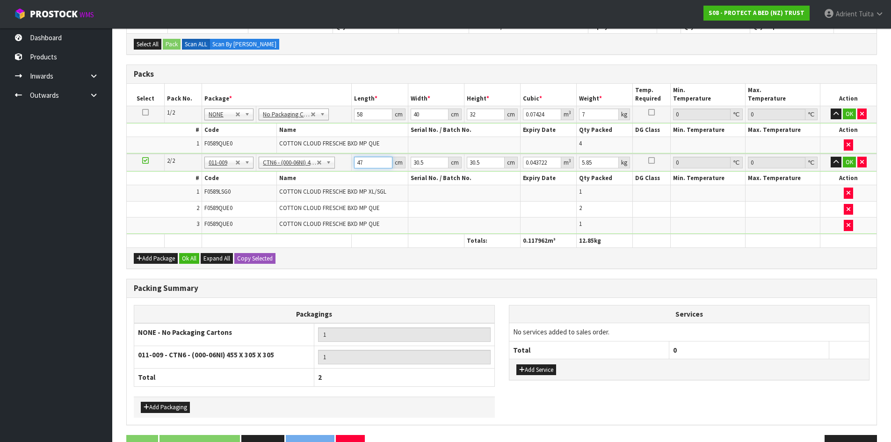
type input "47"
type input "3"
type input "0.0043"
type input "32"
type input "0.045872"
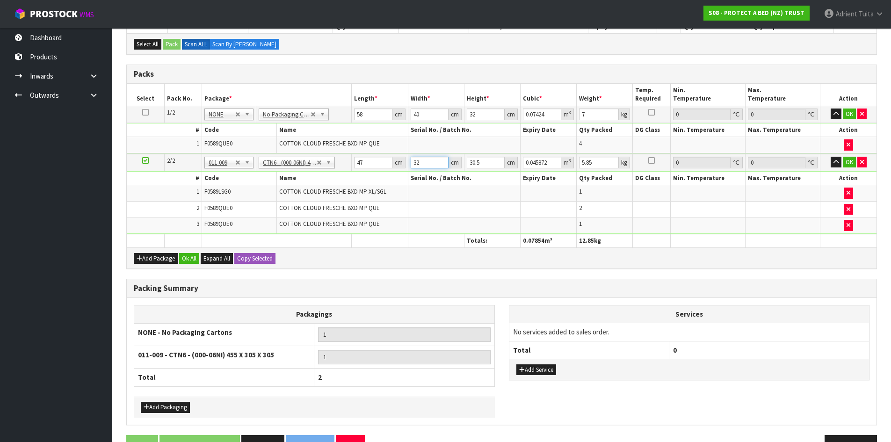
type input "32"
type input "4"
type input "0.006016"
type input "42"
type input "0.063168"
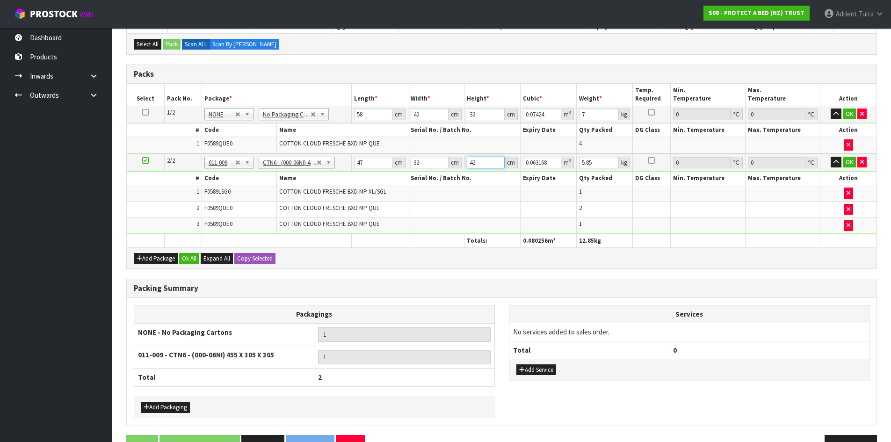
type input "42"
type input "7"
click at [846, 119] on button "OK" at bounding box center [848, 113] width 13 height 11
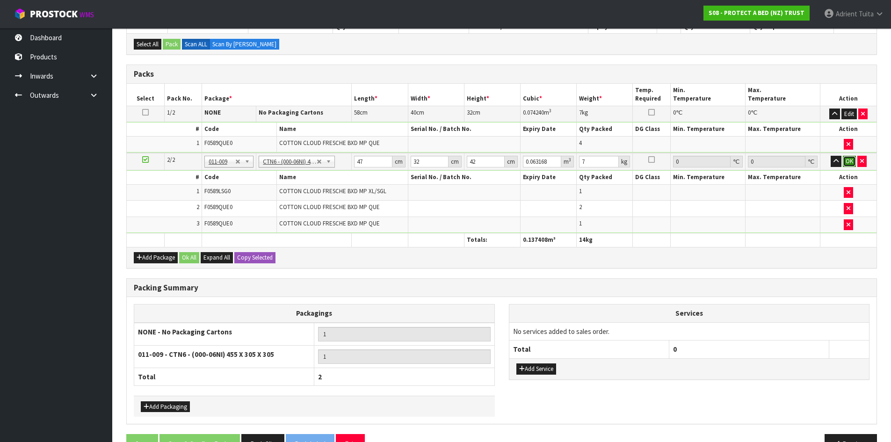
click at [850, 160] on button "OK" at bounding box center [848, 161] width 13 height 11
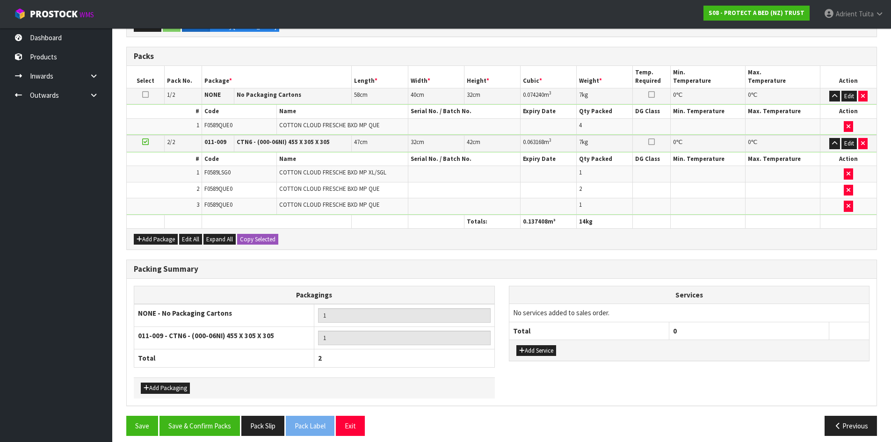
scroll to position [209, 0]
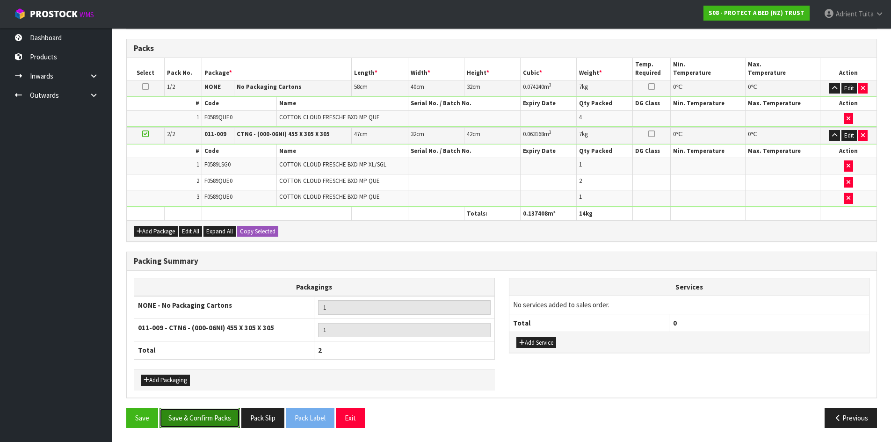
click at [209, 415] on button "Save & Confirm Packs" at bounding box center [199, 418] width 80 height 20
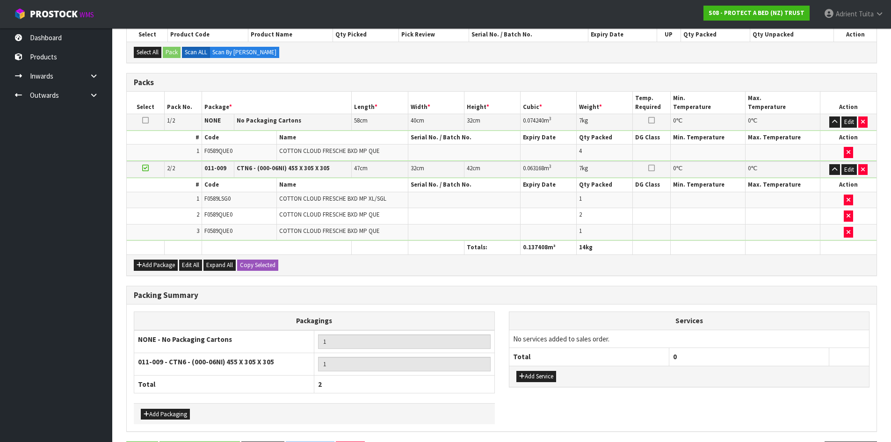
scroll to position [0, 0]
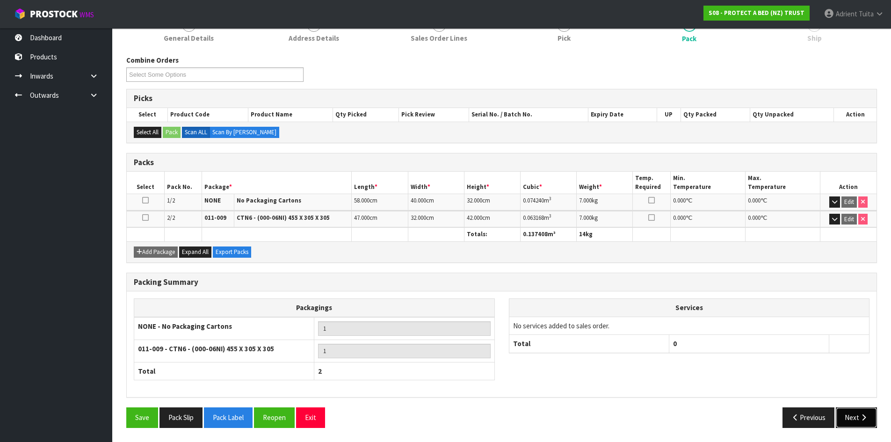
click at [856, 415] on button "Next" at bounding box center [855, 417] width 41 height 20
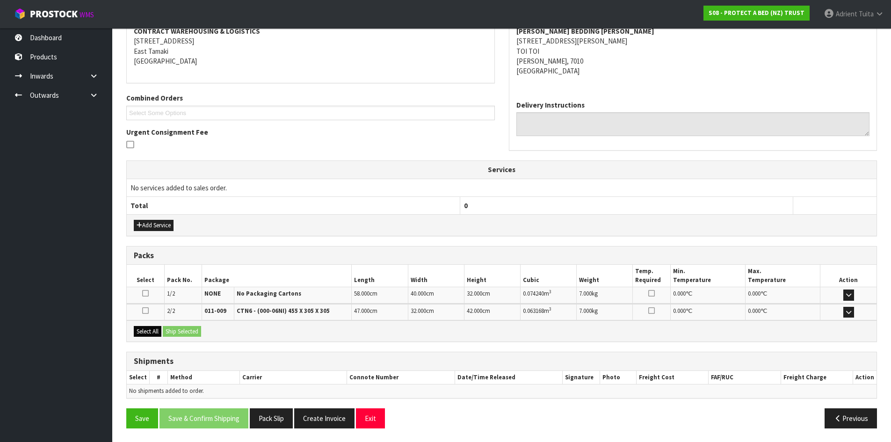
scroll to position [185, 0]
click at [153, 328] on button "Select All" at bounding box center [148, 330] width 28 height 11
click at [169, 328] on button "Ship Selected" at bounding box center [182, 330] width 38 height 11
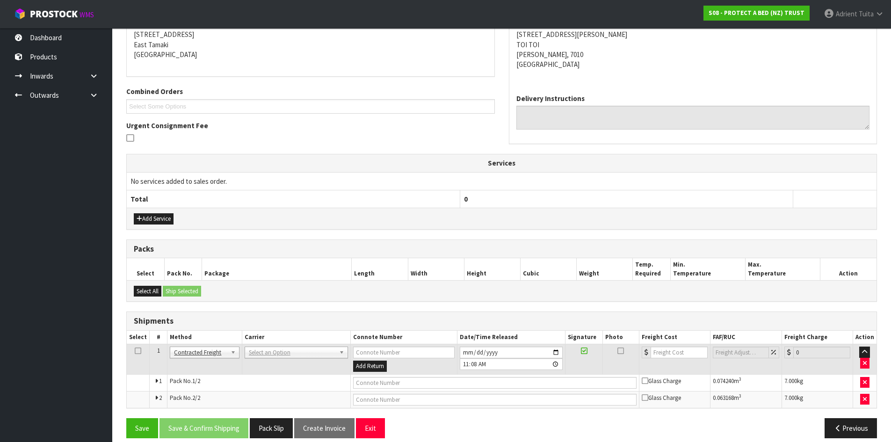
scroll to position [202, 0]
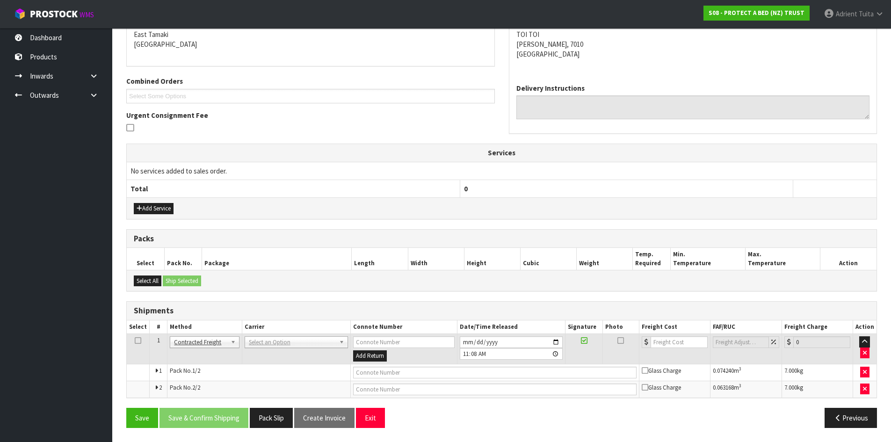
drag, startPoint x: 255, startPoint y: 344, endPoint x: 256, endPoint y: 351, distance: 7.0
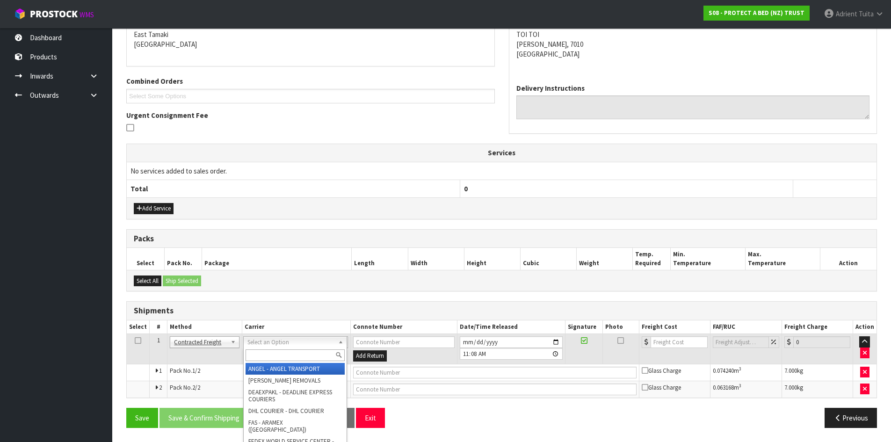
click at [256, 351] on input "text" at bounding box center [294, 355] width 99 height 12
type input "n"
type input "nzp"
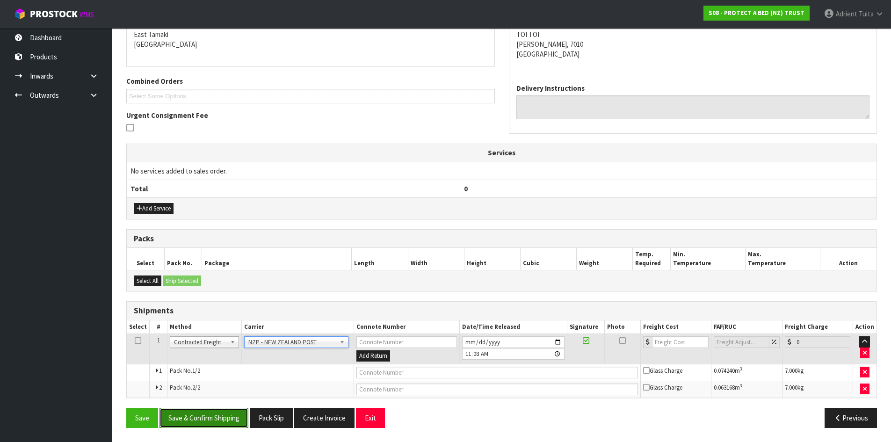
click at [216, 410] on button "Save & Confirm Shipping" at bounding box center [203, 418] width 89 height 20
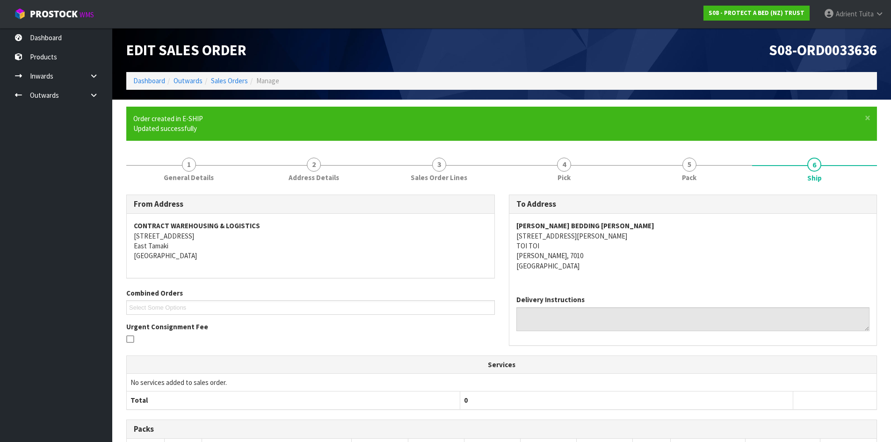
scroll to position [187, 0]
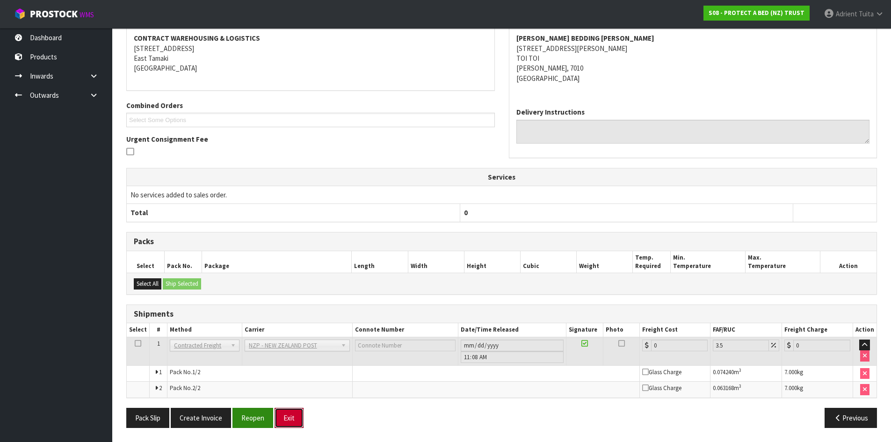
drag, startPoint x: 275, startPoint y: 410, endPoint x: 258, endPoint y: 417, distance: 18.3
click at [274, 410] on button "Exit" at bounding box center [288, 418] width 29 height 20
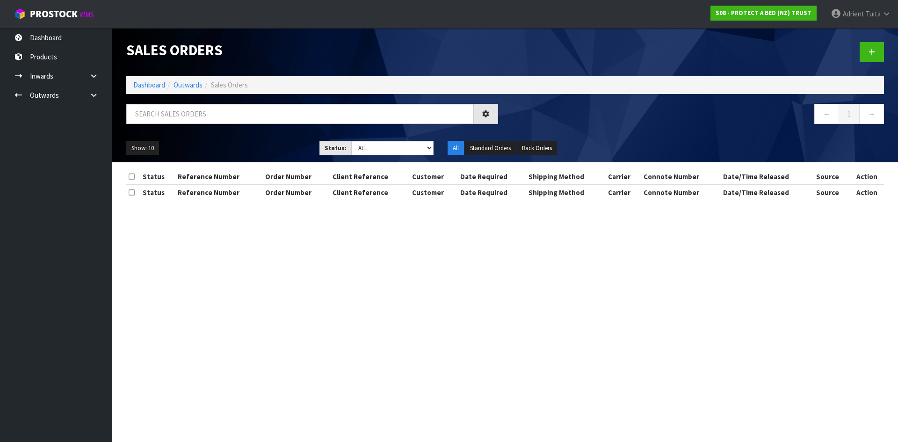
click at [255, 418] on section "Sales Orders Dashboard Outwards Sales Orders ← 1 → Show: 10 5 10 25 50 Status: …" at bounding box center [449, 221] width 898 height 442
click at [236, 117] on input "text" at bounding box center [299, 114] width 347 height 20
type input "3879"
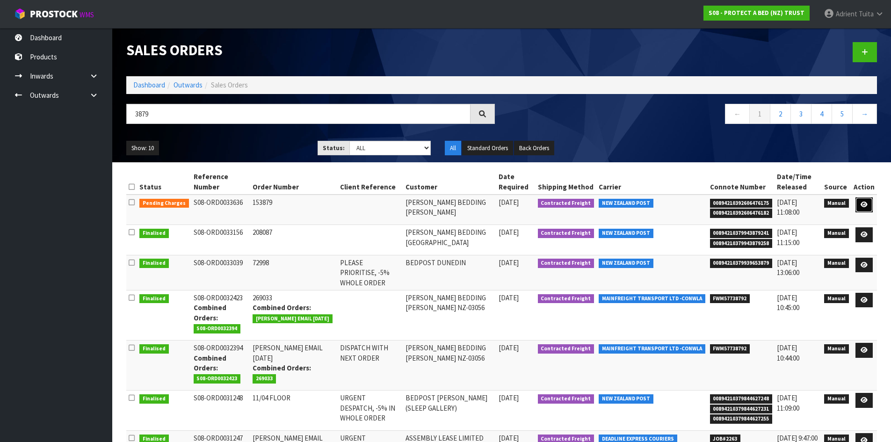
click at [862, 207] on icon at bounding box center [863, 205] width 7 height 6
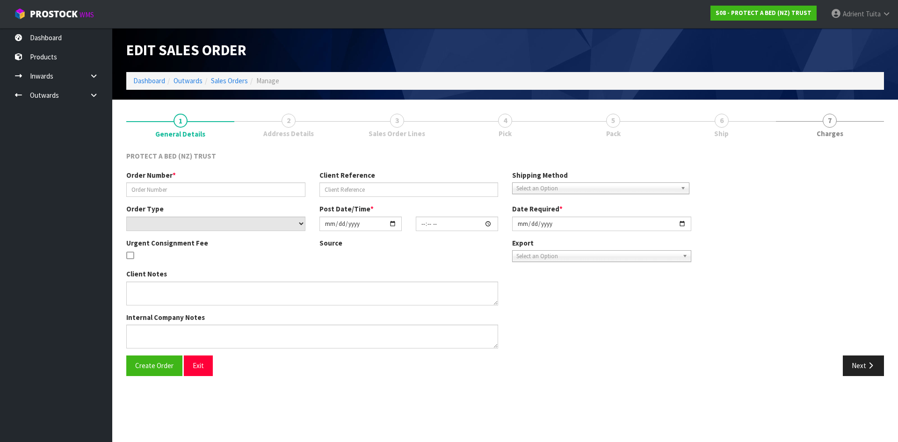
type input "153879"
select select "number:0"
type input "[DATE]"
type input "09:32:00.000"
type input "[DATE]"
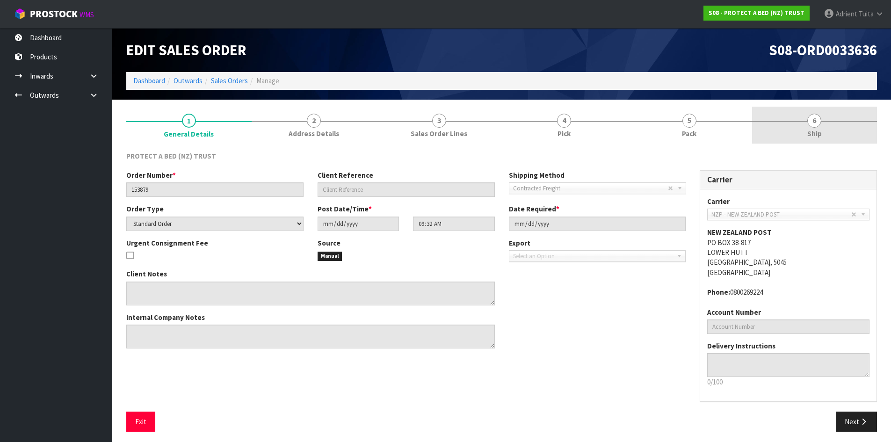
click at [815, 112] on link "6 Ship" at bounding box center [814, 125] width 125 height 37
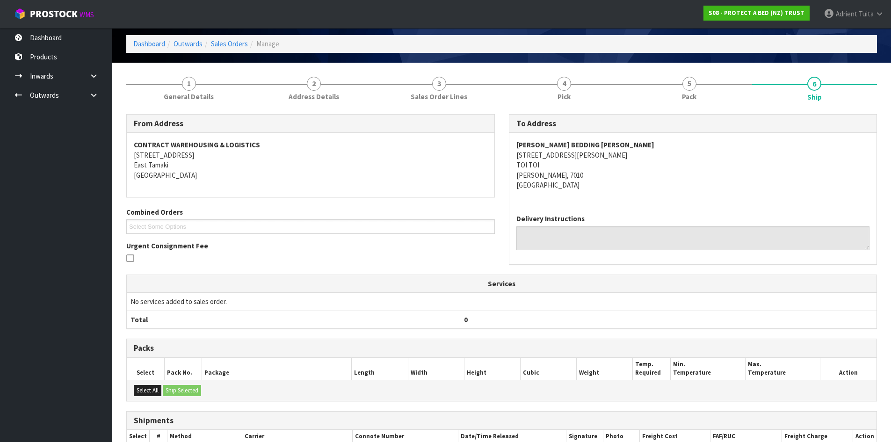
scroll to position [150, 0]
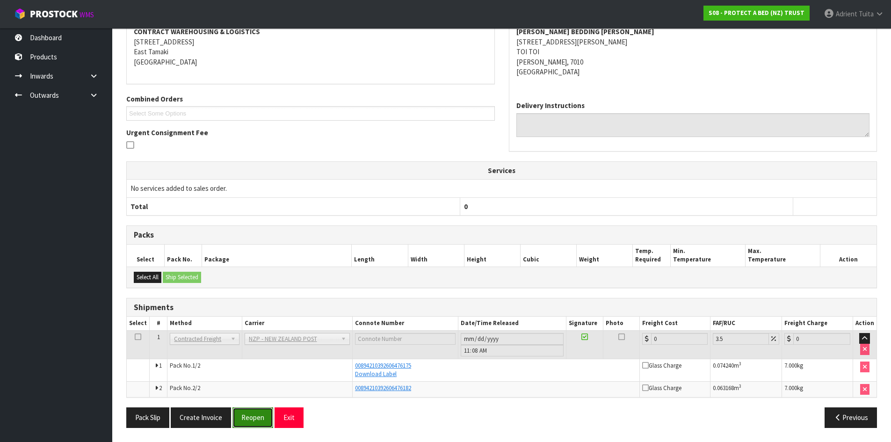
click at [243, 420] on button "Reopen" at bounding box center [252, 417] width 41 height 20
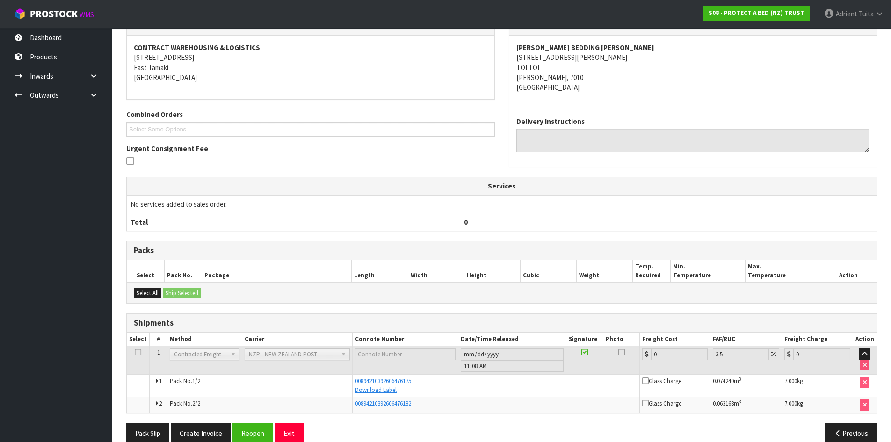
scroll to position [184, 0]
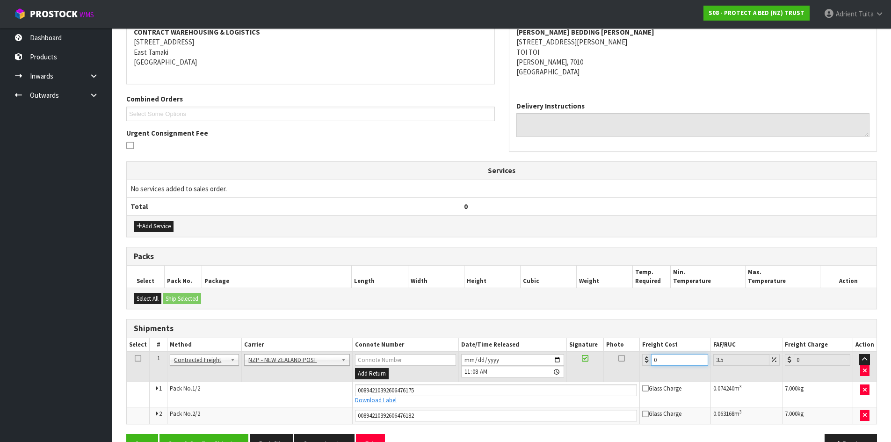
click at [669, 359] on input "0" at bounding box center [679, 360] width 57 height 12
type input "3"
type input "3.1"
type input "36"
type input "37.26"
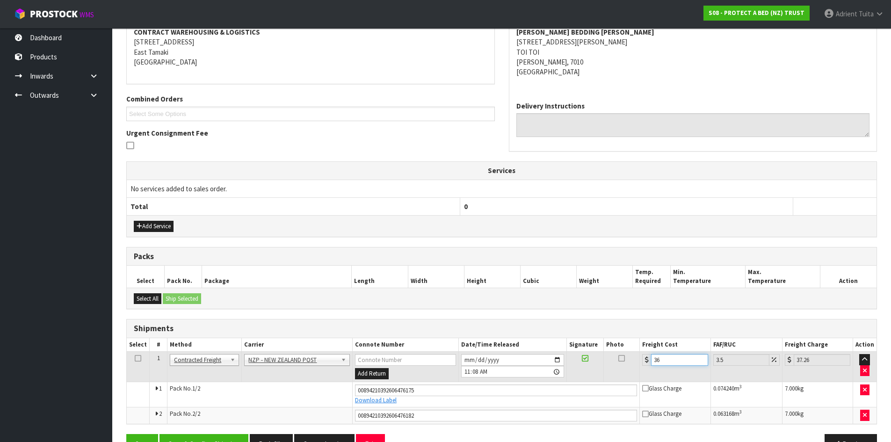
type input "36.5"
type input "37.78"
type input "36.55"
type input "37.83"
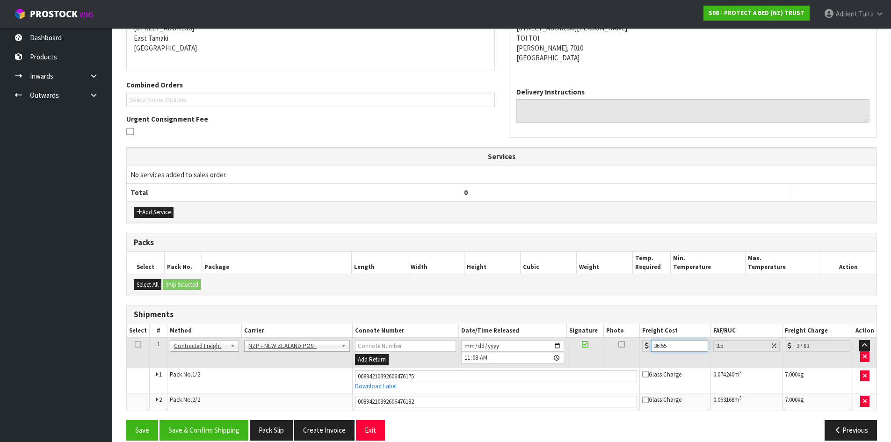
scroll to position [210, 0]
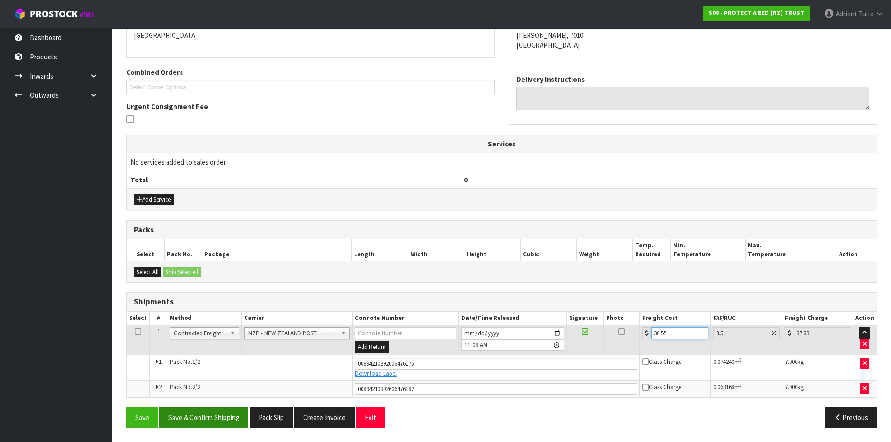
type input "36.55"
click at [207, 414] on button "Save & Confirm Shipping" at bounding box center [203, 417] width 89 height 20
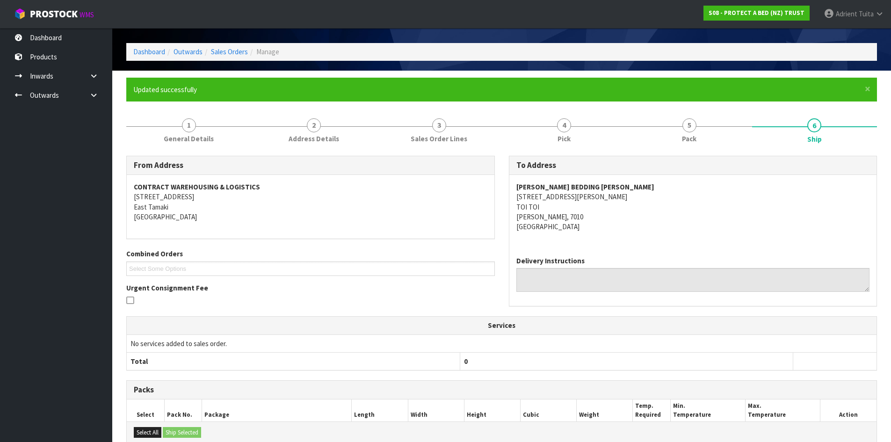
scroll to position [184, 0]
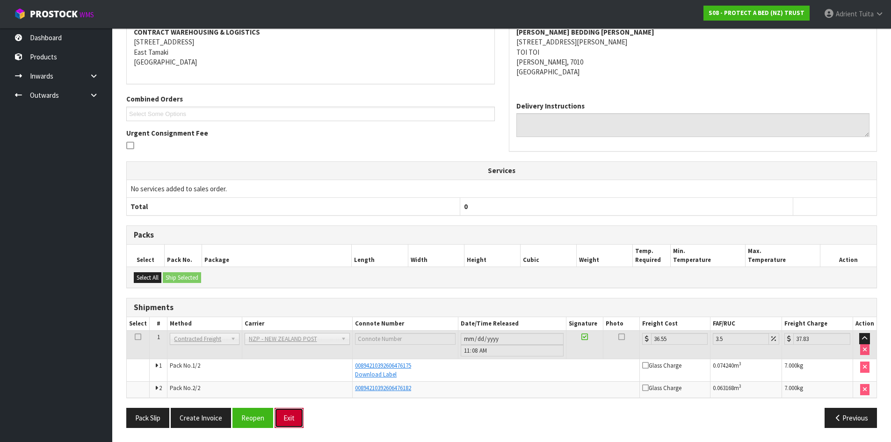
click at [286, 419] on button "Exit" at bounding box center [288, 418] width 29 height 20
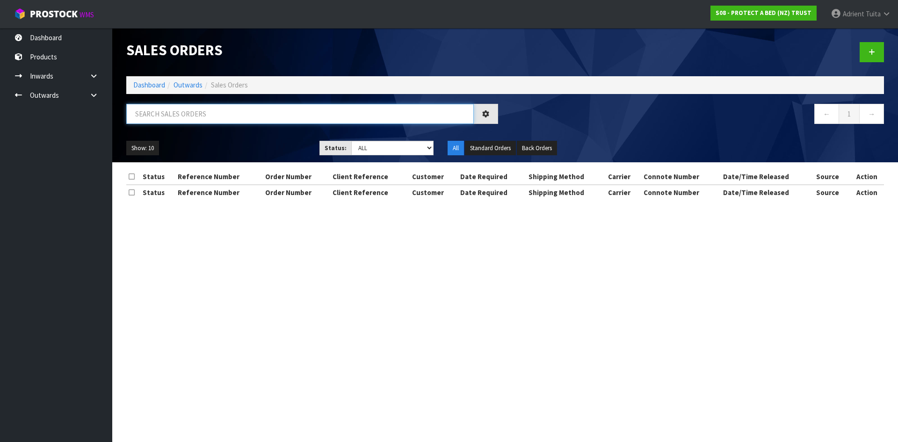
click at [250, 118] on input "text" at bounding box center [299, 114] width 347 height 20
type input "3659"
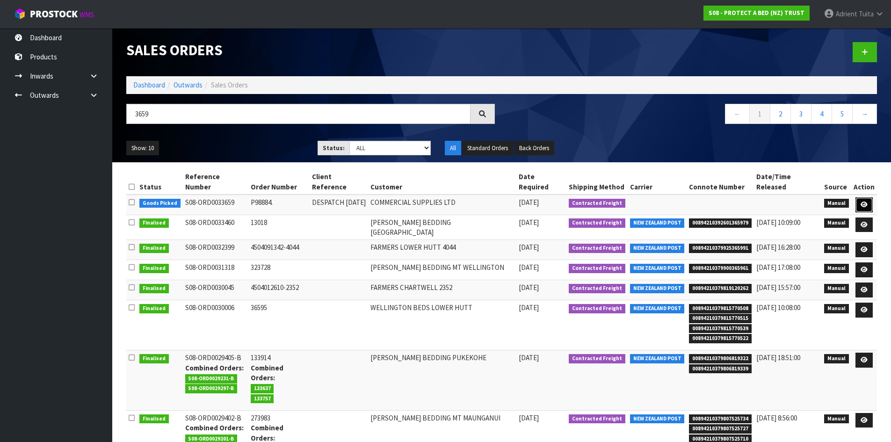
click at [866, 197] on link at bounding box center [863, 204] width 17 height 15
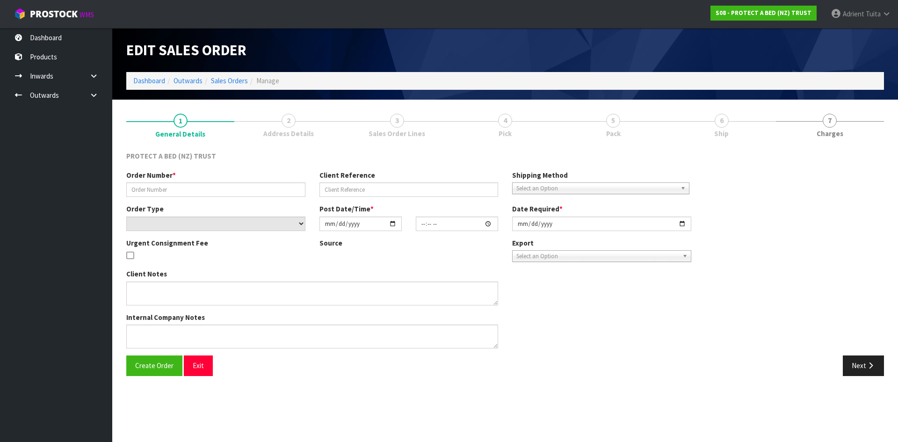
type input "P98884."
type input "DESPATCH TODAY"
select select "number:0"
type input "2025-10-02"
type input "12:30:00.000"
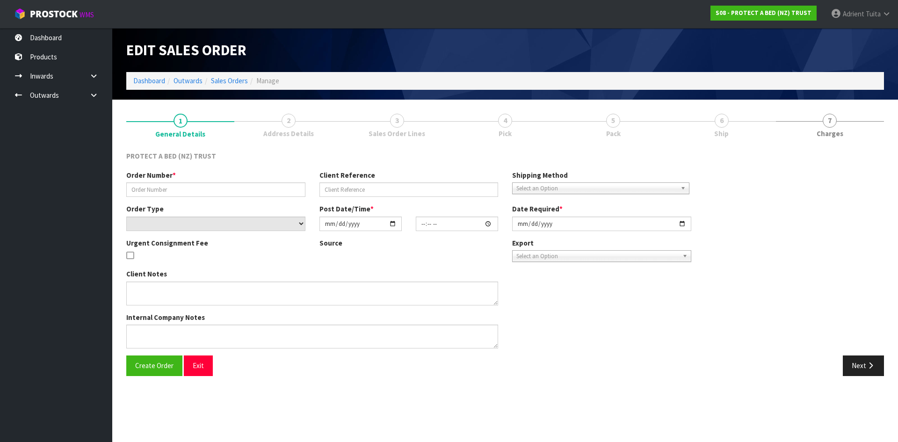
type input "2025-10-02"
type textarea "SHORT SUPPLIED ON S08-ORD0033577, INVOICED ON S08-INV0049150. SEND AT NO CHARGE…"
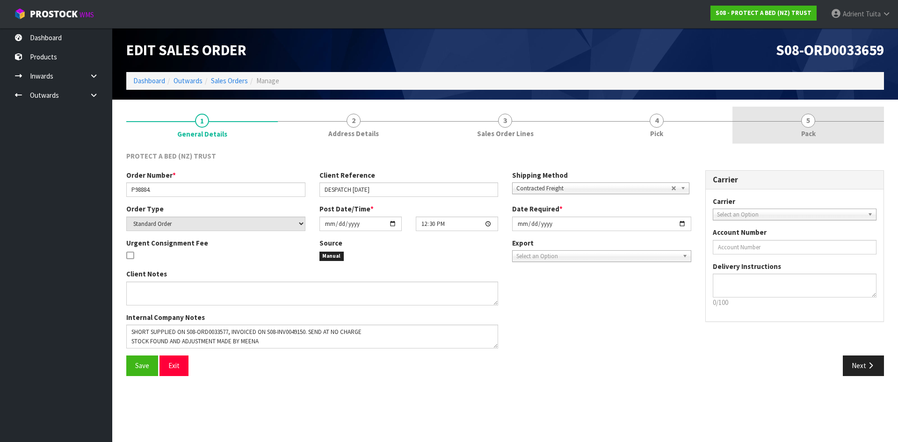
click at [808, 136] on span "Pack" at bounding box center [808, 134] width 14 height 10
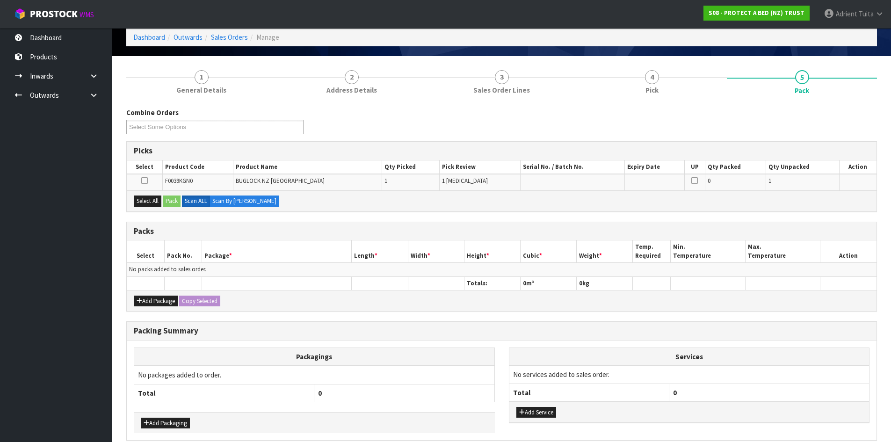
scroll to position [86, 0]
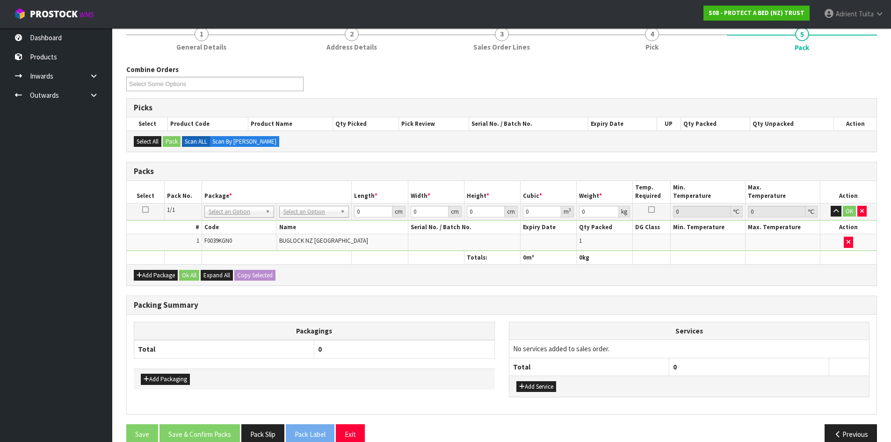
drag, startPoint x: 297, startPoint y: 213, endPoint x: 299, endPoint y: 217, distance: 4.9
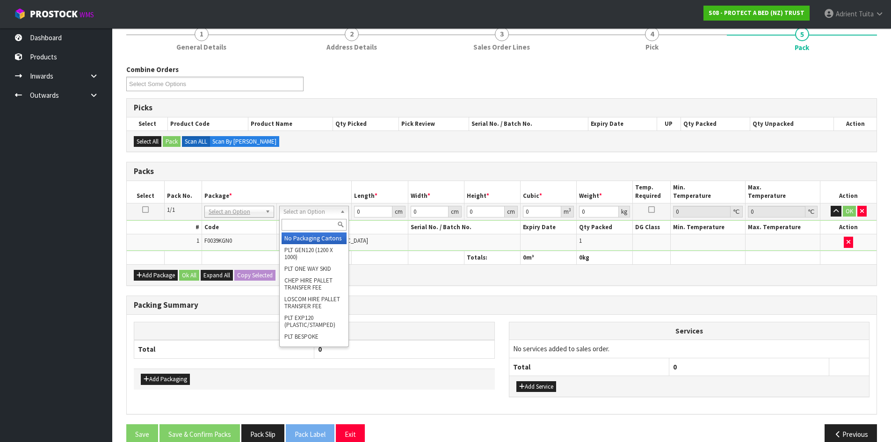
click at [300, 222] on input "text" at bounding box center [313, 225] width 65 height 12
type input "oc"
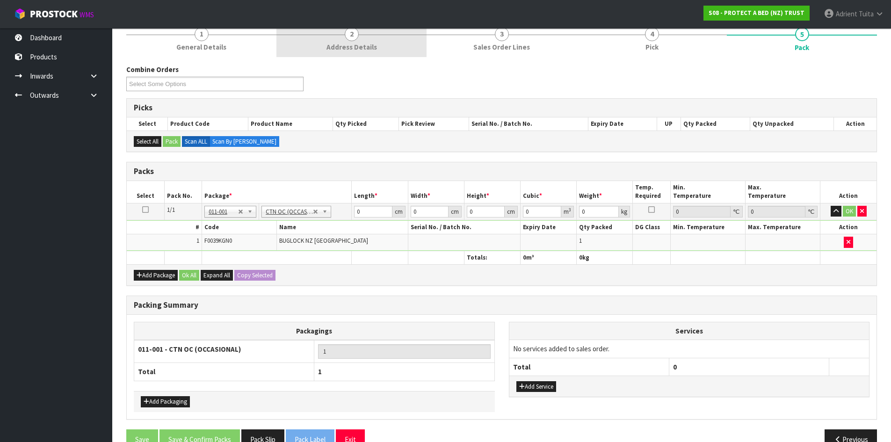
type input "2"
click at [367, 216] on input "0" at bounding box center [373, 212] width 38 height 12
type input "34"
type input "29"
type input "1"
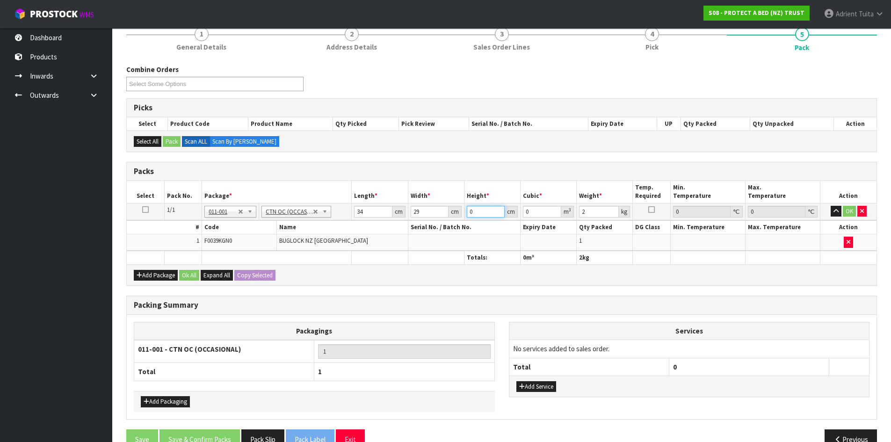
type input "0.000986"
type input "11"
type input "0.010846"
type input "11"
click at [846, 211] on button "OK" at bounding box center [848, 211] width 13 height 11
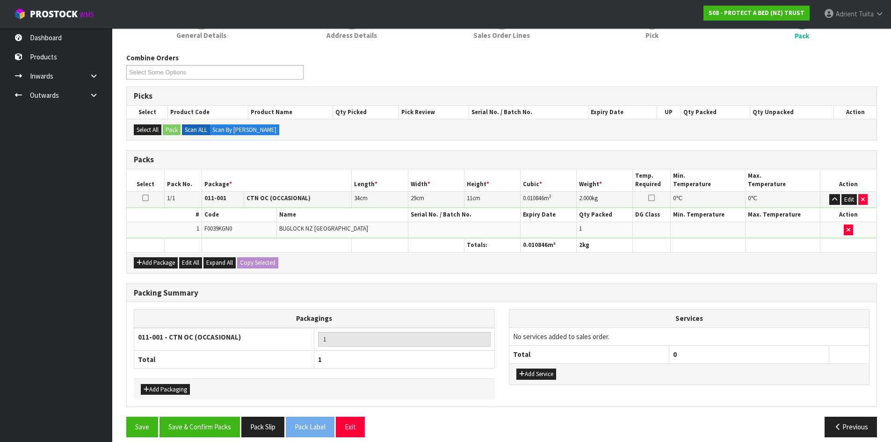
scroll to position [108, 0]
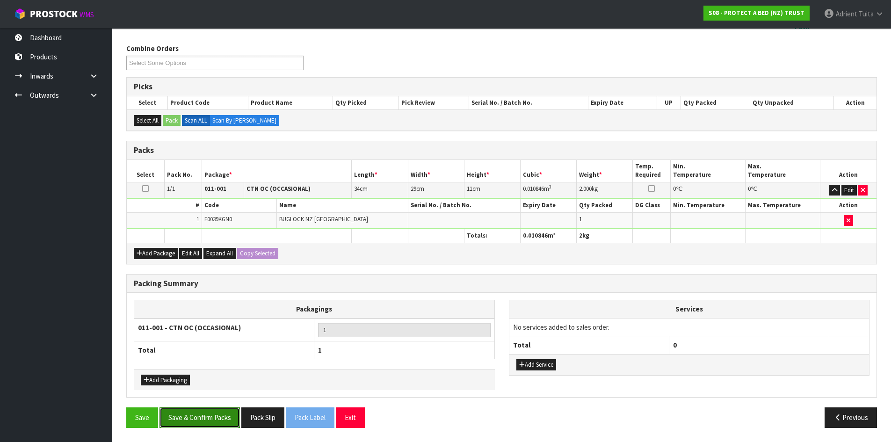
click at [213, 425] on button "Save & Confirm Packs" at bounding box center [199, 417] width 80 height 20
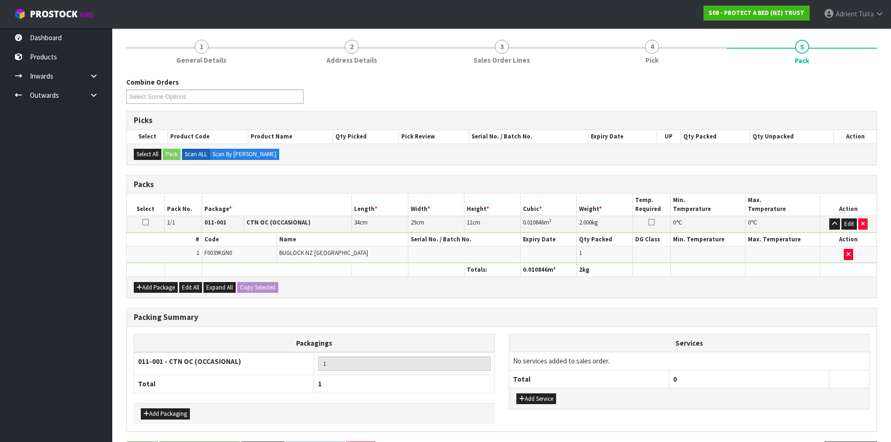
scroll to position [0, 0]
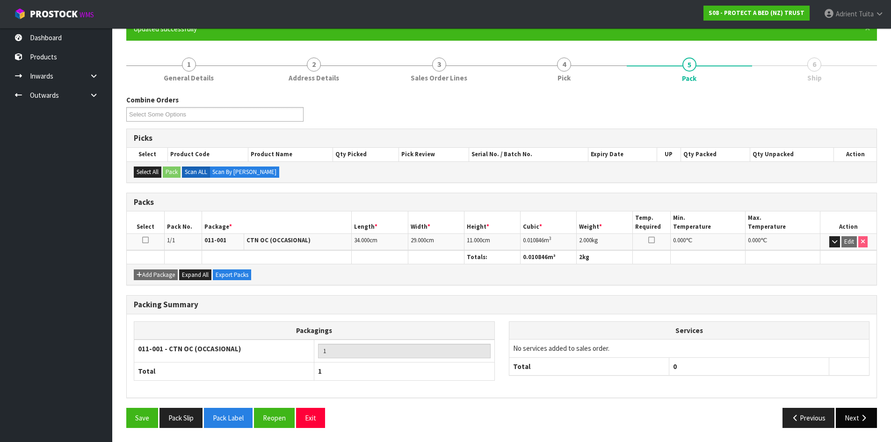
click at [869, 428] on div "Save Pack Slip Pack Label Reopen Exit Previous Next" at bounding box center [501, 421] width 764 height 27
click at [867, 419] on button "Next" at bounding box center [855, 418] width 41 height 20
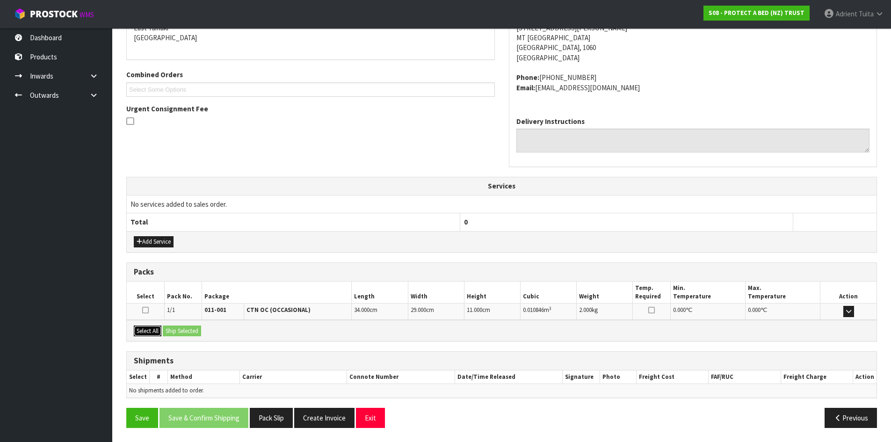
drag, startPoint x: 156, startPoint y: 331, endPoint x: 167, endPoint y: 331, distance: 10.8
click at [157, 330] on button "Select All" at bounding box center [148, 330] width 28 height 11
click at [172, 329] on button "Ship Selected" at bounding box center [182, 330] width 38 height 11
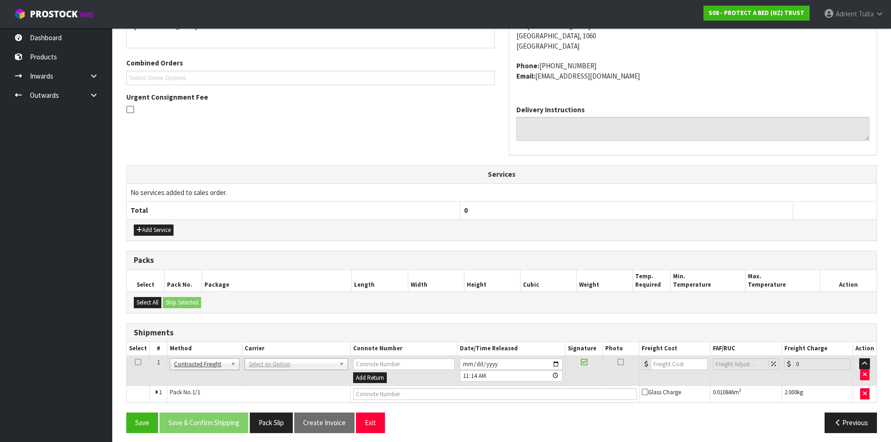
scroll to position [225, 0]
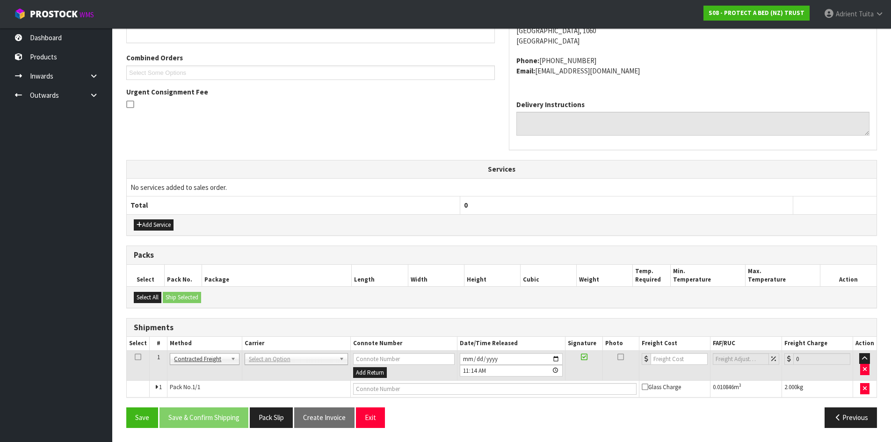
drag, startPoint x: 257, startPoint y: 358, endPoint x: 258, endPoint y: 366, distance: 7.5
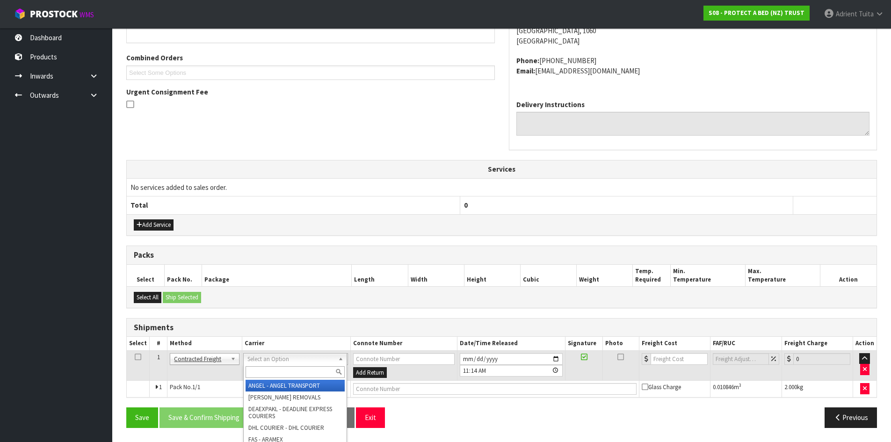
drag, startPoint x: 259, startPoint y: 374, endPoint x: 264, endPoint y: 324, distance: 50.3
click at [260, 367] on input "text" at bounding box center [294, 372] width 99 height 12
type input "nzp"
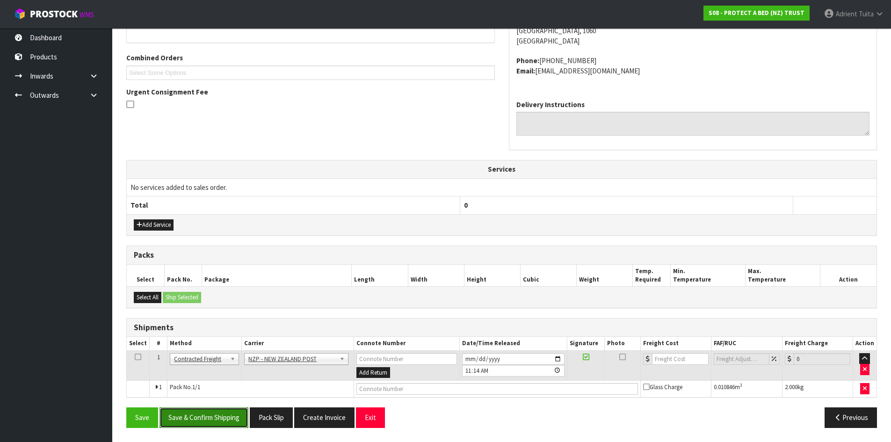
click at [210, 420] on button "Save & Confirm Shipping" at bounding box center [203, 417] width 89 height 20
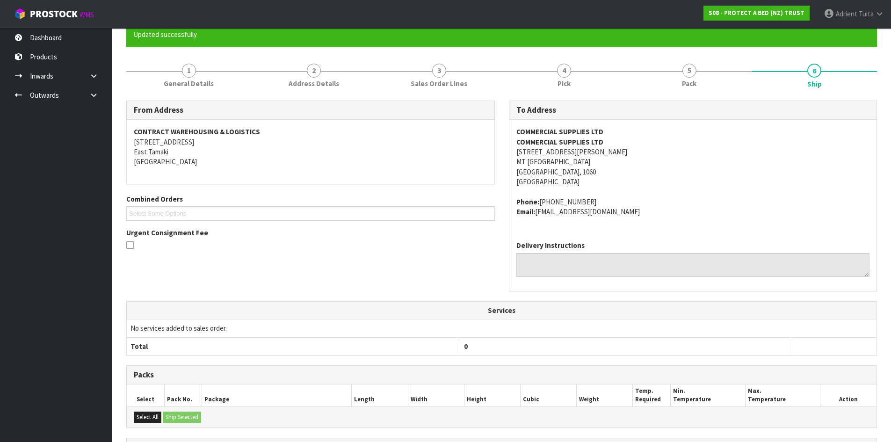
scroll to position [211, 0]
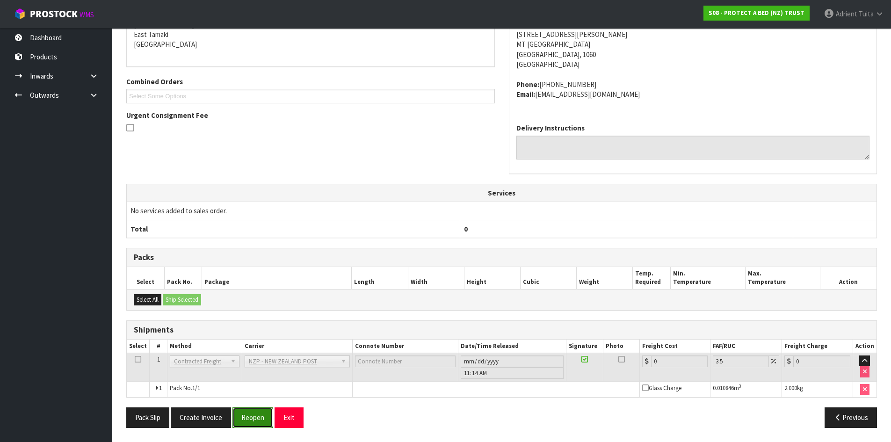
click at [257, 412] on button "Reopen" at bounding box center [252, 417] width 41 height 20
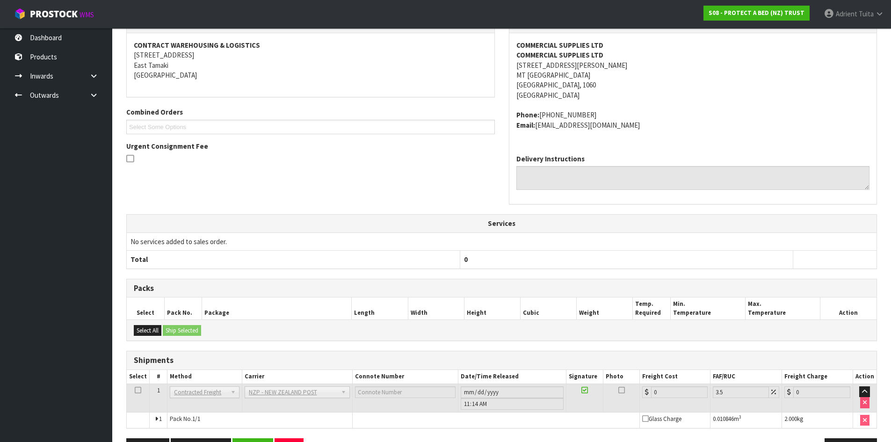
scroll to position [201, 0]
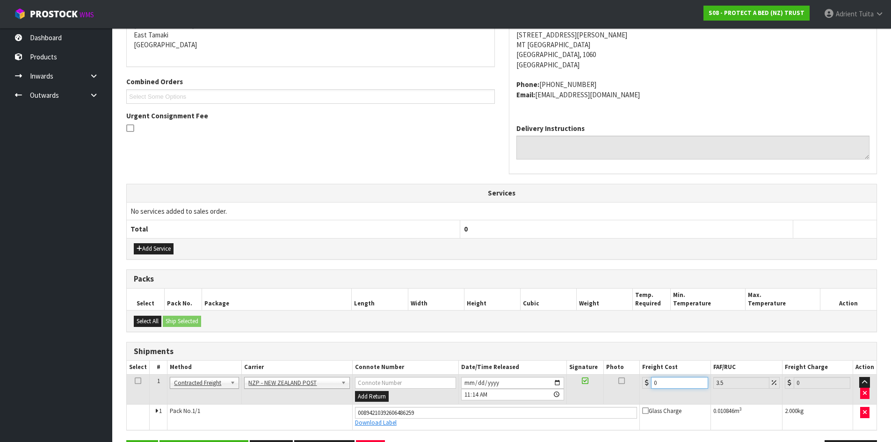
drag, startPoint x: 688, startPoint y: 382, endPoint x: 675, endPoint y: 374, distance: 15.3
click at [687, 382] on input "0" at bounding box center [679, 383] width 57 height 12
type input "4"
type input "4.14"
type input "4.3"
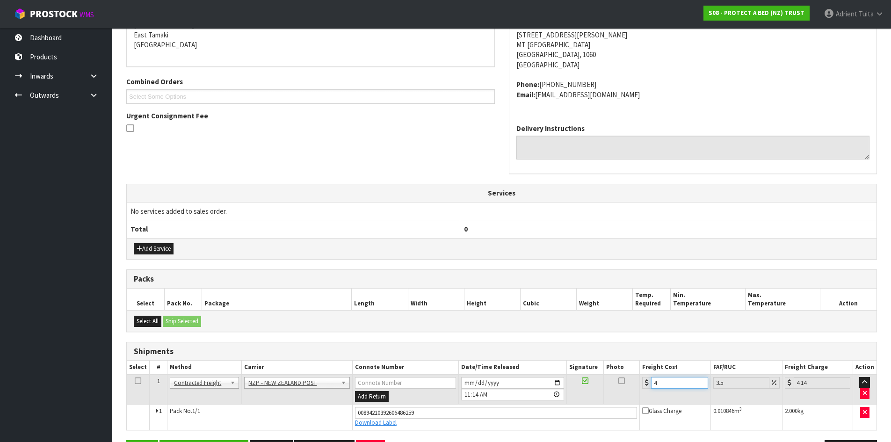
type input "4.45"
type input "4.33"
type input "4.48"
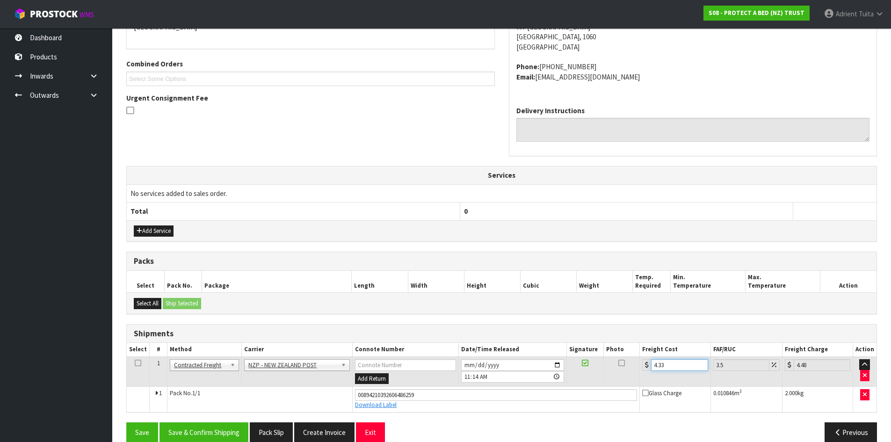
scroll to position [233, 0]
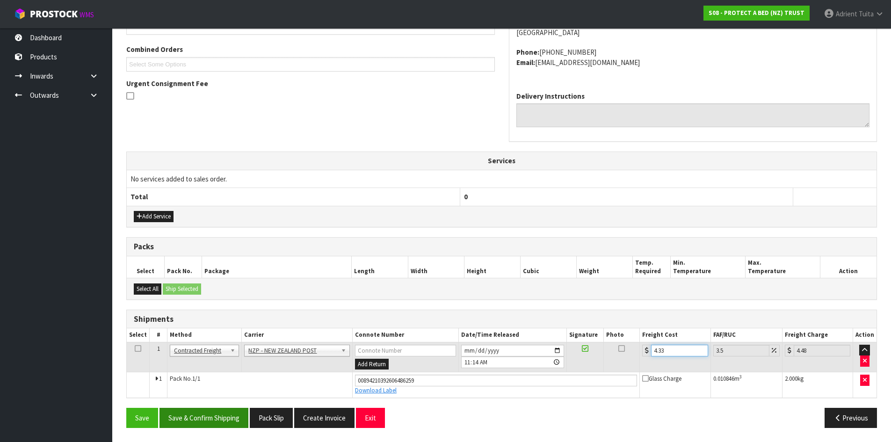
type input "4.33"
click at [216, 420] on button "Save & Confirm Shipping" at bounding box center [203, 418] width 89 height 20
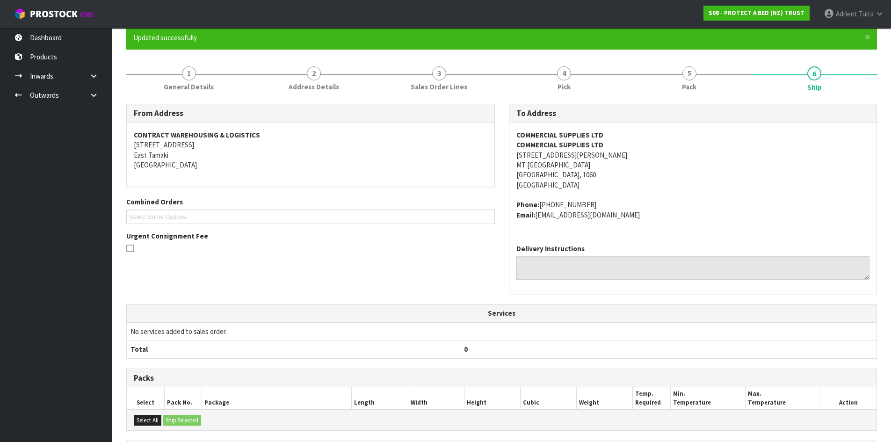
scroll to position [208, 0]
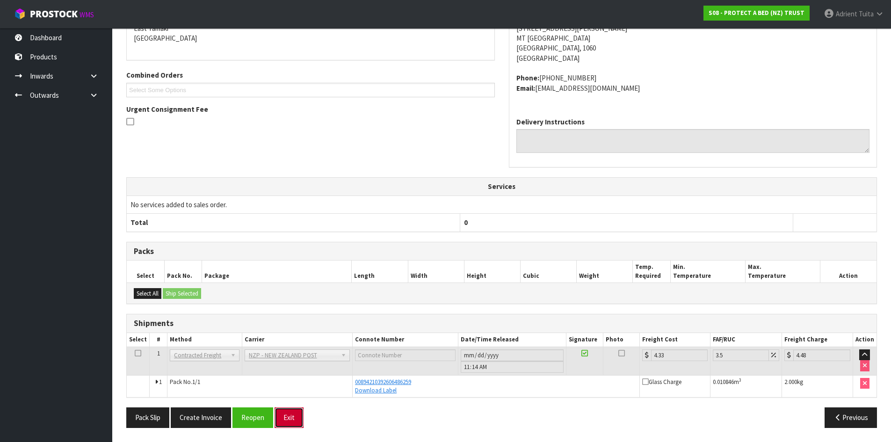
click at [297, 410] on button "Exit" at bounding box center [288, 417] width 29 height 20
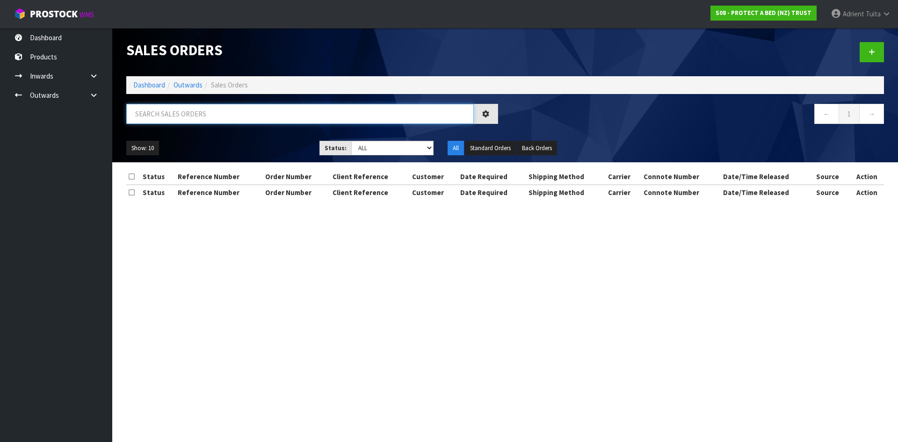
click at [247, 114] on input "text" at bounding box center [299, 114] width 347 height 20
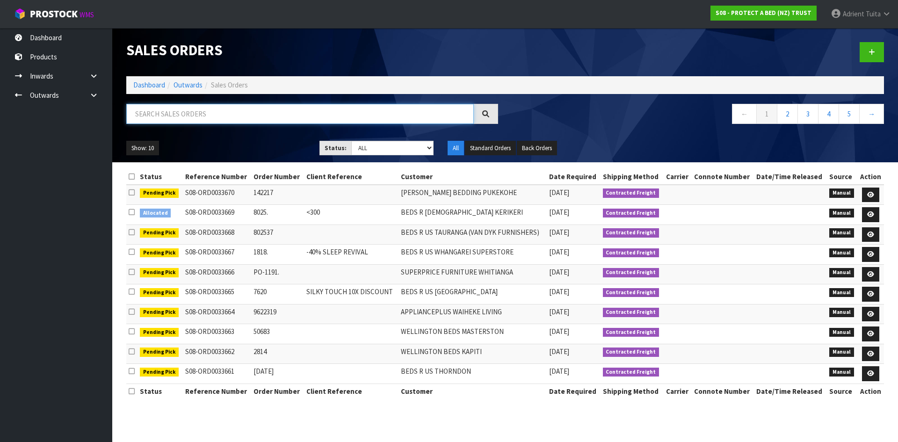
click at [194, 114] on input "text" at bounding box center [299, 114] width 347 height 20
type input "3645"
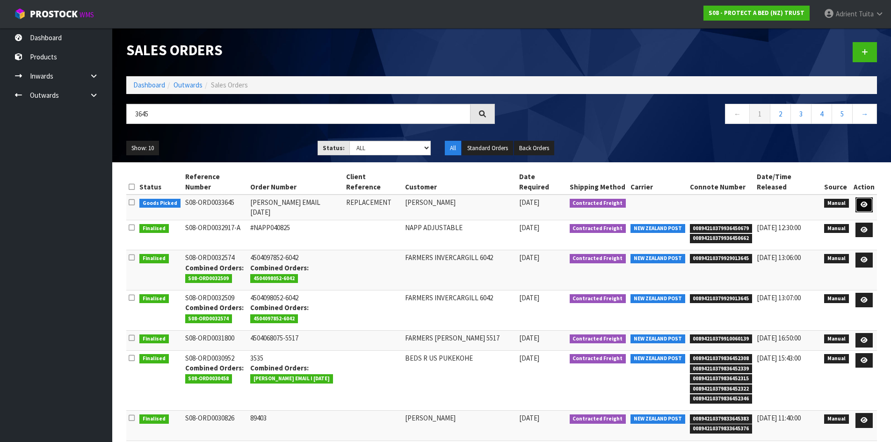
click at [863, 198] on link at bounding box center [863, 204] width 17 height 15
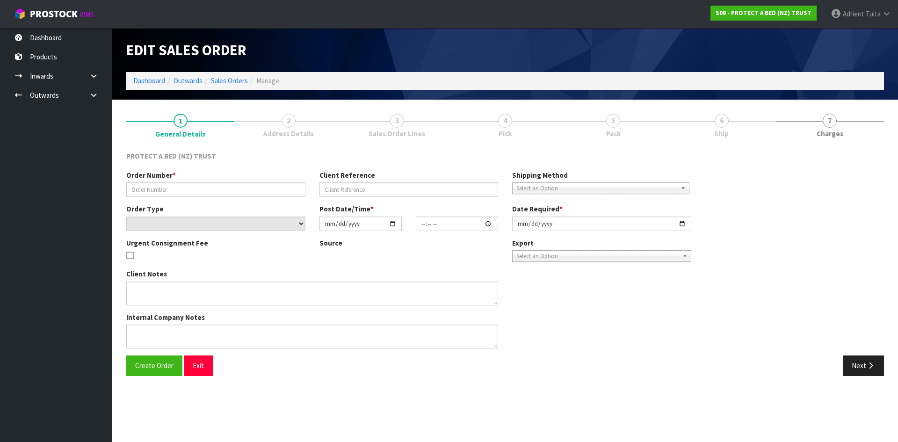
type input "JUSTINE EMAIL 01.10.25"
type input "REPLACEMENT"
select select "number:0"
type input "[DATE]"
type input "09:48:00.000"
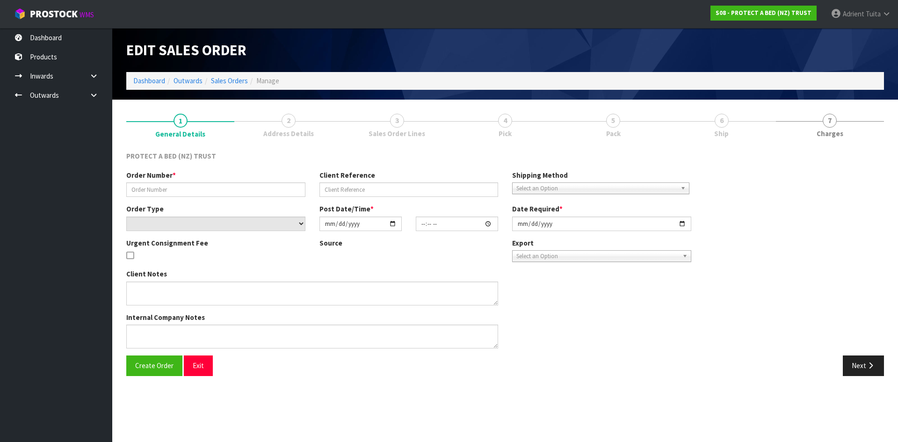
type input "[DATE]"
type textarea "AT NO CHARGE TO"
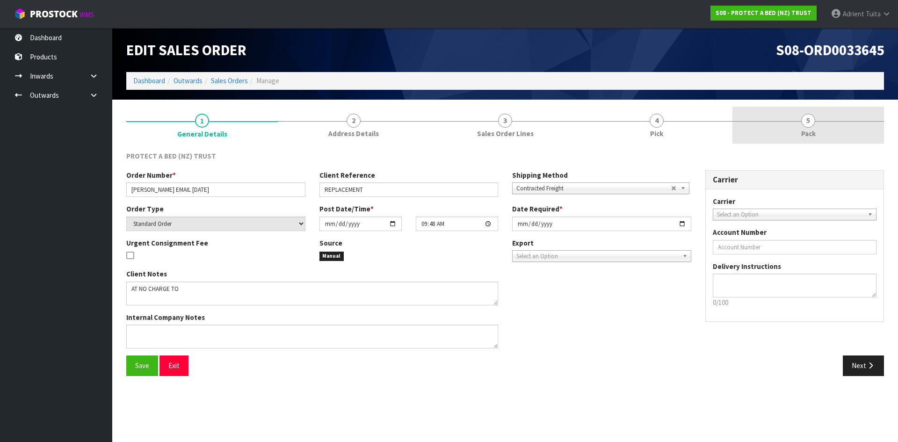
click at [821, 130] on link "5 Pack" at bounding box center [807, 125] width 151 height 37
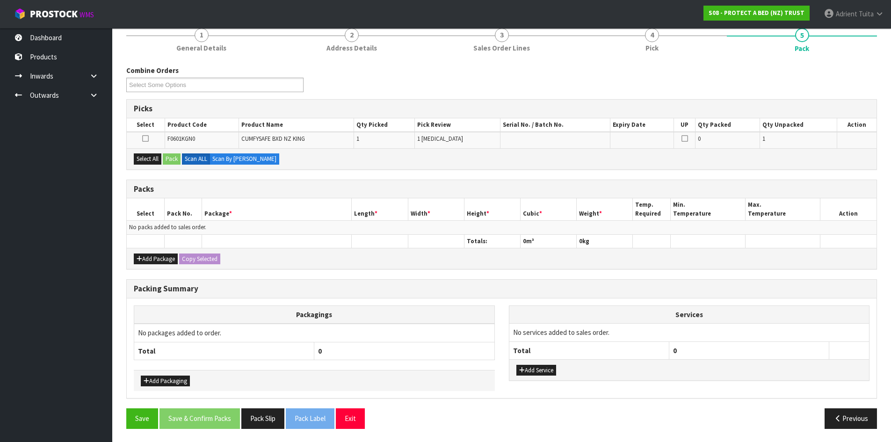
scroll to position [86, 0]
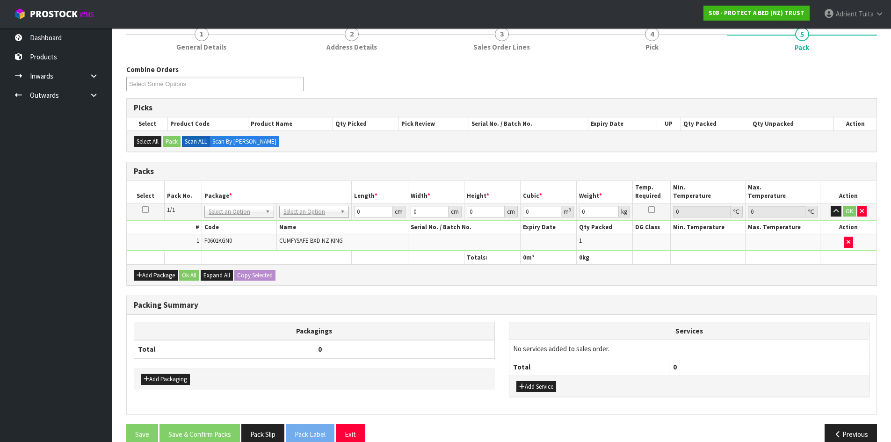
drag, startPoint x: 331, startPoint y: 211, endPoint x: 326, endPoint y: 227, distance: 16.7
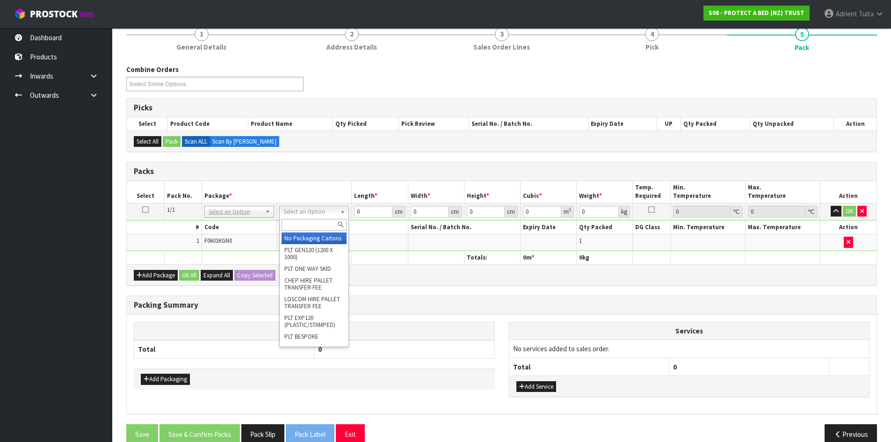
click at [326, 227] on input "text" at bounding box center [313, 225] width 65 height 12
type input "oc"
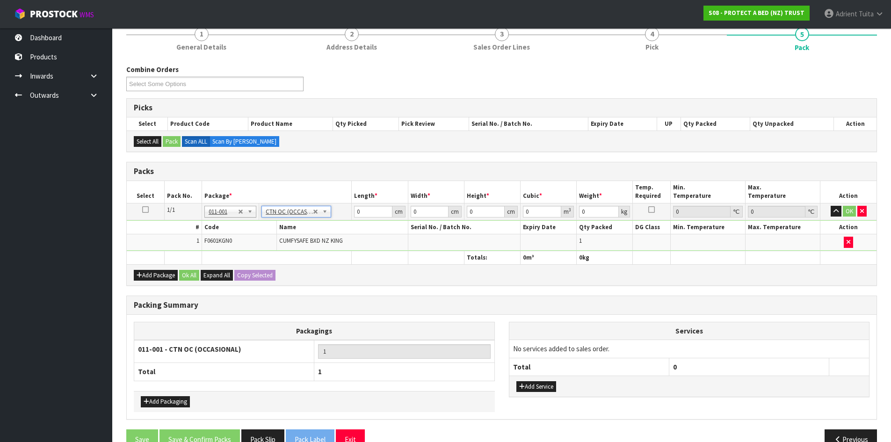
type input "0.98"
click at [374, 206] on input "0" at bounding box center [373, 212] width 38 height 12
type input "35"
type input "26"
type input "2"
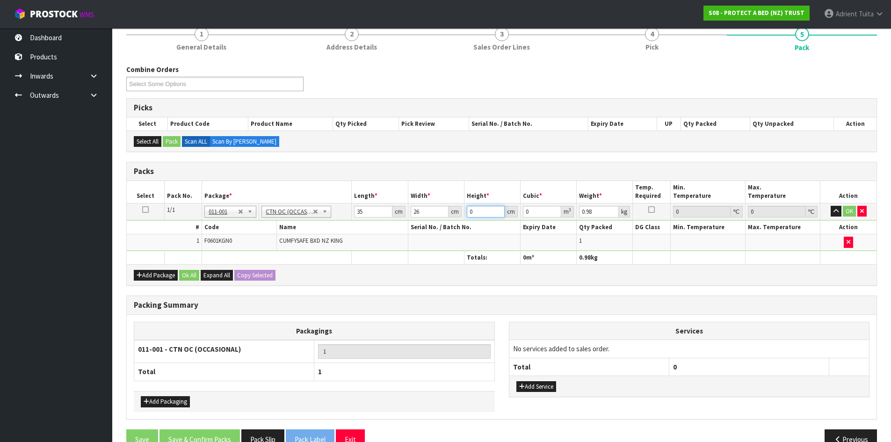
type input "0.00182"
type input "29"
type input "0.02639"
type input "29"
type input "5"
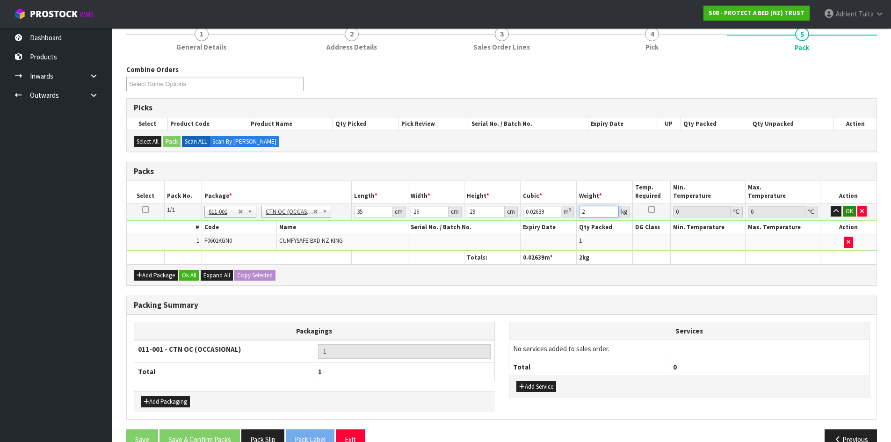
type input "2"
click at [847, 211] on button "OK" at bounding box center [848, 211] width 13 height 11
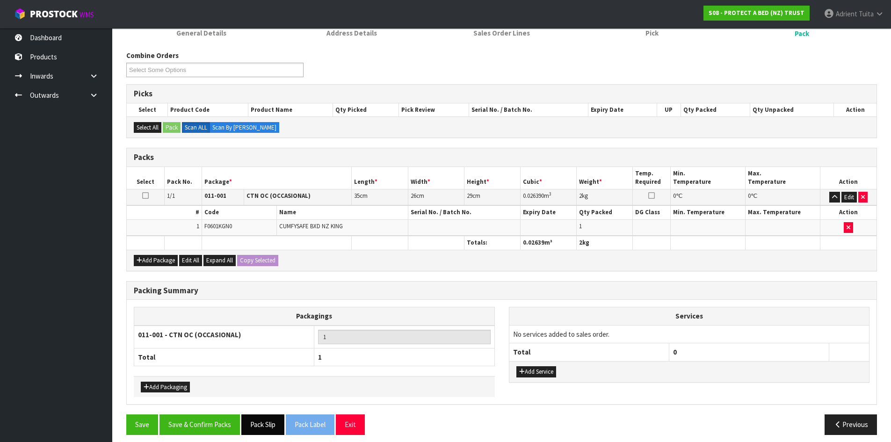
scroll to position [108, 0]
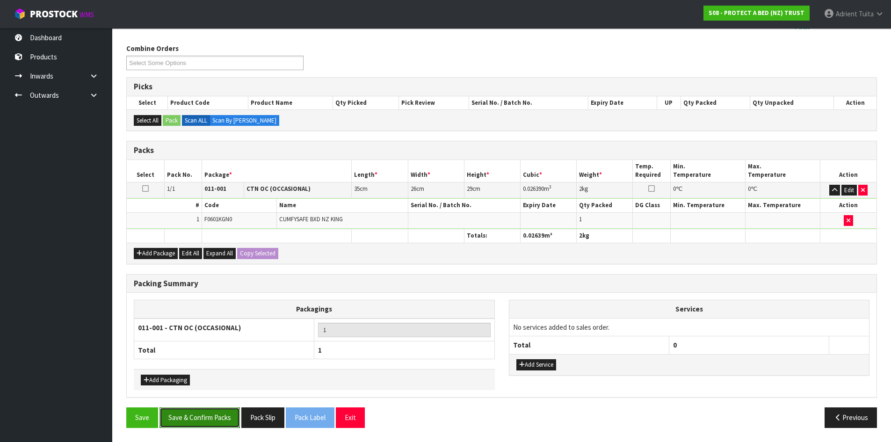
click at [217, 419] on button "Save & Confirm Packs" at bounding box center [199, 417] width 80 height 20
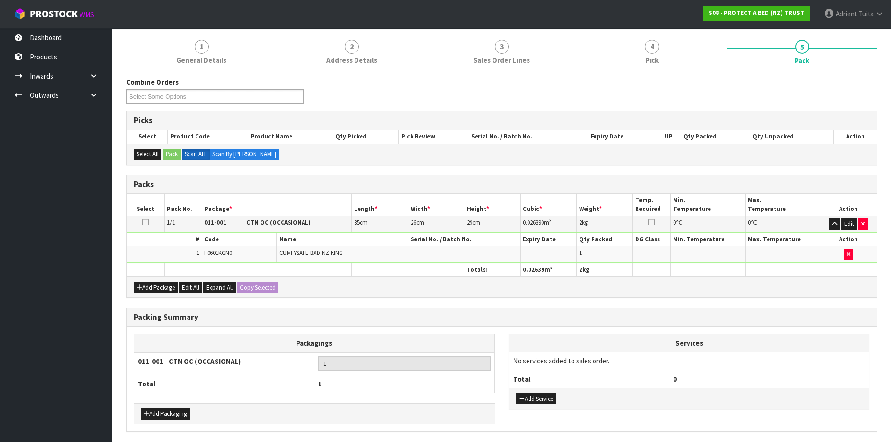
scroll to position [0, 0]
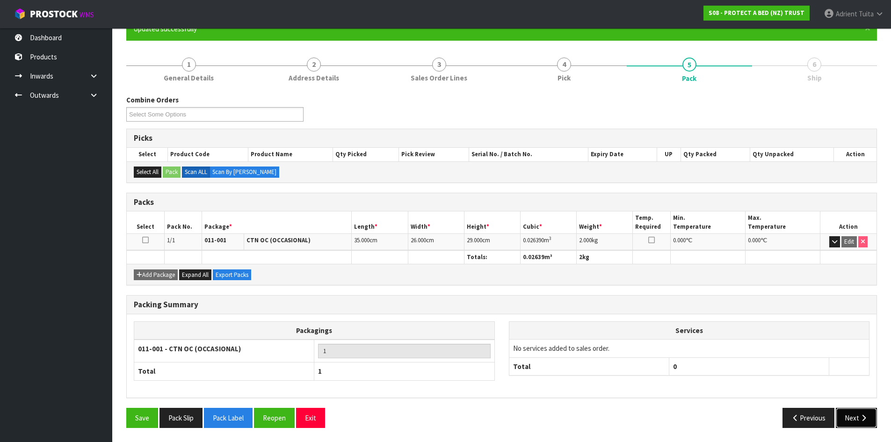
click at [846, 420] on button "Next" at bounding box center [855, 418] width 41 height 20
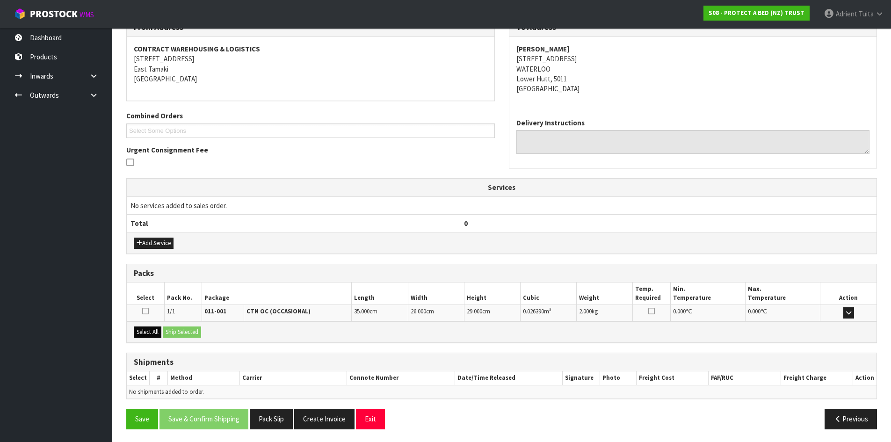
scroll to position [168, 0]
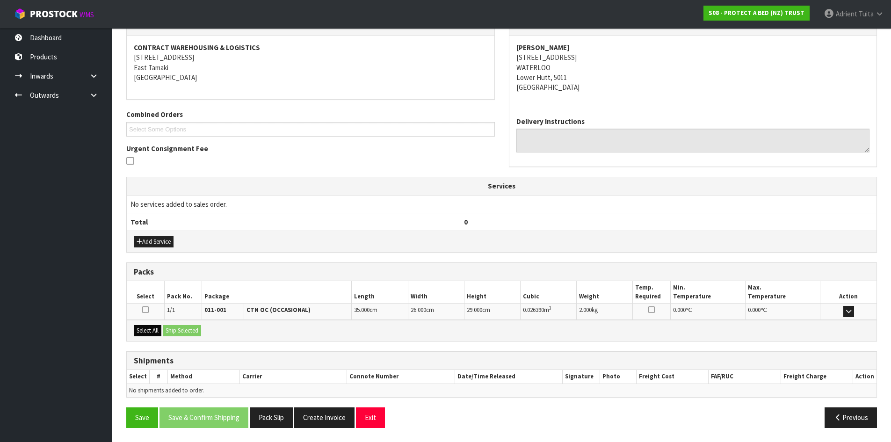
click at [156, 333] on div "Select All Ship Selected" at bounding box center [501, 330] width 749 height 21
click at [157, 332] on button "Select All" at bounding box center [148, 330] width 28 height 11
click at [175, 330] on button "Ship Selected" at bounding box center [182, 330] width 38 height 11
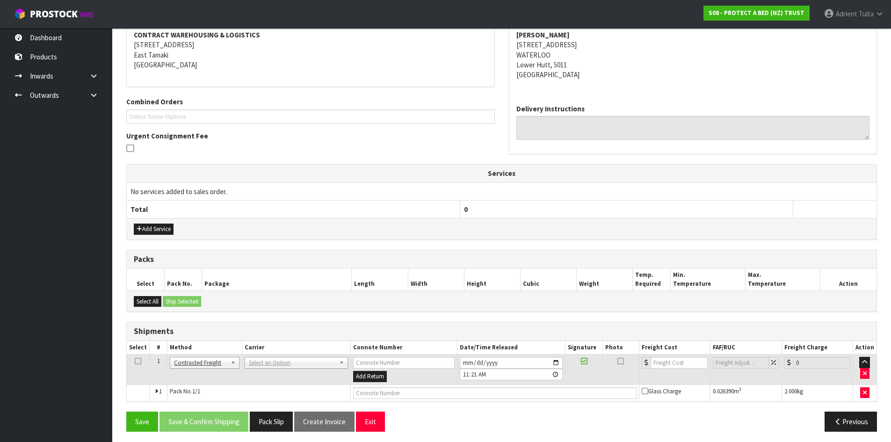
scroll to position [185, 0]
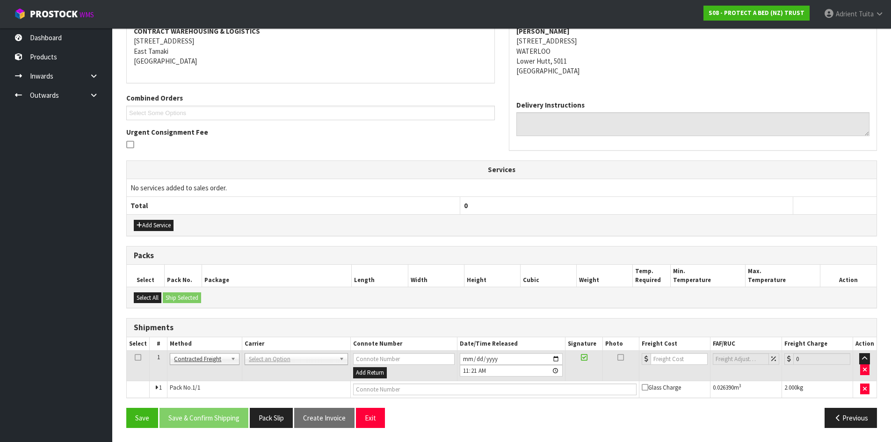
click at [274, 366] on td "ANGEL - ANGEL TRANSPORT CONROY - CONROY REMOVALS DEAEXPAKL - DEADLINE EXPRESS C…" at bounding box center [296, 366] width 108 height 30
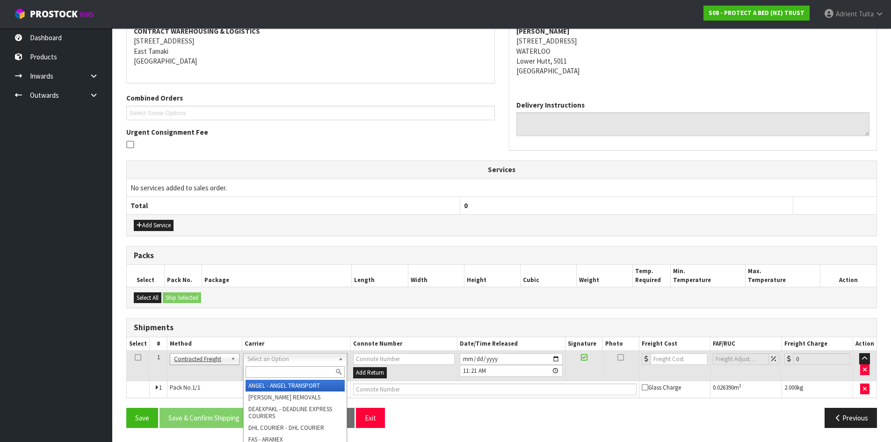
drag, startPoint x: 277, startPoint y: 359, endPoint x: 272, endPoint y: 377, distance: 19.4
click at [272, 377] on input "text" at bounding box center [294, 372] width 99 height 12
type input "nzp"
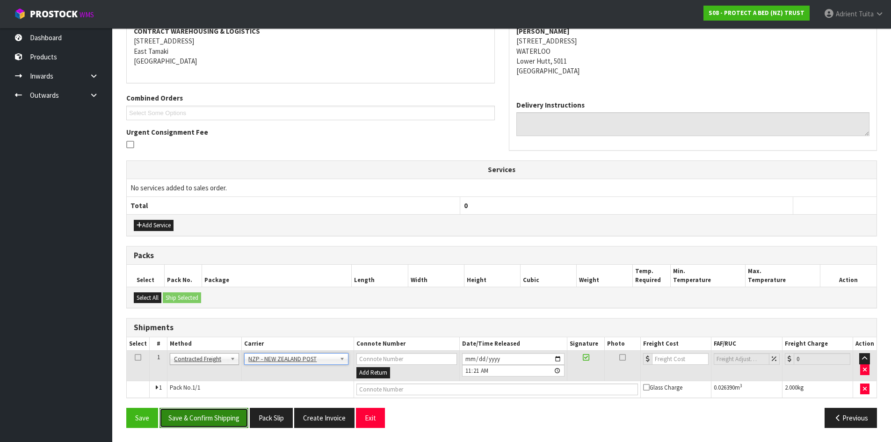
click at [188, 413] on button "Save & Confirm Shipping" at bounding box center [203, 418] width 89 height 20
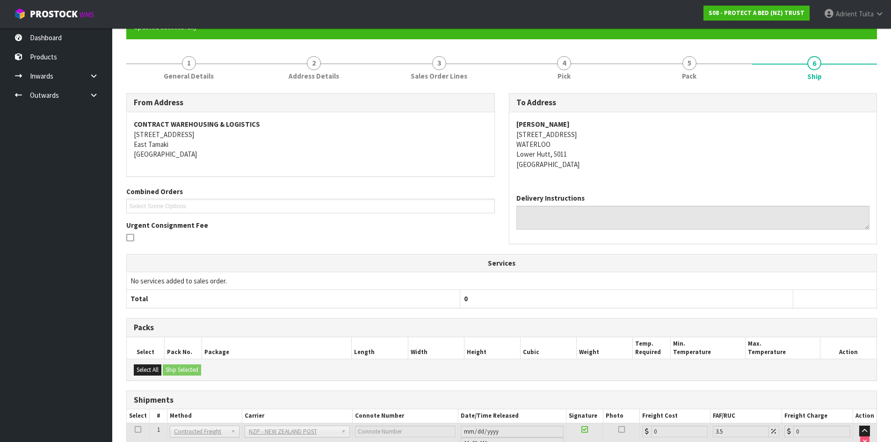
scroll to position [172, 0]
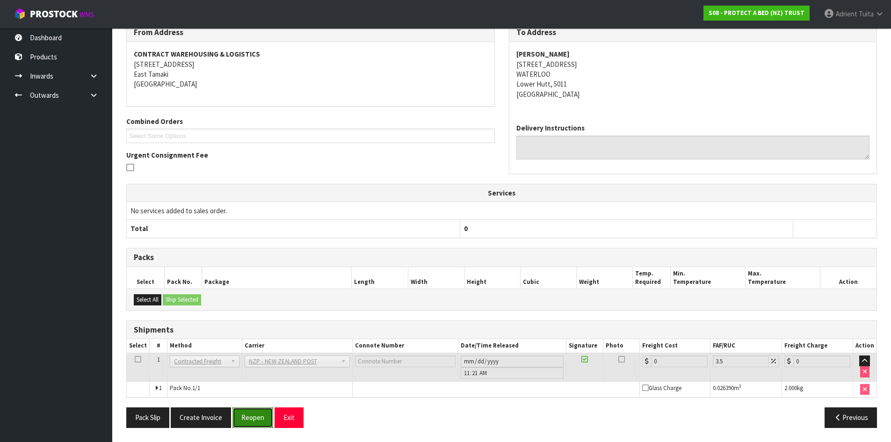
click at [257, 417] on button "Reopen" at bounding box center [252, 417] width 41 height 20
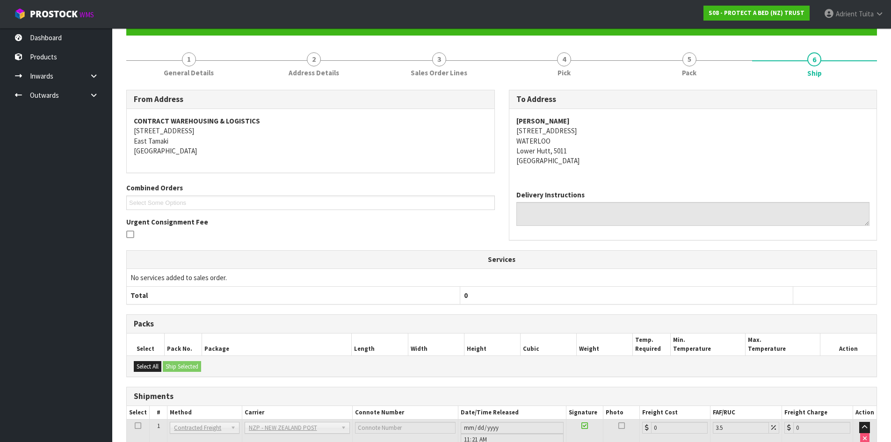
scroll to position [161, 0]
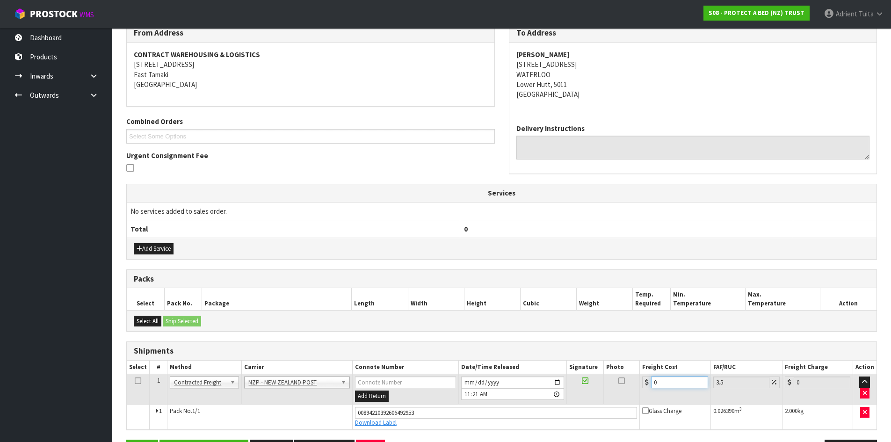
click at [690, 382] on input "0" at bounding box center [679, 382] width 57 height 12
type input "8"
type input "8.28"
type input "8.4"
type input "8.69"
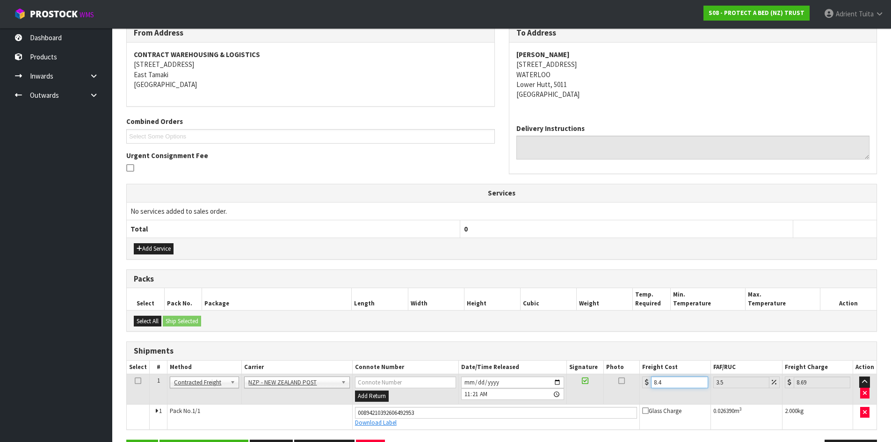
type input "8.45"
type input "8.75"
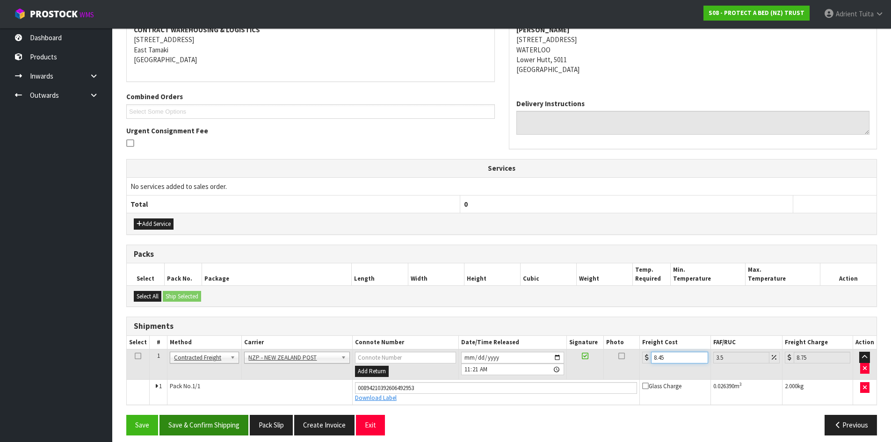
scroll to position [194, 0]
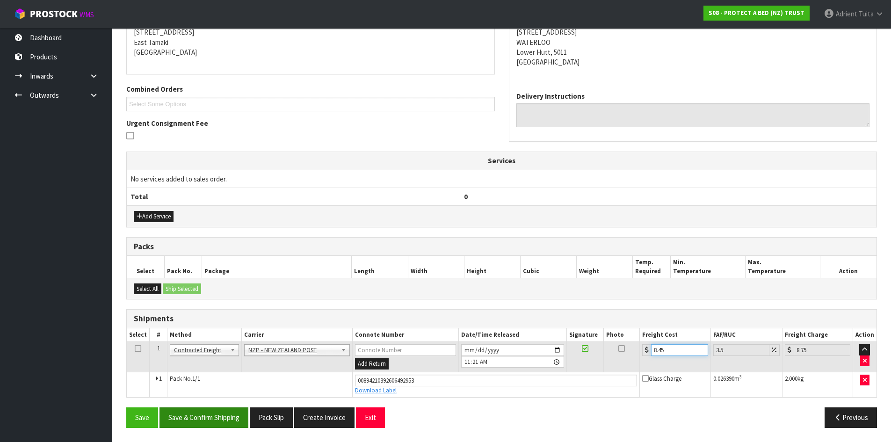
type input "8.45"
click at [226, 414] on button "Save & Confirm Shipping" at bounding box center [203, 417] width 89 height 20
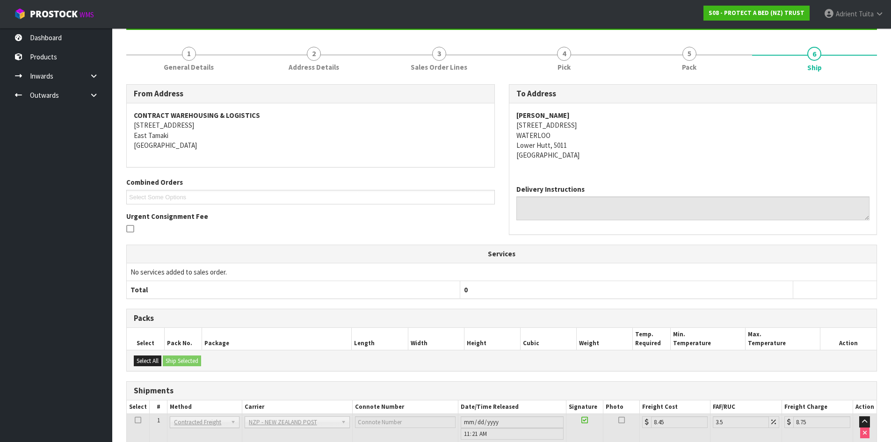
scroll to position [168, 0]
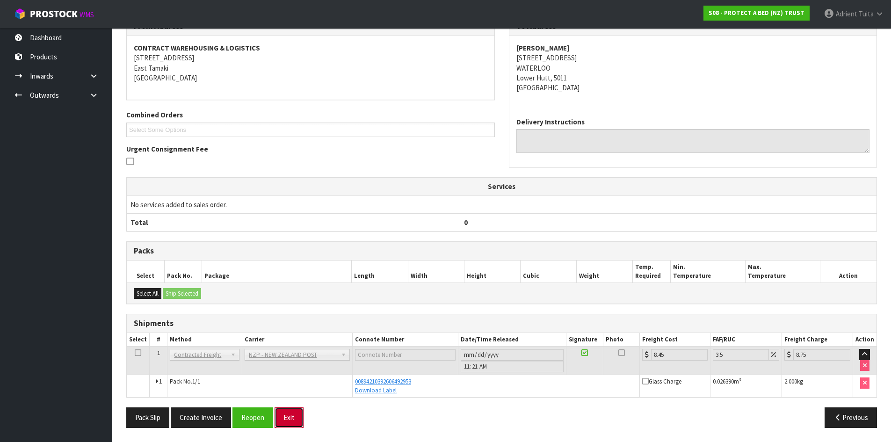
click at [281, 410] on button "Exit" at bounding box center [288, 417] width 29 height 20
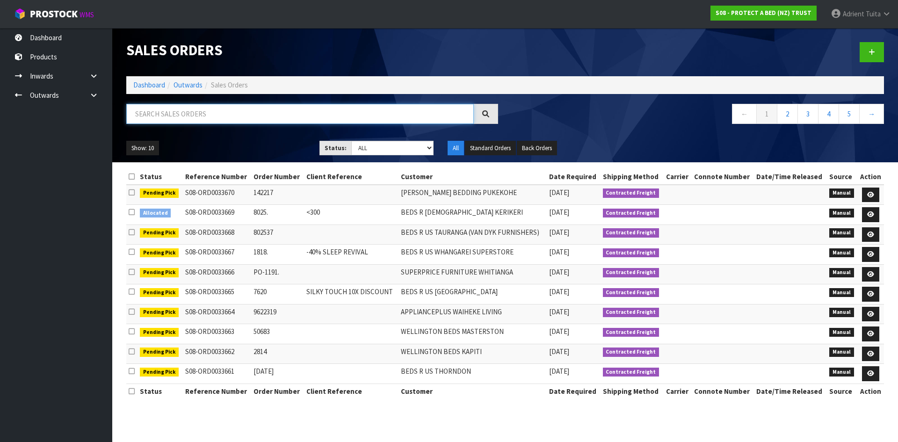
click at [187, 115] on input "text" at bounding box center [299, 114] width 347 height 20
type input "9222"
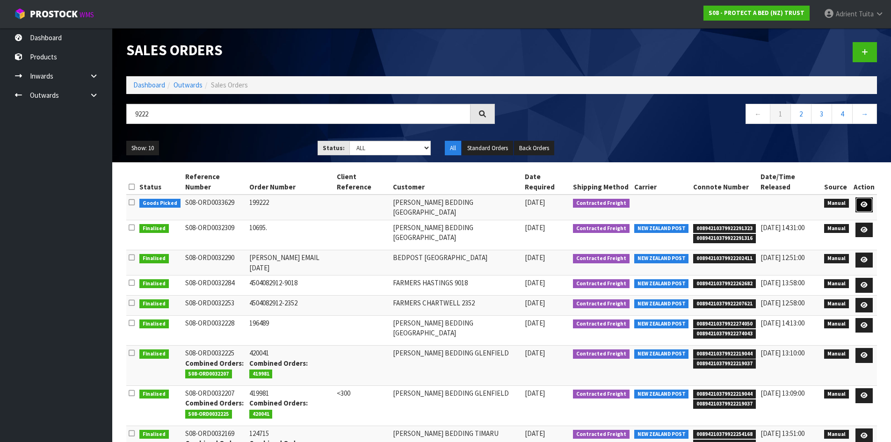
click at [859, 197] on link at bounding box center [863, 204] width 17 height 15
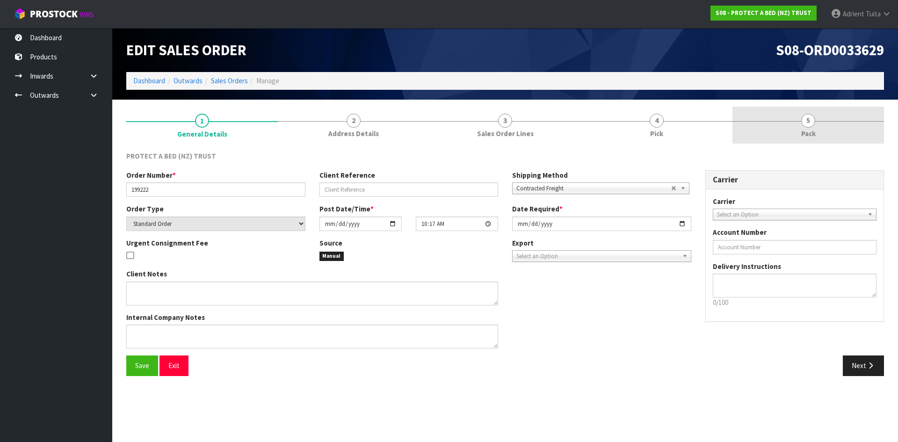
click at [788, 124] on link "5 Pack" at bounding box center [807, 125] width 151 height 37
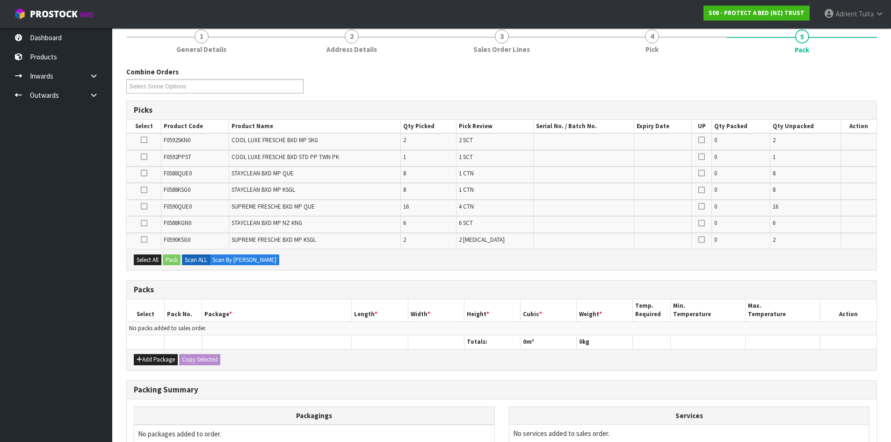
scroll to position [186, 0]
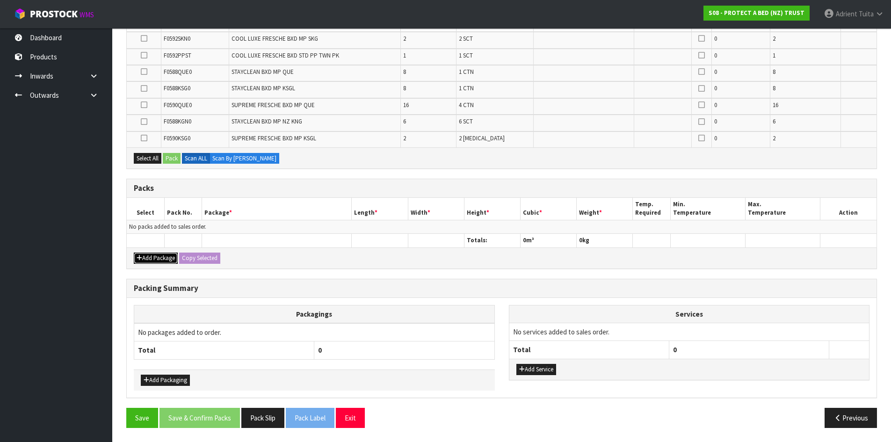
drag, startPoint x: 148, startPoint y: 261, endPoint x: 147, endPoint y: 248, distance: 13.1
click at [149, 257] on button "Add Package" at bounding box center [156, 257] width 44 height 11
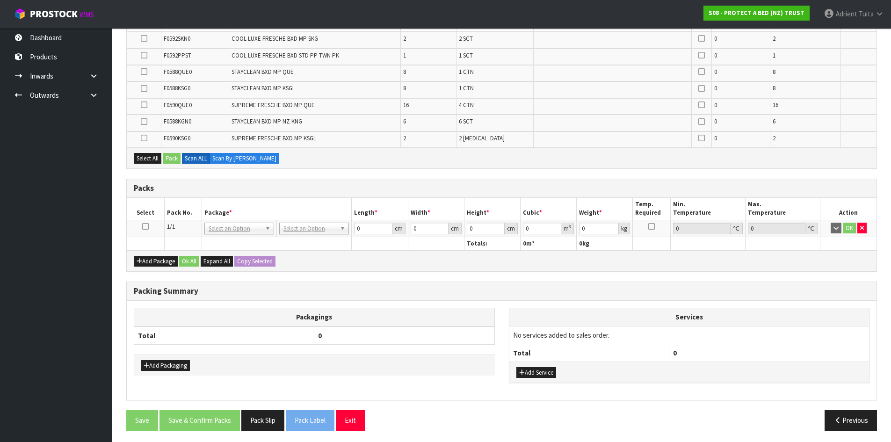
click at [143, 226] on icon at bounding box center [145, 226] width 7 height 0
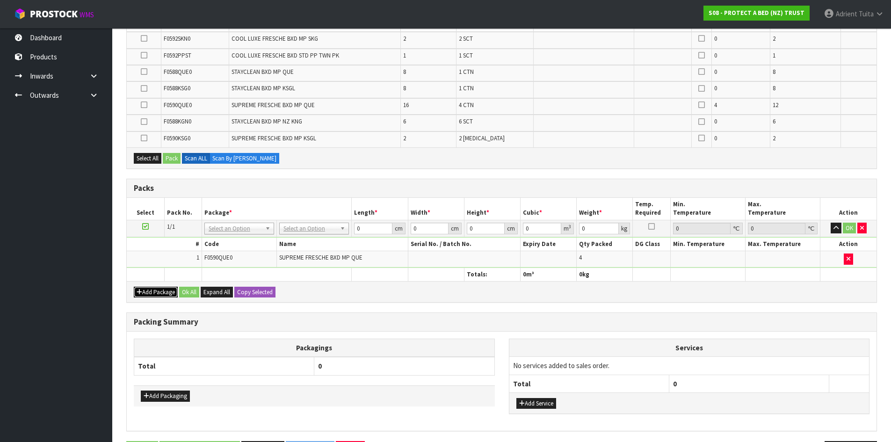
click at [153, 288] on button "Add Package" at bounding box center [156, 292] width 44 height 11
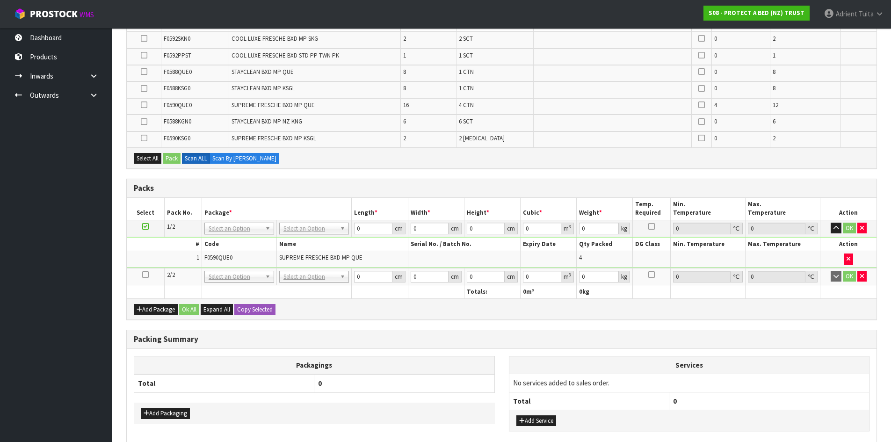
click at [146, 274] on icon at bounding box center [145, 274] width 7 height 0
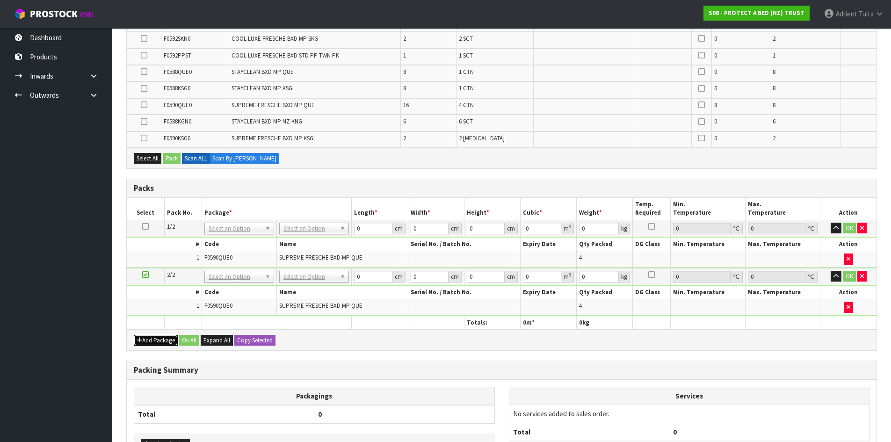
click at [145, 346] on button "Add Package" at bounding box center [156, 340] width 44 height 11
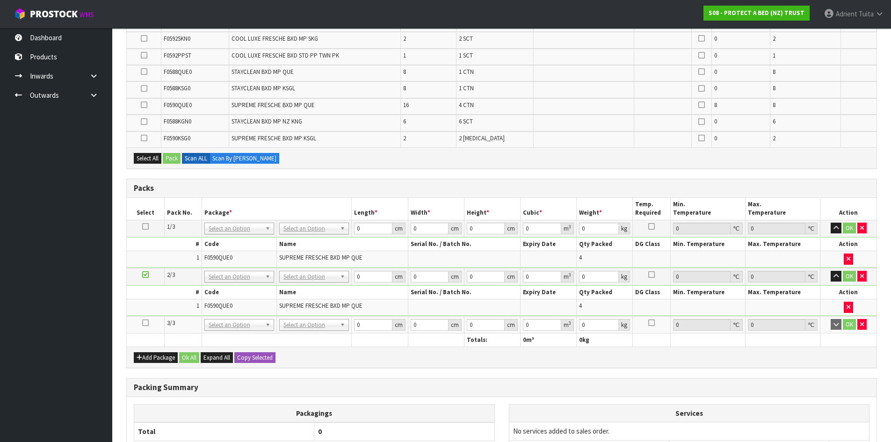
click at [149, 324] on td at bounding box center [145, 324] width 37 height 17
click at [149, 323] on td at bounding box center [145, 324] width 37 height 17
drag, startPoint x: 147, startPoint y: 321, endPoint x: 148, endPoint y: 326, distance: 4.8
click at [145, 323] on icon at bounding box center [145, 323] width 7 height 0
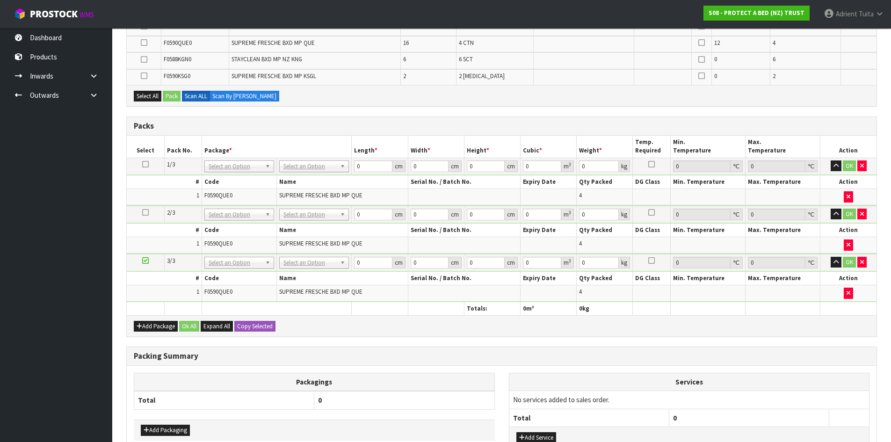
scroll to position [316, 0]
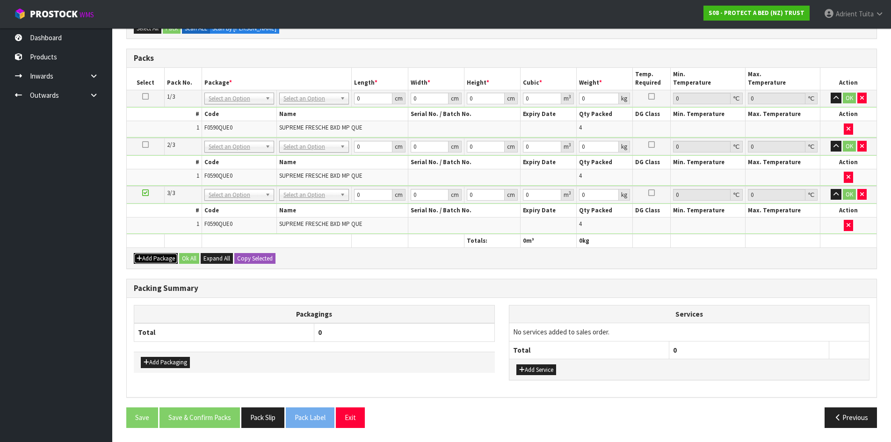
click at [150, 254] on button "Add Package" at bounding box center [156, 258] width 44 height 11
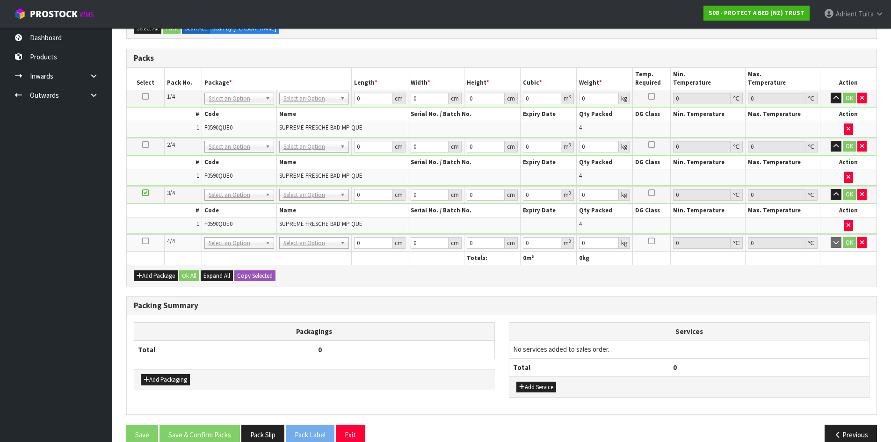
click at [144, 241] on icon at bounding box center [145, 241] width 7 height 0
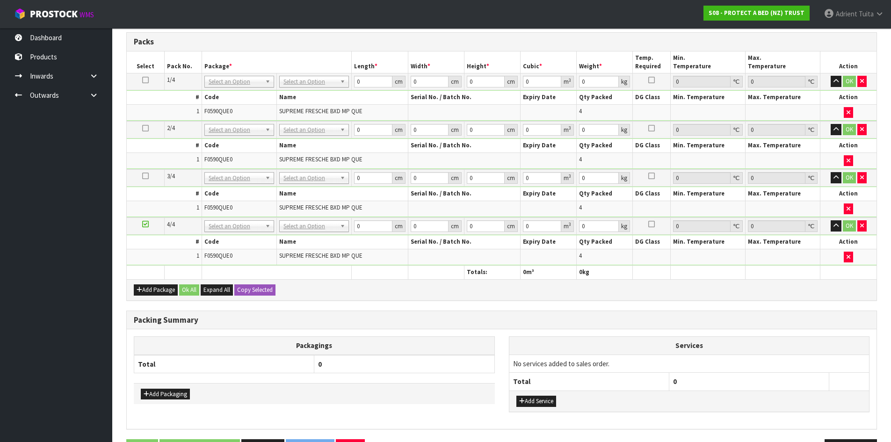
scroll to position [299, 0]
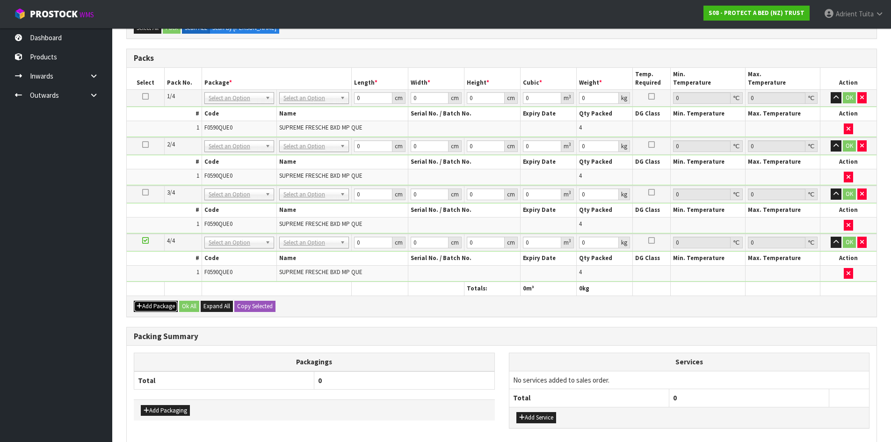
click at [155, 306] on button "Add Package" at bounding box center [156, 306] width 44 height 11
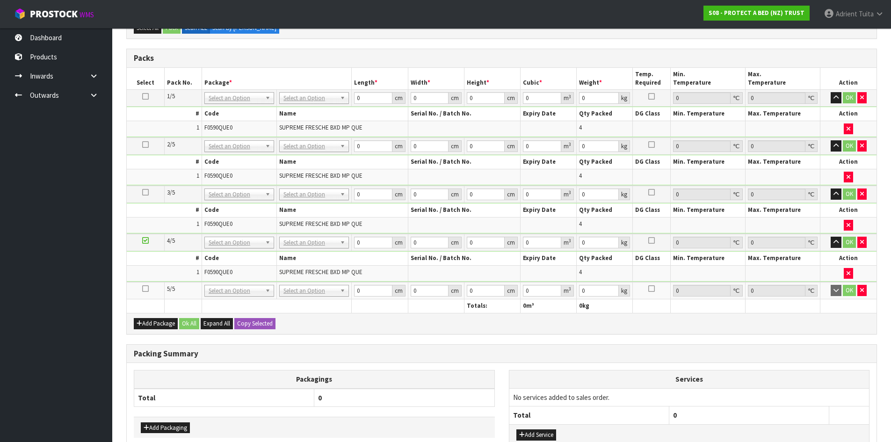
click at [147, 288] on icon at bounding box center [145, 288] width 7 height 0
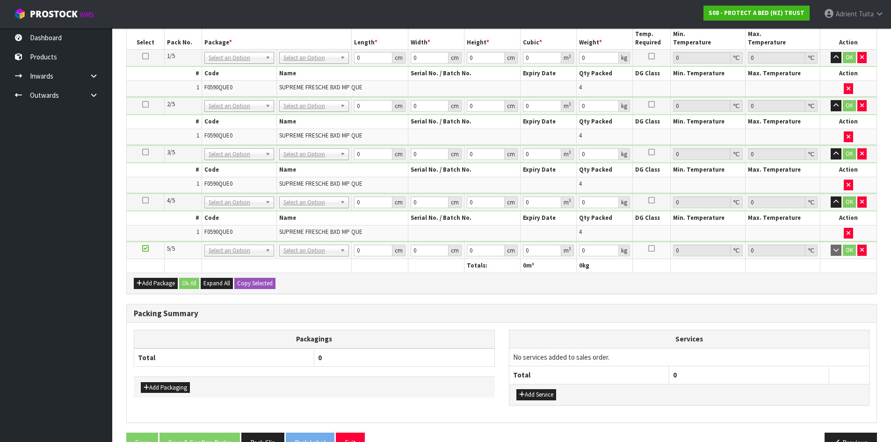
scroll to position [364, 0]
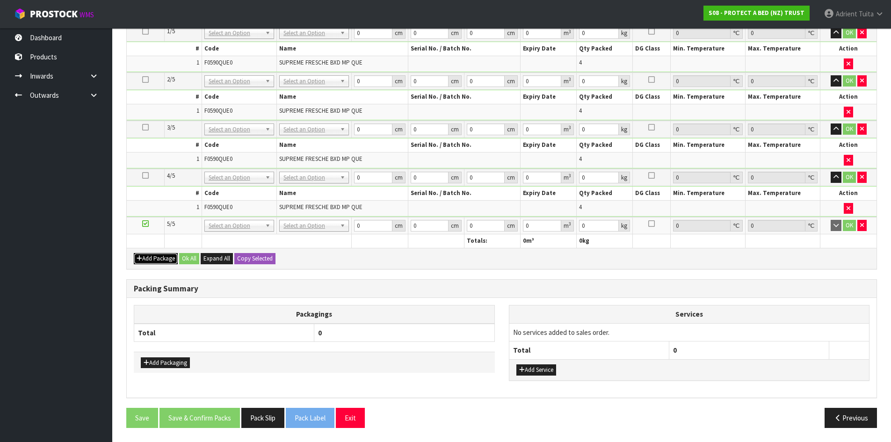
click at [145, 256] on button "Add Package" at bounding box center [156, 258] width 44 height 11
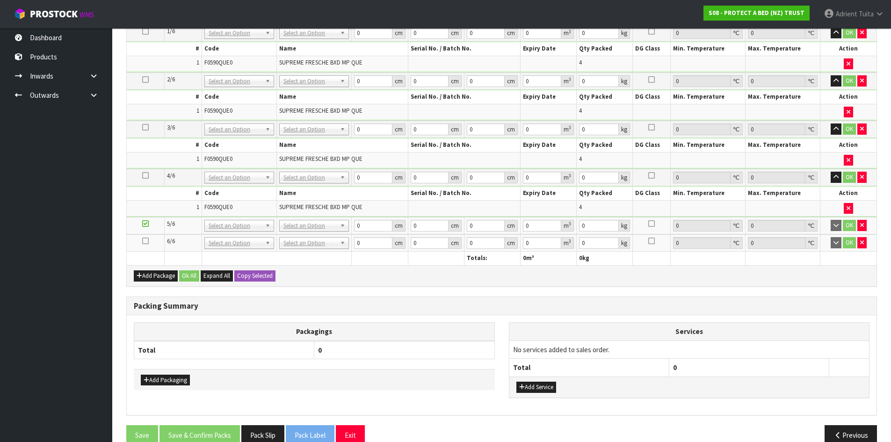
click at [143, 241] on icon at bounding box center [145, 241] width 7 height 0
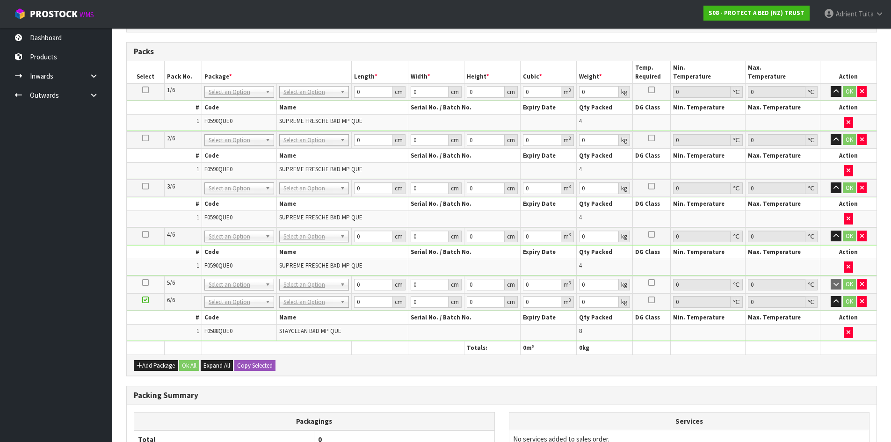
scroll to position [254, 0]
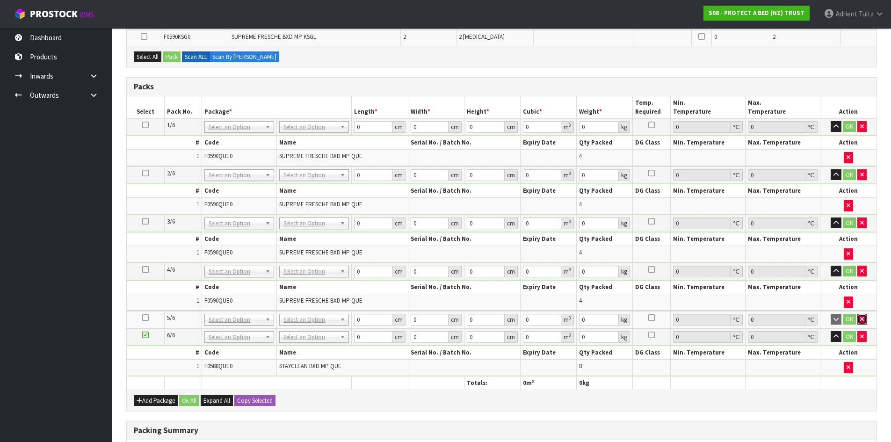
click at [861, 322] on icon "button" at bounding box center [862, 319] width 4 height 6
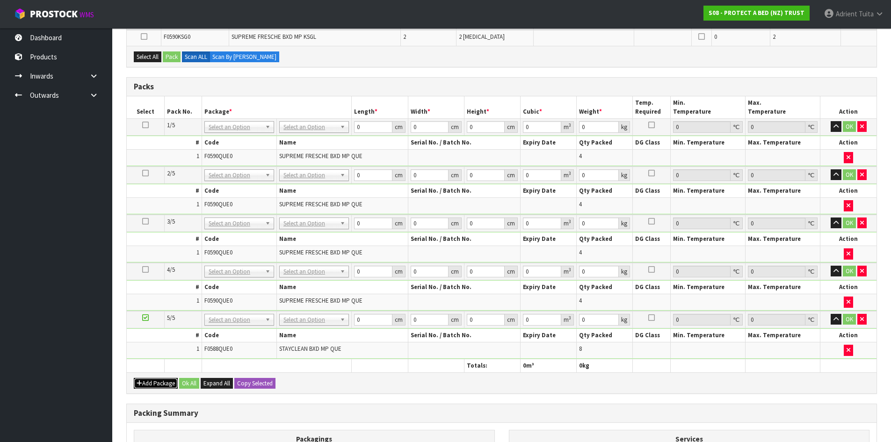
click at [138, 378] on button "Add Package" at bounding box center [156, 383] width 44 height 11
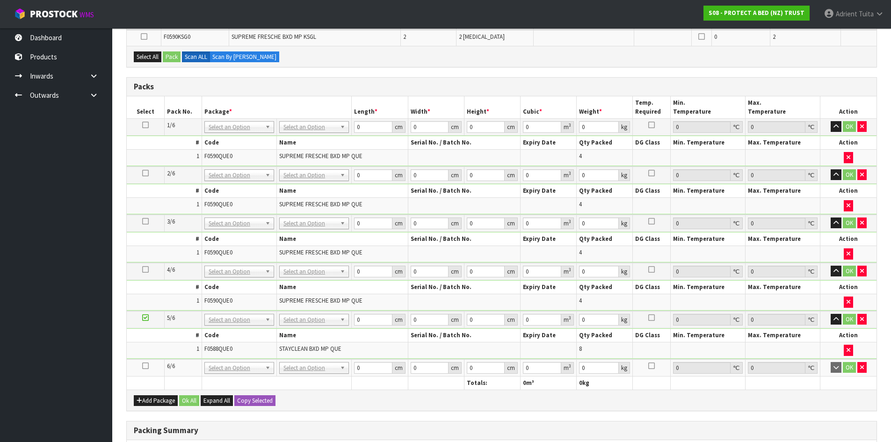
click at [145, 366] on icon at bounding box center [145, 366] width 7 height 0
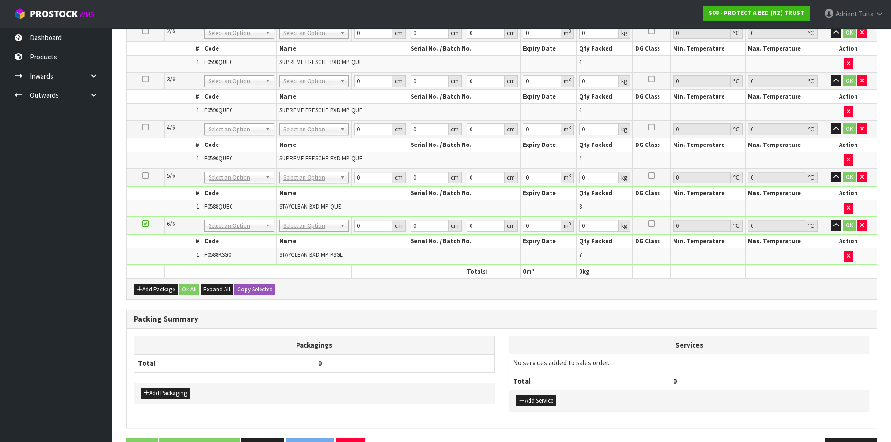
scroll to position [380, 0]
click at [145, 285] on button "Add Package" at bounding box center [156, 288] width 44 height 11
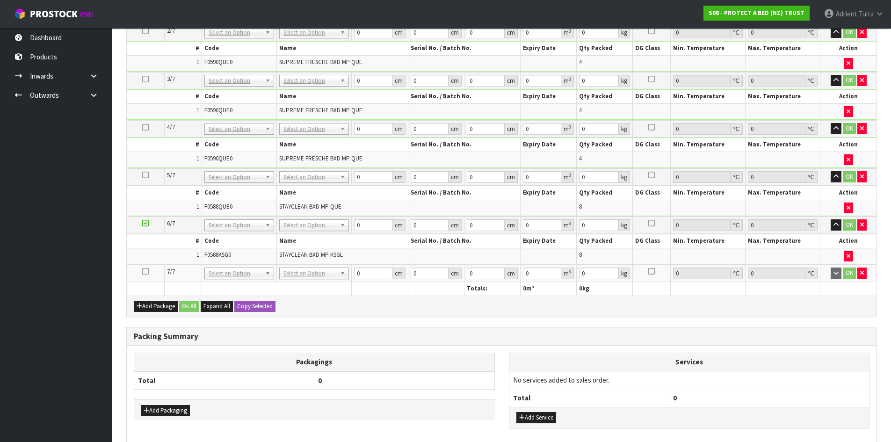
click at [145, 272] on icon at bounding box center [145, 271] width 7 height 0
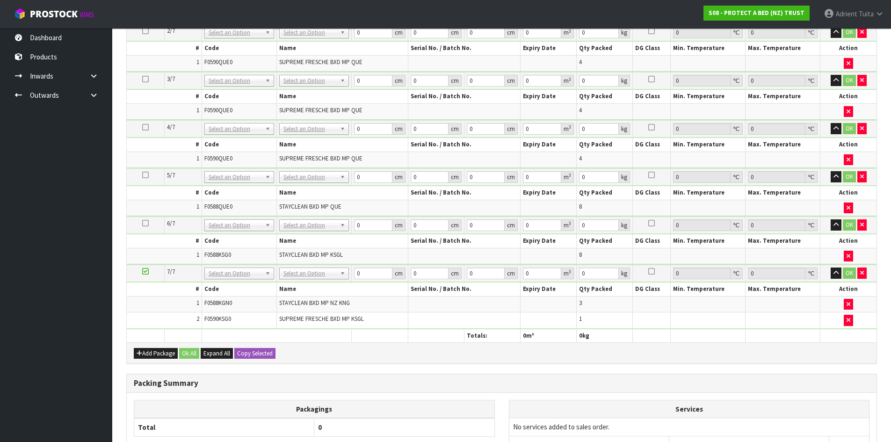
scroll to position [363, 0]
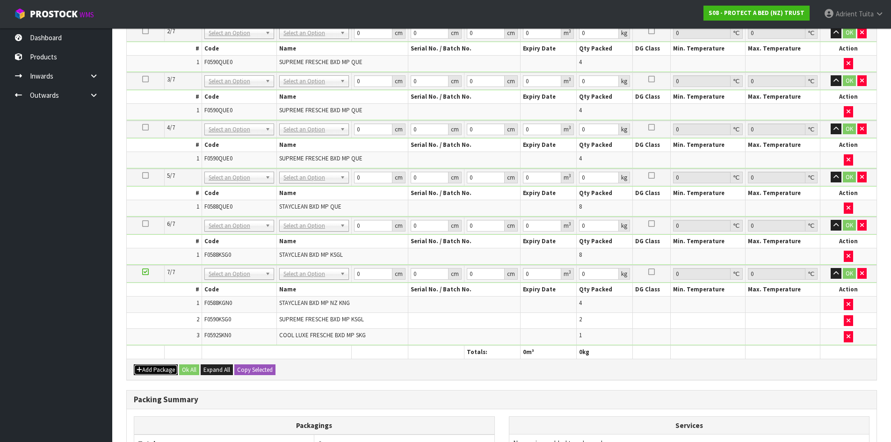
click at [144, 370] on button "Add Package" at bounding box center [156, 369] width 44 height 11
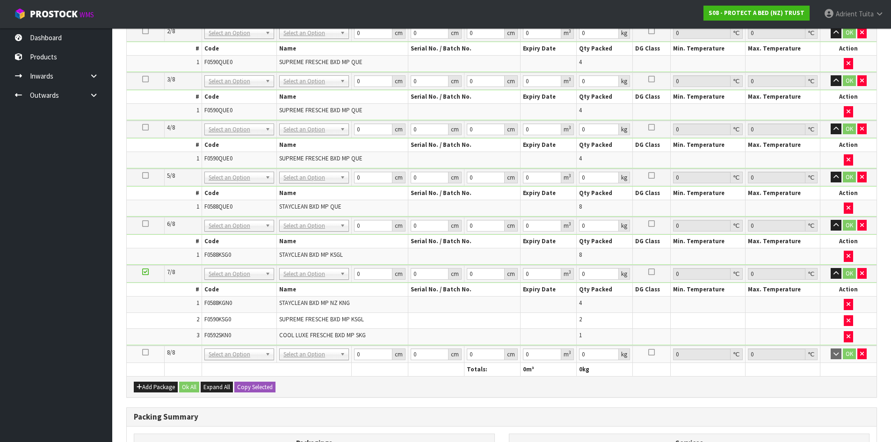
click at [147, 353] on icon at bounding box center [145, 352] width 7 height 0
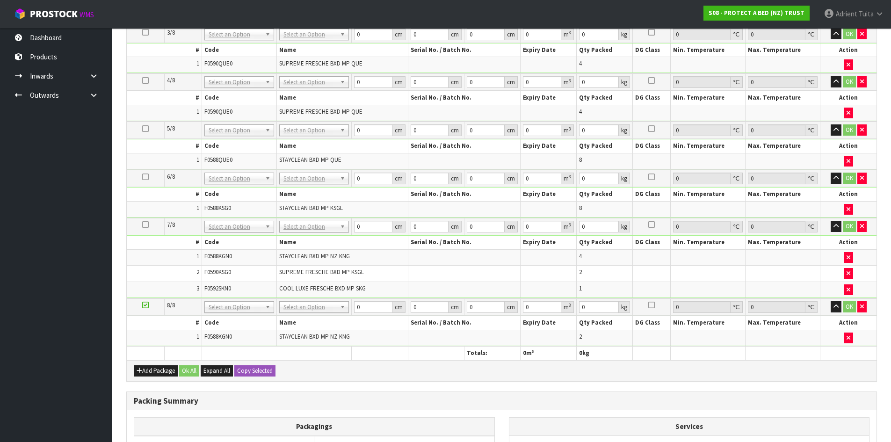
scroll to position [0, 0]
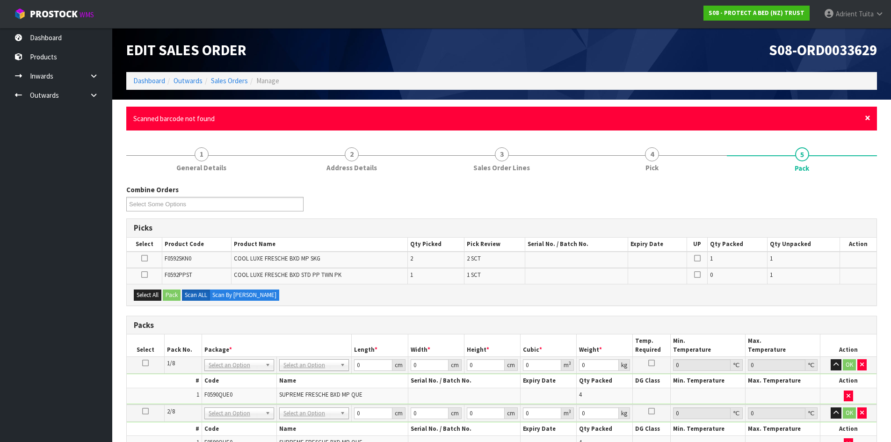
click at [865, 116] on span "×" at bounding box center [867, 117] width 6 height 13
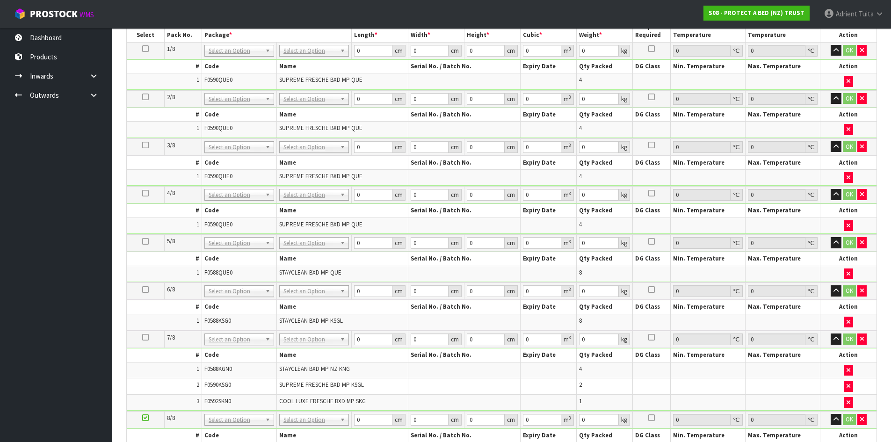
scroll to position [468, 0]
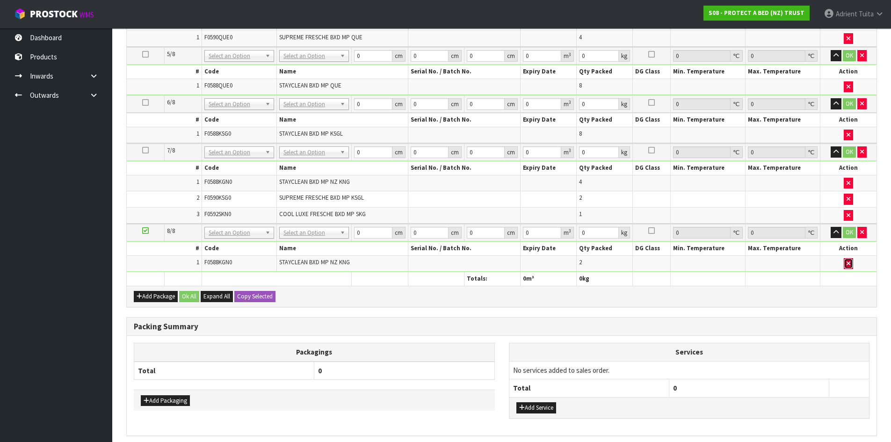
click at [845, 262] on button "button" at bounding box center [847, 263] width 9 height 11
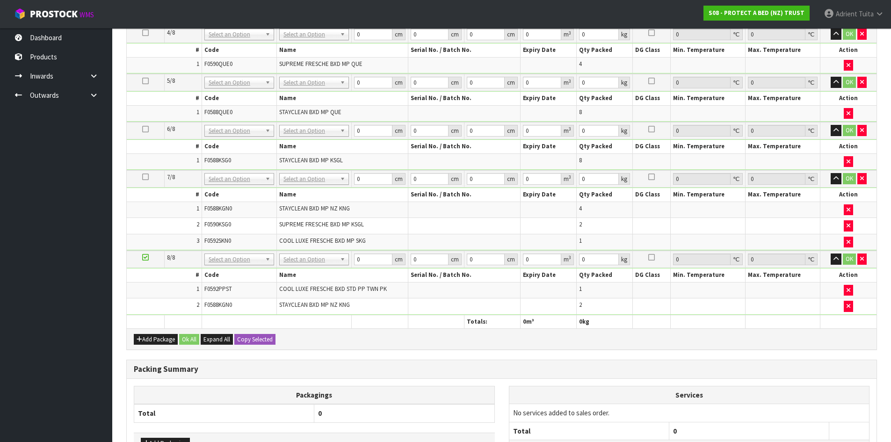
scroll to position [0, 0]
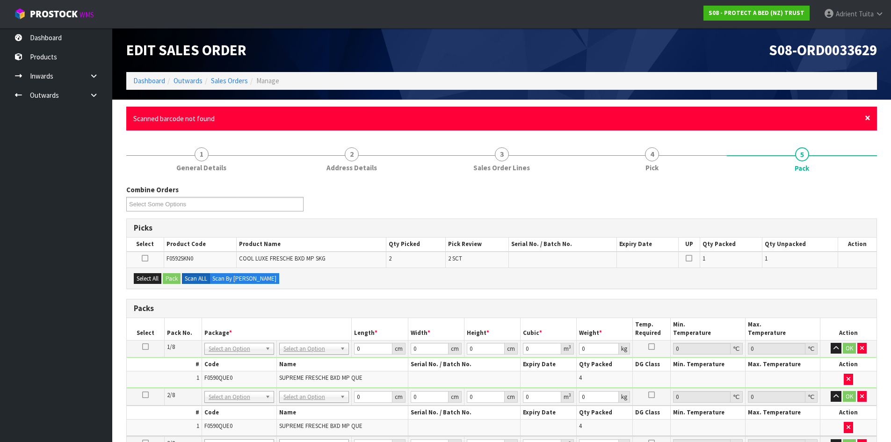
click at [868, 122] on span "×" at bounding box center [867, 117] width 6 height 13
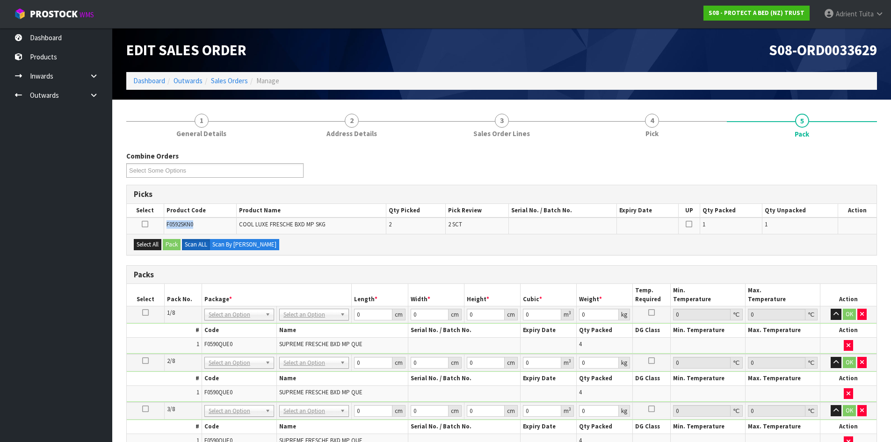
drag, startPoint x: 203, startPoint y: 221, endPoint x: 130, endPoint y: 225, distance: 73.5
click at [131, 225] on tr "F0592SKN0 COOL LUXE FRESCHE BXD MP SKG 2 2 SCT 1 1" at bounding box center [501, 225] width 749 height 16
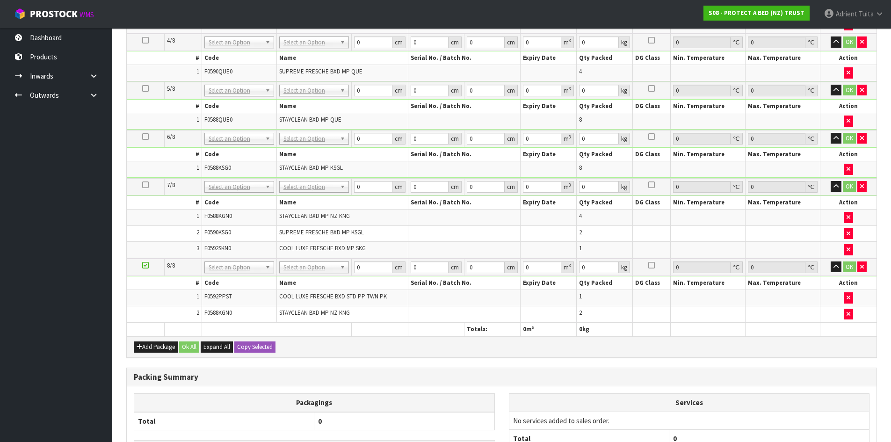
scroll to position [505, 0]
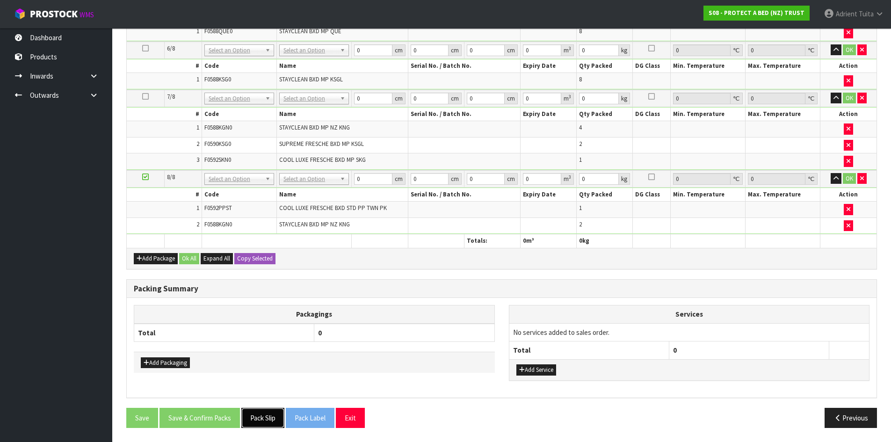
click at [260, 413] on button "Pack Slip" at bounding box center [262, 418] width 43 height 20
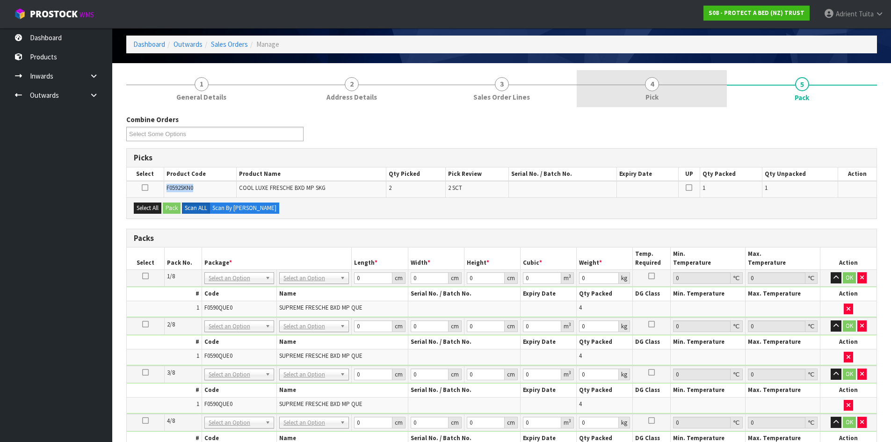
scroll to position [0, 0]
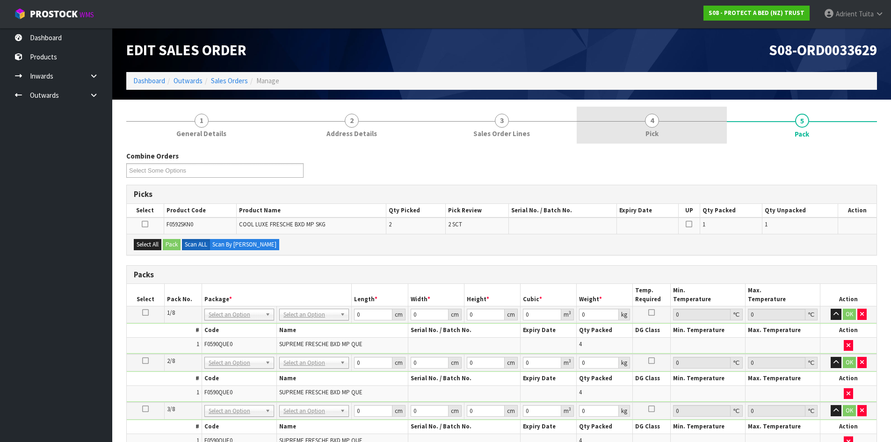
click at [689, 129] on link "4 Pick" at bounding box center [651, 125] width 150 height 37
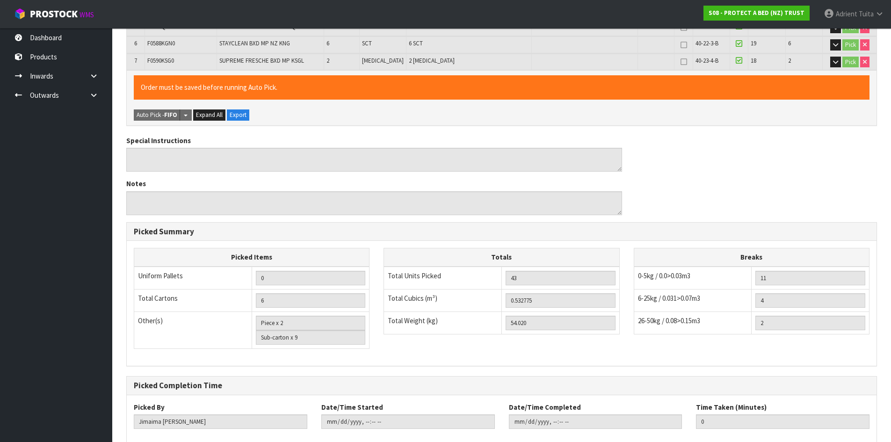
scroll to position [327, 0]
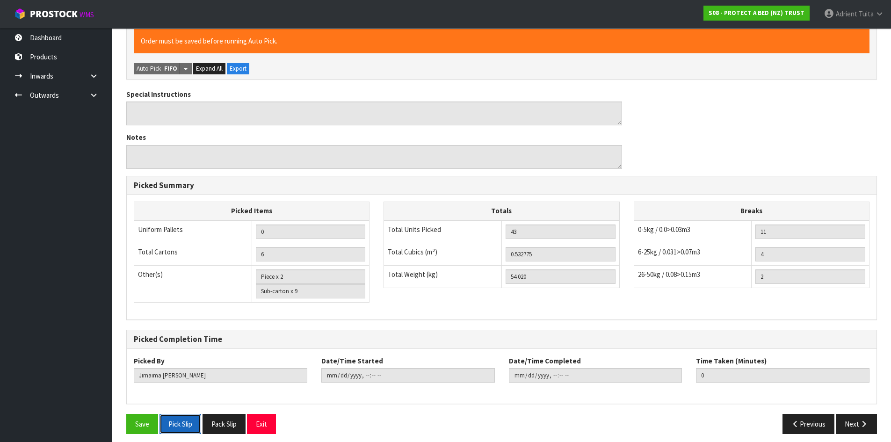
click at [186, 419] on button "Pick Slip" at bounding box center [180, 424] width 42 height 20
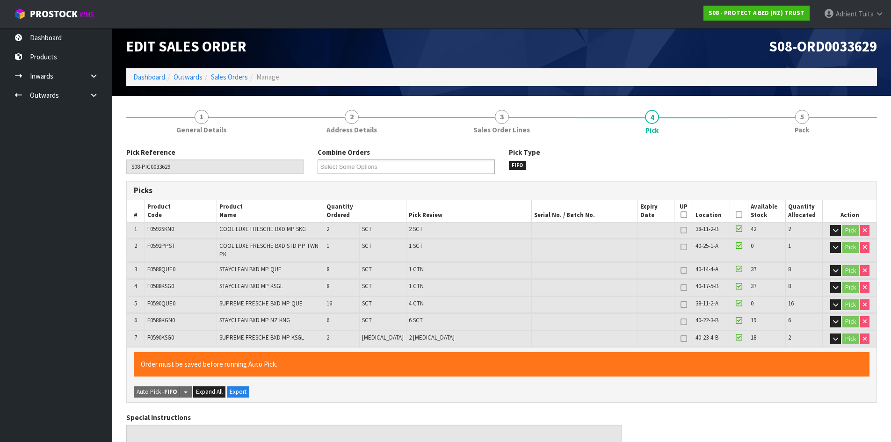
scroll to position [0, 0]
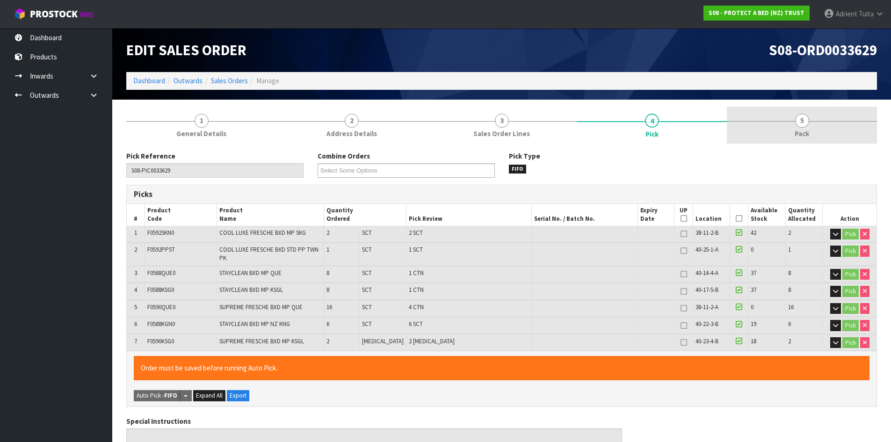
click at [787, 129] on link "5 Pack" at bounding box center [802, 125] width 150 height 37
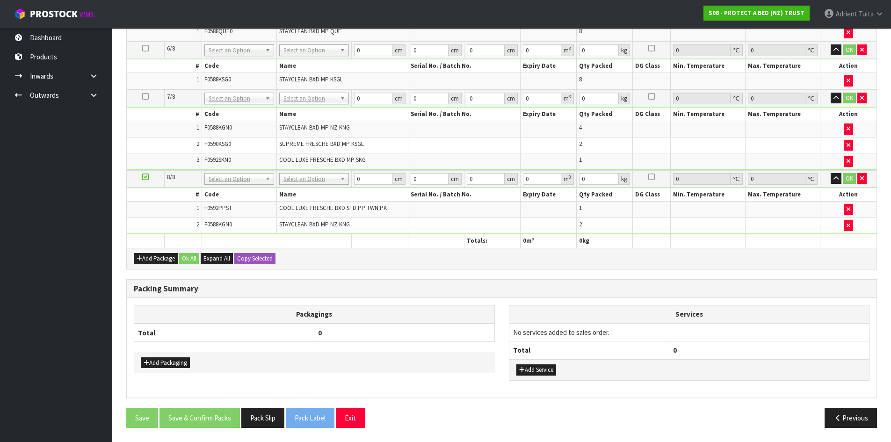
scroll to position [489, 0]
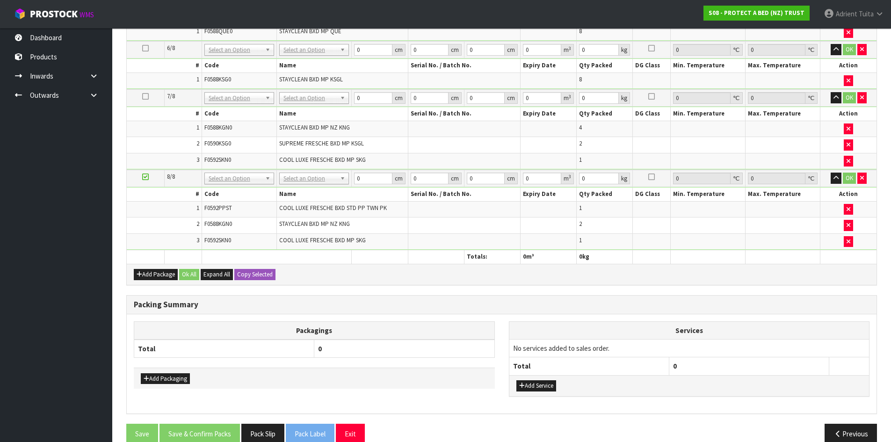
click at [347, 233] on td "STAYCLEAN BXD MP NZ KNG" at bounding box center [342, 225] width 131 height 16
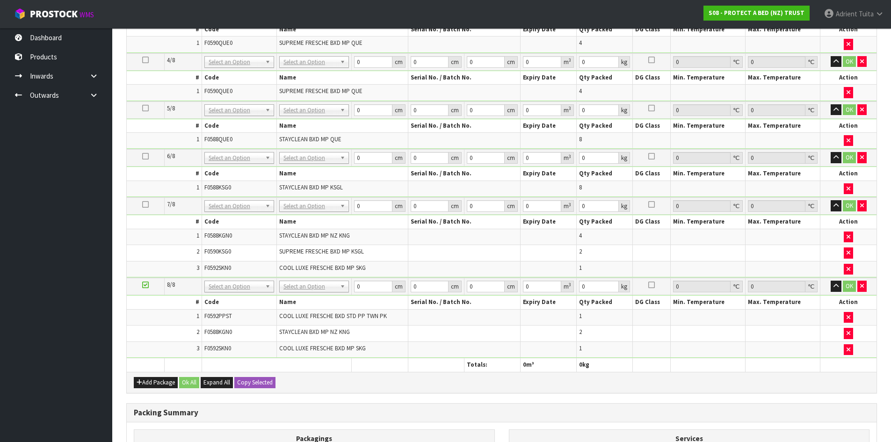
scroll to position [208, 0]
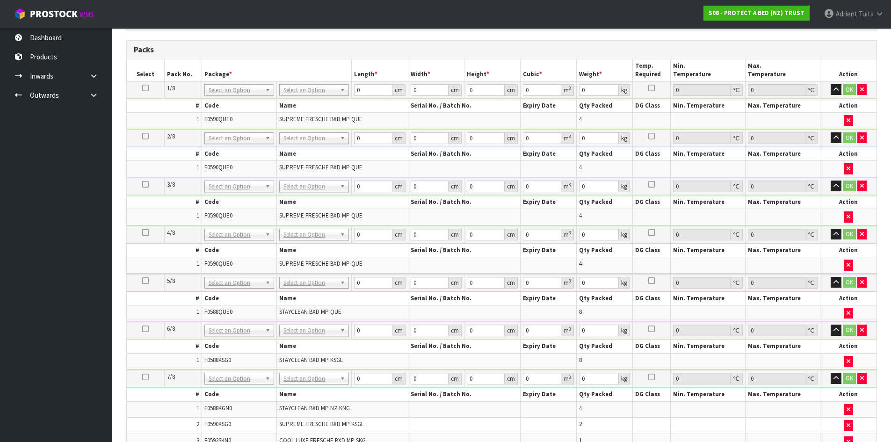
click at [323, 96] on td "No Packaging Cartons PLT GEN120 (1200 X 1000) PLT ONE WAY SKID CHEP HIRE PALLET…" at bounding box center [314, 89] width 75 height 17
drag, startPoint x: 323, startPoint y: 95, endPoint x: 319, endPoint y: 105, distance: 10.7
drag, startPoint x: 289, startPoint y: 231, endPoint x: 288, endPoint y: 238, distance: 6.6
drag, startPoint x: 283, startPoint y: 288, endPoint x: 284, endPoint y: 300, distance: 11.7
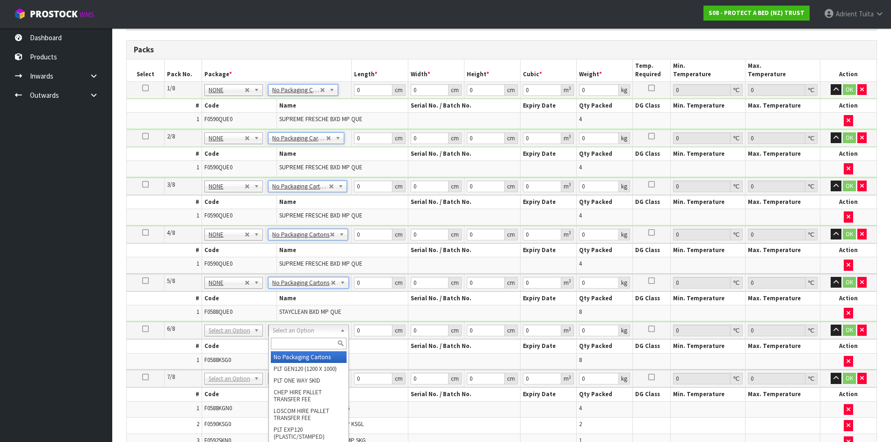
click at [284, 350] on div at bounding box center [309, 343] width 80 height 15
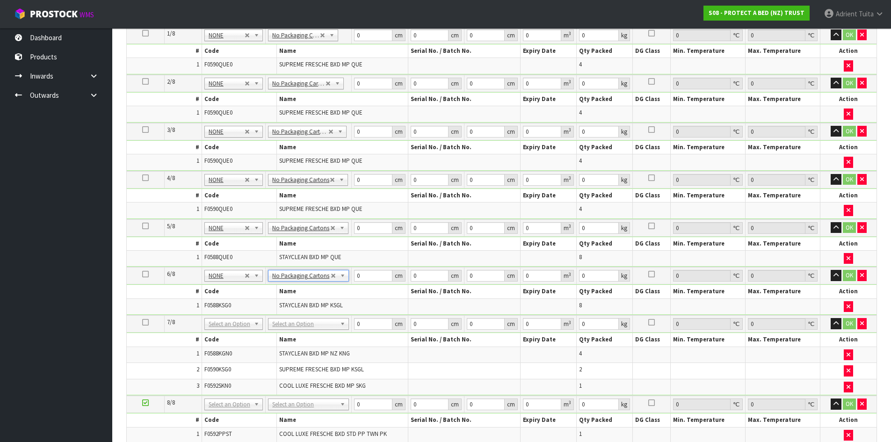
scroll to position [395, 0]
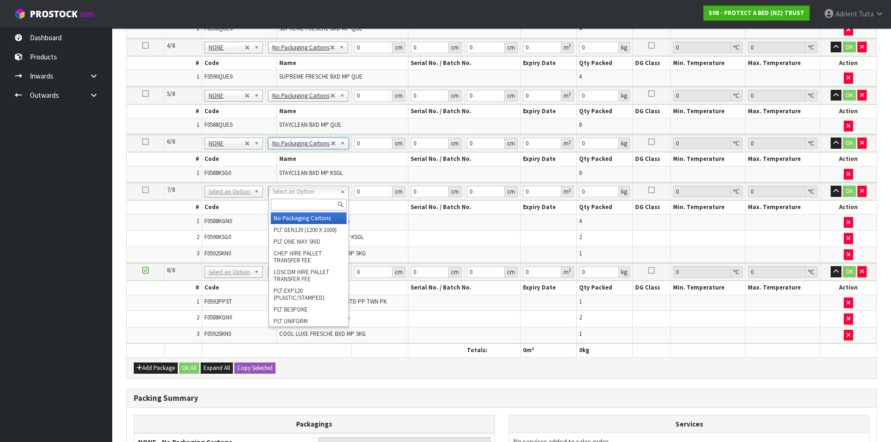
drag, startPoint x: 299, startPoint y: 203, endPoint x: 290, endPoint y: 198, distance: 10.3
click at [299, 202] on input "text" at bounding box center [309, 205] width 76 height 12
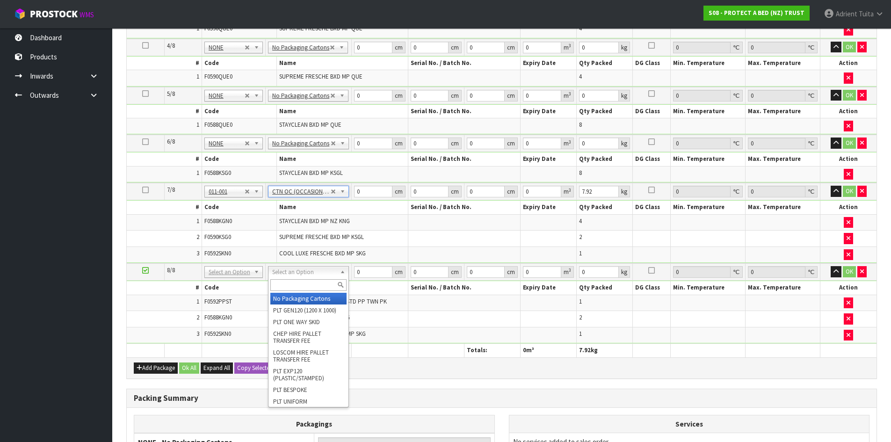
drag, startPoint x: 278, startPoint y: 272, endPoint x: 279, endPoint y: 280, distance: 8.0
click at [281, 281] on input "text" at bounding box center [308, 285] width 76 height 12
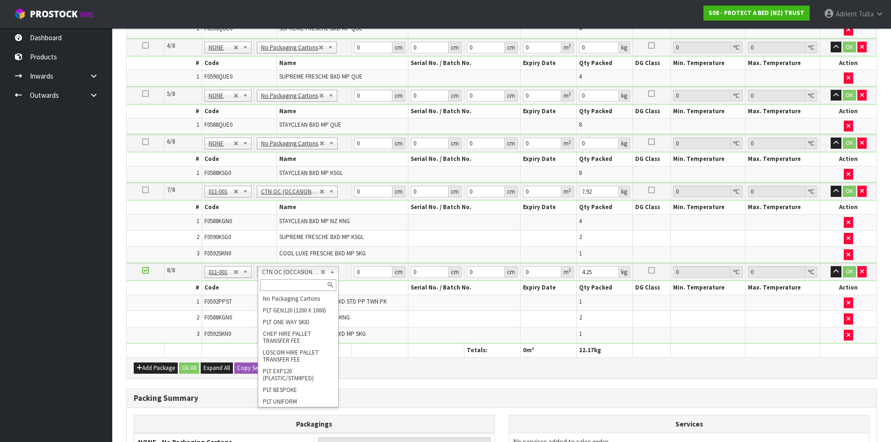
drag, startPoint x: 291, startPoint y: 273, endPoint x: 292, endPoint y: 286, distance: 13.6
click at [292, 286] on input "text" at bounding box center [298, 285] width 76 height 12
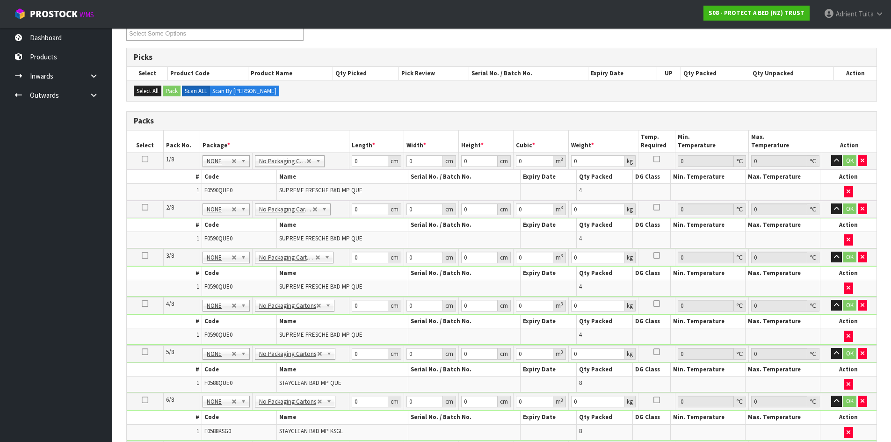
scroll to position [115, 0]
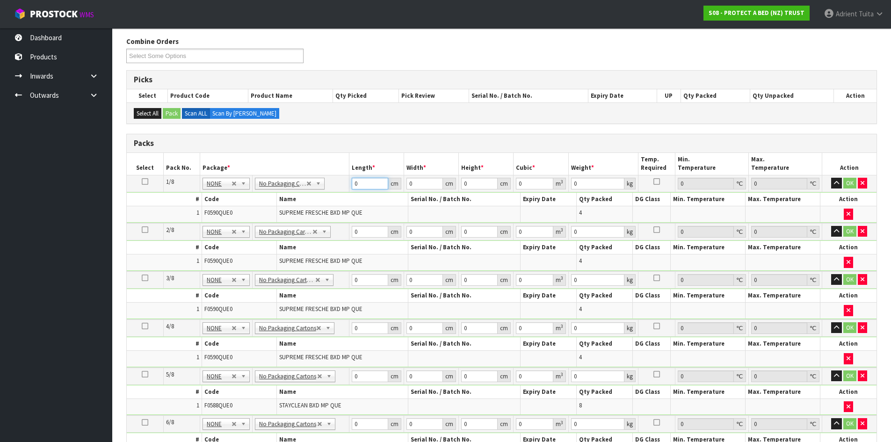
click at [371, 184] on input "0" at bounding box center [370, 184] width 36 height 12
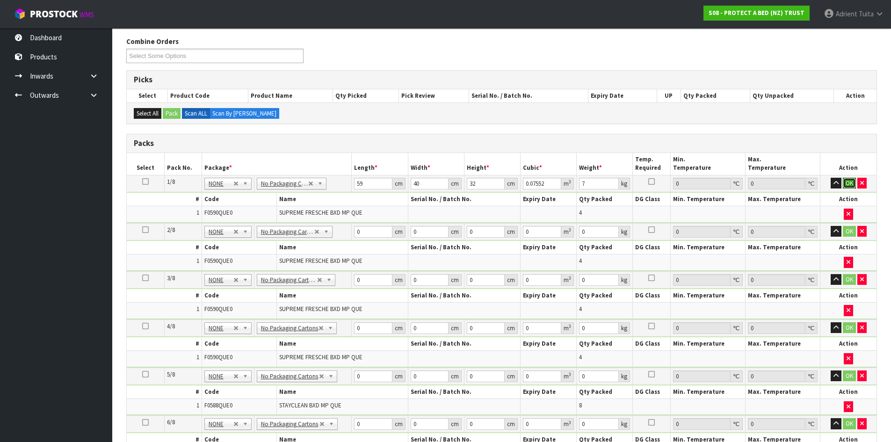
drag, startPoint x: 846, startPoint y: 181, endPoint x: 816, endPoint y: 188, distance: 30.4
click at [840, 182] on td "OK" at bounding box center [848, 183] width 56 height 17
click at [365, 228] on input "0" at bounding box center [373, 232] width 38 height 12
click at [849, 185] on button "OK" at bounding box center [848, 183] width 13 height 11
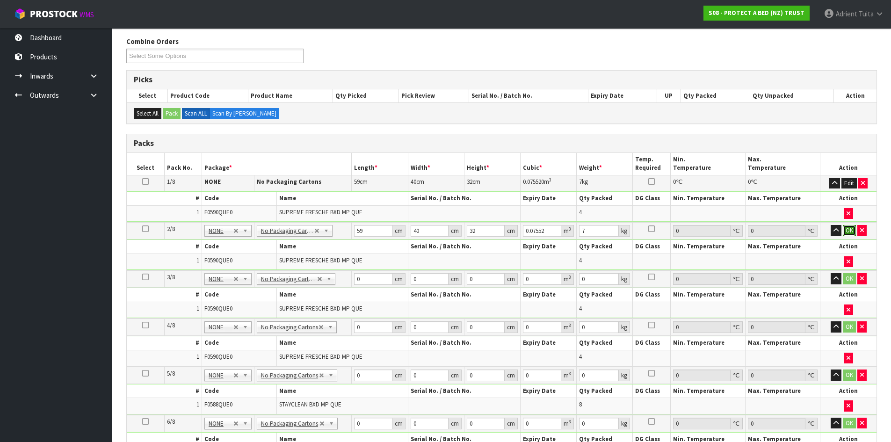
drag, startPoint x: 849, startPoint y: 227, endPoint x: 698, endPoint y: 253, distance: 152.3
click at [849, 228] on button "OK" at bounding box center [848, 230] width 13 height 11
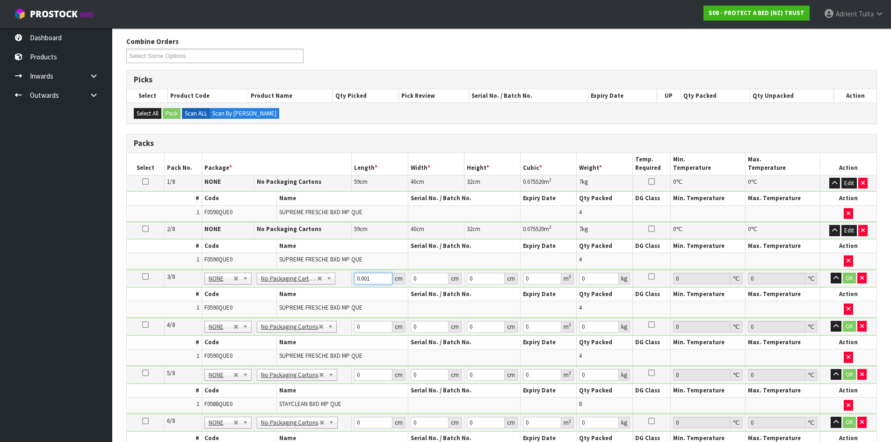
click at [384, 278] on input "0.001" at bounding box center [373, 279] width 38 height 12
click at [379, 276] on input "0.001" at bounding box center [373, 279] width 38 height 12
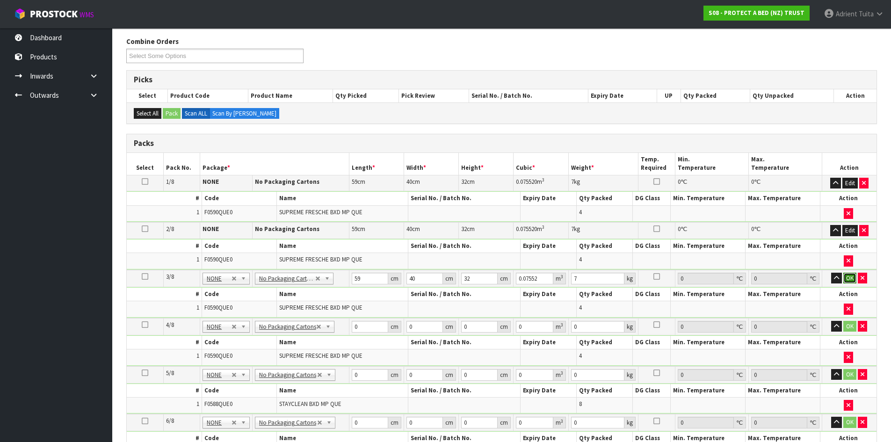
click at [853, 277] on button "OK" at bounding box center [849, 278] width 13 height 11
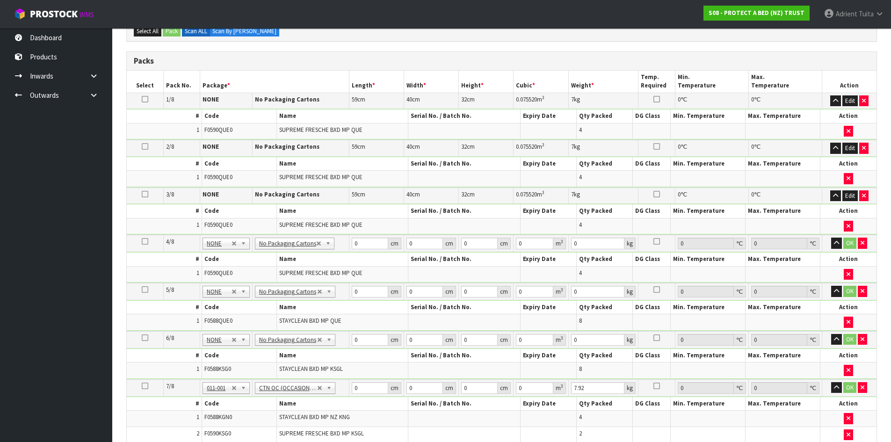
scroll to position [208, 0]
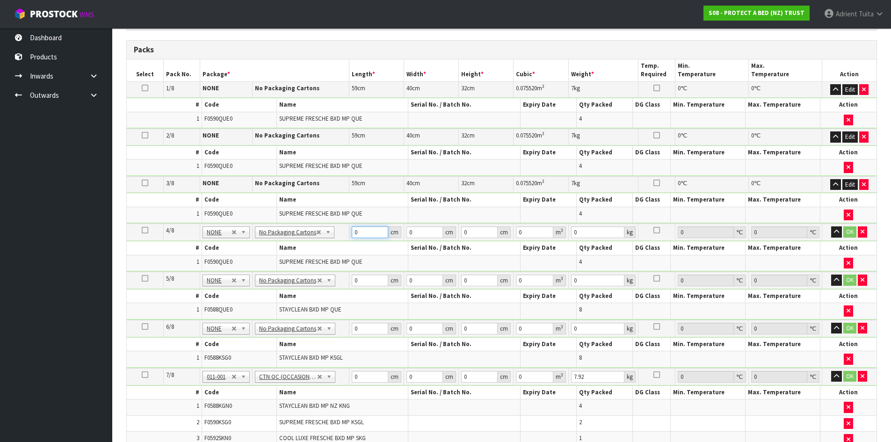
click at [367, 235] on input "0" at bounding box center [370, 232] width 36 height 12
click at [848, 228] on button "OK" at bounding box center [849, 231] width 13 height 11
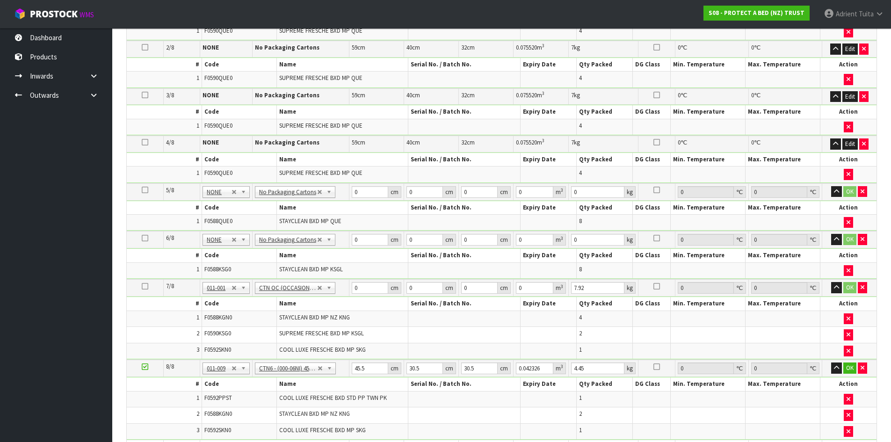
scroll to position [302, 0]
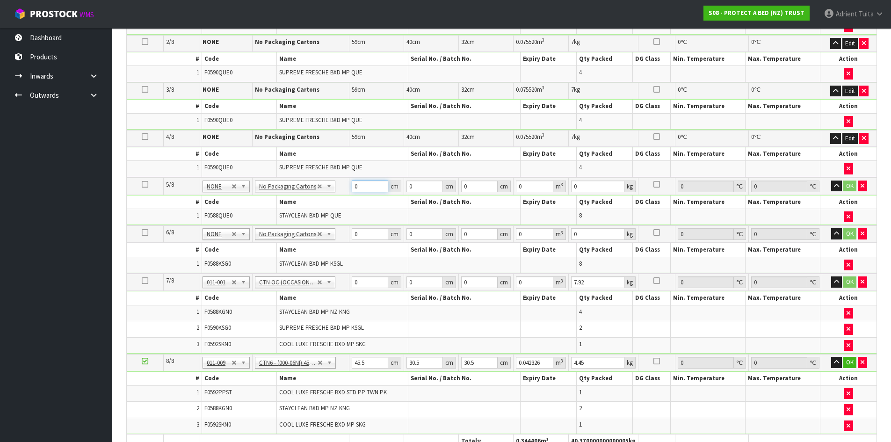
click at [373, 187] on input "0" at bounding box center [370, 186] width 36 height 12
click at [849, 188] on button "OK" at bounding box center [849, 185] width 13 height 11
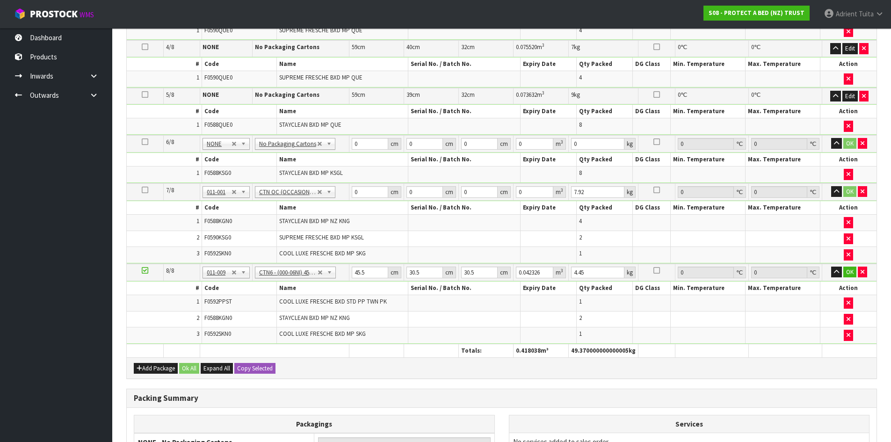
scroll to position [395, 0]
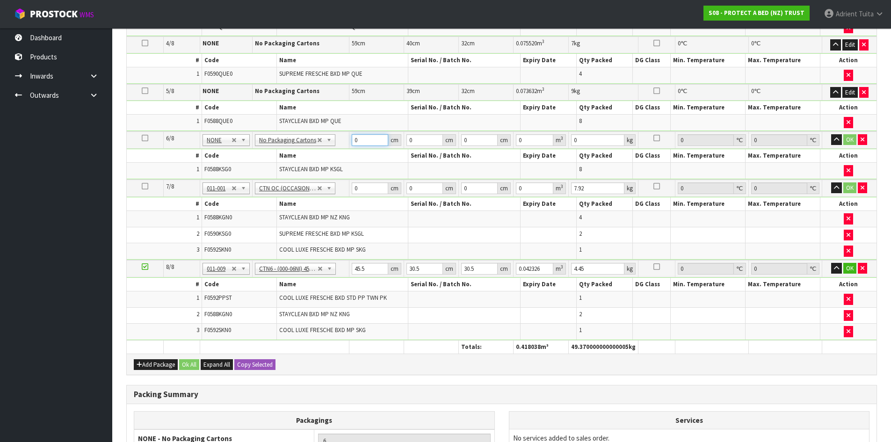
click at [369, 144] on input "0" at bounding box center [370, 140] width 36 height 12
click at [849, 139] on button "OK" at bounding box center [849, 139] width 13 height 11
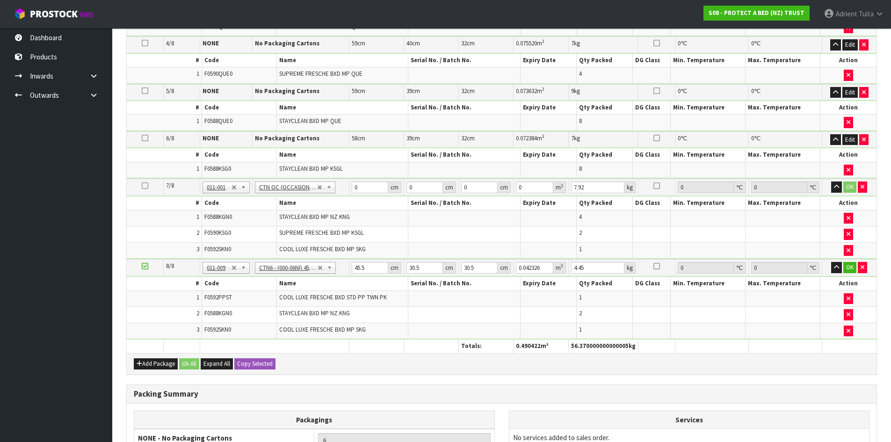
click at [371, 180] on td "0 cm" at bounding box center [376, 187] width 55 height 17
click at [370, 182] on input "0" at bounding box center [370, 187] width 36 height 12
click at [850, 186] on button "OK" at bounding box center [848, 186] width 13 height 11
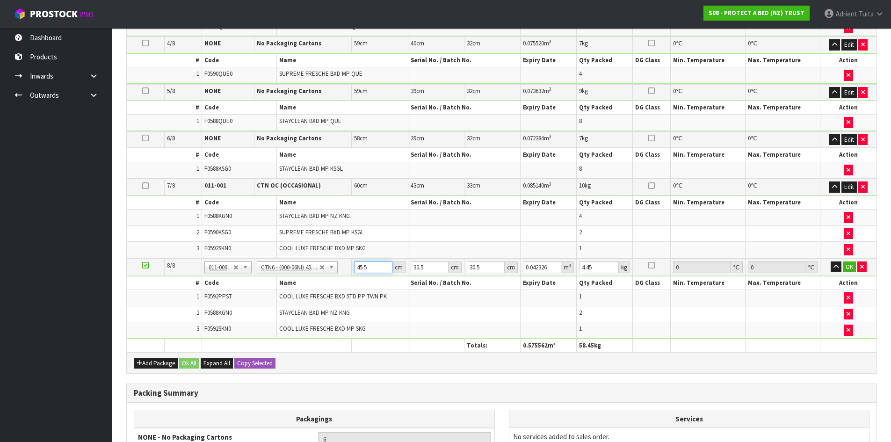
click at [360, 266] on input "45.5" at bounding box center [373, 267] width 38 height 12
click at [359, 266] on input "45.5" at bounding box center [373, 267] width 38 height 12
click at [849, 267] on button "OK" at bounding box center [848, 266] width 13 height 11
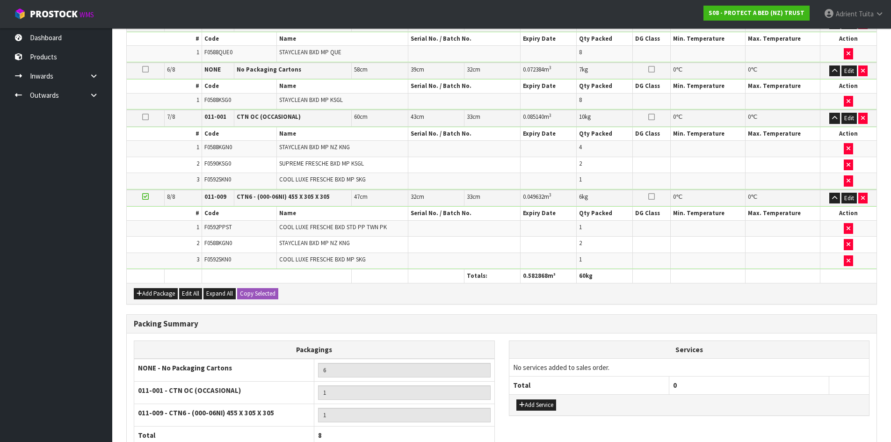
scroll to position [549, 0]
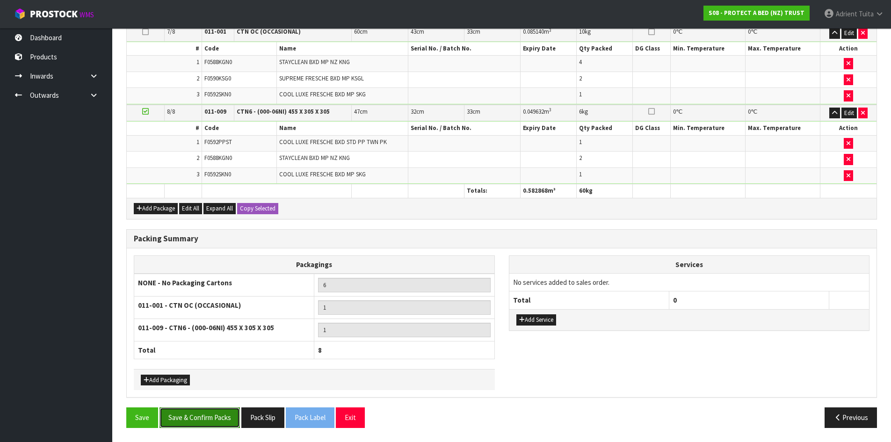
click at [208, 417] on button "Save & Confirm Packs" at bounding box center [199, 417] width 80 height 20
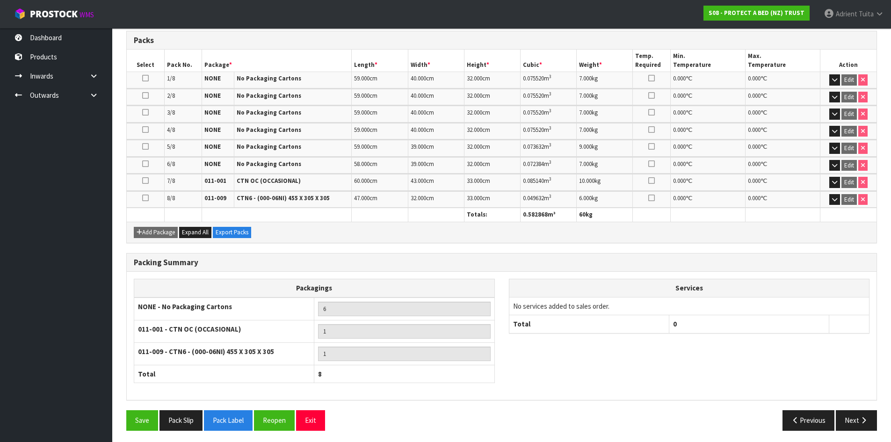
scroll to position [254, 0]
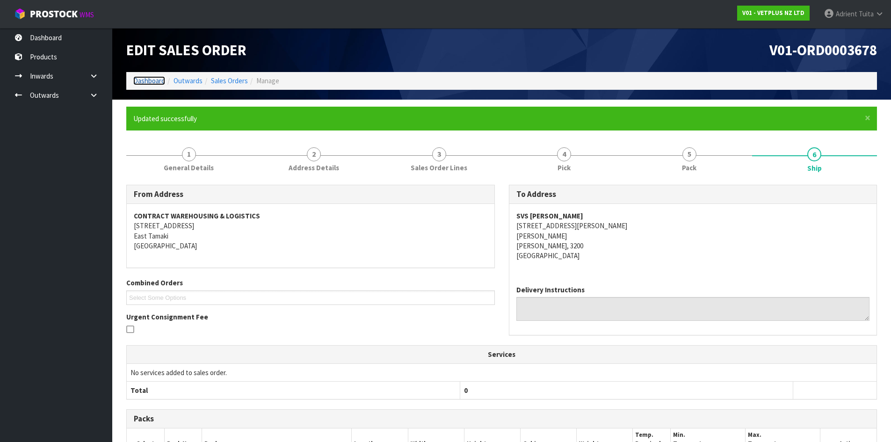
click at [148, 83] on link "Dashboard" at bounding box center [149, 80] width 32 height 9
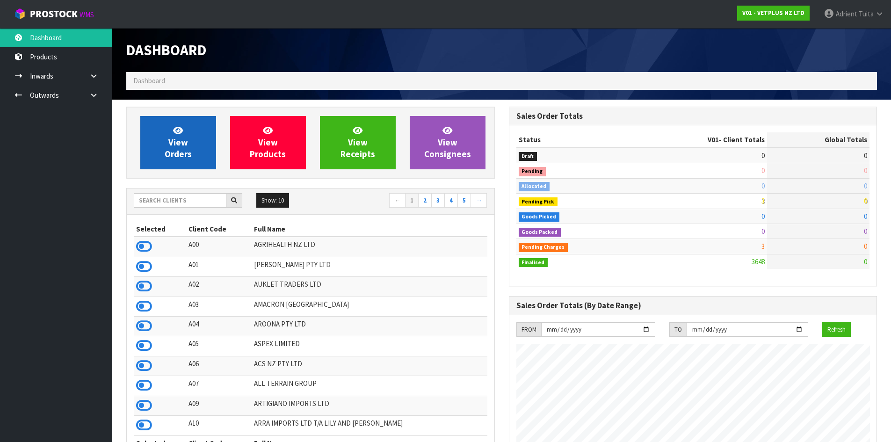
scroll to position [708, 382]
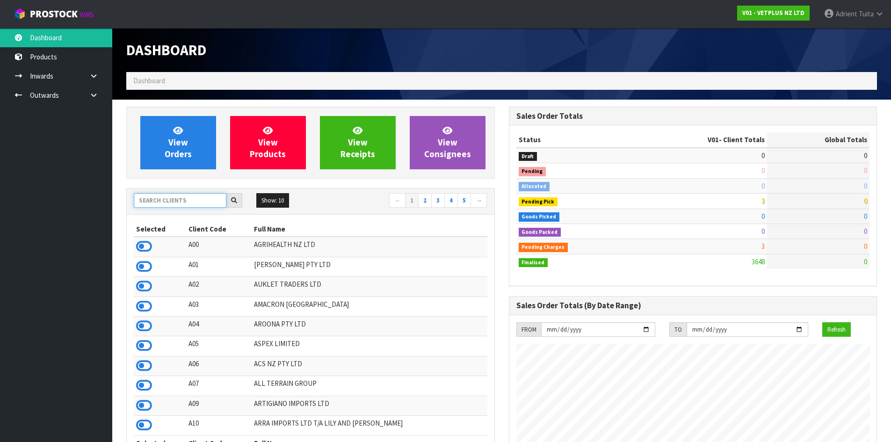
click at [173, 197] on input "text" at bounding box center [180, 200] width 93 height 14
type input "S08"
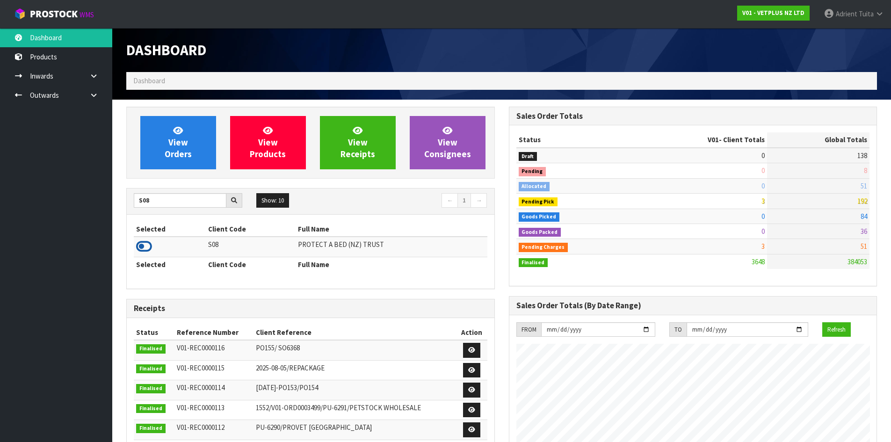
click at [144, 245] on icon at bounding box center [144, 246] width 16 height 14
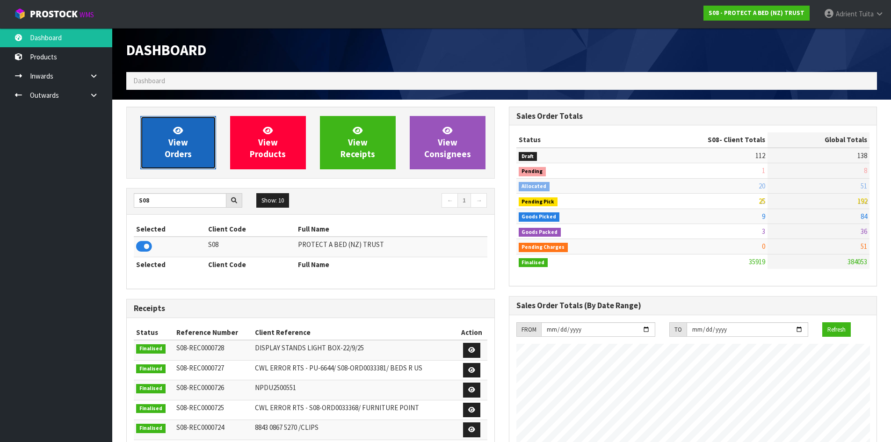
click at [158, 137] on link "View Orders" at bounding box center [178, 142] width 76 height 53
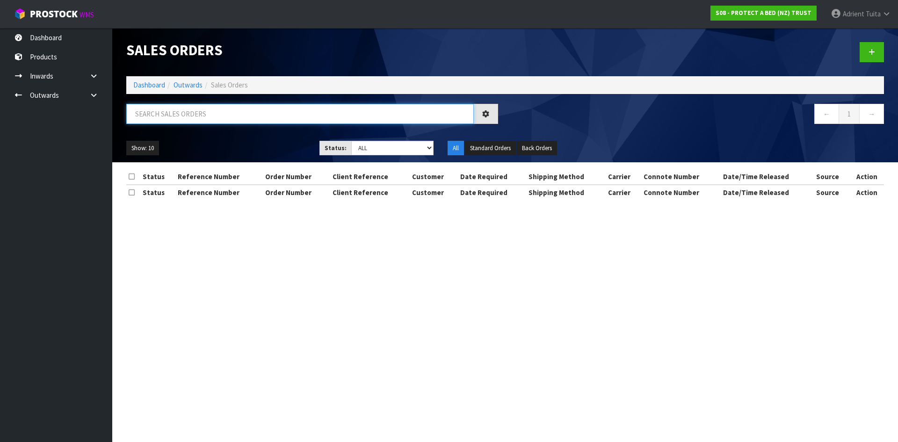
click at [161, 114] on input "text" at bounding box center [299, 114] width 347 height 20
type input "4740"
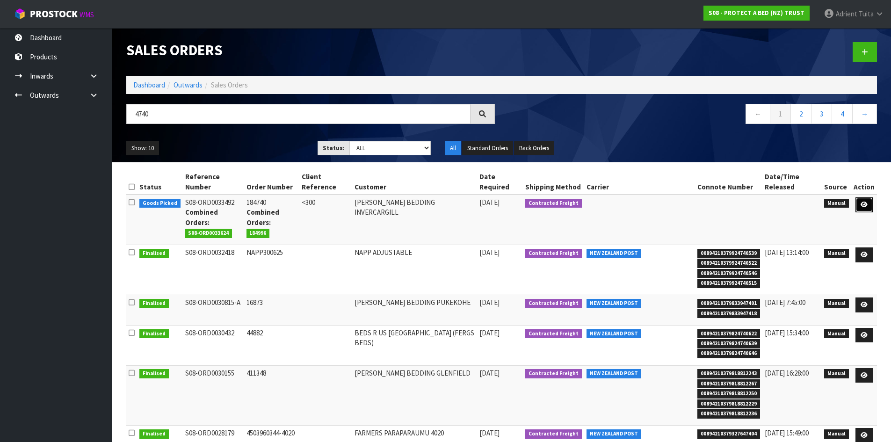
click at [869, 206] on link at bounding box center [863, 204] width 17 height 15
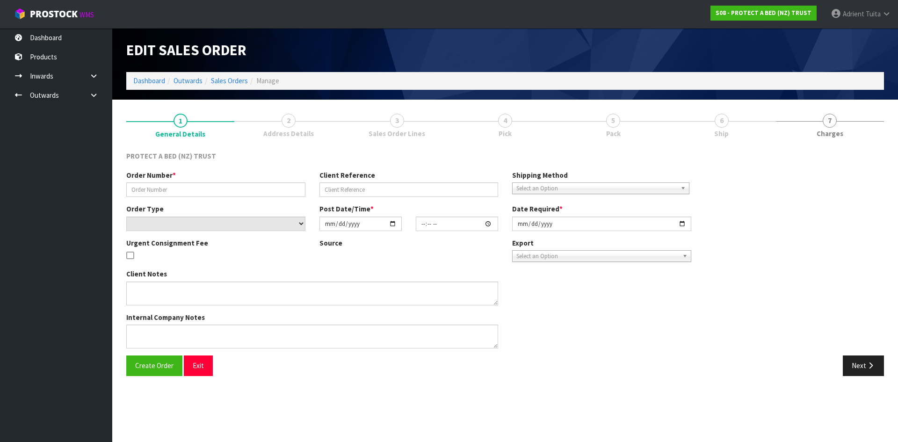
type input "184740"
type input "<300"
select select "number:0"
type input "[DATE]"
type input "08:23:00.000"
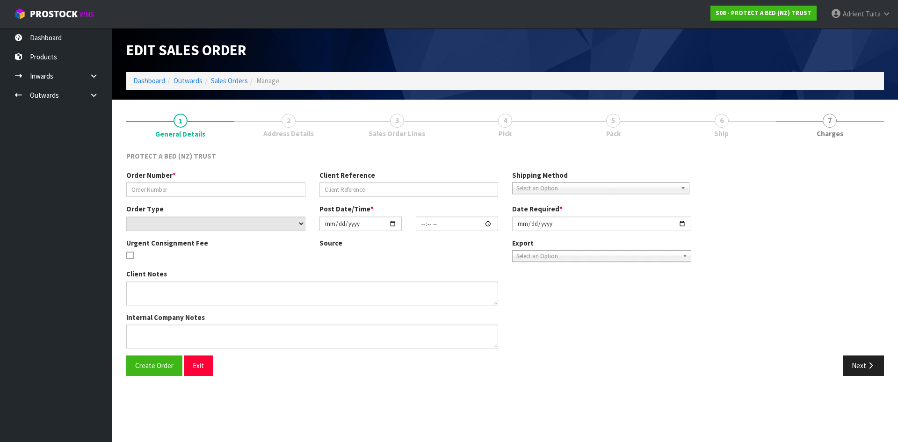
type input "[DATE]"
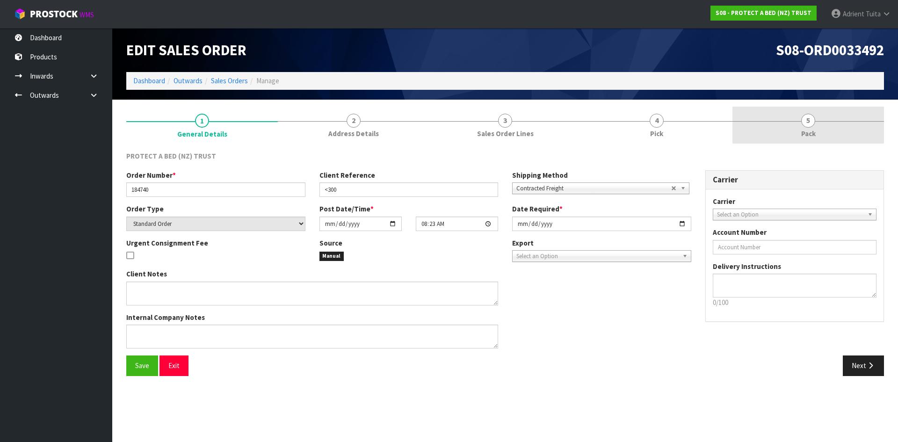
click at [804, 126] on span "5" at bounding box center [808, 121] width 14 height 14
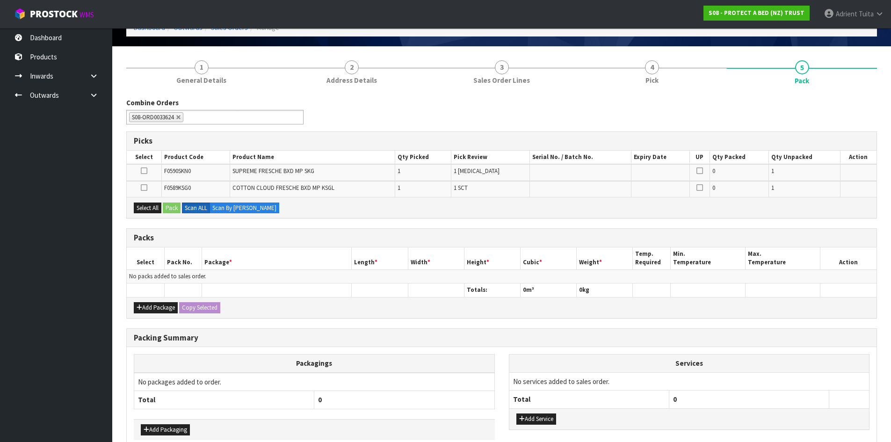
scroll to position [103, 0]
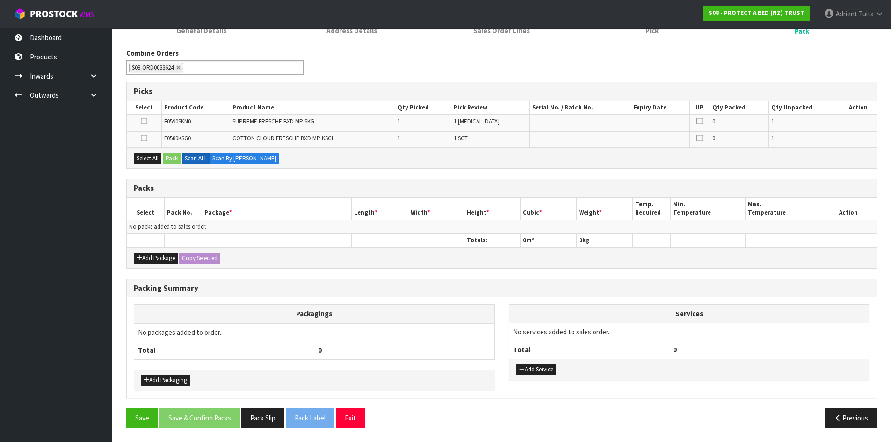
click at [156, 251] on div "Add Package Copy Selected" at bounding box center [501, 257] width 749 height 21
click at [153, 256] on button "Add Package" at bounding box center [156, 257] width 44 height 11
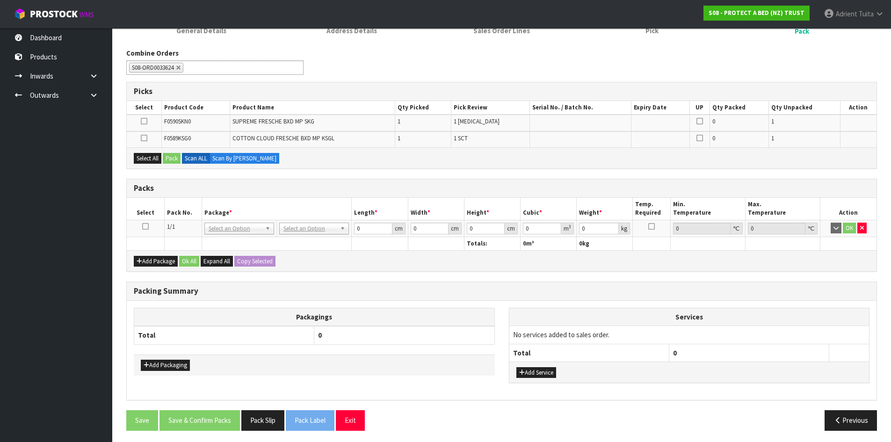
click at [143, 221] on td at bounding box center [145, 228] width 37 height 17
click at [144, 226] on icon at bounding box center [145, 226] width 7 height 0
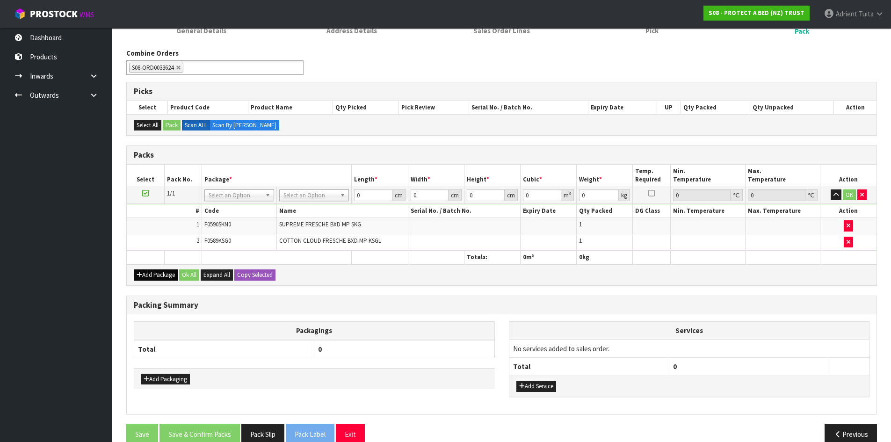
drag, startPoint x: 144, startPoint y: 282, endPoint x: 143, endPoint y: 277, distance: 5.9
click at [144, 282] on div "Add Package Ok All Expand All Copy Selected" at bounding box center [501, 274] width 749 height 21
click at [143, 271] on button "Add Package" at bounding box center [156, 274] width 44 height 11
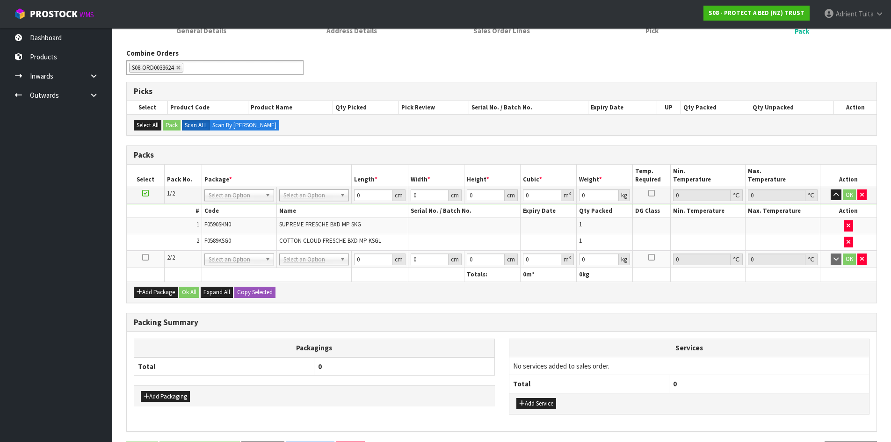
click at [142, 261] on link at bounding box center [145, 257] width 7 height 8
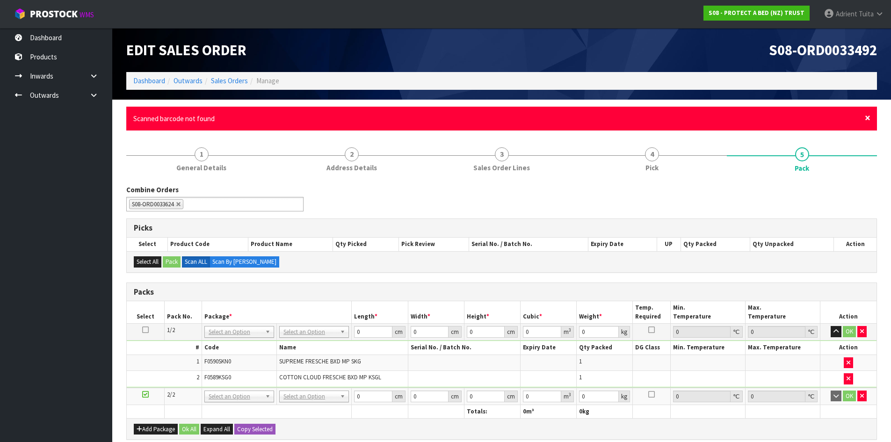
click at [868, 113] on span "×" at bounding box center [867, 117] width 6 height 13
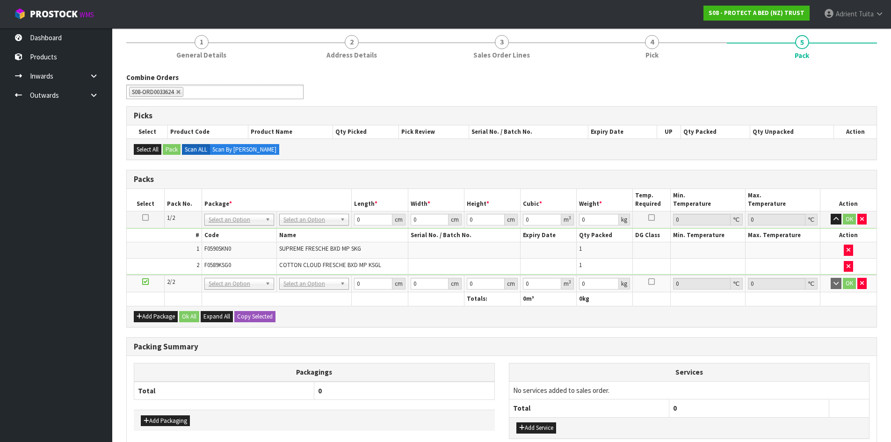
scroll to position [137, 0]
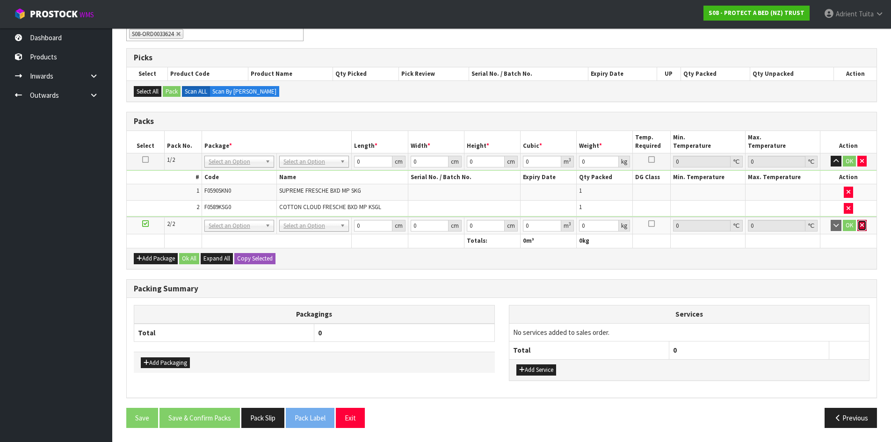
click at [863, 228] on icon "button" at bounding box center [862, 225] width 4 height 6
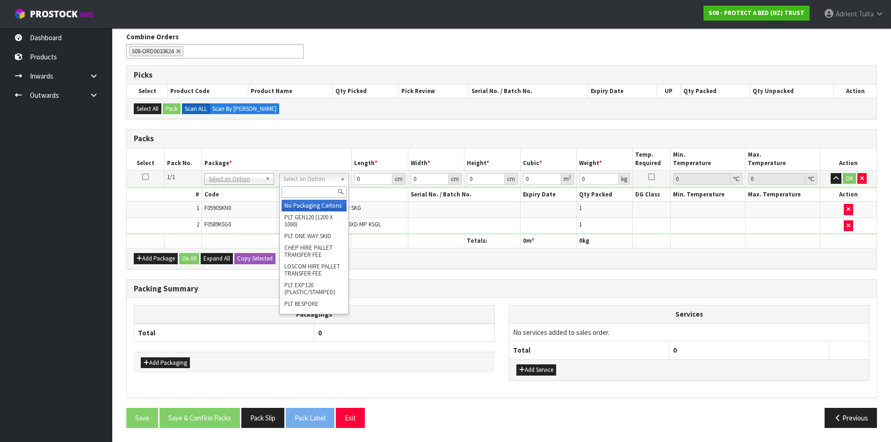
drag, startPoint x: 290, startPoint y: 180, endPoint x: 293, endPoint y: 187, distance: 7.6
click at [294, 188] on input "text" at bounding box center [313, 192] width 65 height 12
type input "oc"
type input "2.7"
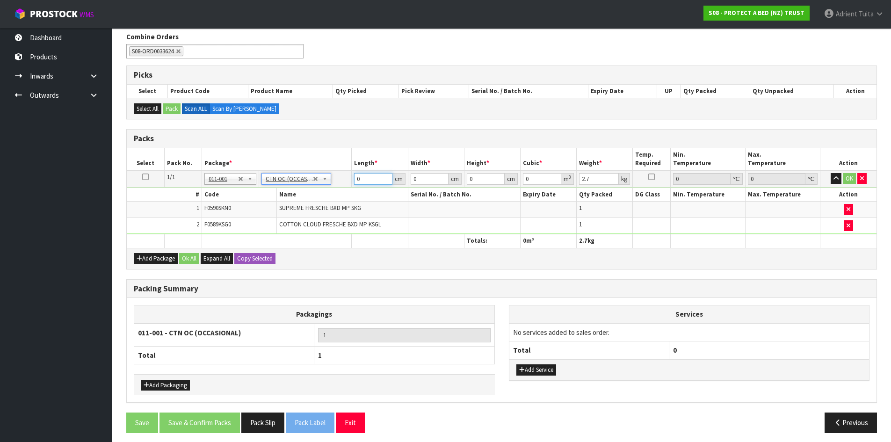
click at [367, 177] on input "0" at bounding box center [373, 179] width 38 height 12
type input "59"
type input "41"
type input "4"
type input "0.009676"
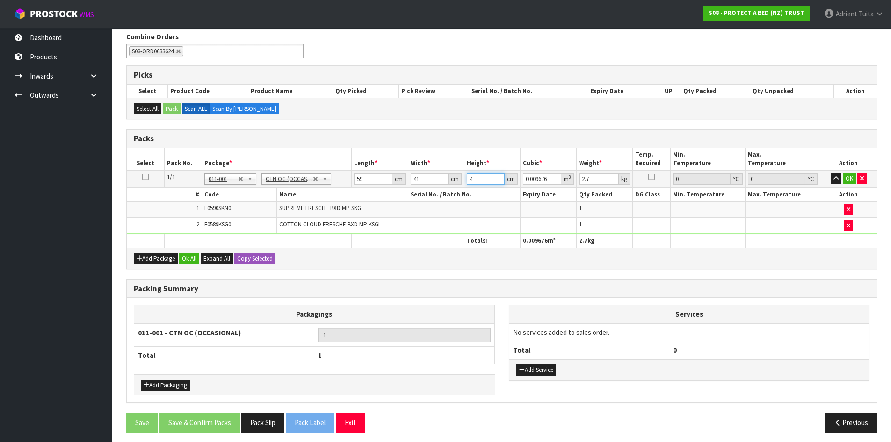
type input "41"
type input "0.099179"
type input "41"
type input "9"
click at [844, 176] on button "OK" at bounding box center [848, 178] width 13 height 11
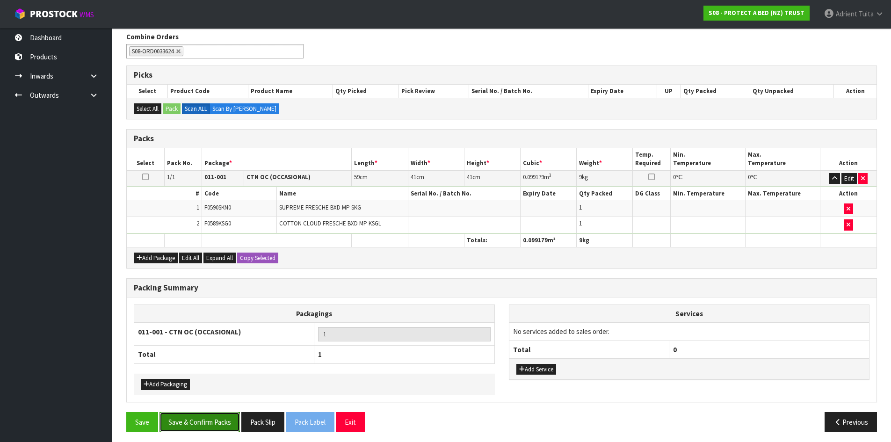
click at [222, 424] on button "Save & Confirm Packs" at bounding box center [199, 422] width 80 height 20
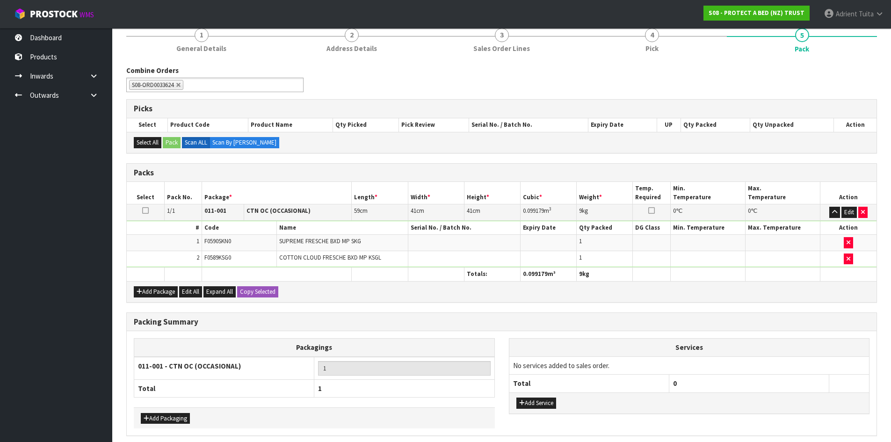
scroll to position [0, 0]
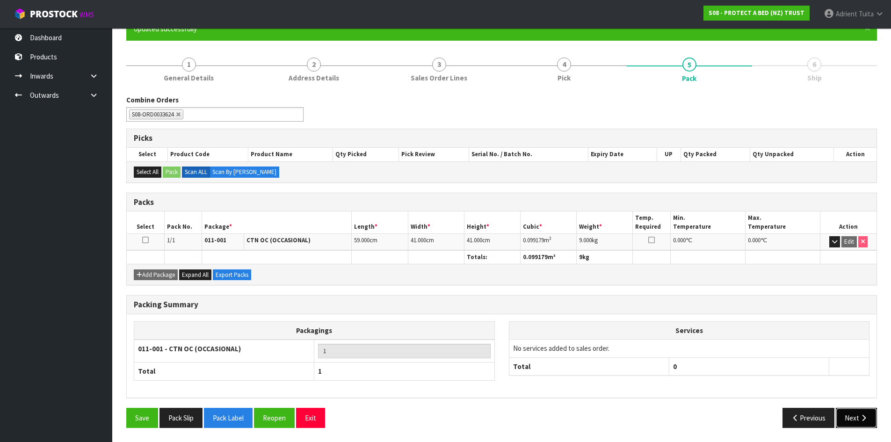
click at [850, 411] on button "Next" at bounding box center [855, 418] width 41 height 20
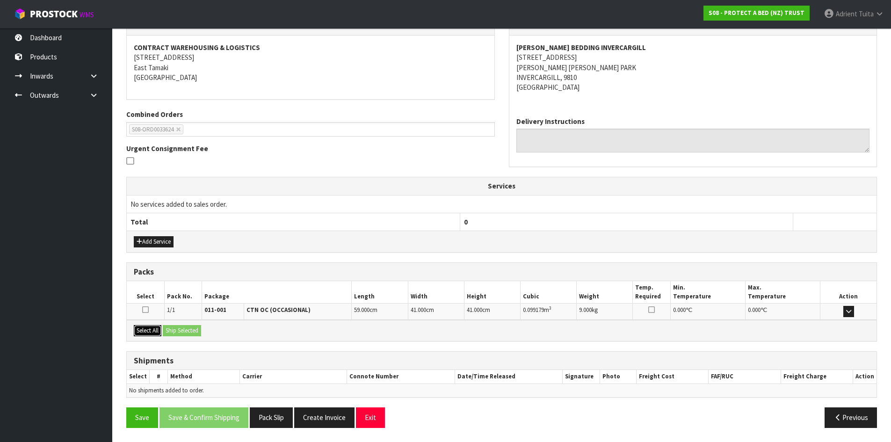
drag, startPoint x: 147, startPoint y: 333, endPoint x: 159, endPoint y: 332, distance: 12.2
click at [149, 333] on button "Select All" at bounding box center [148, 330] width 28 height 11
click at [182, 327] on button "Ship Selected" at bounding box center [182, 330] width 38 height 11
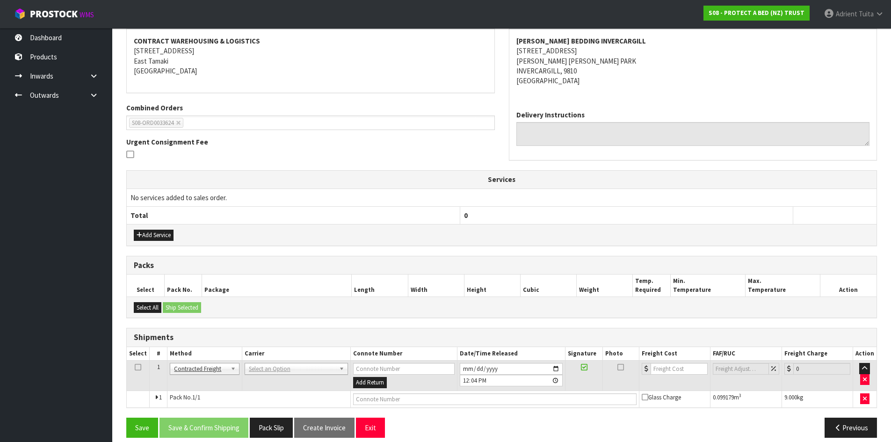
scroll to position [185, 0]
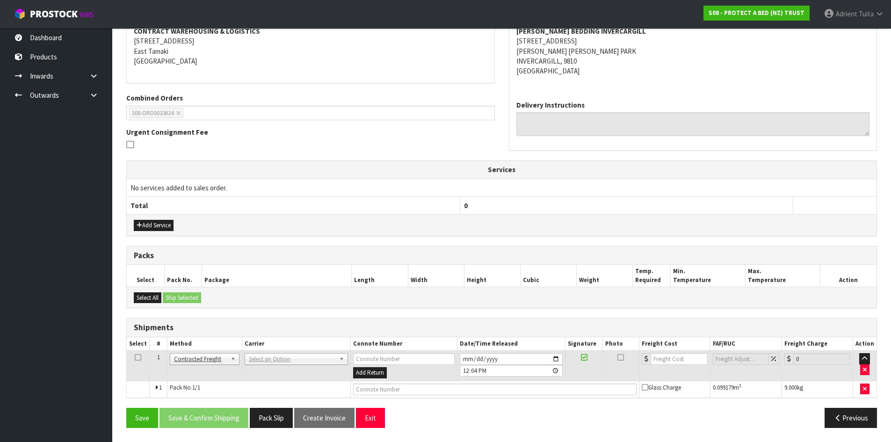
drag, startPoint x: 254, startPoint y: 360, endPoint x: 254, endPoint y: 366, distance: 6.1
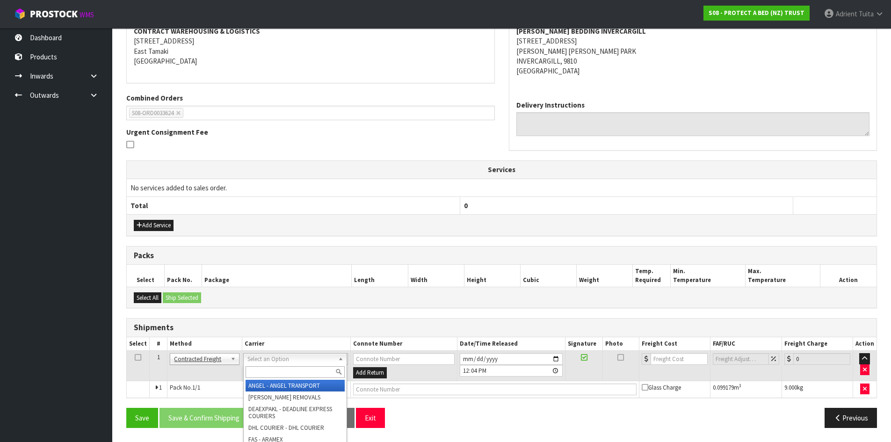
click at [254, 366] on input "text" at bounding box center [294, 372] width 99 height 12
type input "nzp"
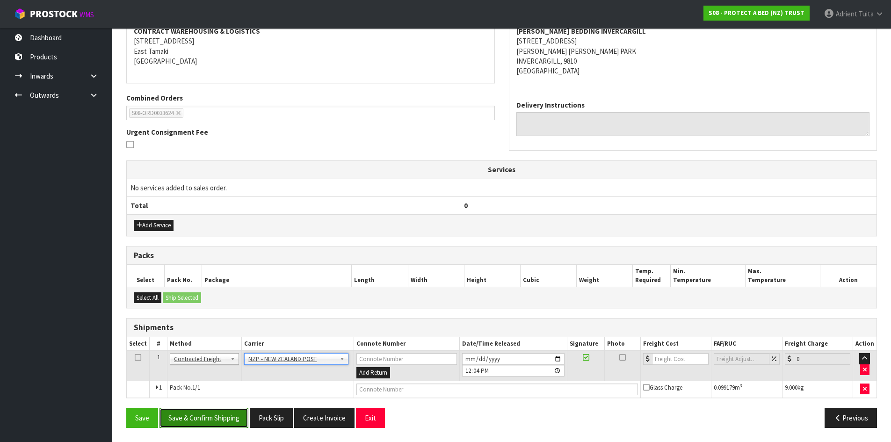
click at [214, 416] on button "Save & Confirm Shipping" at bounding box center [203, 418] width 89 height 20
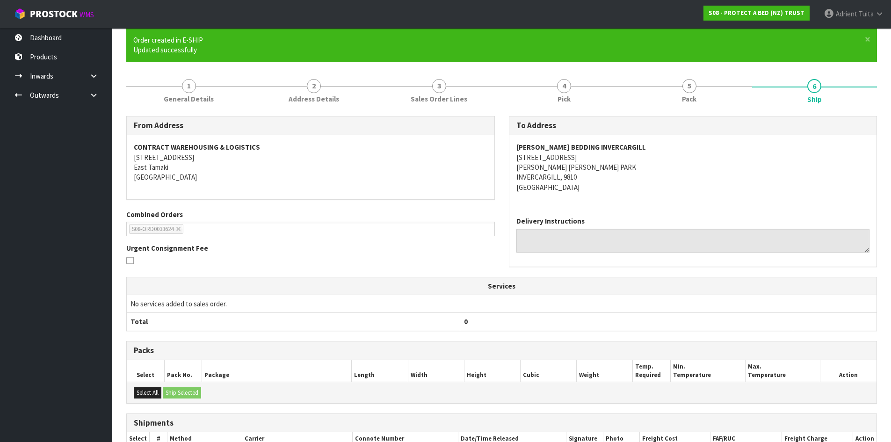
scroll to position [172, 0]
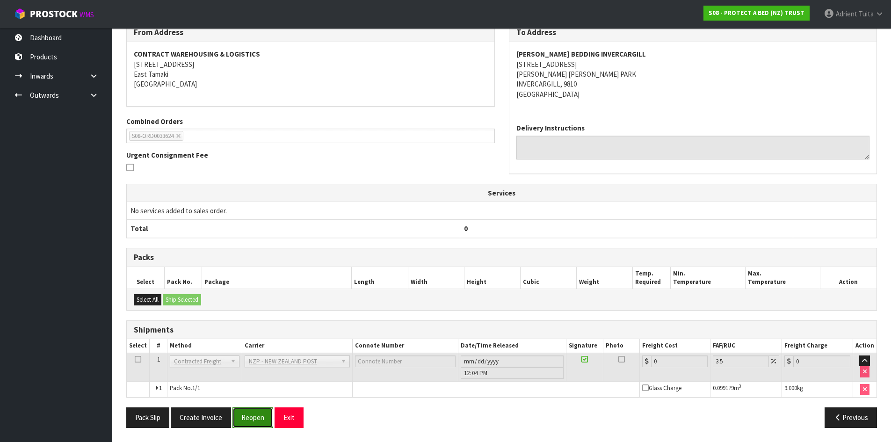
click at [246, 418] on button "Reopen" at bounding box center [252, 417] width 41 height 20
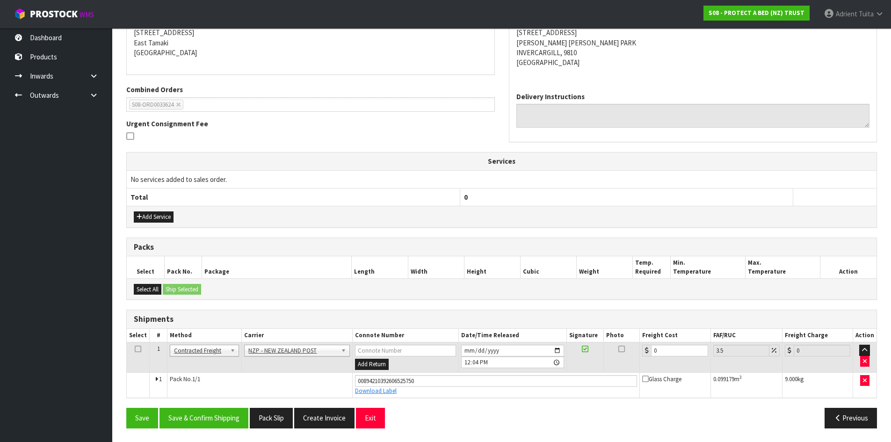
scroll to position [194, 0]
drag, startPoint x: 677, startPoint y: 344, endPoint x: 676, endPoint y: 349, distance: 5.2
click at [676, 349] on td "0" at bounding box center [675, 357] width 71 height 30
click at [671, 353] on input "0" at bounding box center [679, 350] width 57 height 12
type input "2"
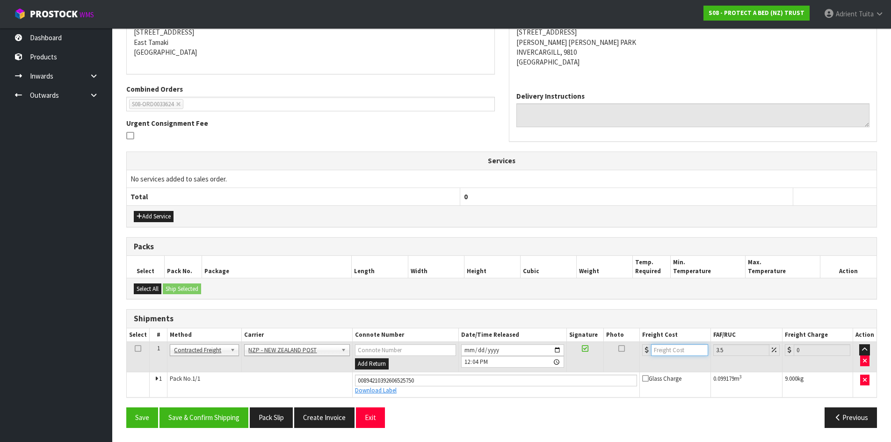
type input "2.07"
type input "28"
type input "28.98"
type input "28.2"
type input "29.19"
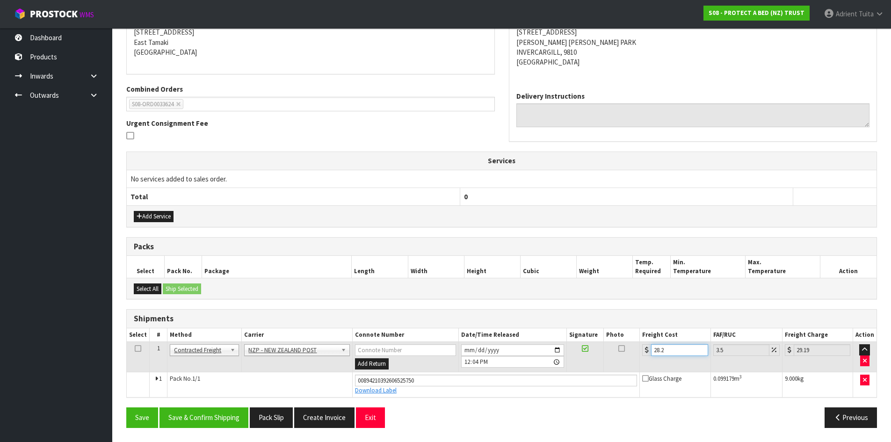
type input "28.28"
type input "29.27"
type input "28.28"
click at [230, 418] on button "Save & Confirm Shipping" at bounding box center [203, 417] width 89 height 20
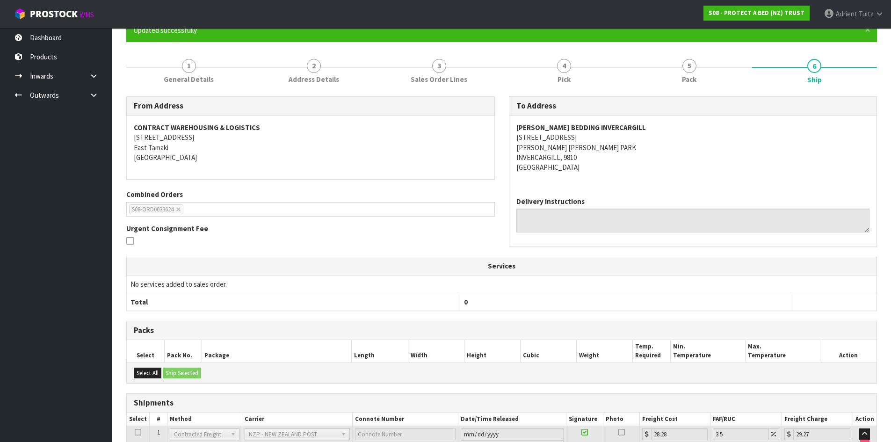
scroll to position [0, 0]
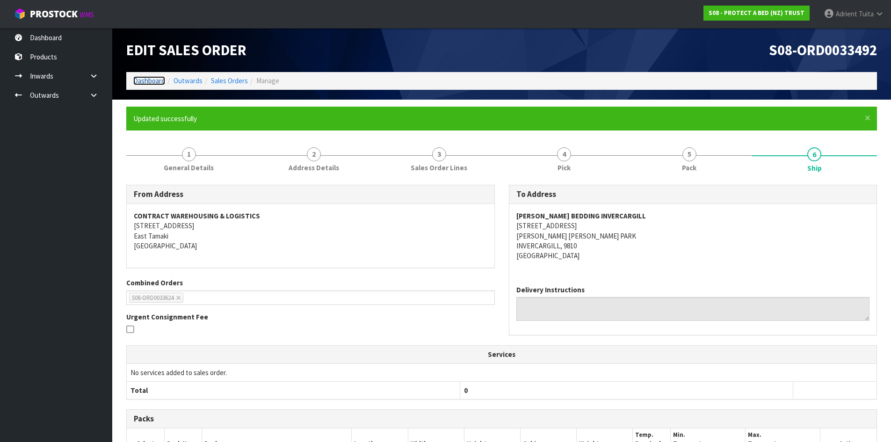
click at [153, 84] on link "Dashboard" at bounding box center [149, 80] width 32 height 9
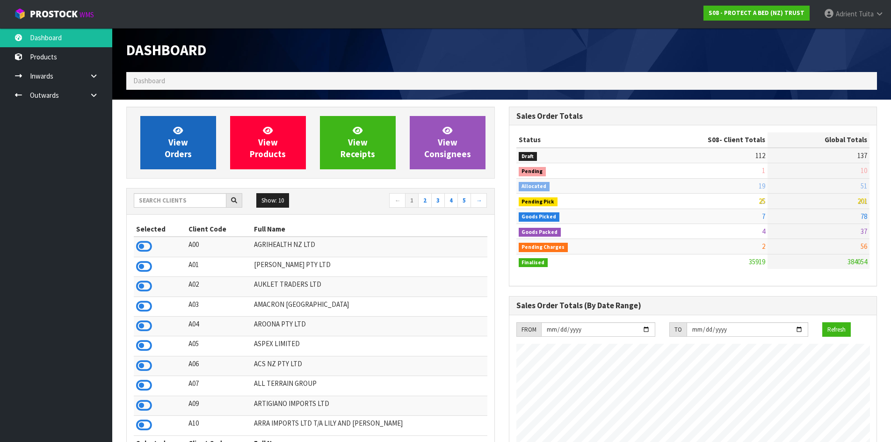
scroll to position [708, 382]
click at [169, 144] on span "View Orders" at bounding box center [178, 142] width 27 height 35
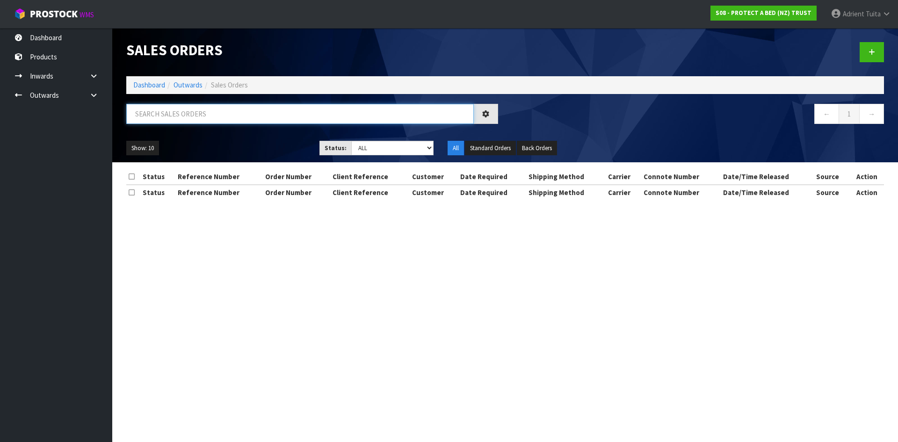
click at [188, 114] on input "text" at bounding box center [299, 114] width 347 height 20
type input "2185"
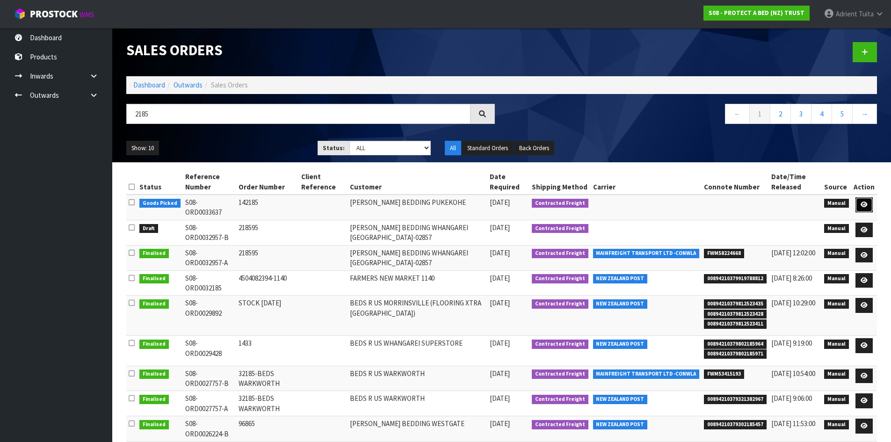
click at [865, 204] on icon at bounding box center [863, 205] width 7 height 6
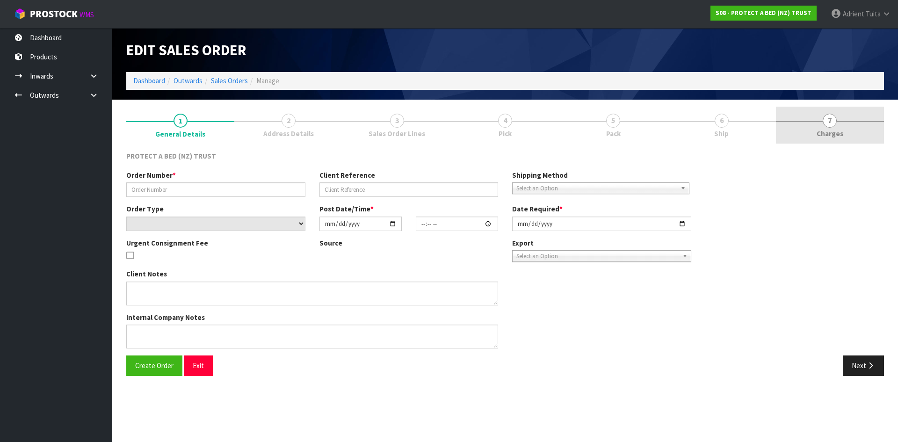
type input "142185"
select select "number:0"
type input "[DATE]"
type input "09:33:00.000"
type input "[DATE]"
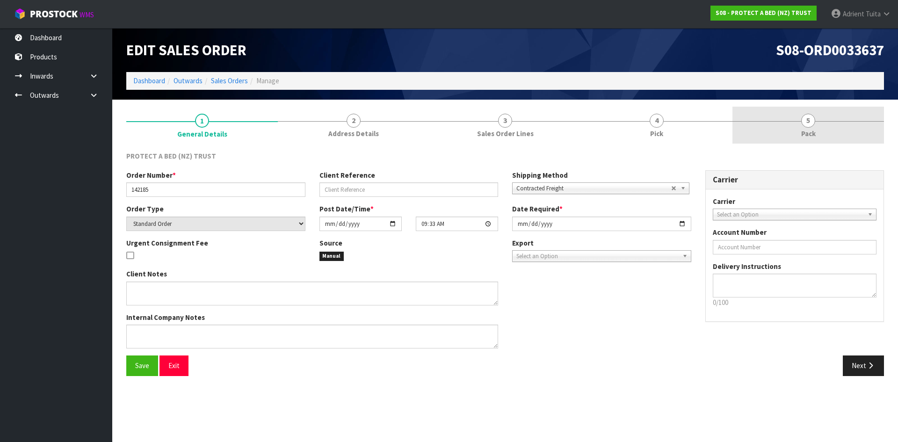
click at [835, 125] on link "5 Pack" at bounding box center [807, 125] width 151 height 37
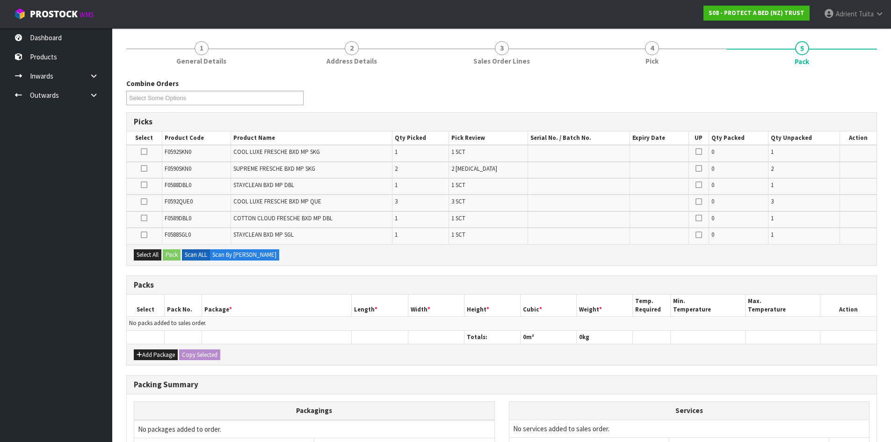
scroll to position [169, 0]
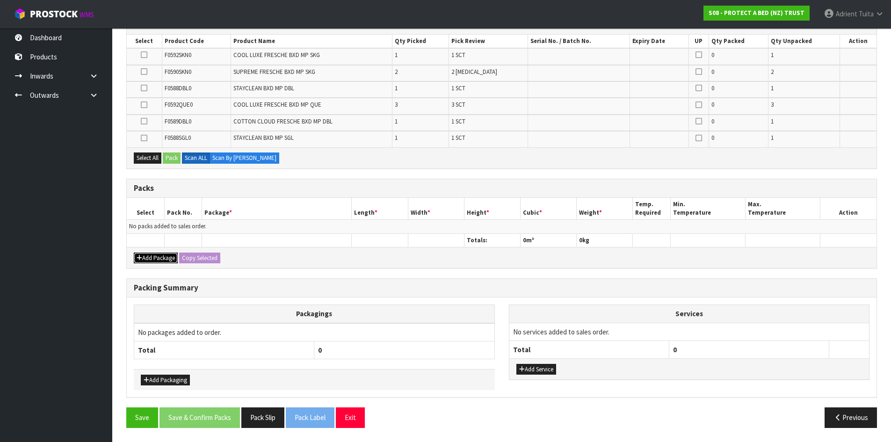
click at [161, 256] on button "Add Package" at bounding box center [156, 257] width 44 height 11
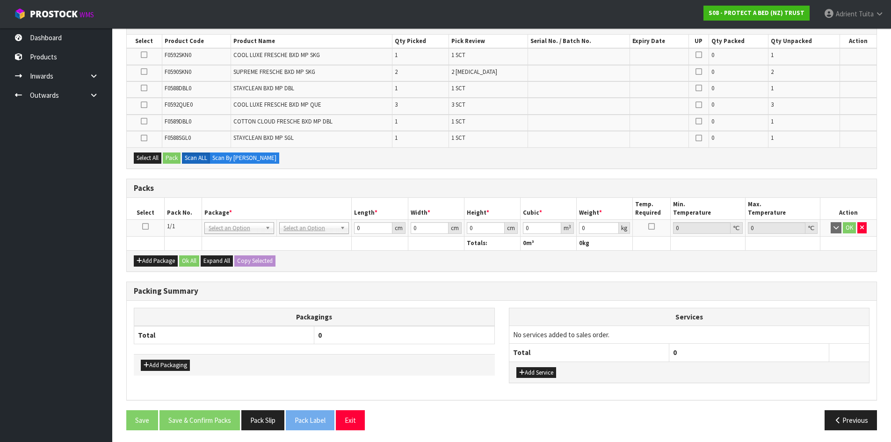
click at [146, 227] on icon at bounding box center [145, 226] width 7 height 0
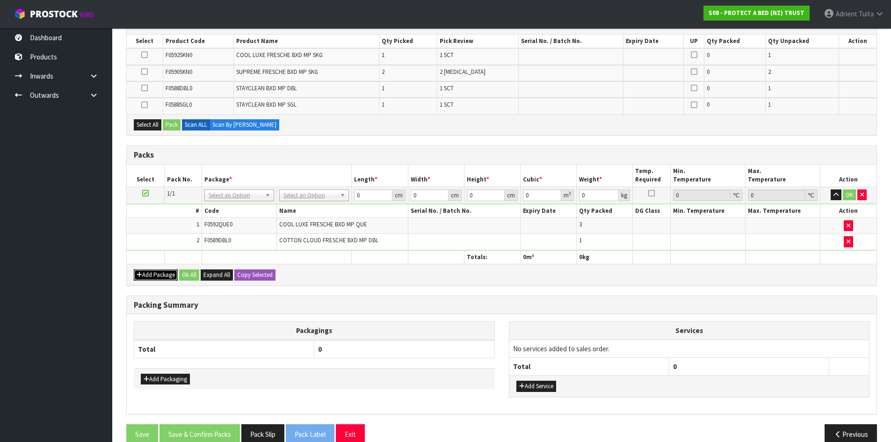
click at [169, 271] on button "Add Package" at bounding box center [156, 274] width 44 height 11
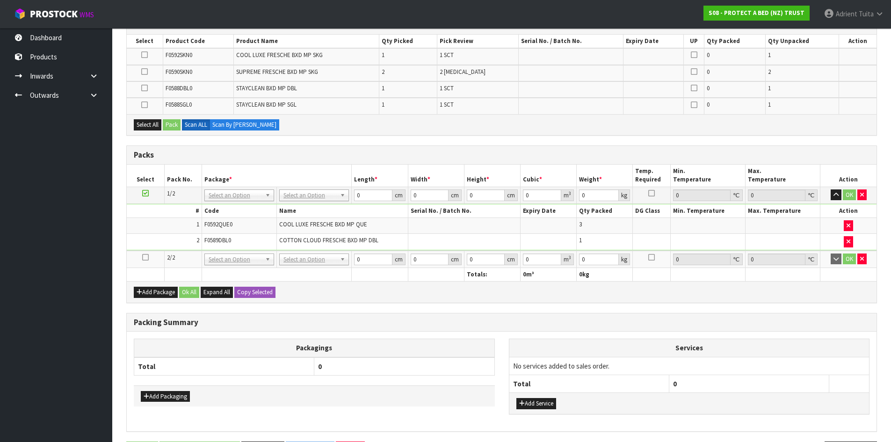
click at [145, 257] on icon at bounding box center [145, 257] width 7 height 0
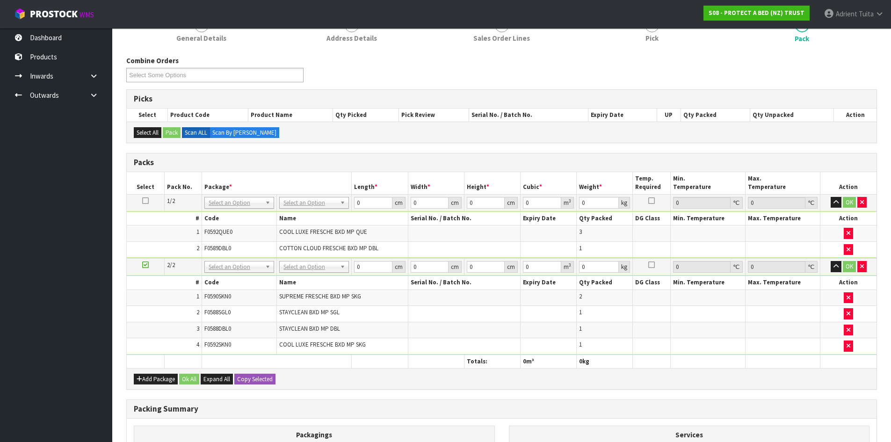
scroll to position [216, 0]
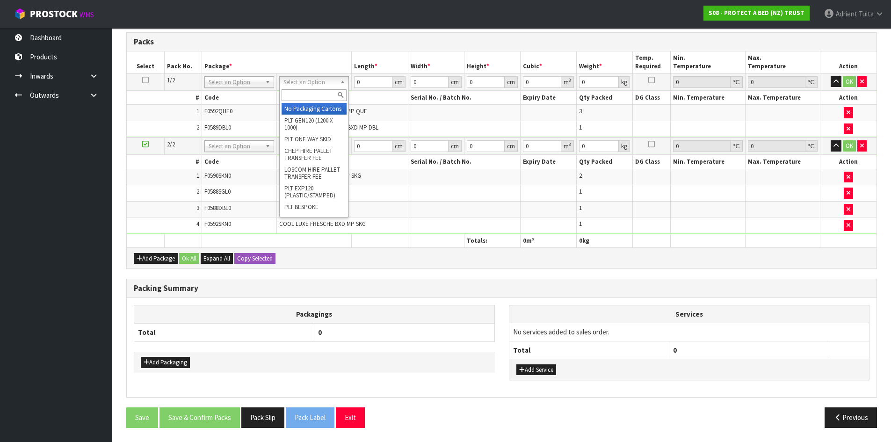
drag, startPoint x: 321, startPoint y: 83, endPoint x: 321, endPoint y: 94, distance: 10.3
click at [321, 94] on input "text" at bounding box center [313, 95] width 65 height 12
type input "oc"
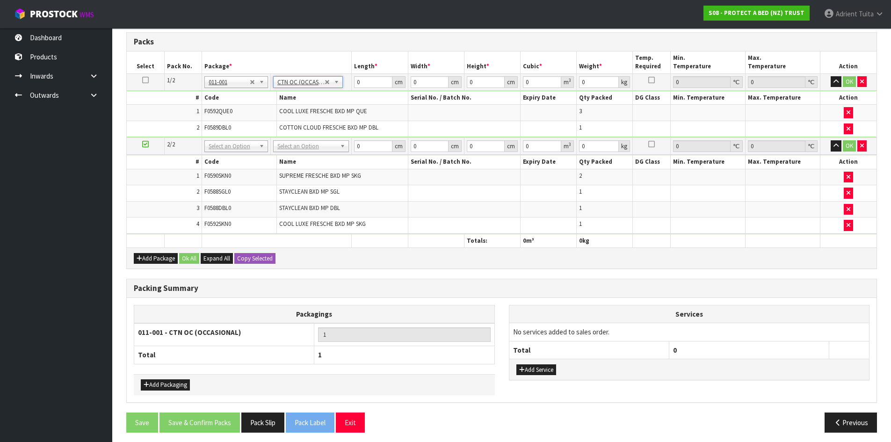
type input "6.4"
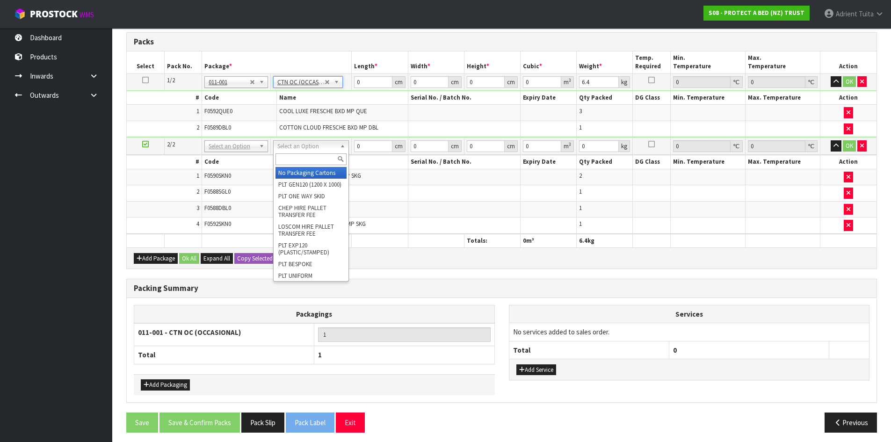
click at [301, 162] on input "text" at bounding box center [310, 159] width 71 height 12
type input "oc"
type input "2"
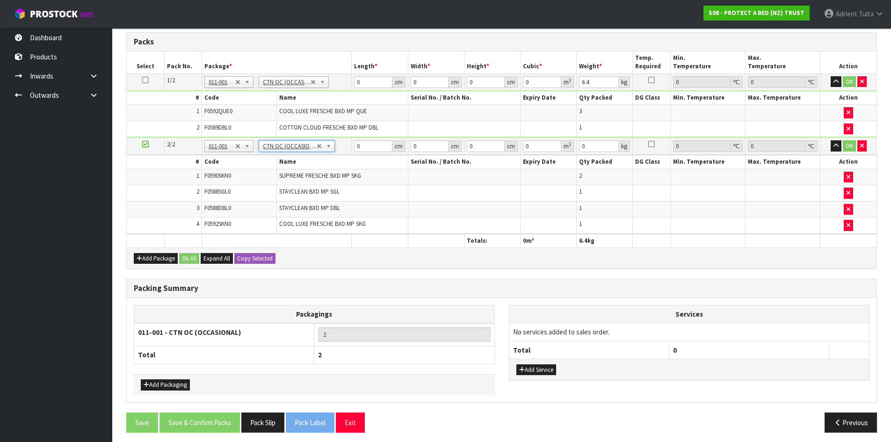
type input "6.5"
drag, startPoint x: 377, startPoint y: 81, endPoint x: 398, endPoint y: 79, distance: 21.2
click at [377, 80] on input "0" at bounding box center [373, 82] width 38 height 12
type input "58"
type input "41"
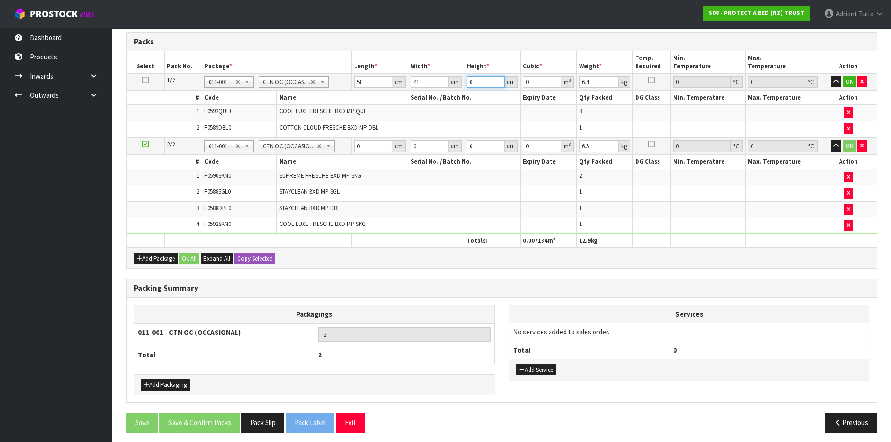
type input "3"
type input "0.007134"
type input "31"
type input "0.073718"
type input "31"
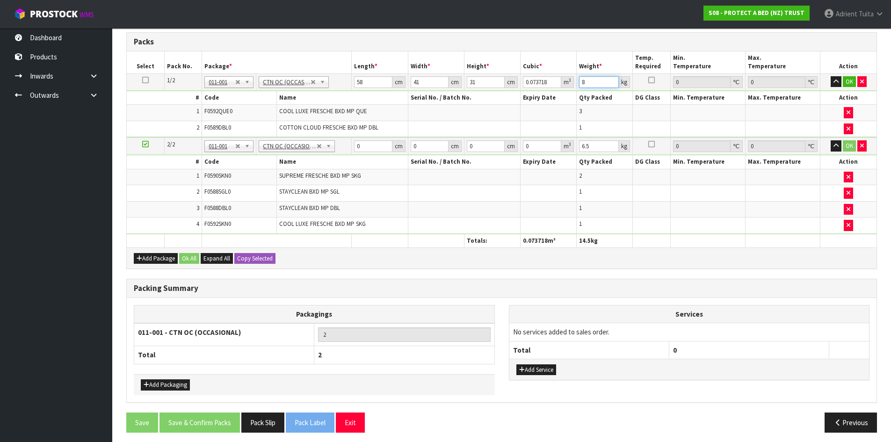
type input "8"
click at [372, 141] on input "0" at bounding box center [373, 146] width 38 height 12
type input "60"
type input "42"
type input "3"
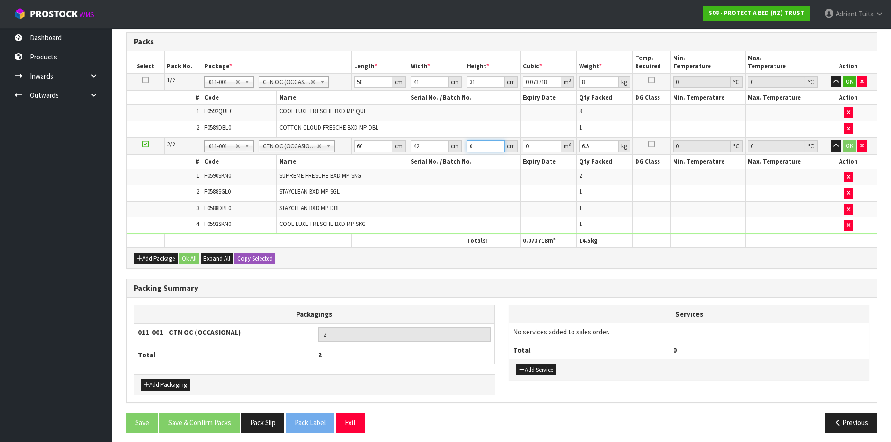
type input "0.00756"
type input "33"
type input "0.08316"
type input "33"
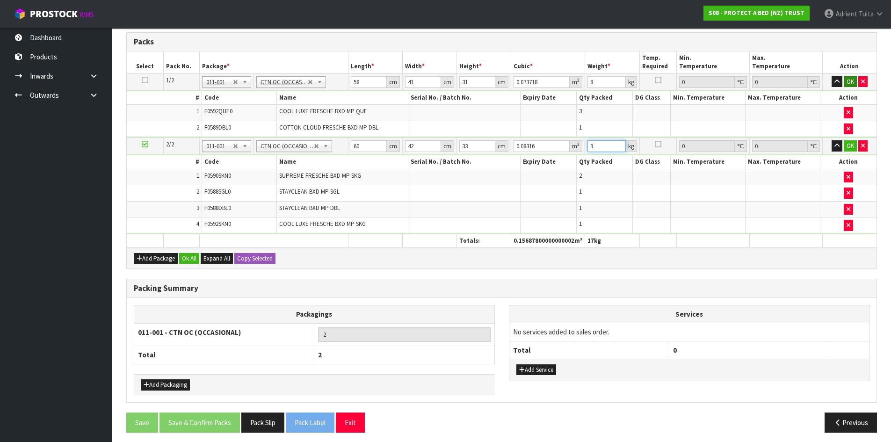
type input "9"
drag, startPoint x: 849, startPoint y: 86, endPoint x: 849, endPoint y: 112, distance: 25.7
click at [850, 86] on button "OK" at bounding box center [849, 81] width 13 height 11
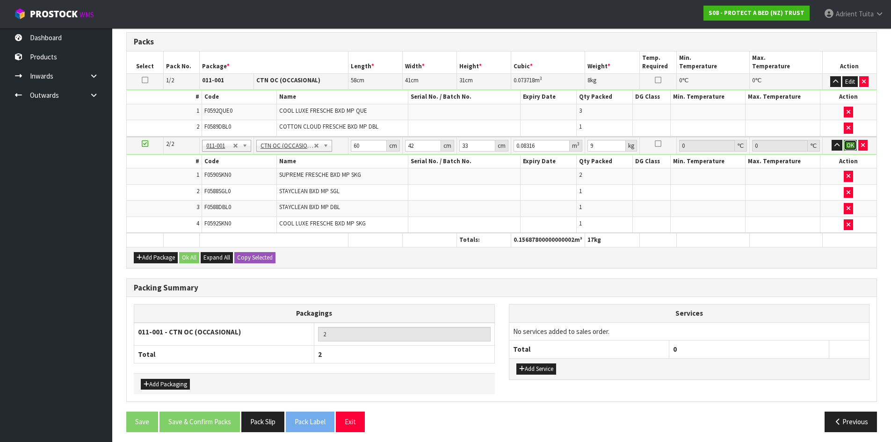
click at [850, 144] on button "OK" at bounding box center [849, 145] width 13 height 11
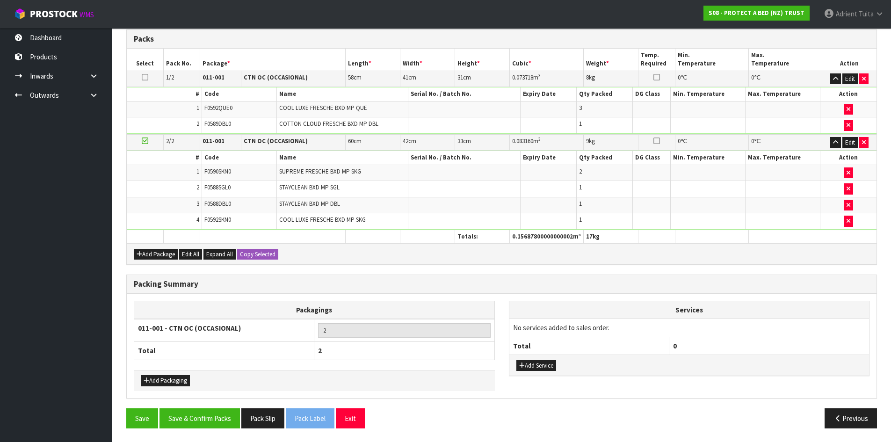
scroll to position [219, 0]
click at [209, 421] on button "Save & Confirm Packs" at bounding box center [199, 418] width 80 height 20
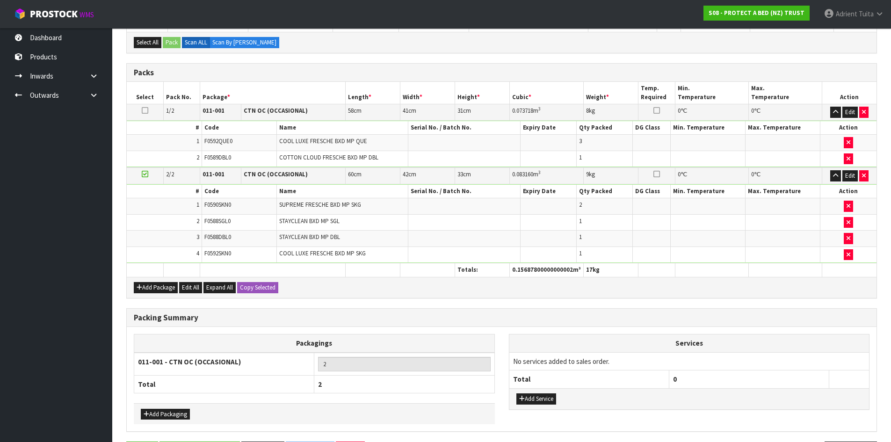
scroll to position [0, 0]
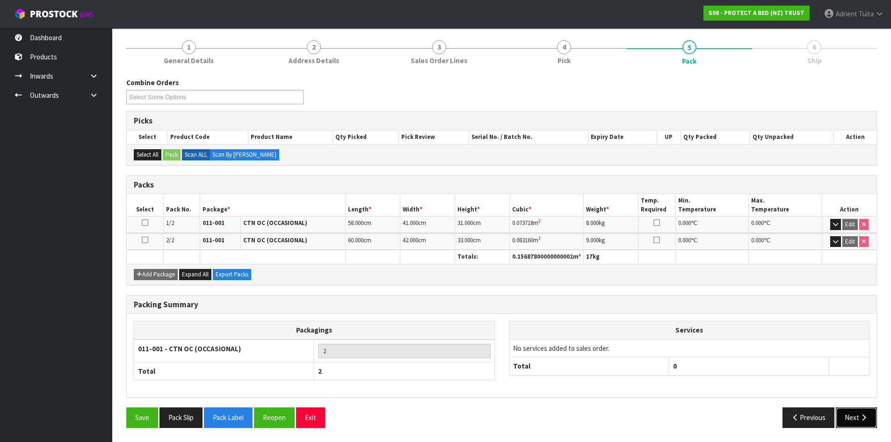
click at [853, 416] on button "Next" at bounding box center [855, 417] width 41 height 20
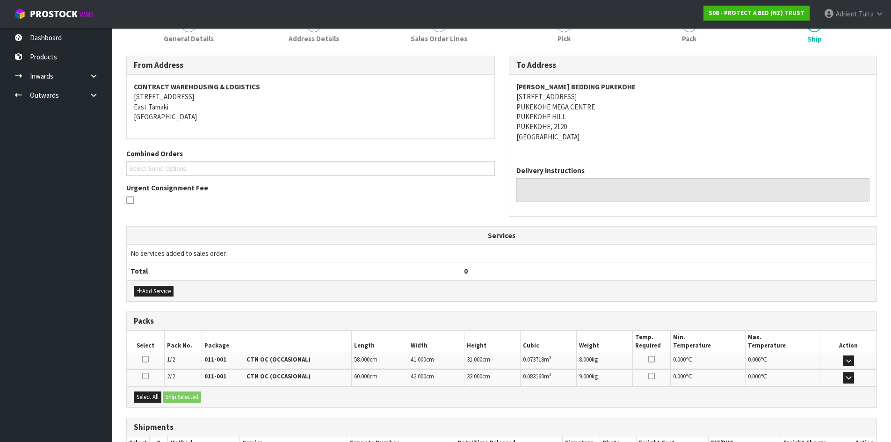
scroll to position [195, 0]
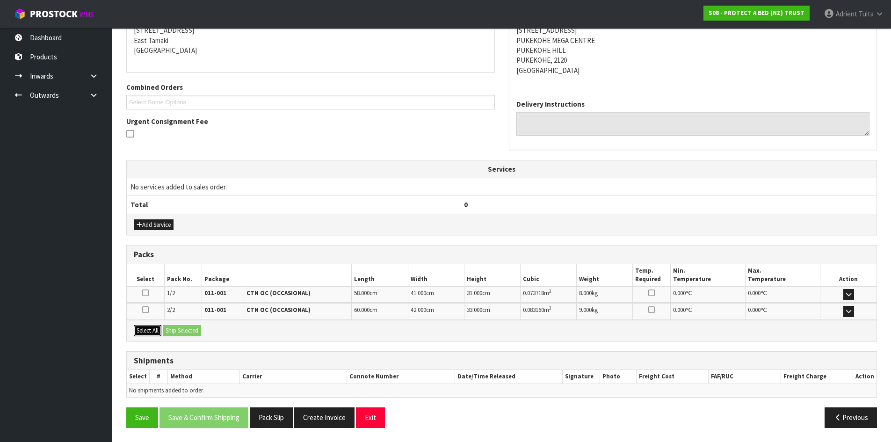
click at [147, 328] on button "Select All" at bounding box center [148, 330] width 28 height 11
click at [178, 330] on button "Ship Selected" at bounding box center [182, 330] width 38 height 11
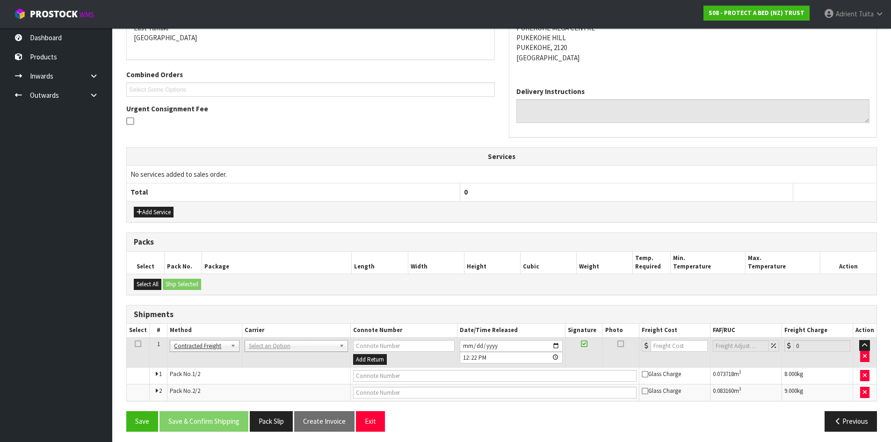
scroll to position [212, 0]
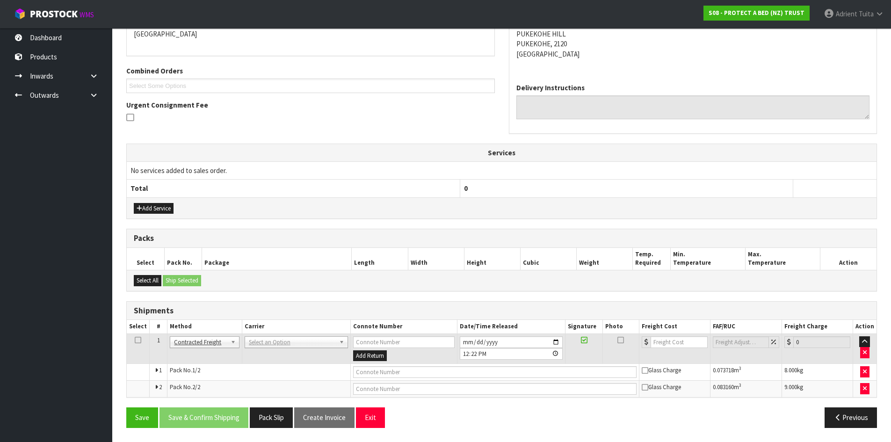
drag, startPoint x: 261, startPoint y: 339, endPoint x: 261, endPoint y: 352, distance: 12.2
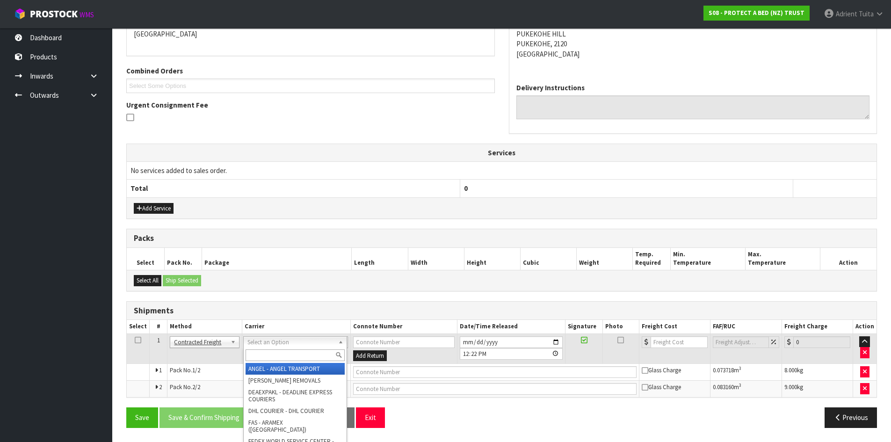
click at [261, 352] on input "text" at bounding box center [294, 355] width 99 height 12
type input "nzp"
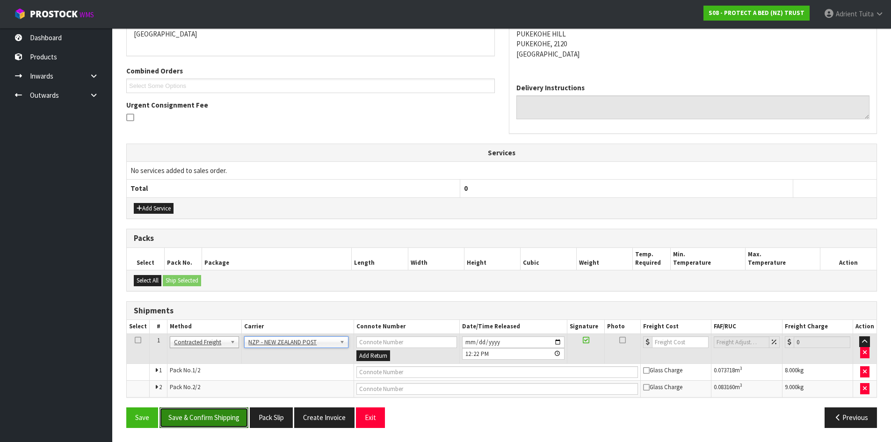
drag, startPoint x: 218, startPoint y: 414, endPoint x: 334, endPoint y: 372, distance: 123.6
click at [216, 414] on button "Save & Confirm Shipping" at bounding box center [203, 417] width 89 height 20
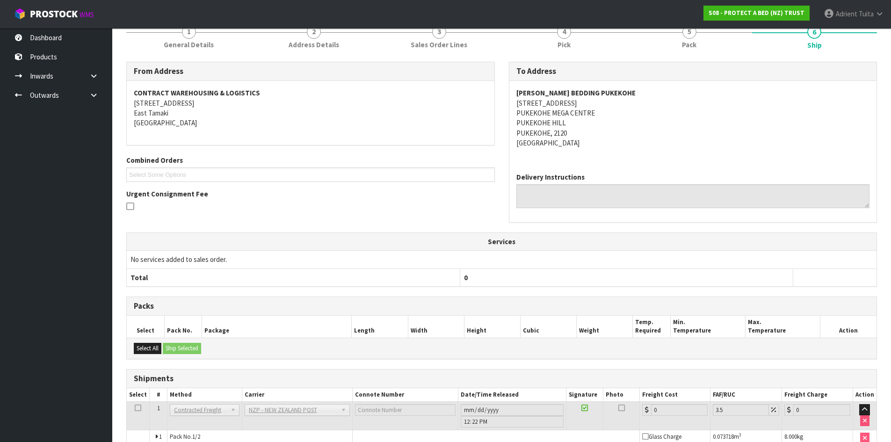
scroll to position [198, 0]
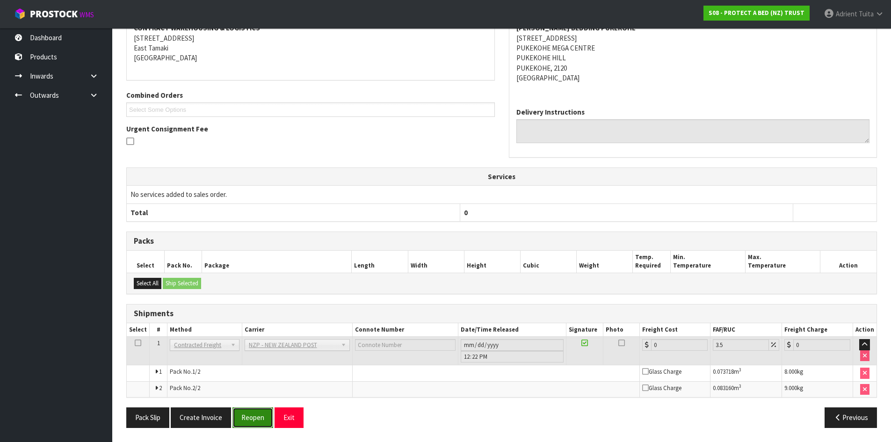
click at [260, 410] on button "Reopen" at bounding box center [252, 417] width 41 height 20
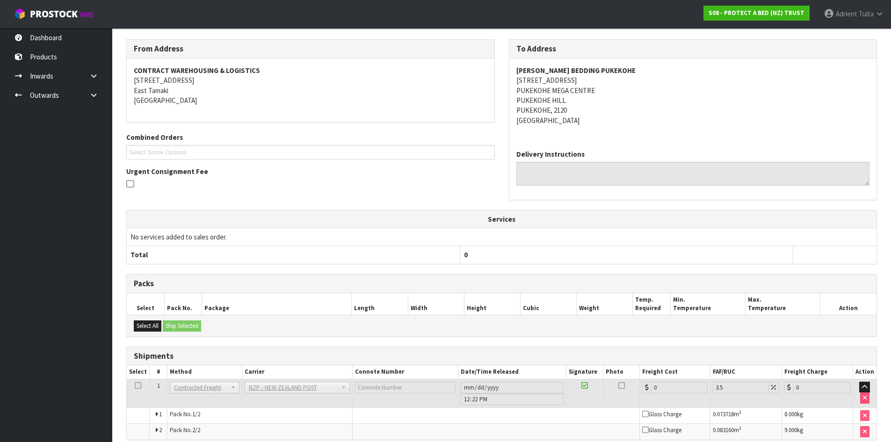
scroll to position [187, 0]
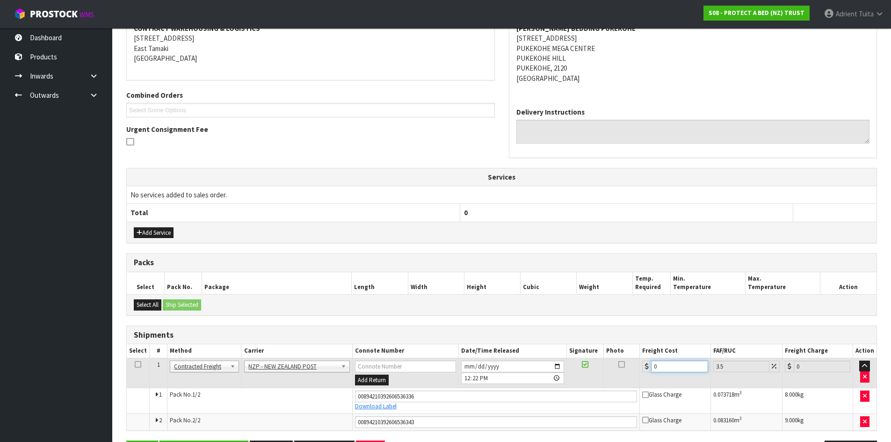
click at [658, 367] on input "0" at bounding box center [679, 366] width 57 height 12
type input "8"
type input "8.28"
type input "8.6"
type input "8.9"
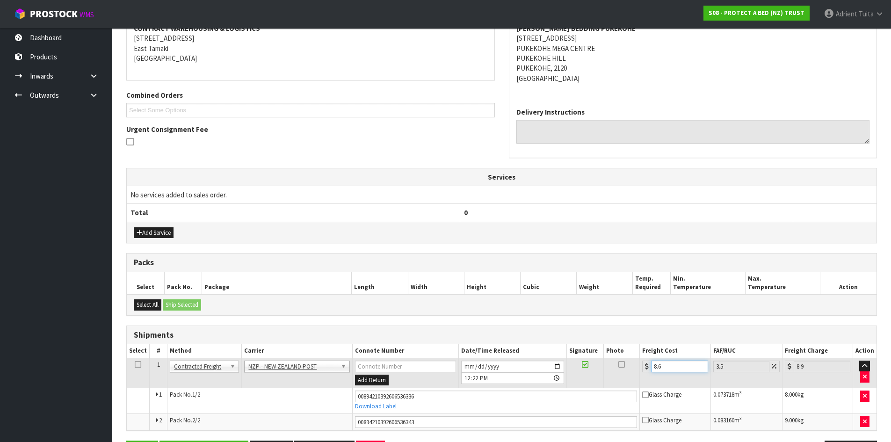
type input "8.66"
type input "8.96"
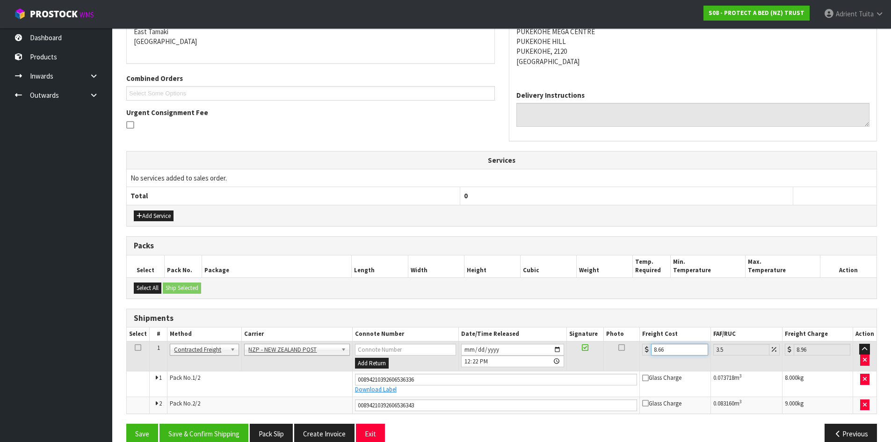
scroll to position [220, 0]
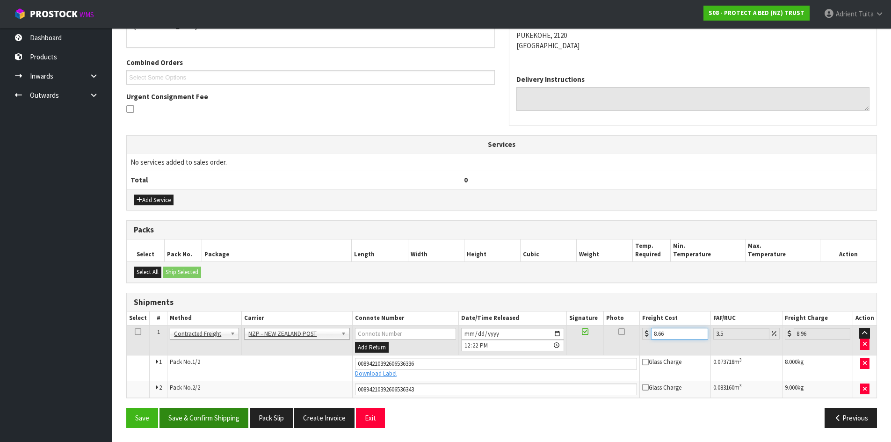
type input "8.66"
drag, startPoint x: 227, startPoint y: 414, endPoint x: 216, endPoint y: 402, distance: 16.2
click at [221, 408] on button "Save & Confirm Shipping" at bounding box center [203, 418] width 89 height 20
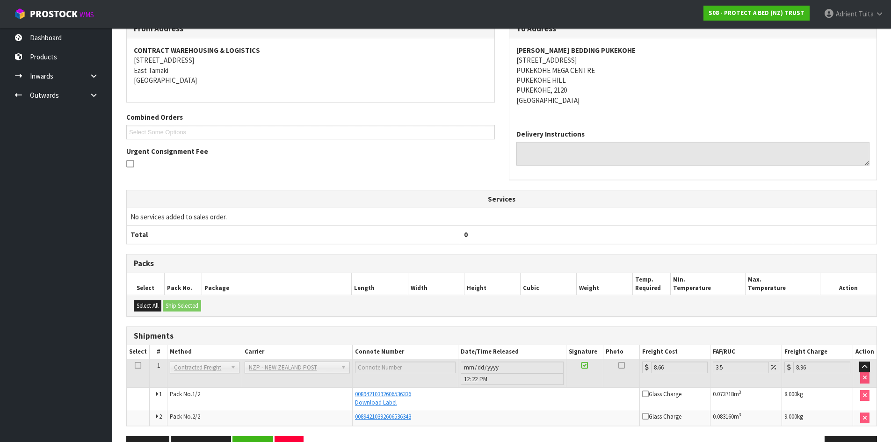
scroll to position [194, 0]
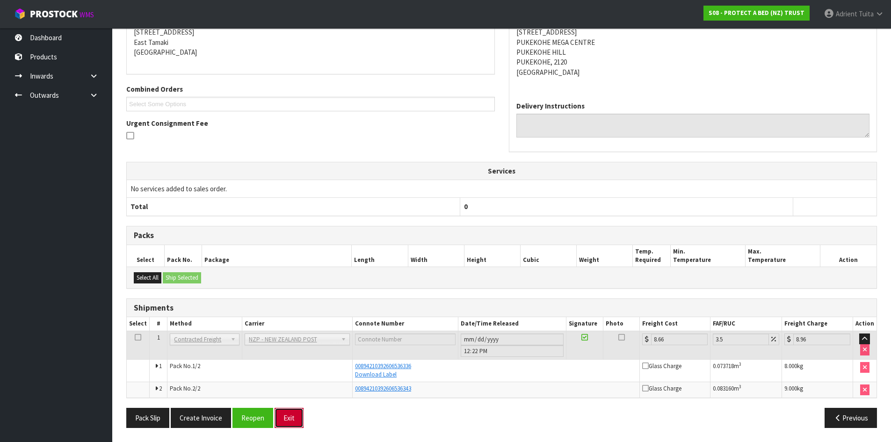
click at [293, 420] on button "Exit" at bounding box center [288, 418] width 29 height 20
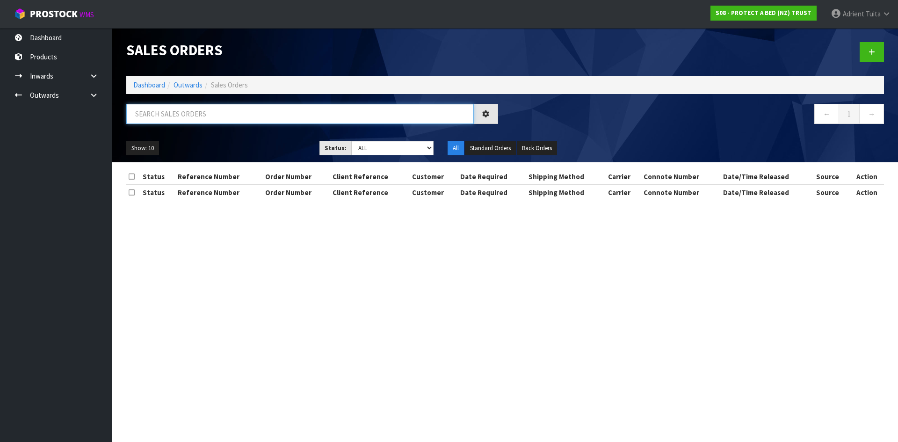
click at [199, 110] on input "text" at bounding box center [299, 114] width 347 height 20
type input "4732"
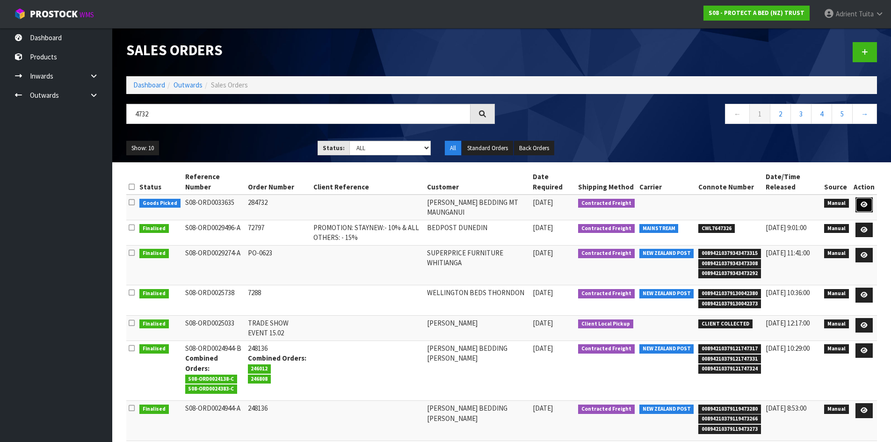
click at [871, 205] on link at bounding box center [863, 204] width 17 height 15
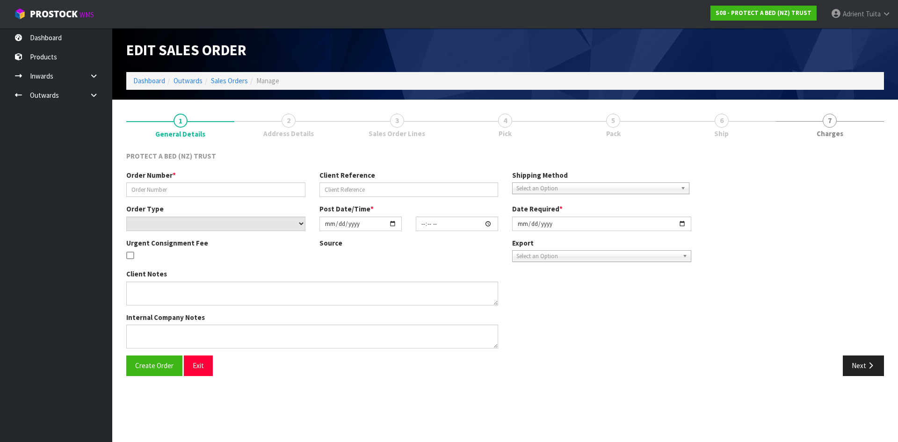
type input "284732"
select select "number:0"
type input "[DATE]"
type input "09:31:00.000"
type input "[DATE]"
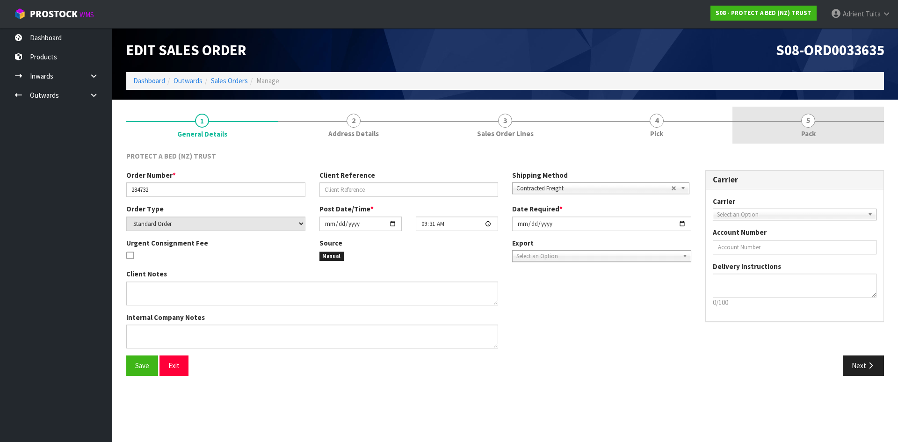
click at [831, 141] on link "5 Pack" at bounding box center [807, 125] width 151 height 37
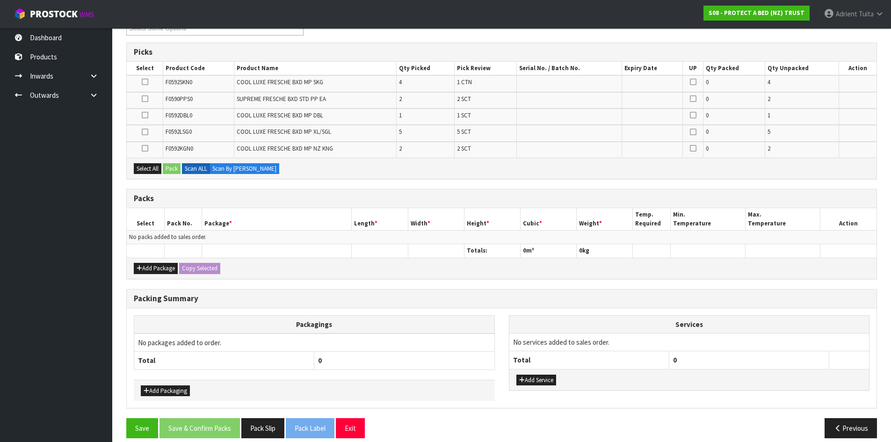
scroll to position [152, 0]
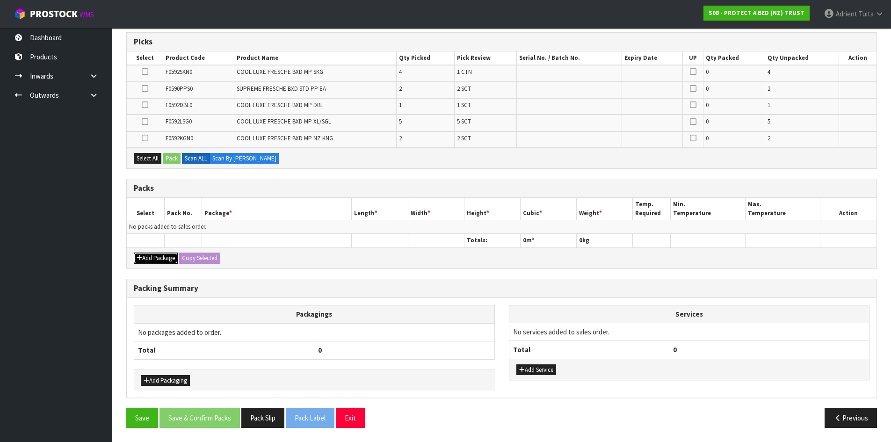
click at [144, 258] on button "Add Package" at bounding box center [156, 257] width 44 height 11
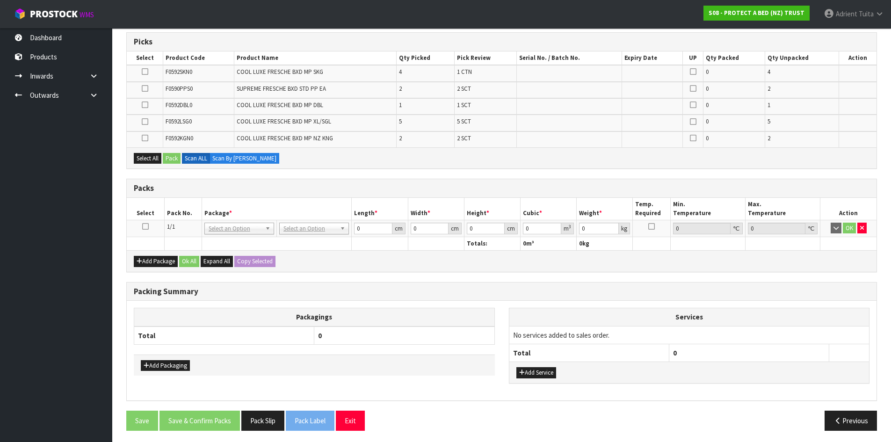
click at [145, 227] on icon at bounding box center [145, 226] width 7 height 0
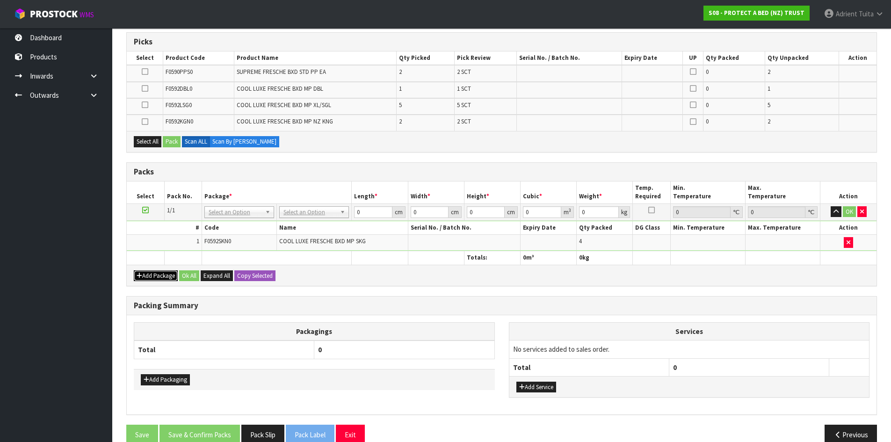
drag, startPoint x: 155, startPoint y: 274, endPoint x: 155, endPoint y: 270, distance: 4.7
click at [156, 274] on button "Add Package" at bounding box center [156, 275] width 44 height 11
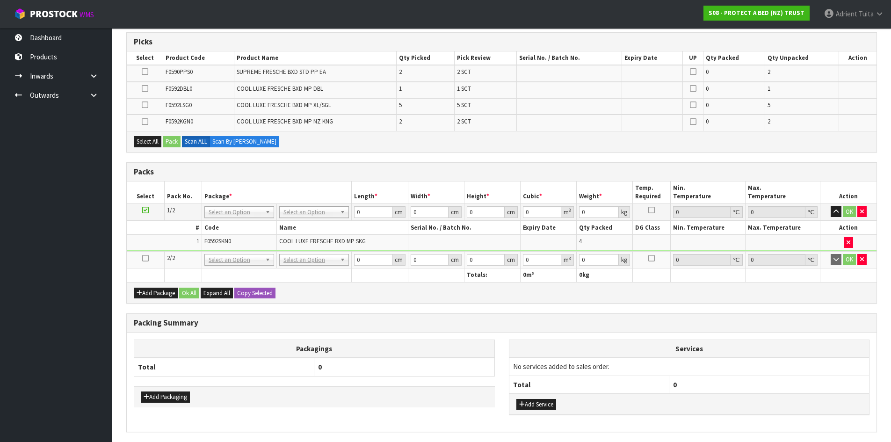
click at [146, 262] on td at bounding box center [145, 259] width 37 height 17
click at [145, 262] on td at bounding box center [145, 259] width 37 height 17
click at [145, 258] on icon at bounding box center [145, 258] width 7 height 0
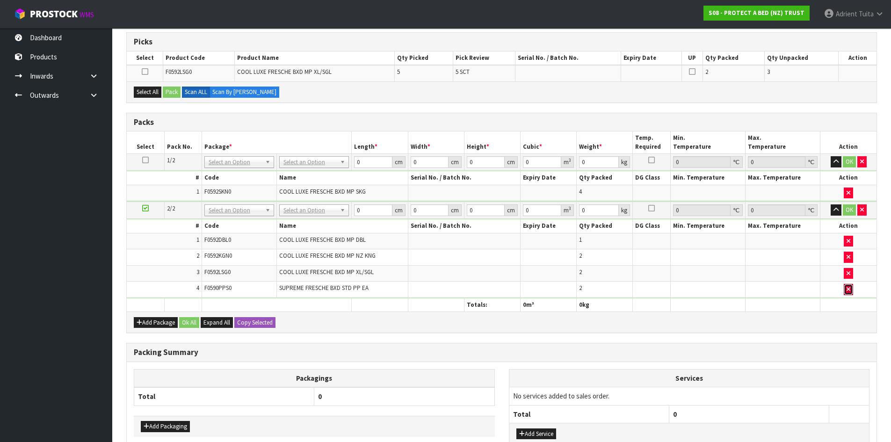
click at [847, 294] on button "button" at bounding box center [847, 289] width 9 height 11
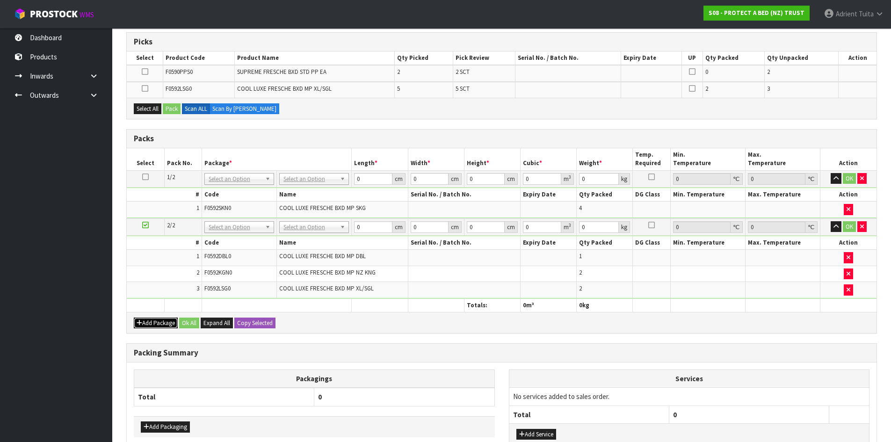
click at [145, 322] on button "Add Package" at bounding box center [156, 322] width 44 height 11
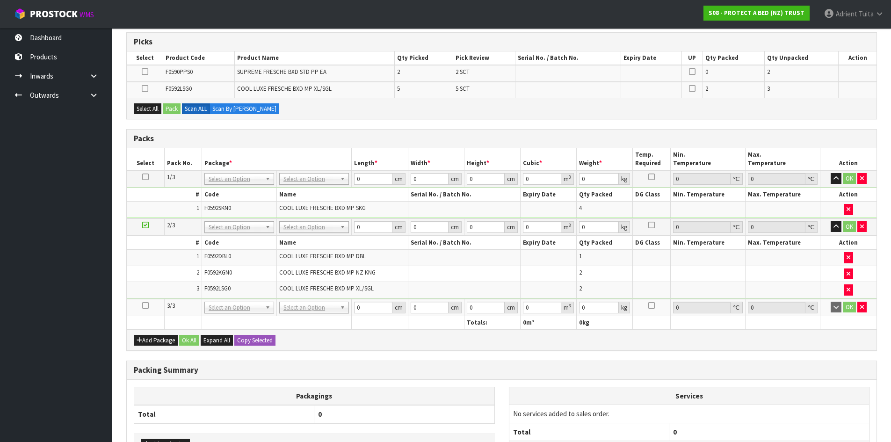
click at [145, 306] on icon at bounding box center [145, 305] width 7 height 0
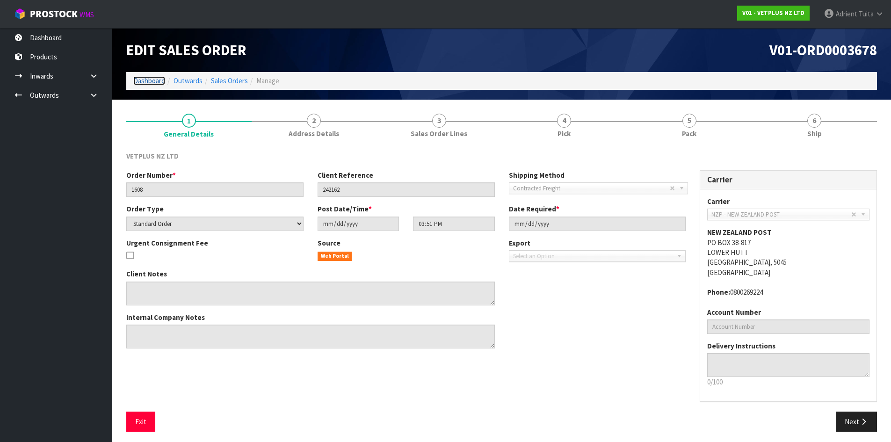
click at [144, 79] on link "Dashboard" at bounding box center [149, 80] width 32 height 9
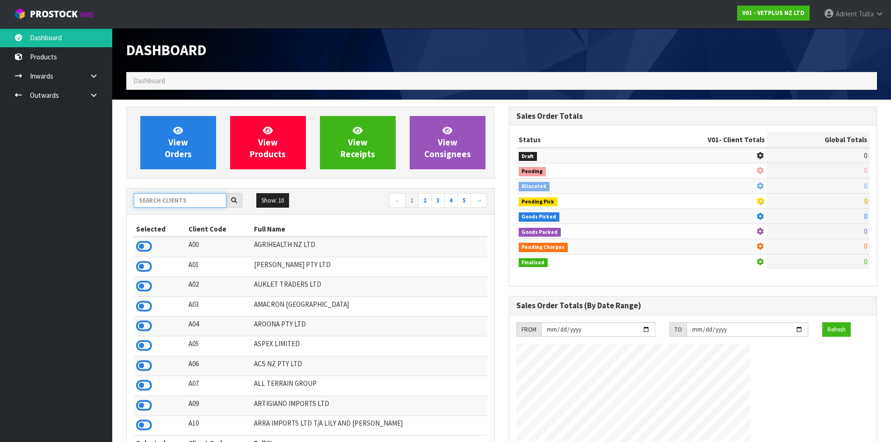
click at [166, 204] on input "text" at bounding box center [180, 200] width 93 height 14
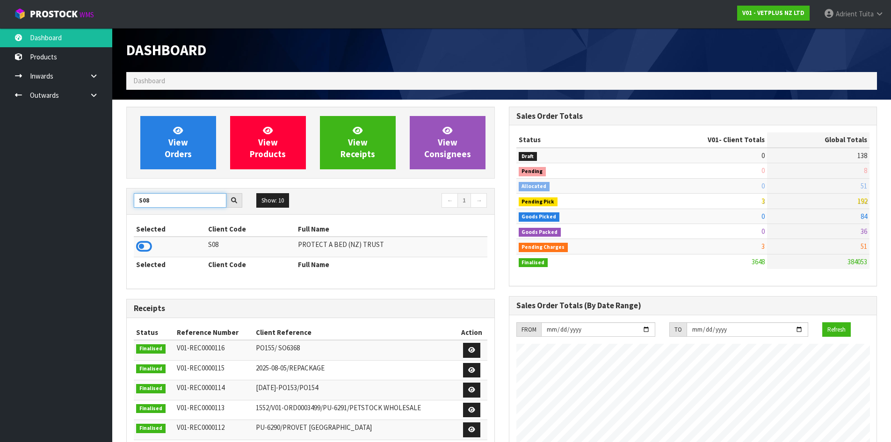
type input "S08"
click at [142, 250] on icon at bounding box center [144, 246] width 16 height 14
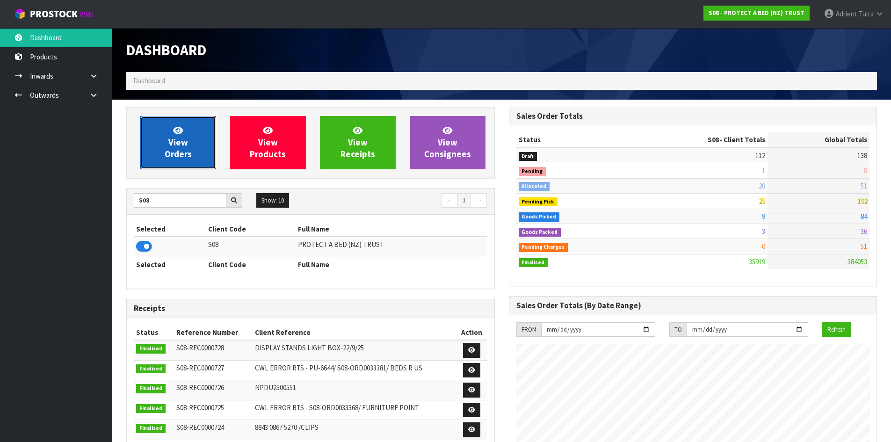
click at [160, 147] on link "View Orders" at bounding box center [178, 142] width 76 height 53
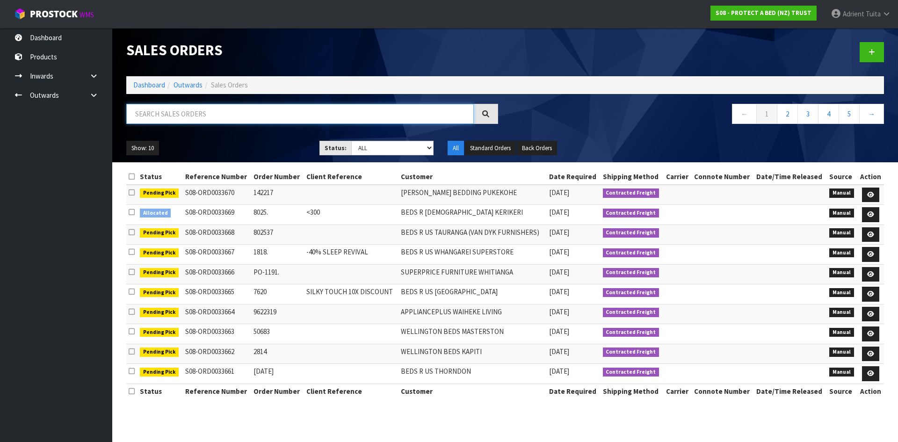
click at [179, 120] on input "text" at bounding box center [299, 114] width 347 height 20
type input "3624"
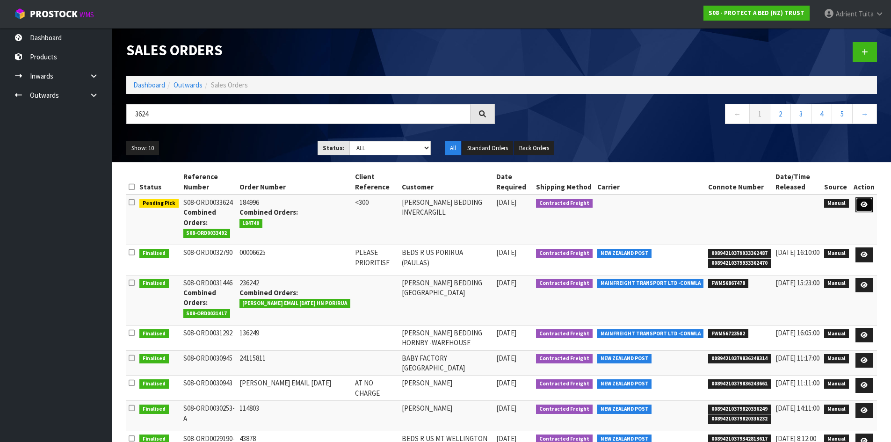
click at [869, 205] on link at bounding box center [863, 204] width 17 height 15
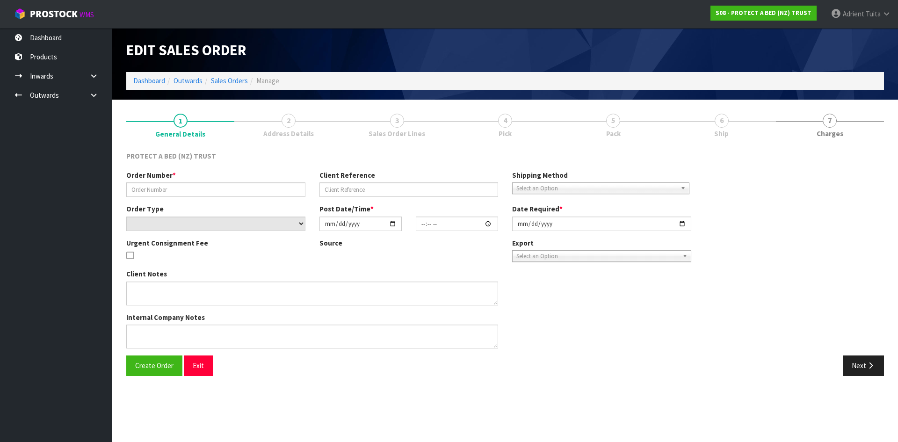
type input "184996"
type input "<300"
select select "number:0"
type input "[DATE]"
type input "09:27:00.000"
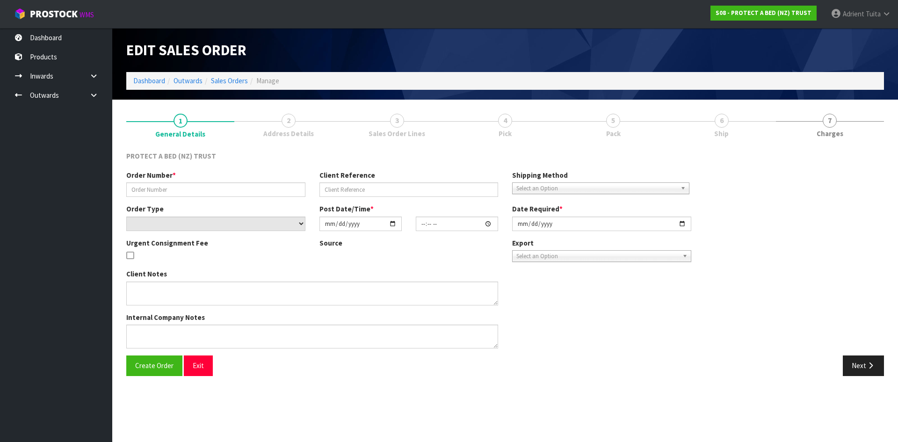
type input "[DATE]"
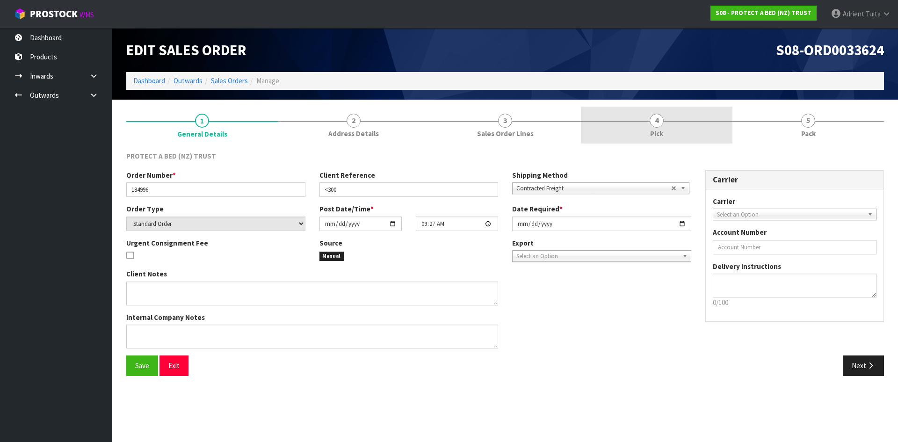
click at [669, 107] on link "4 Pick" at bounding box center [656, 125] width 151 height 37
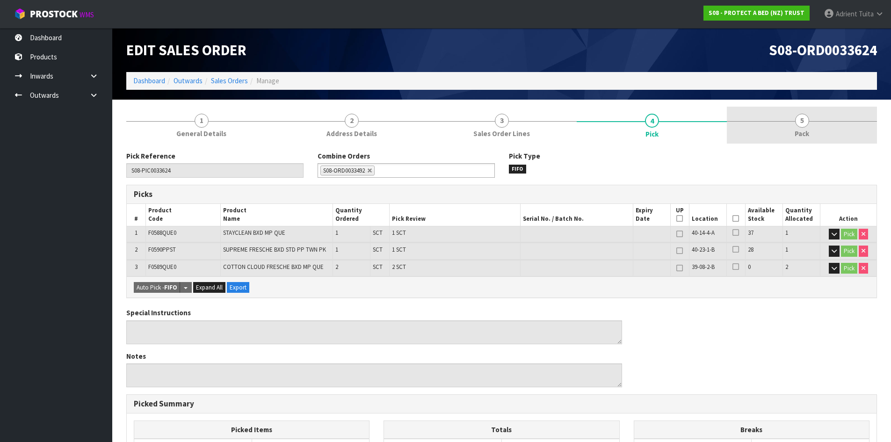
click at [806, 132] on span "Pack" at bounding box center [801, 134] width 14 height 10
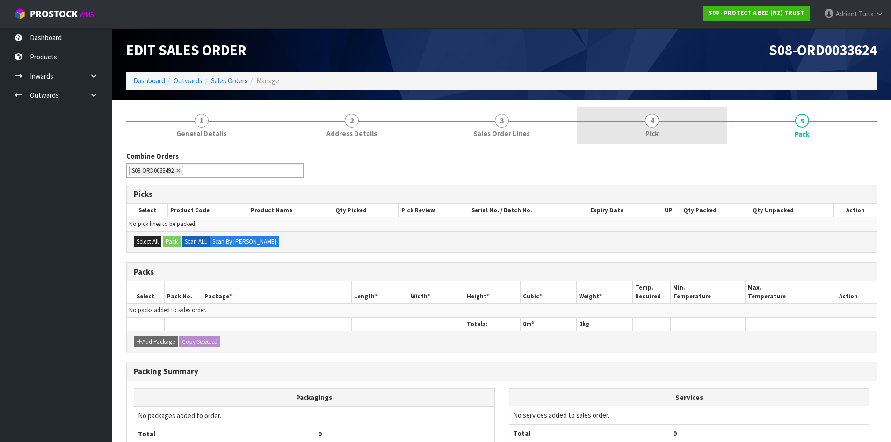
click at [644, 113] on link "4 Pick" at bounding box center [651, 125] width 150 height 37
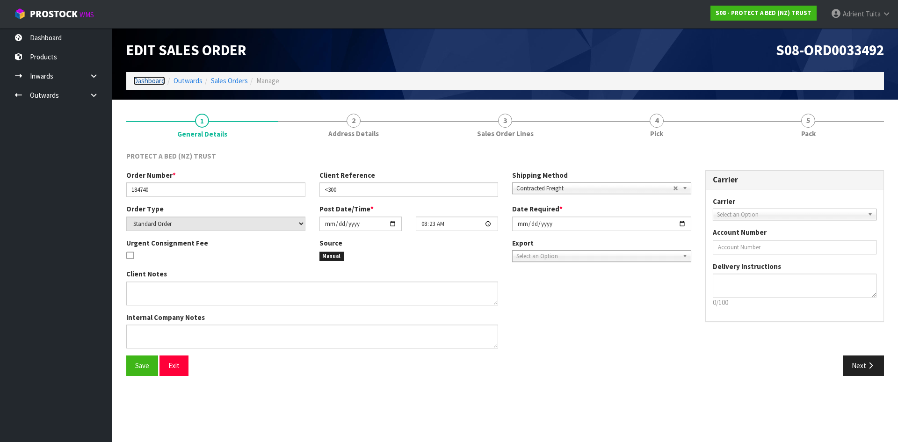
click at [161, 83] on link "Dashboard" at bounding box center [149, 80] width 32 height 9
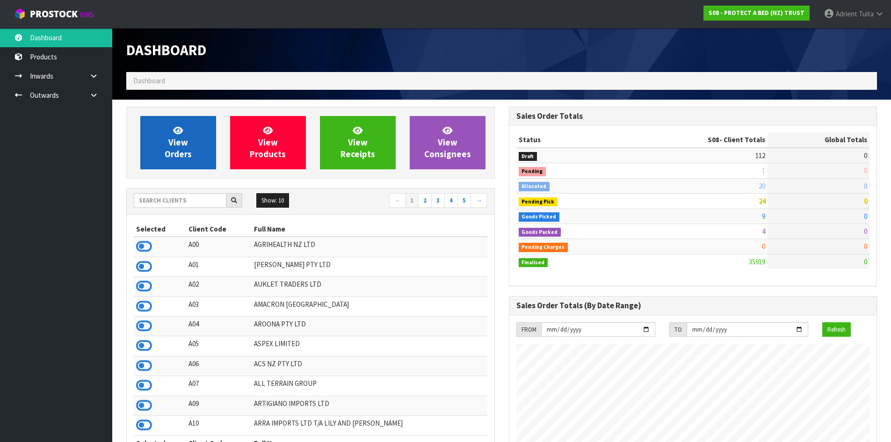
scroll to position [583, 382]
click at [183, 154] on span "View Orders" at bounding box center [178, 142] width 27 height 35
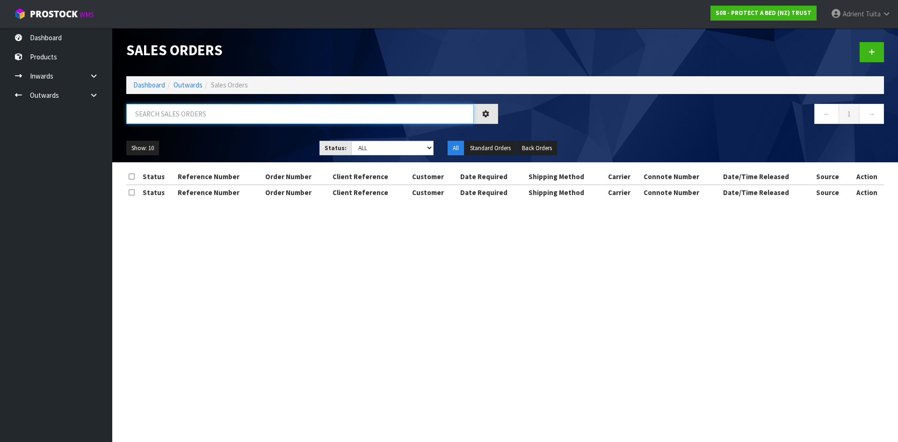
click at [187, 121] on input "text" at bounding box center [299, 114] width 347 height 20
type input "4996"
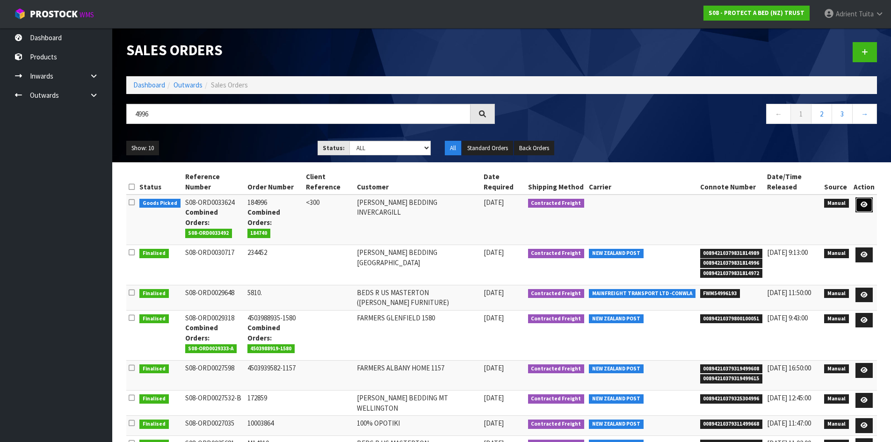
click at [866, 201] on link at bounding box center [863, 204] width 17 height 15
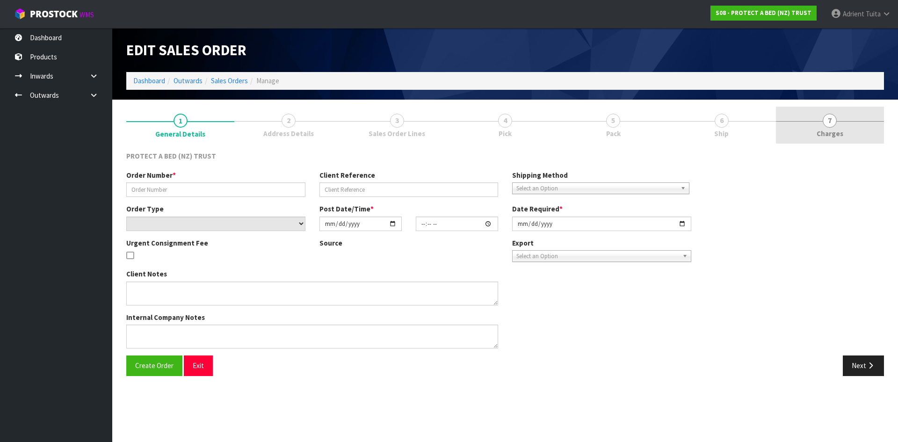
type input "184996"
type input "<300"
select select "number:0"
type input "[DATE]"
type input "09:27:00.000"
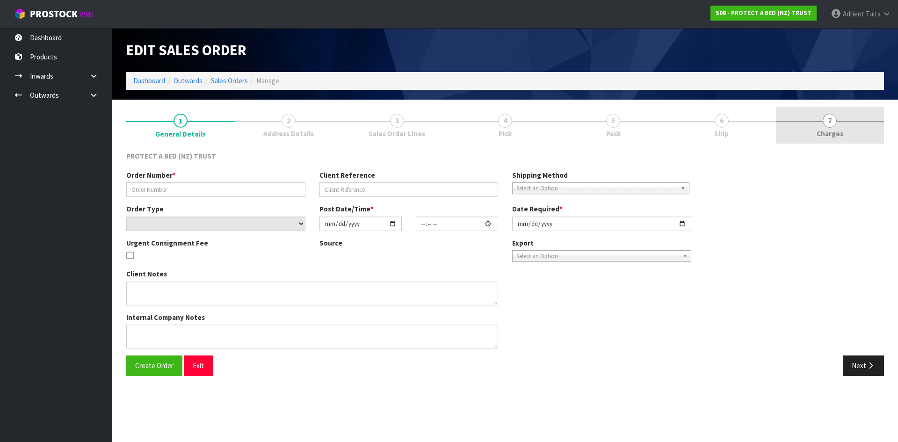
type input "[DATE]"
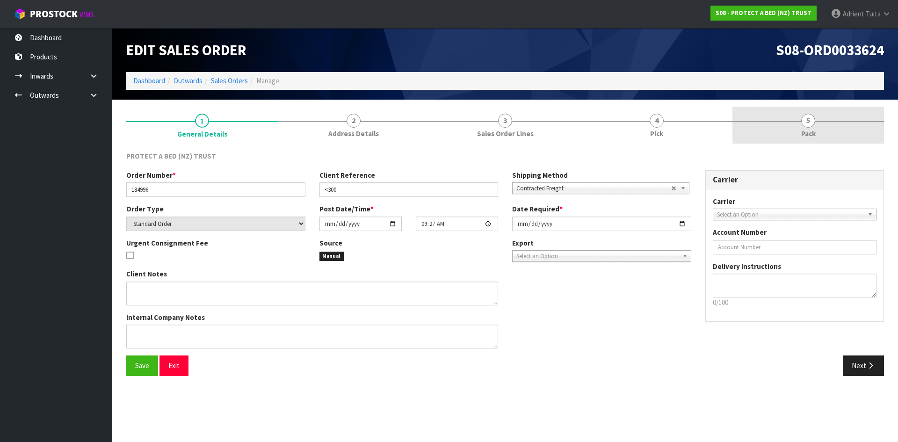
drag, startPoint x: 758, startPoint y: 130, endPoint x: 795, endPoint y: 126, distance: 36.7
click at [768, 129] on link "5 Pack" at bounding box center [807, 125] width 151 height 37
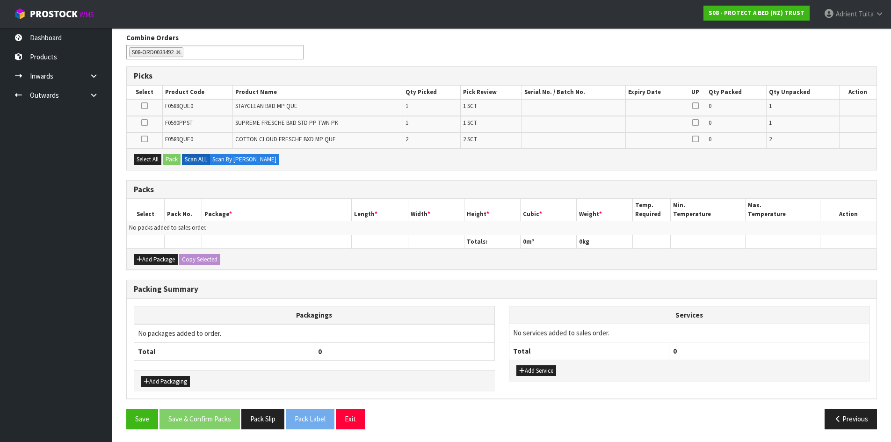
scroll to position [120, 0]
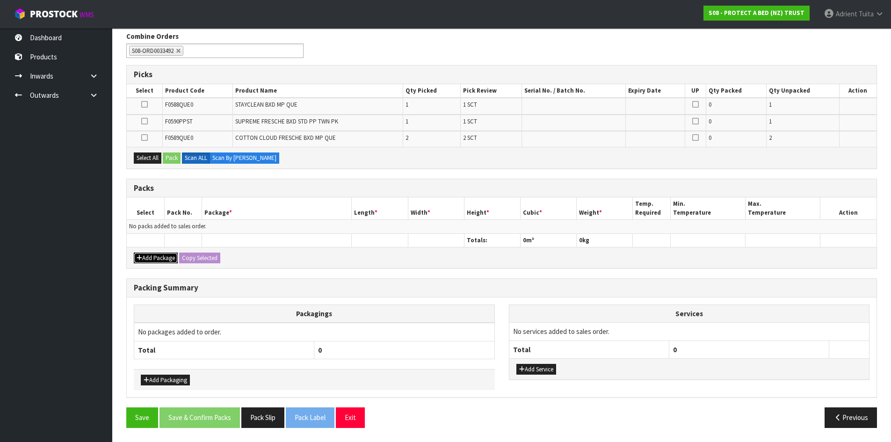
click at [143, 253] on button "Add Package" at bounding box center [156, 257] width 44 height 11
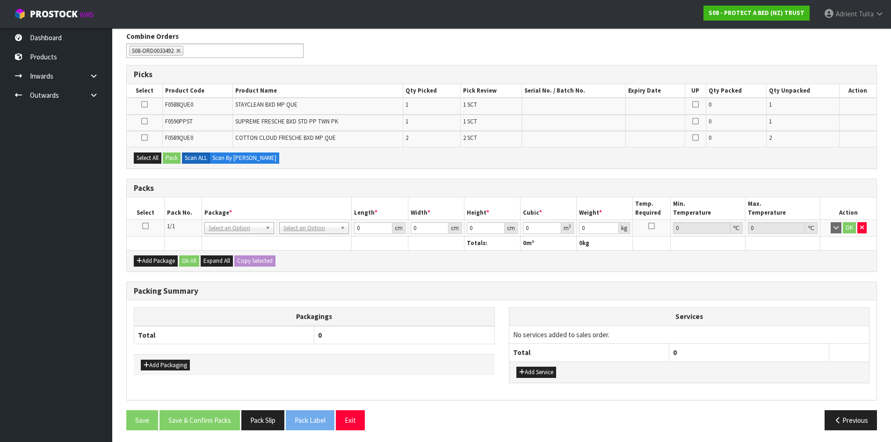
click at [147, 226] on icon at bounding box center [145, 226] width 7 height 0
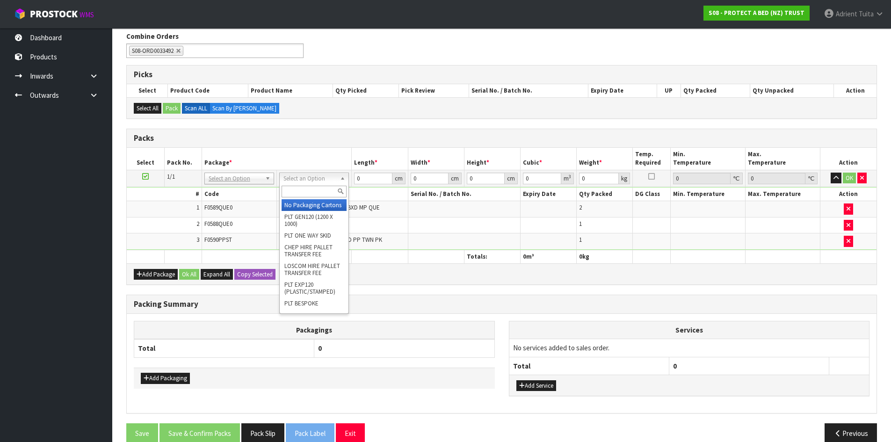
click at [309, 195] on input "text" at bounding box center [313, 192] width 65 height 12
type input "o"
drag, startPoint x: 314, startPoint y: 216, endPoint x: 239, endPoint y: 76, distance: 159.0
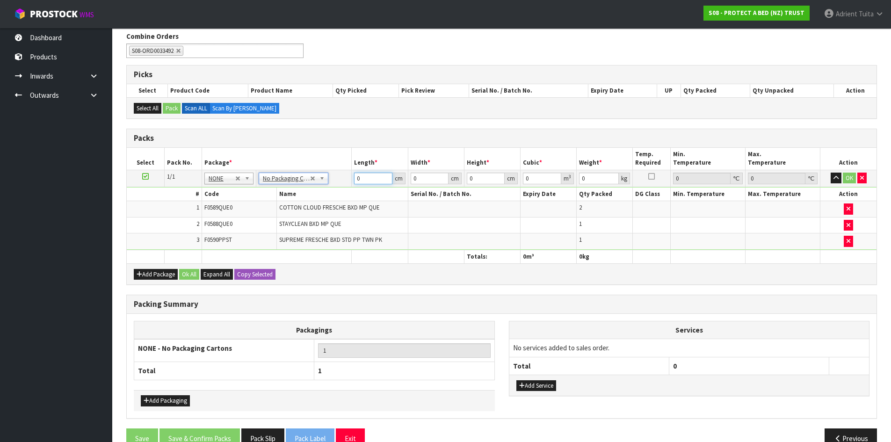
click at [369, 176] on input "0" at bounding box center [373, 179] width 38 height 12
type input "59"
type input "41"
type input "4"
type input "0.009676"
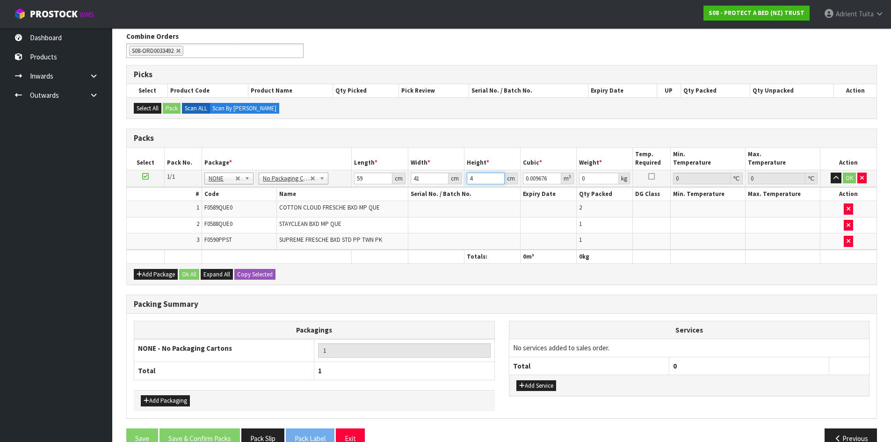
type input "41"
type input "0.099179"
type input "41"
type input "9"
drag, startPoint x: 851, startPoint y: 177, endPoint x: 722, endPoint y: 197, distance: 130.1
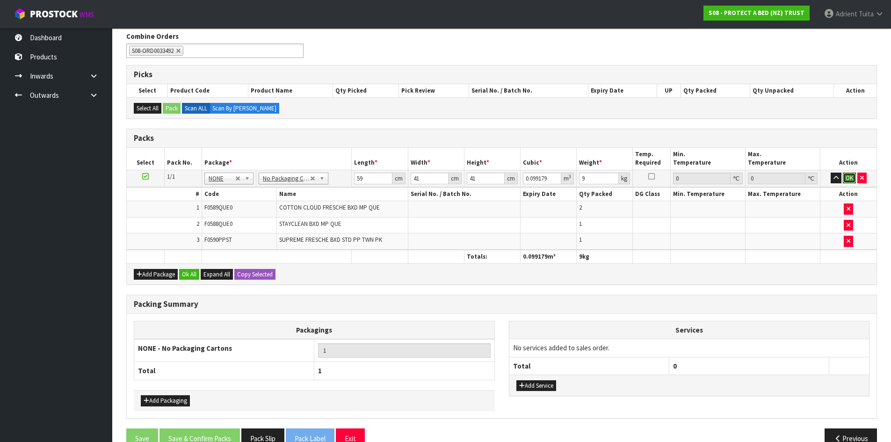
click at [849, 178] on button "OK" at bounding box center [848, 178] width 13 height 11
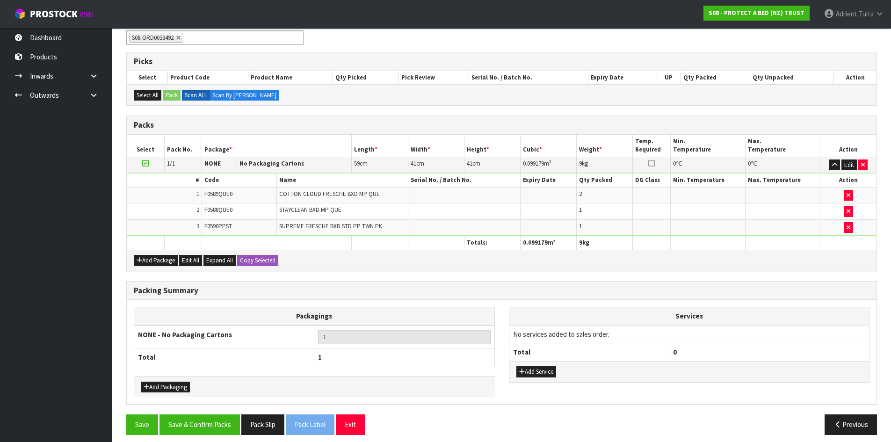
scroll to position [140, 0]
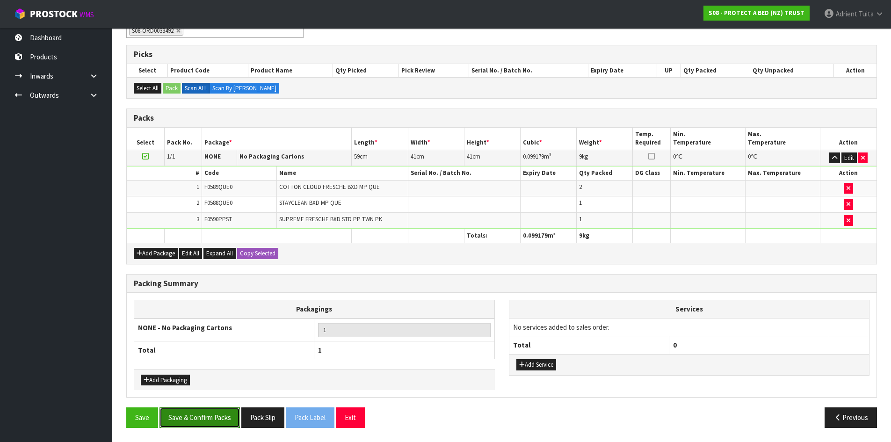
click at [199, 418] on button "Save & Confirm Packs" at bounding box center [199, 417] width 80 height 20
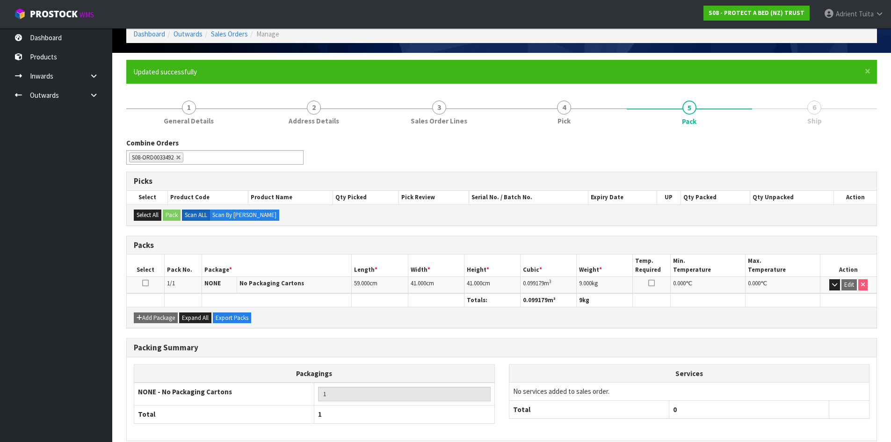
scroll to position [90, 0]
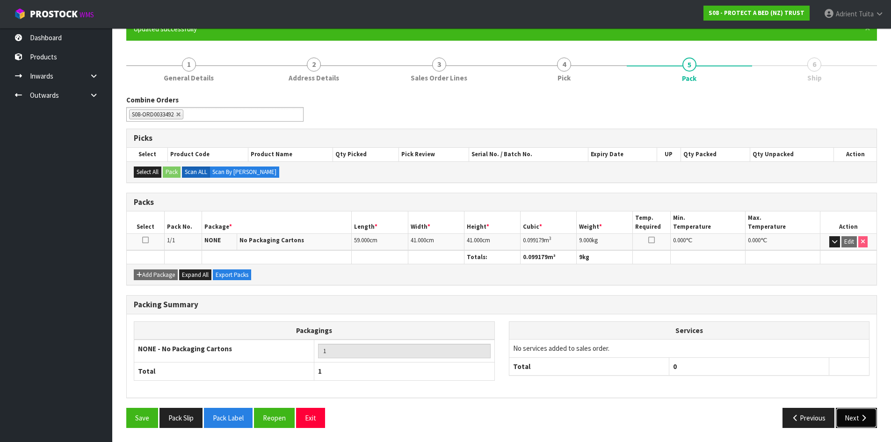
drag, startPoint x: 865, startPoint y: 417, endPoint x: 725, endPoint y: 401, distance: 141.6
click at [865, 417] on icon "button" at bounding box center [863, 417] width 9 height 7
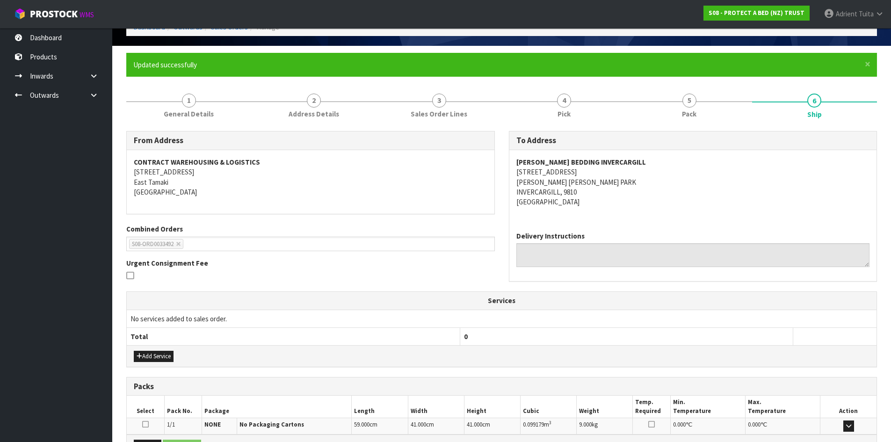
scroll to position [168, 0]
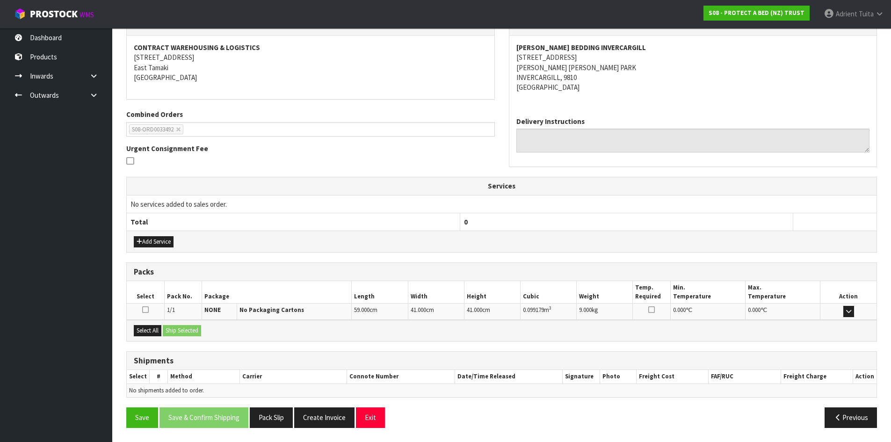
click at [167, 336] on div "Select All Ship Selected" at bounding box center [501, 330] width 749 height 21
click at [158, 331] on button "Select All" at bounding box center [148, 330] width 28 height 11
click at [192, 331] on button "Ship Selected" at bounding box center [182, 330] width 38 height 11
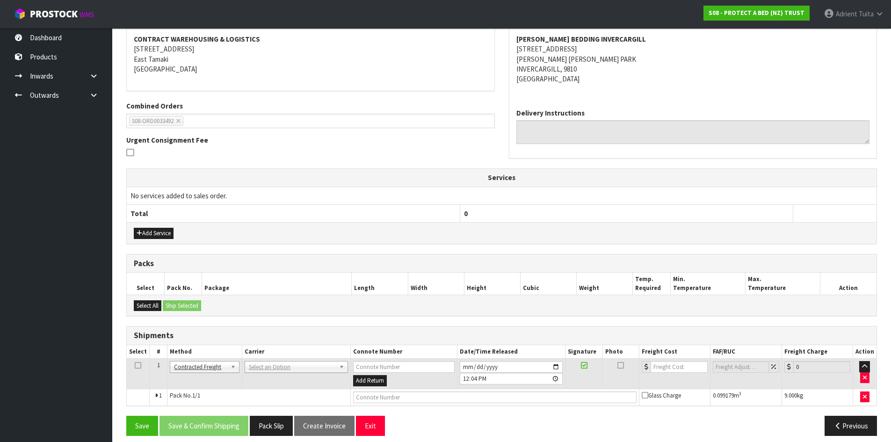
scroll to position [185, 0]
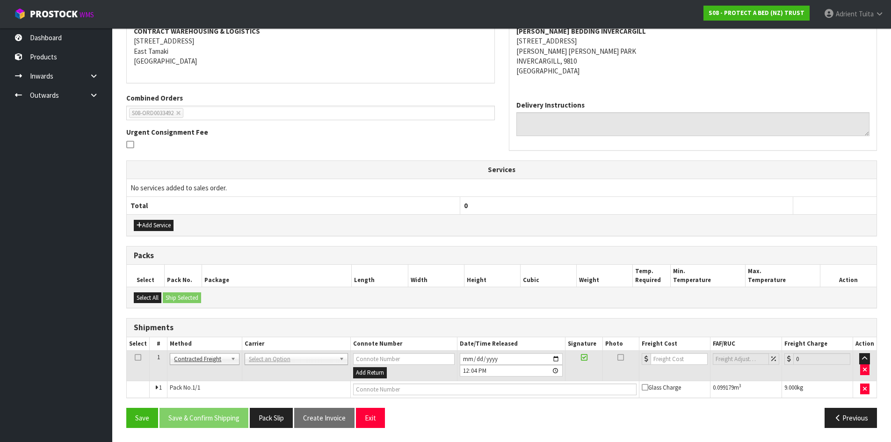
drag, startPoint x: 289, startPoint y: 360, endPoint x: 285, endPoint y: 377, distance: 17.8
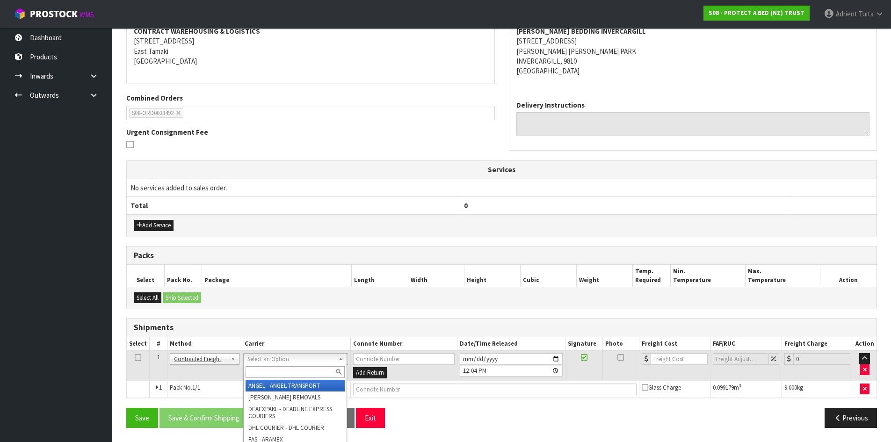
click at [285, 377] on input "text" at bounding box center [294, 372] width 99 height 12
type input "nzp"
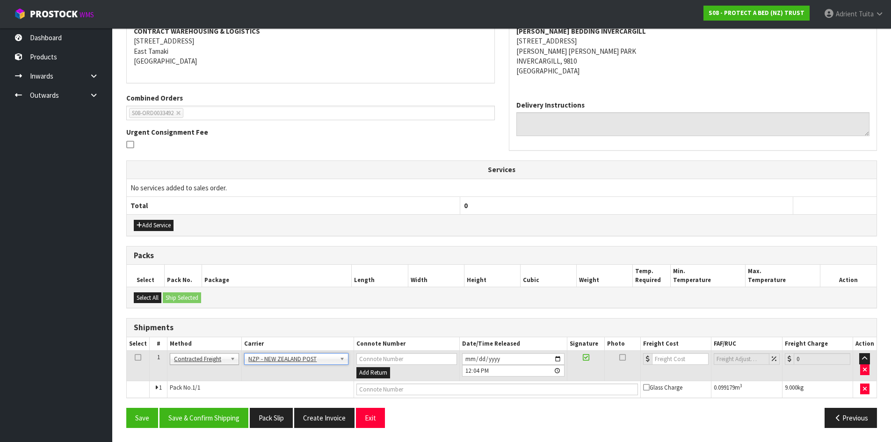
click at [400, 396] on td at bounding box center [497, 389] width 287 height 17
click at [364, 375] on button "Add Return" at bounding box center [373, 372] width 34 height 11
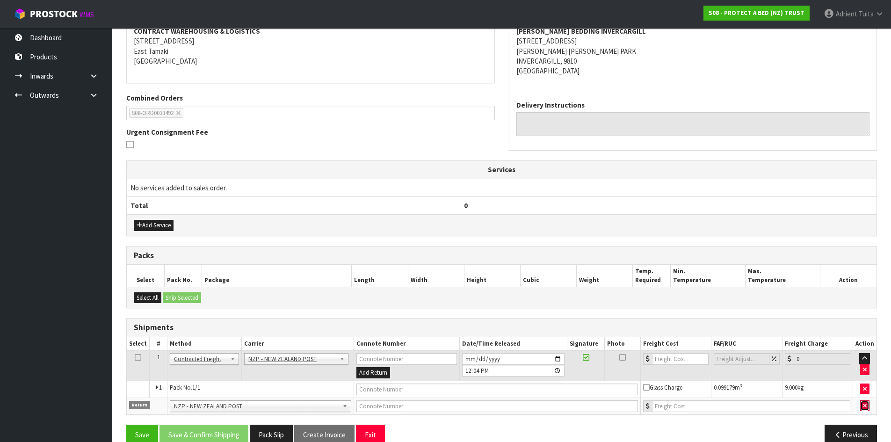
click at [868, 409] on button "button" at bounding box center [864, 405] width 9 height 11
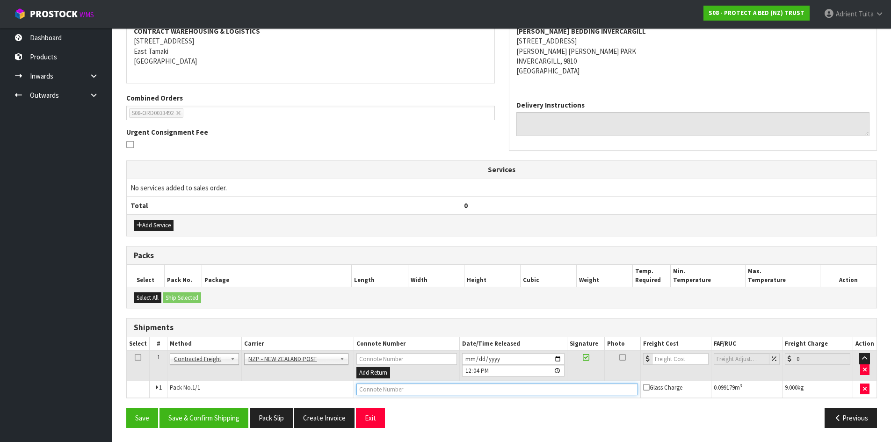
click at [523, 390] on input "text" at bounding box center [496, 389] width 281 height 12
type input "00894210392606525750"
click at [126, 408] on button "Save" at bounding box center [142, 418] width 32 height 20
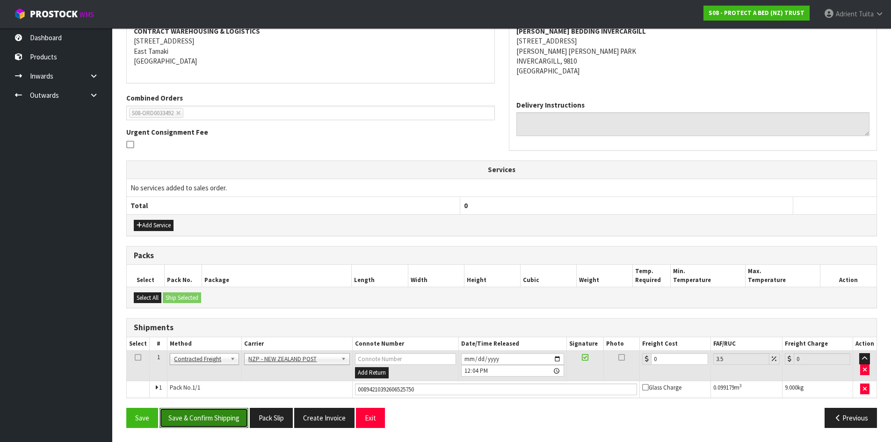
drag, startPoint x: 198, startPoint y: 409, endPoint x: 199, endPoint y: 421, distance: 12.2
click at [199, 417] on button "Save & Confirm Shipping" at bounding box center [203, 418] width 89 height 20
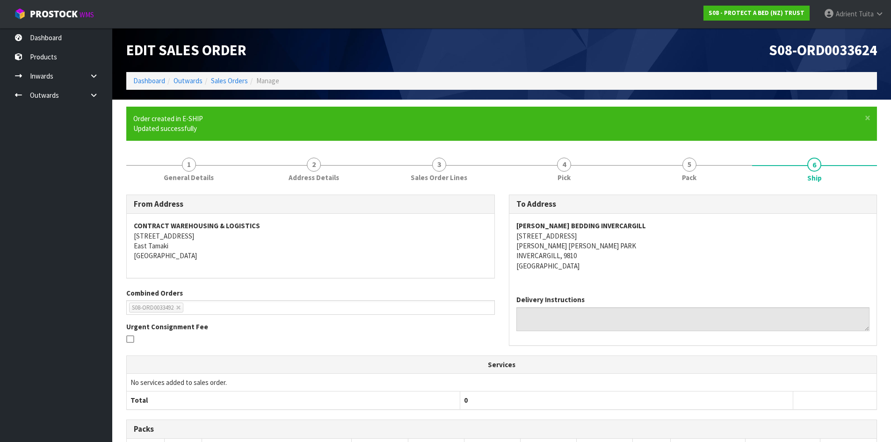
scroll to position [172, 0]
